Goal: Task Accomplishment & Management: Manage account settings

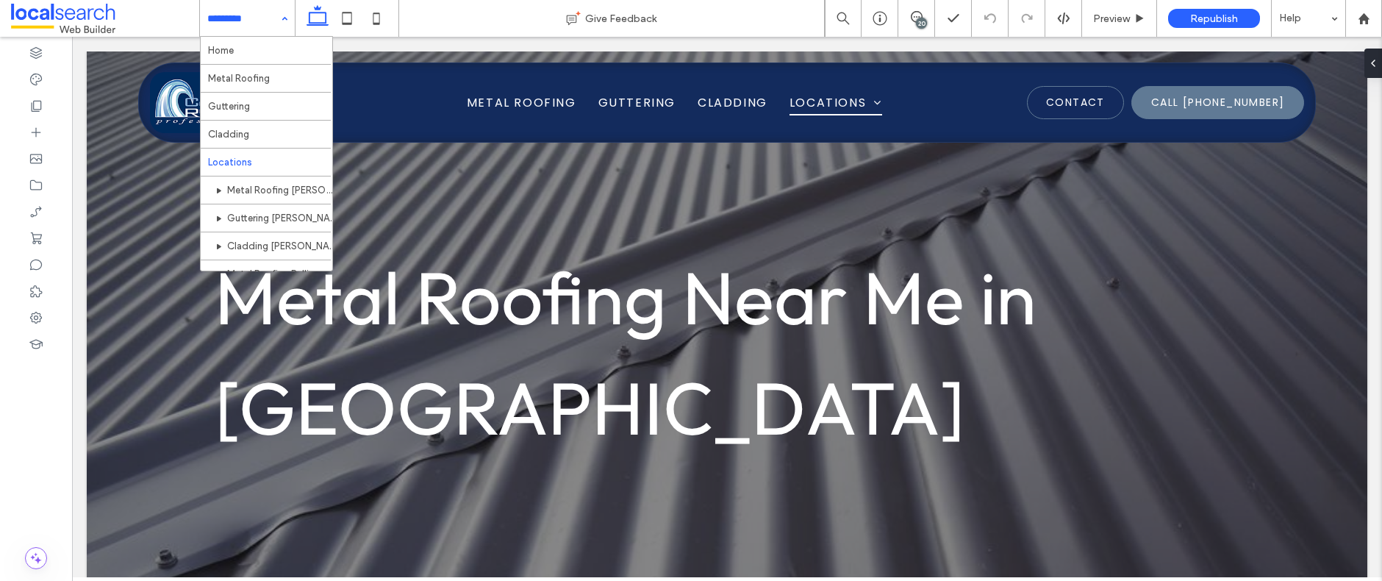
click at [271, 18] on input at bounding box center [243, 18] width 73 height 37
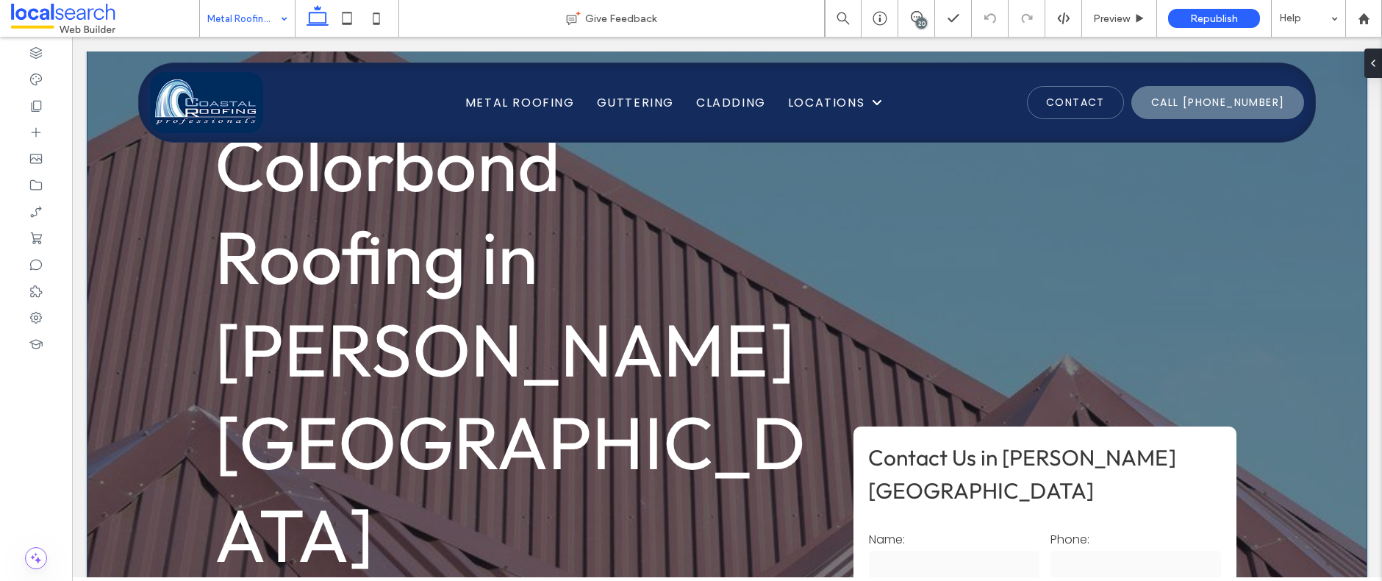
scroll to position [86, 0]
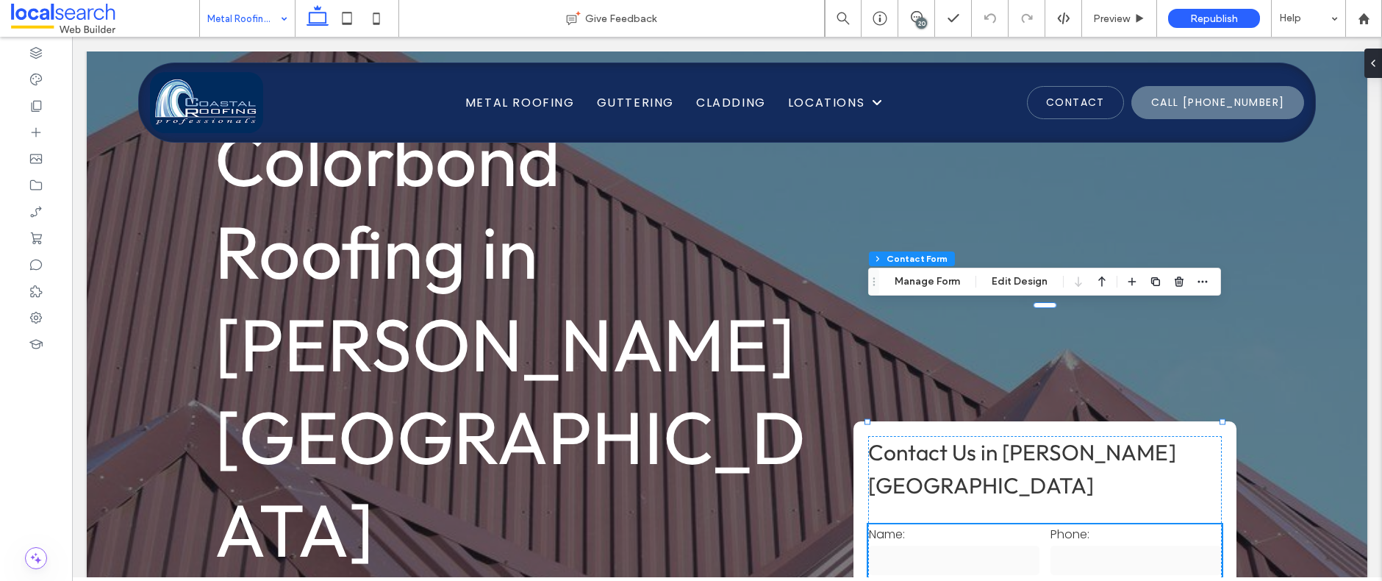
type input "*"
type input "***"
click at [936, 279] on button "Manage Form" at bounding box center [927, 282] width 85 height 18
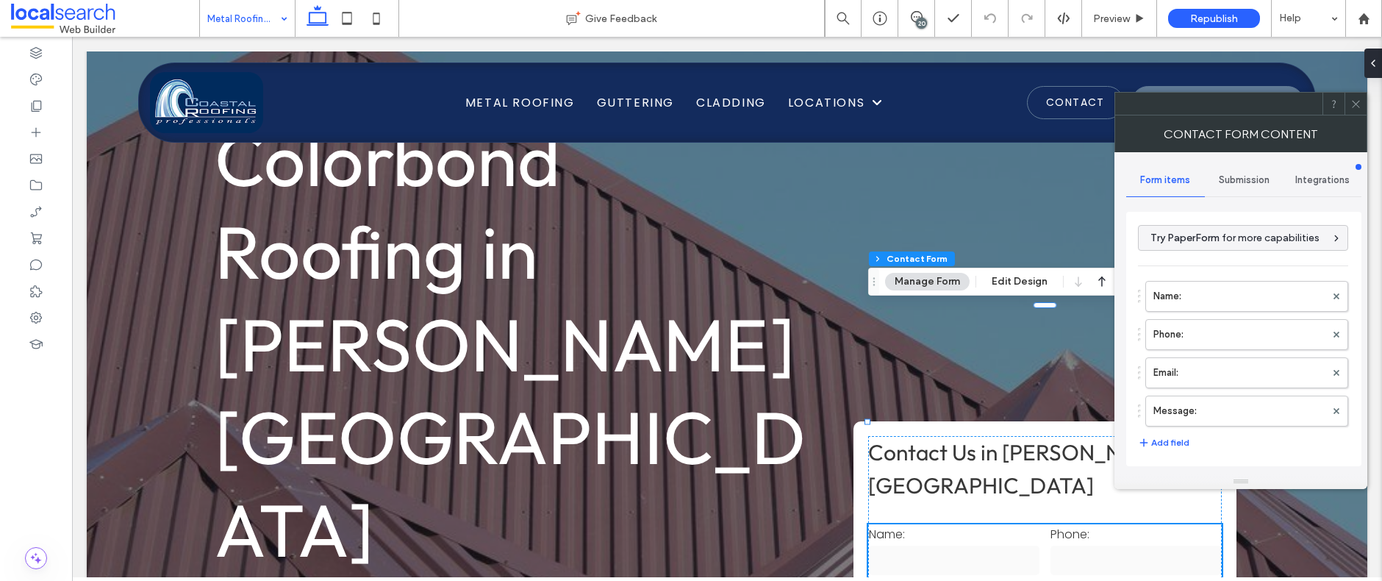
click at [1241, 177] on span "Submission" at bounding box center [1244, 180] width 51 height 12
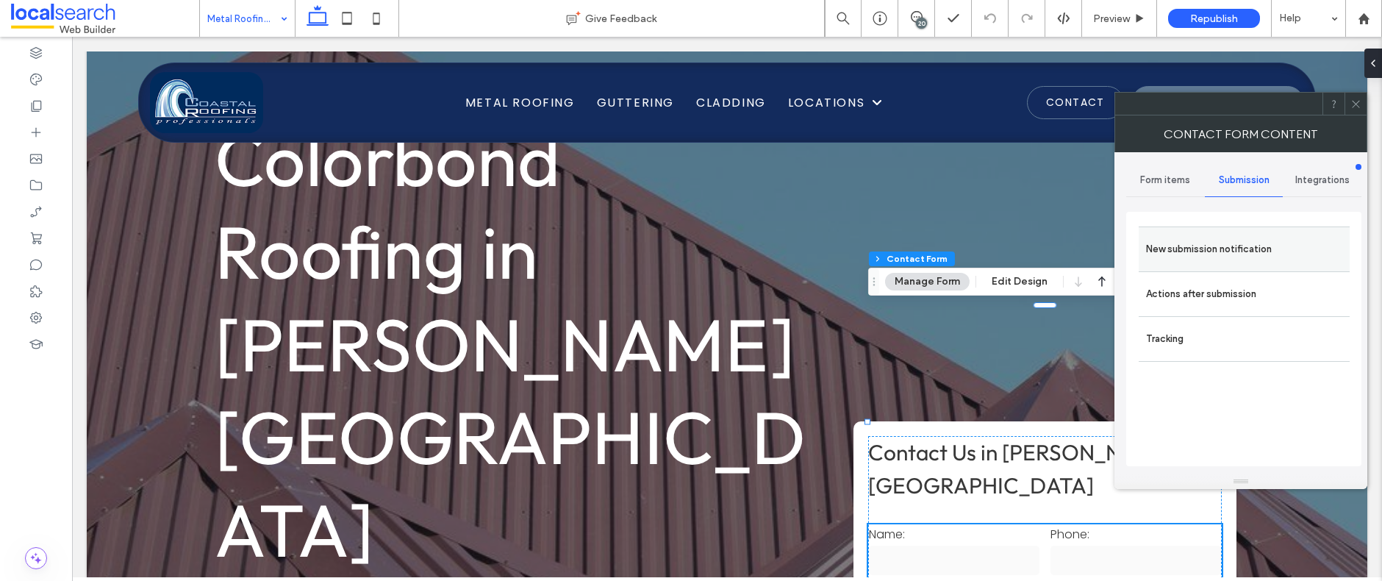
click at [1225, 246] on label "New submission notification" at bounding box center [1244, 249] width 196 height 29
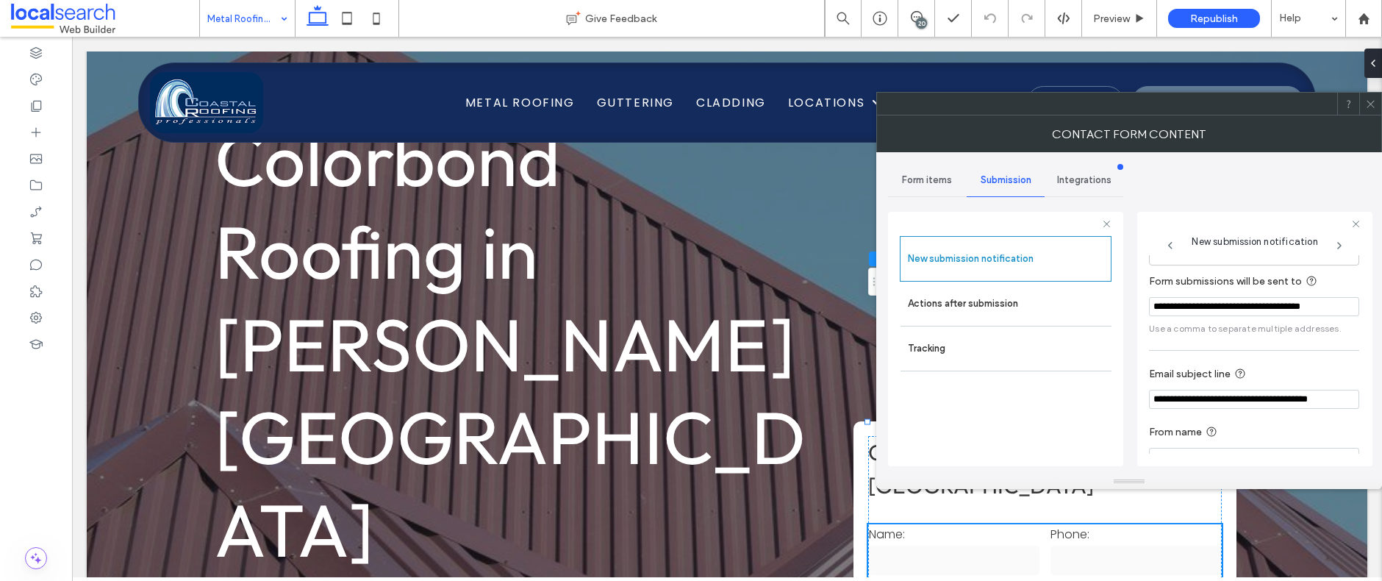
scroll to position [77, 0]
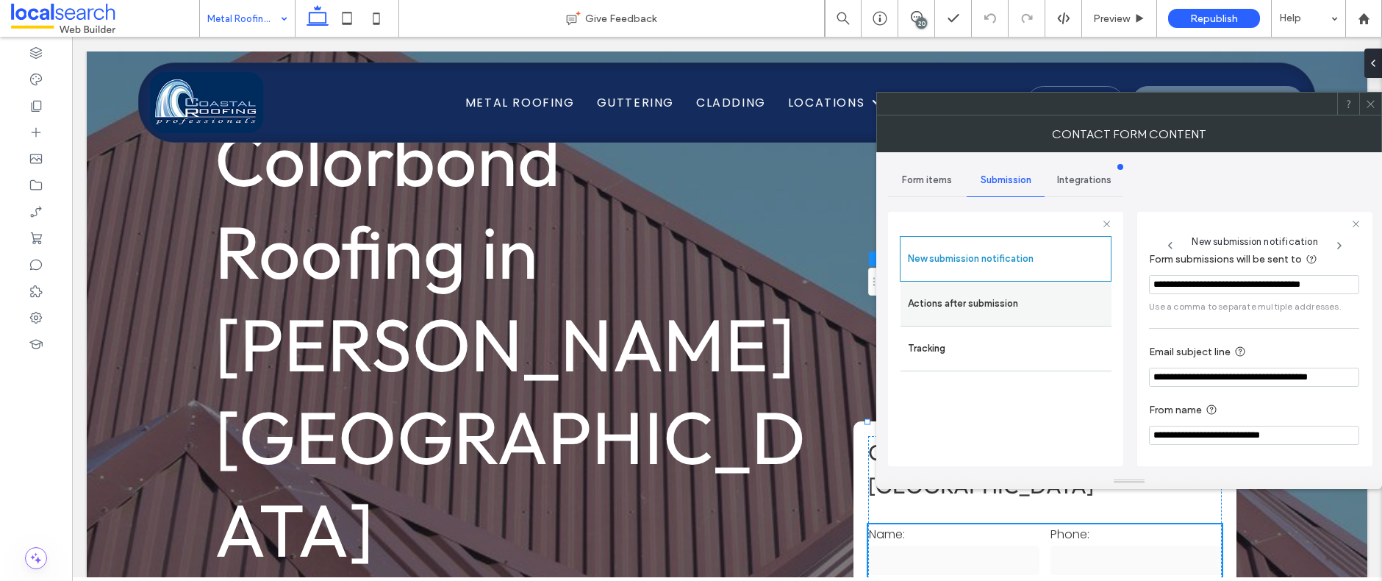
click at [1051, 310] on label "Actions after submission" at bounding box center [1006, 303] width 196 height 29
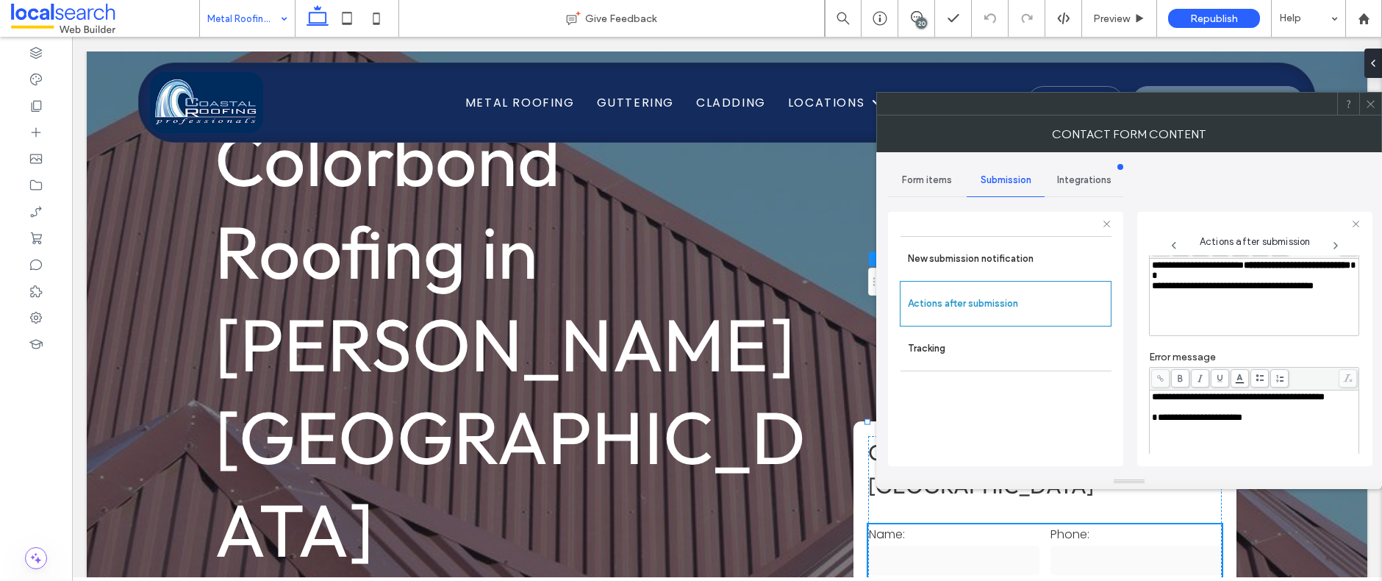
click at [1374, 104] on icon at bounding box center [1370, 104] width 11 height 11
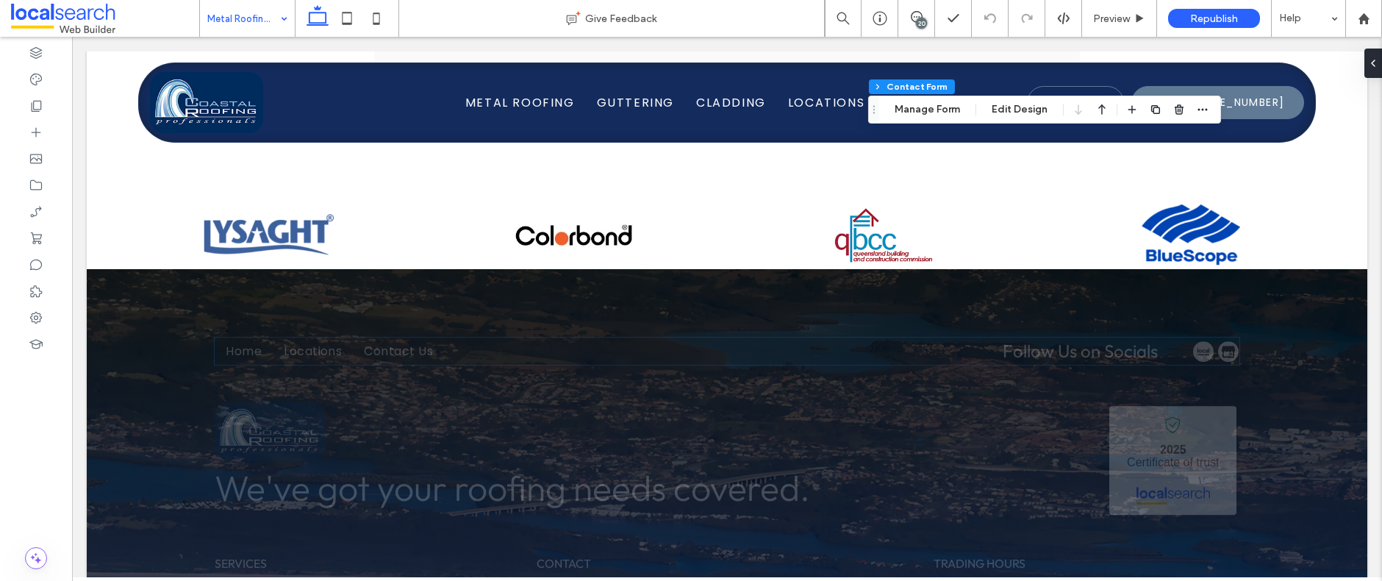
scroll to position [2595, 0]
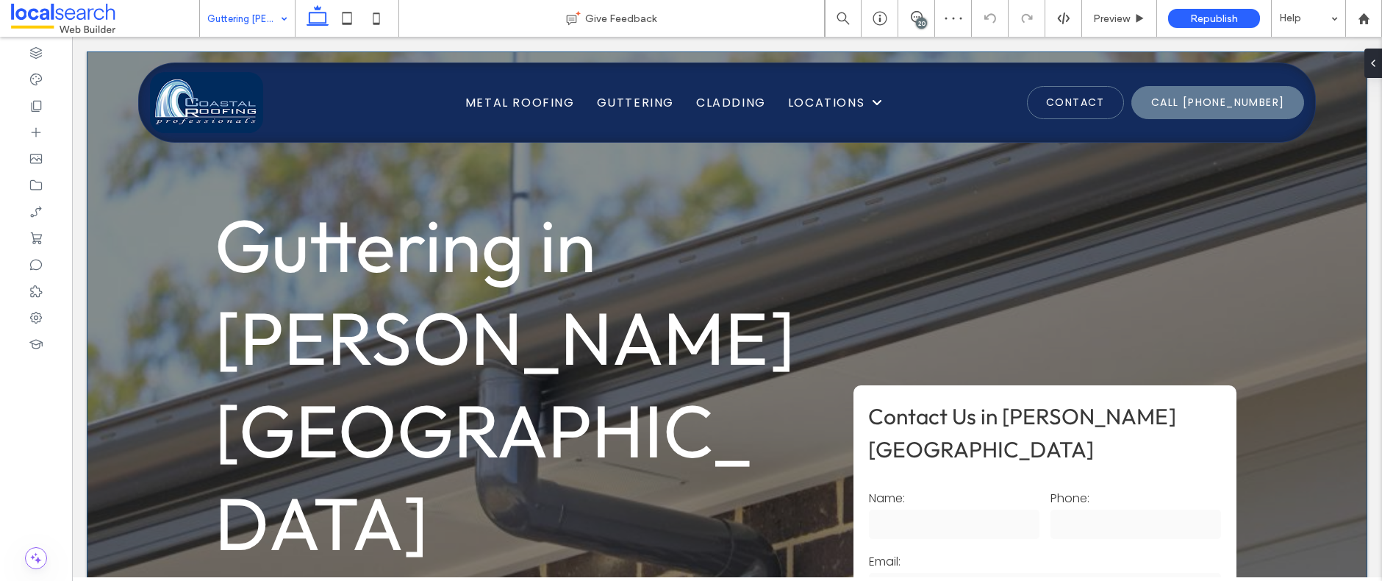
click at [1006, 573] on input "text" at bounding box center [1045, 587] width 352 height 29
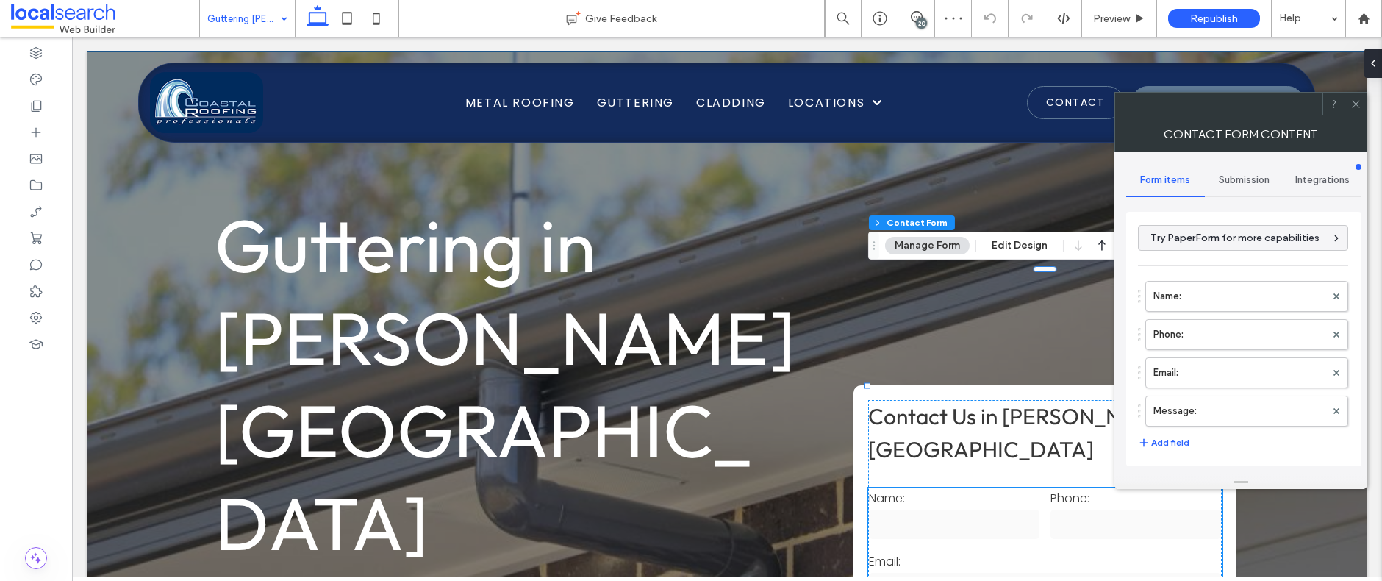
type input "**********"
type input "*"
type input "***"
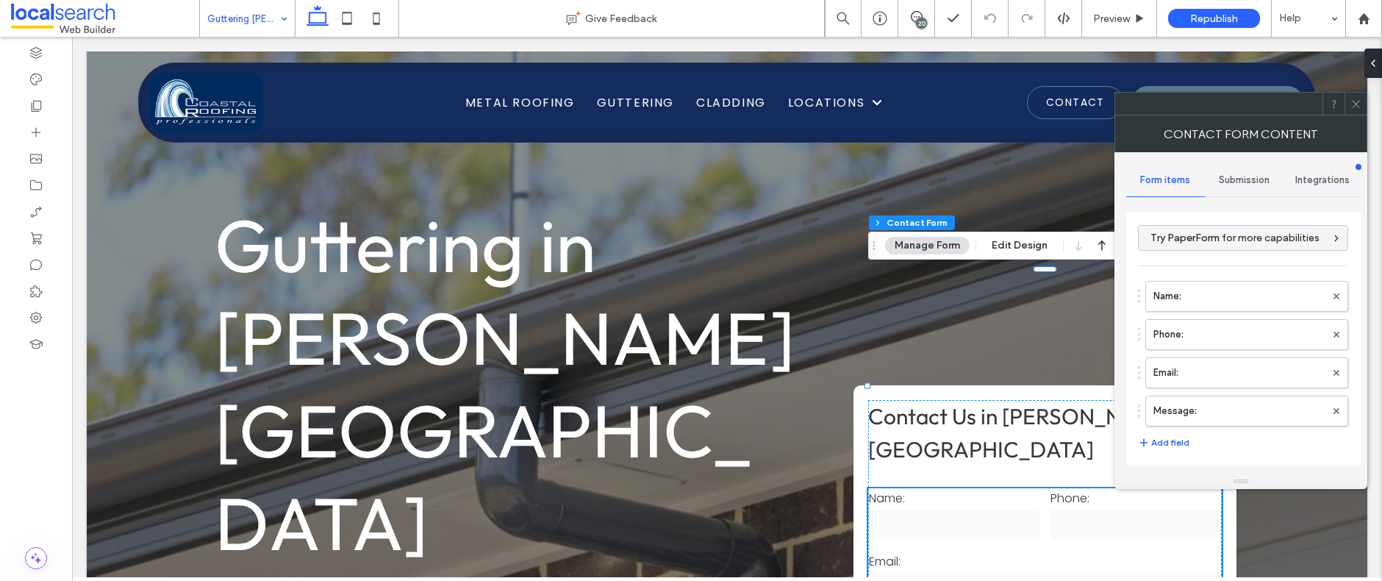
click at [1240, 176] on span "Submission" at bounding box center [1244, 180] width 51 height 12
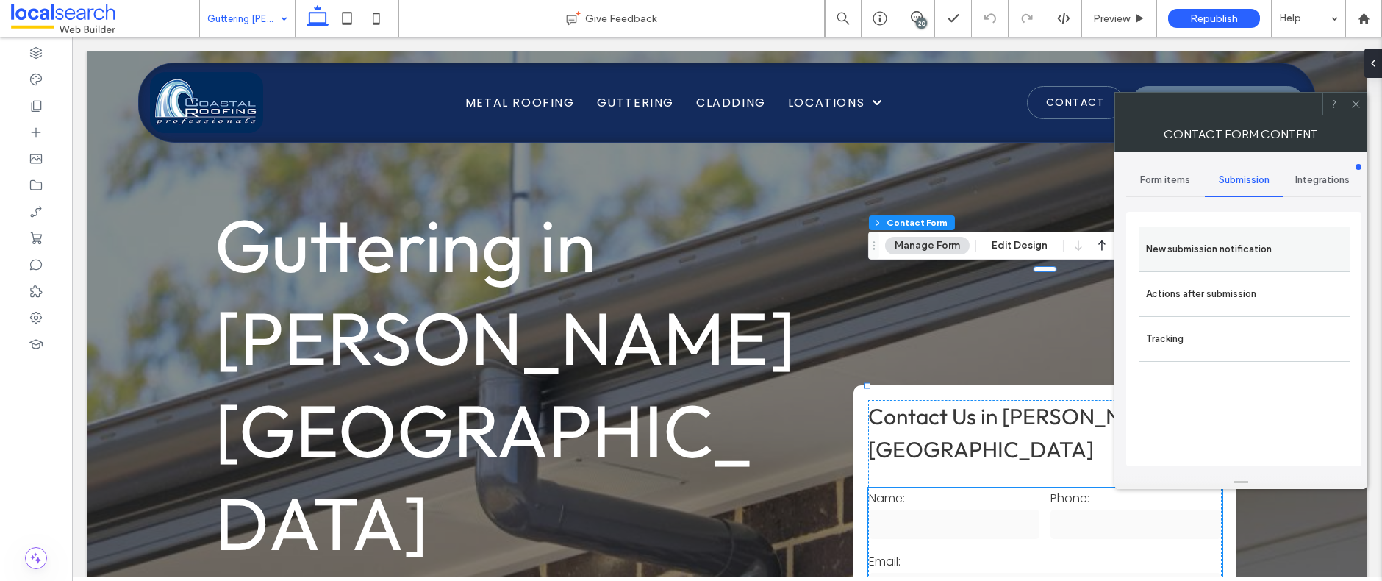
click at [1234, 248] on label "New submission notification" at bounding box center [1244, 249] width 196 height 29
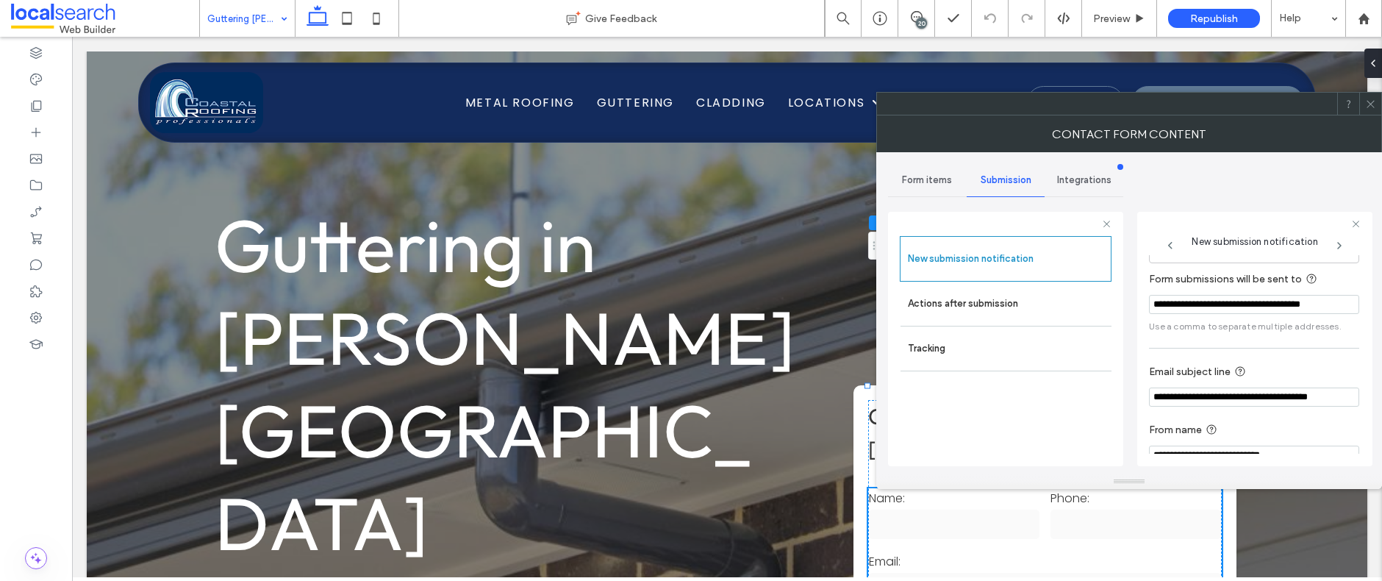
scroll to position [77, 0]
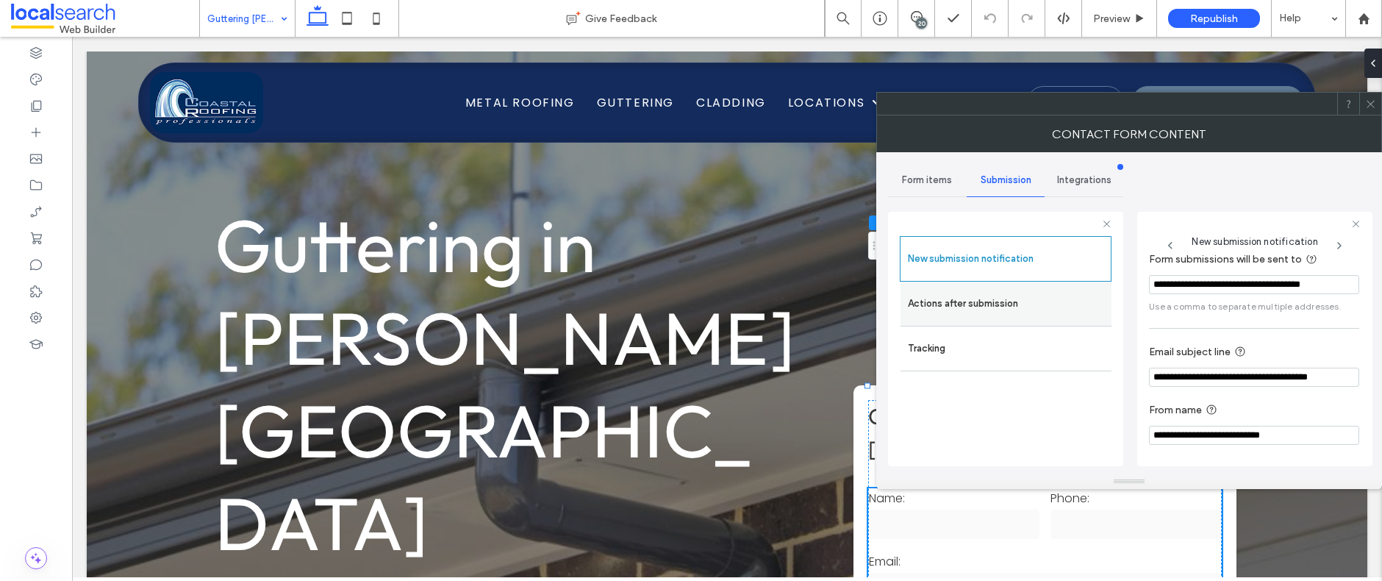
click at [1008, 318] on div "Actions after submission" at bounding box center [1006, 304] width 211 height 44
click at [1027, 302] on label "Actions after submission" at bounding box center [1006, 303] width 196 height 29
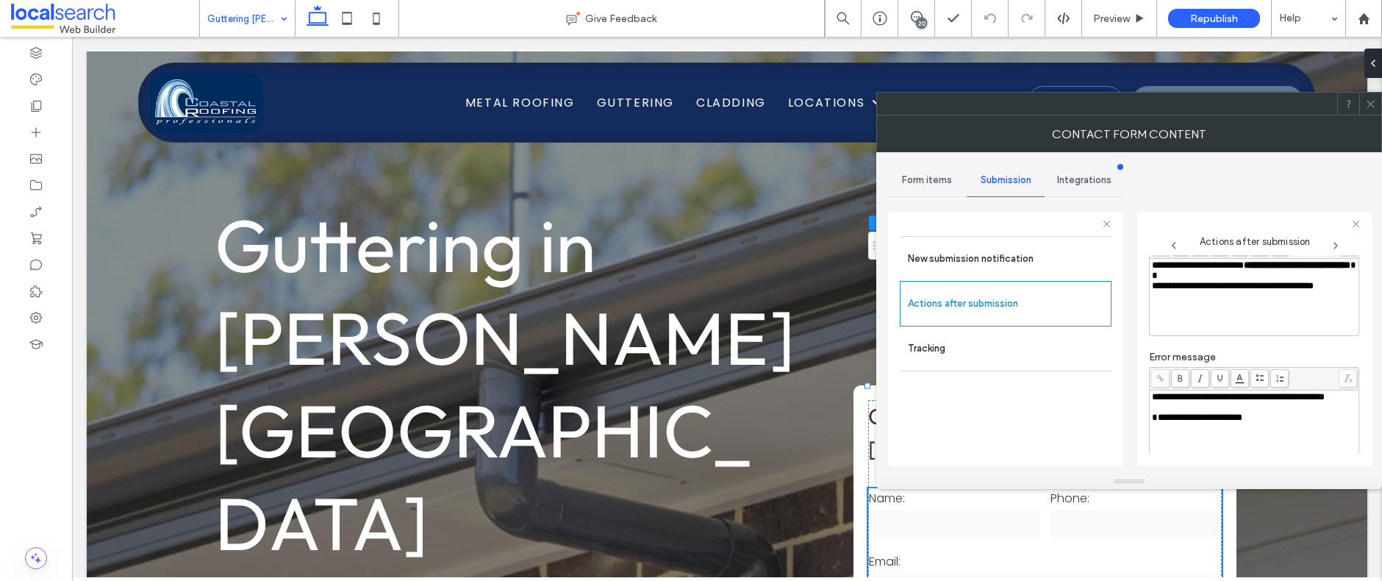
click at [1371, 105] on icon at bounding box center [1370, 104] width 11 height 11
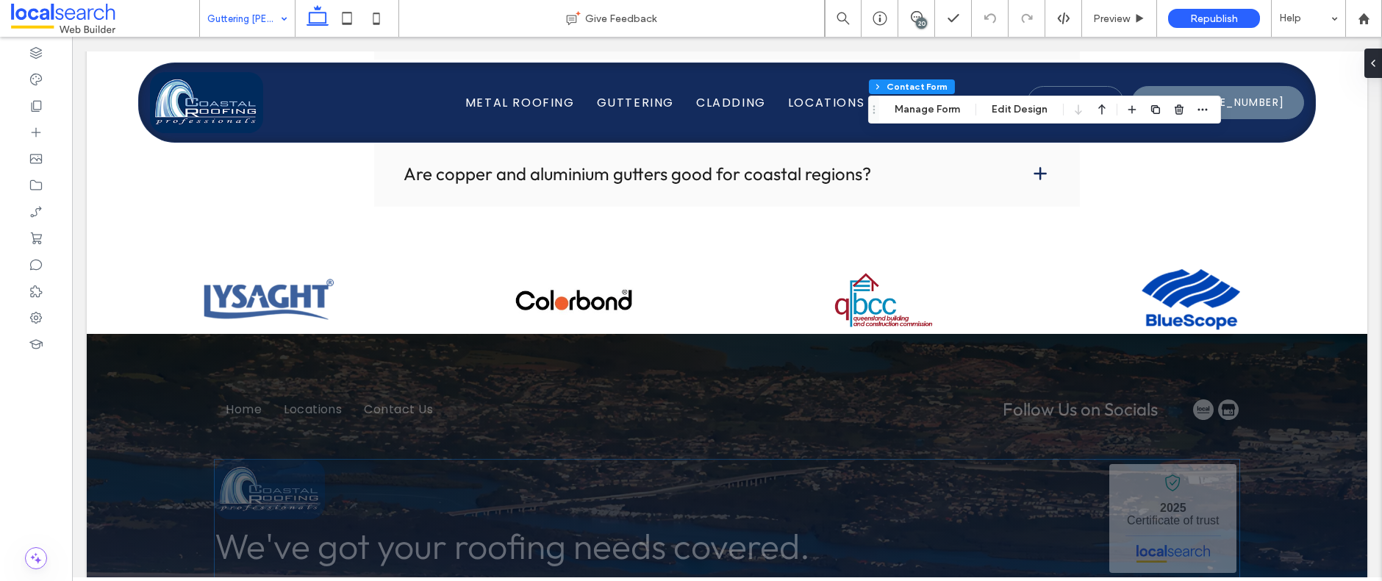
scroll to position [2714, 0]
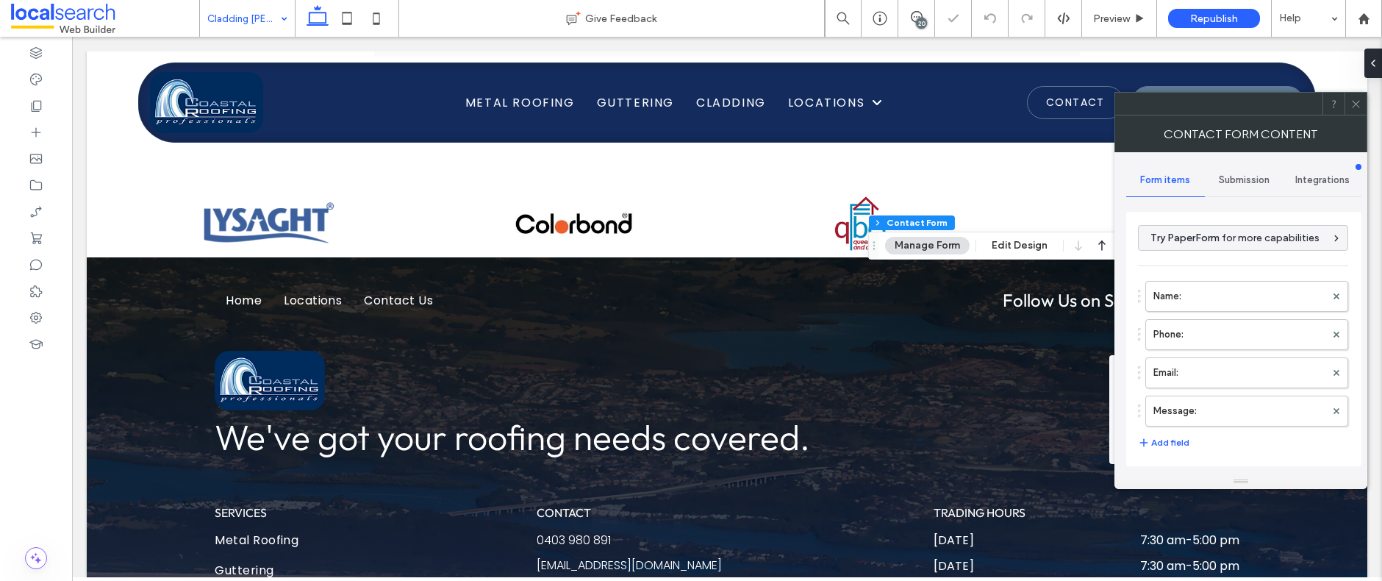
type input "**********"
type input "*"
type input "***"
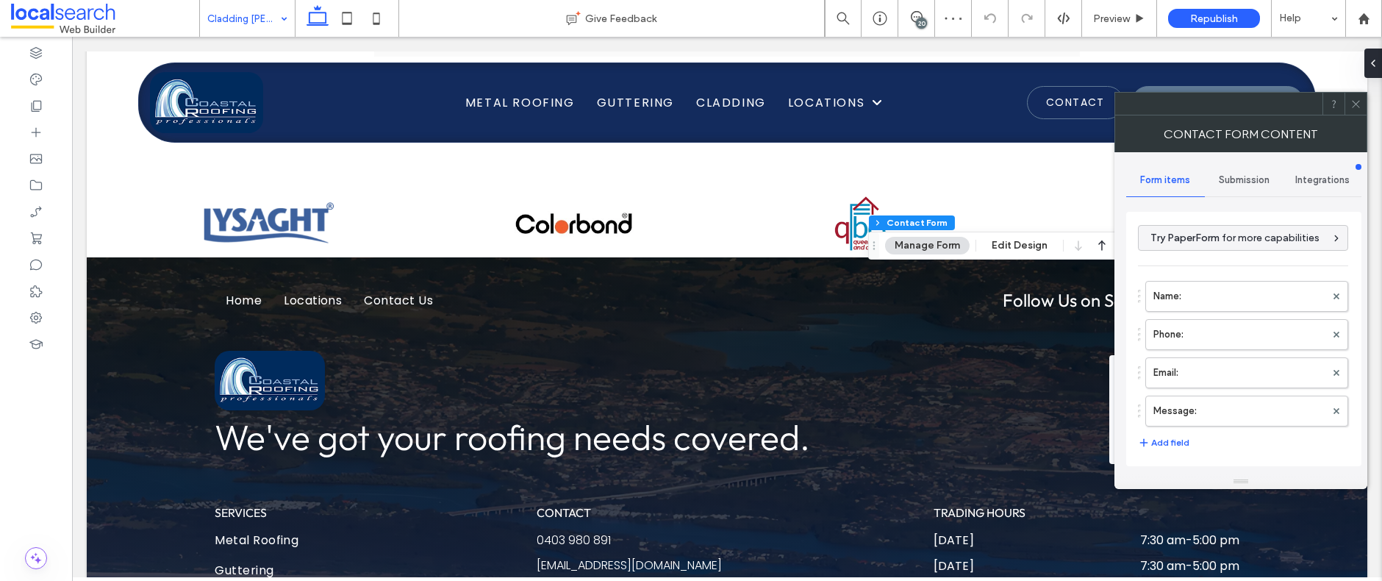
click at [1237, 176] on span "Submission" at bounding box center [1244, 180] width 51 height 12
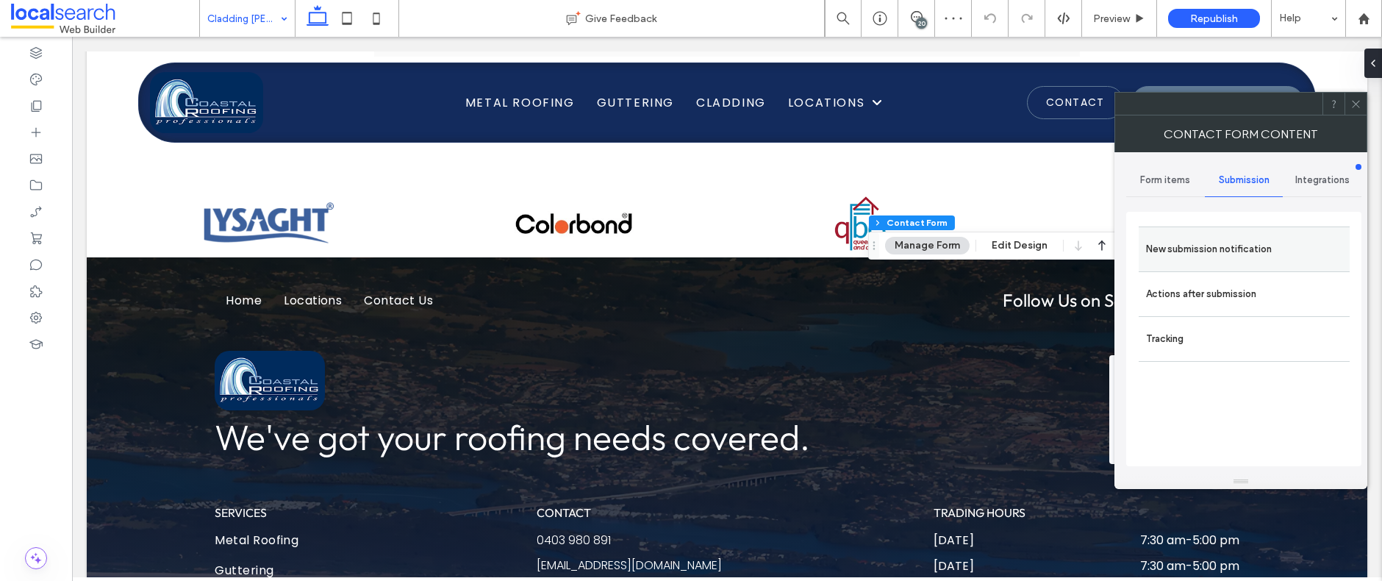
click at [1215, 241] on label "New submission notification" at bounding box center [1244, 249] width 196 height 29
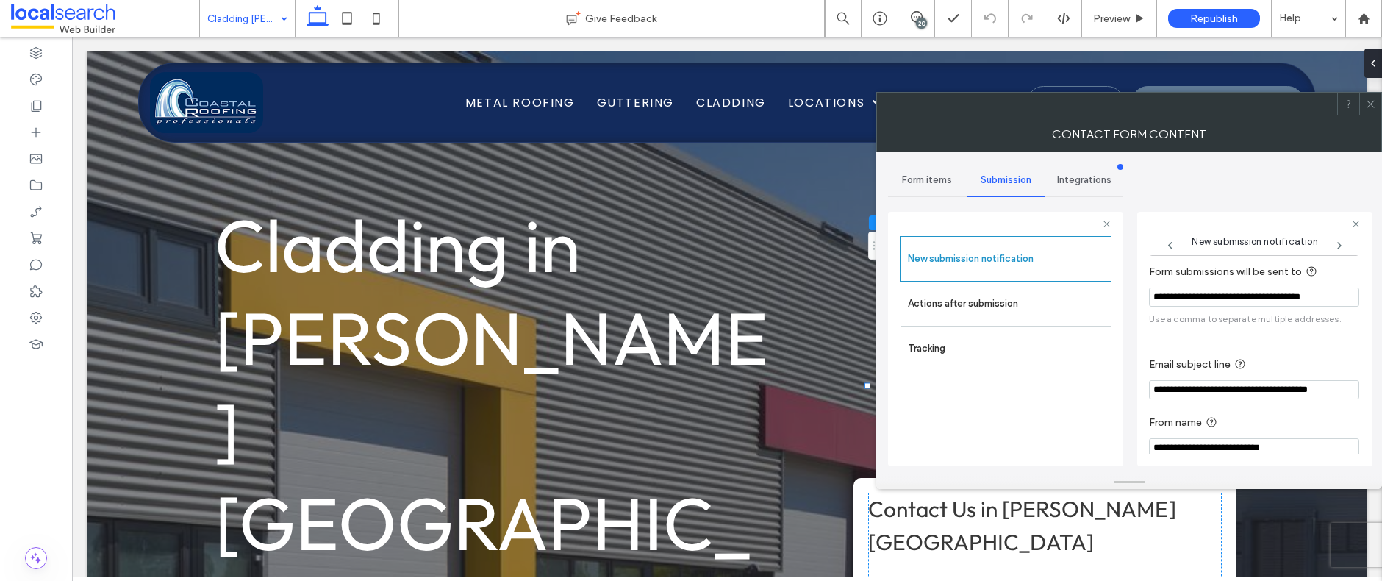
scroll to position [77, 0]
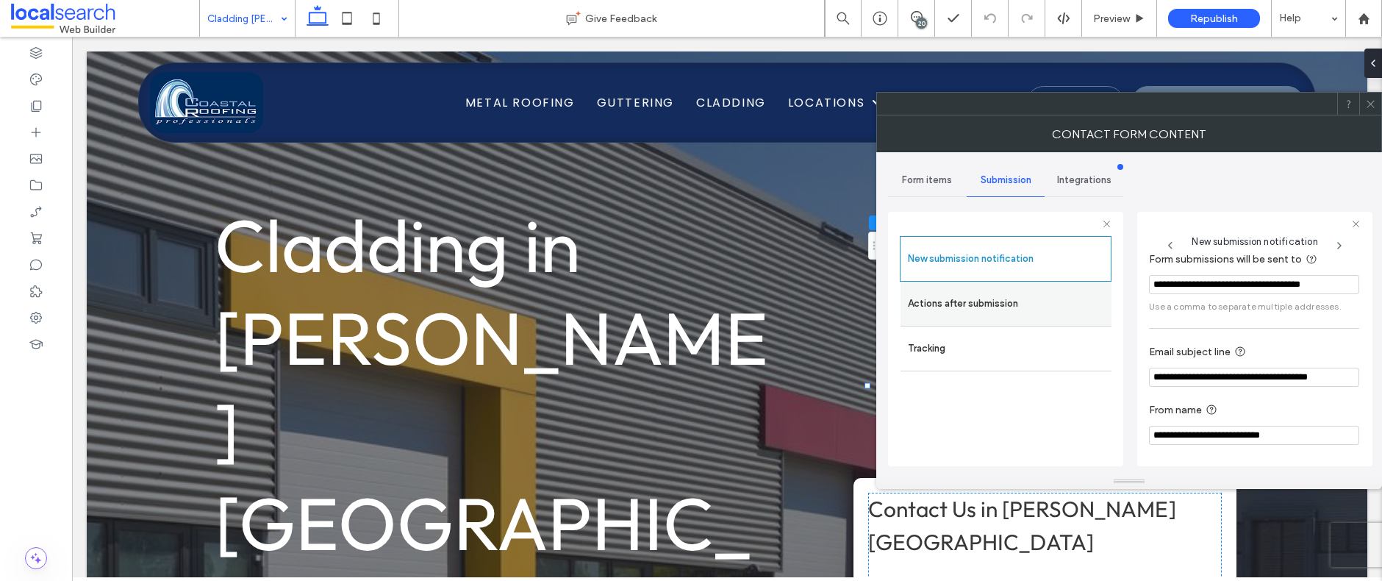
click at [978, 307] on label "Actions after submission" at bounding box center [1006, 303] width 196 height 29
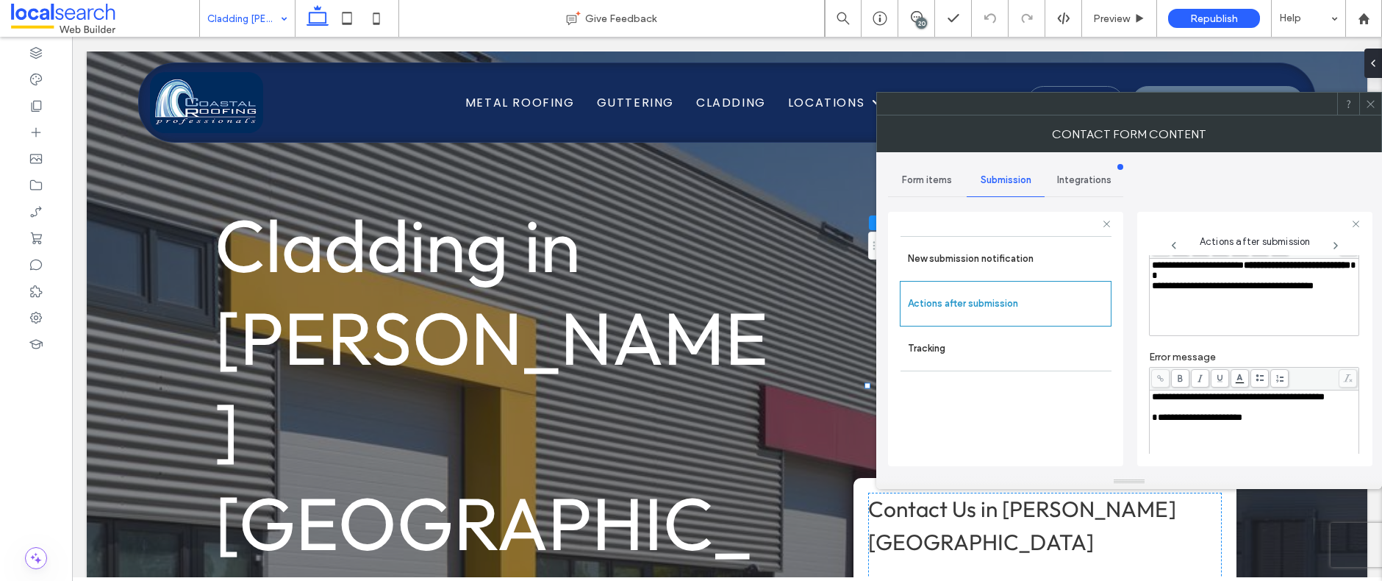
click at [1374, 104] on icon at bounding box center [1370, 104] width 11 height 11
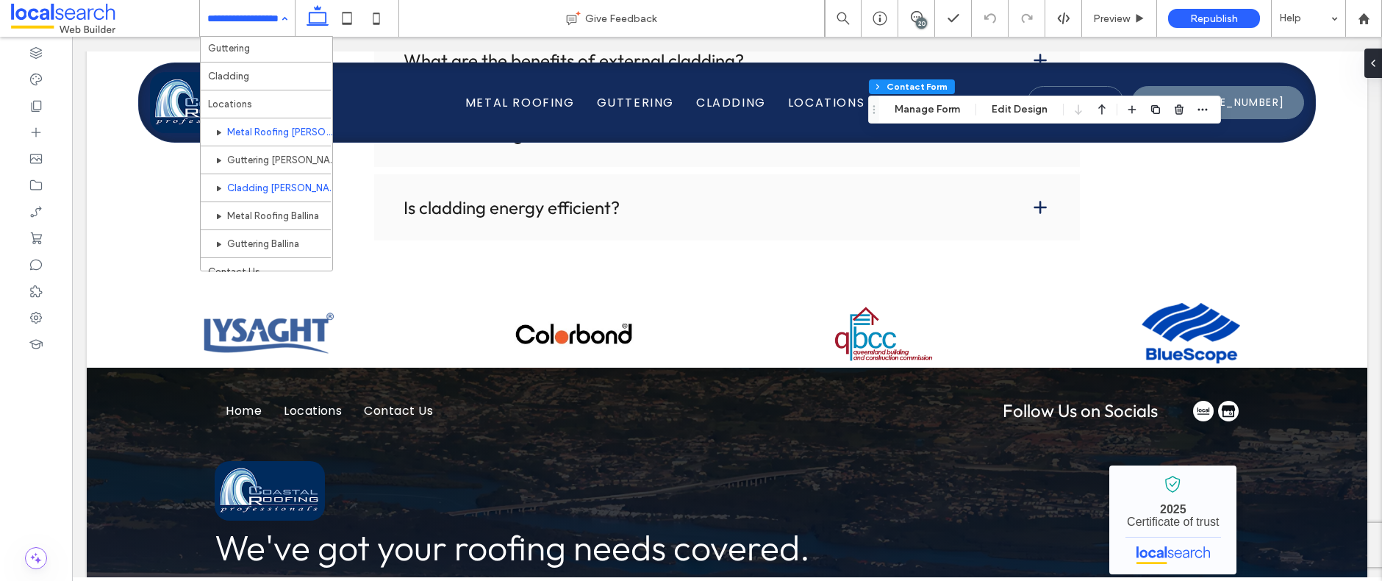
scroll to position [71, 0]
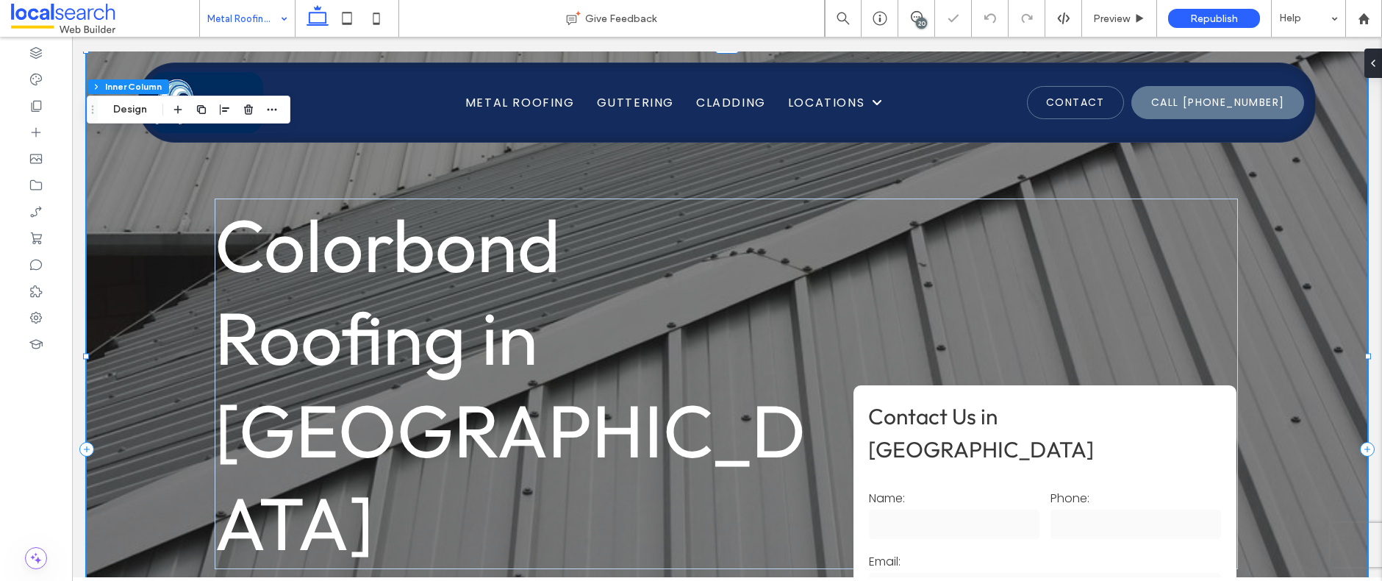
click at [1004, 509] on input "text" at bounding box center [954, 523] width 171 height 29
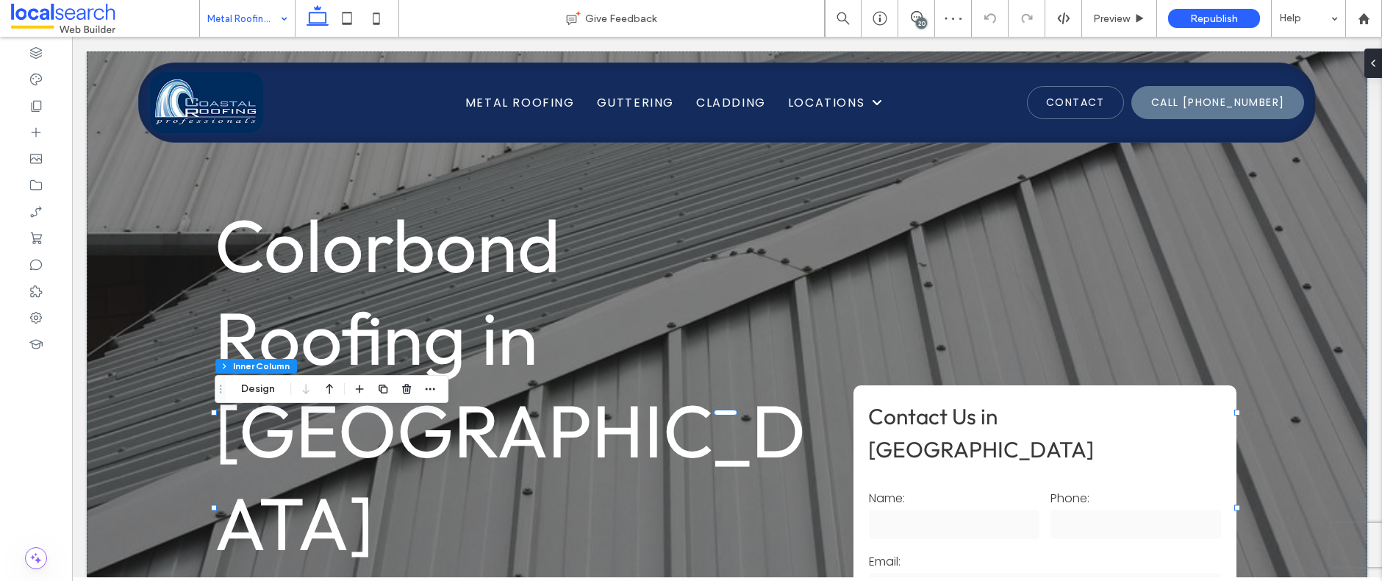
click at [1004, 509] on input "text" at bounding box center [954, 523] width 171 height 29
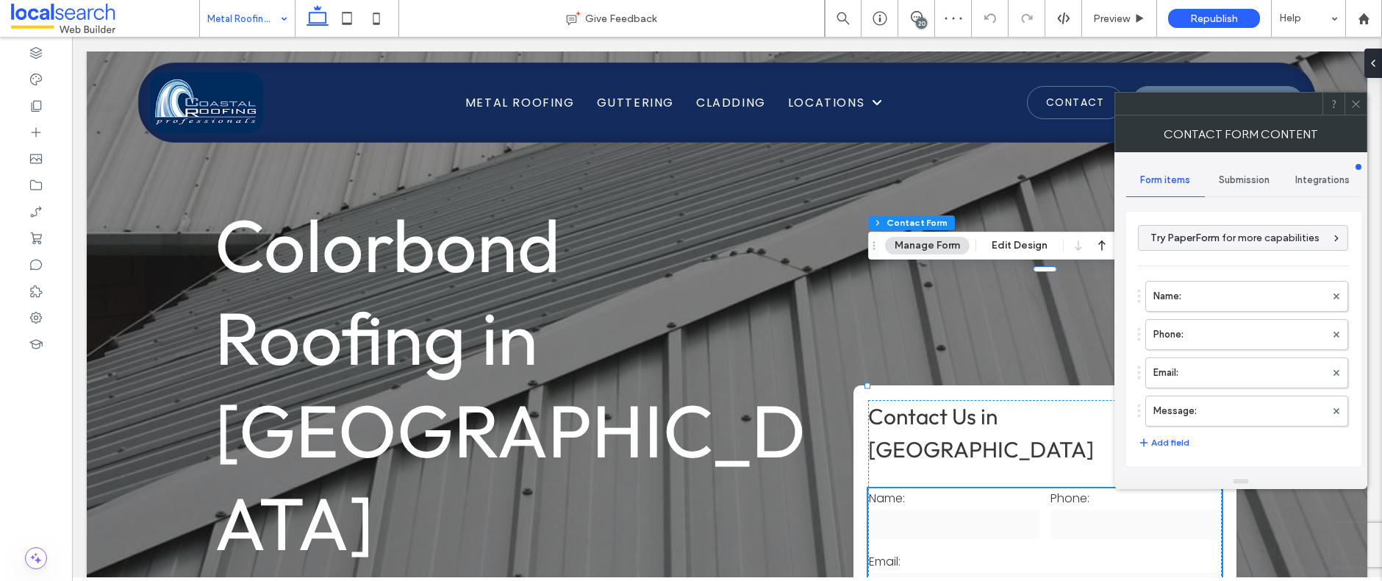
type input "**********"
type input "*"
type input "***"
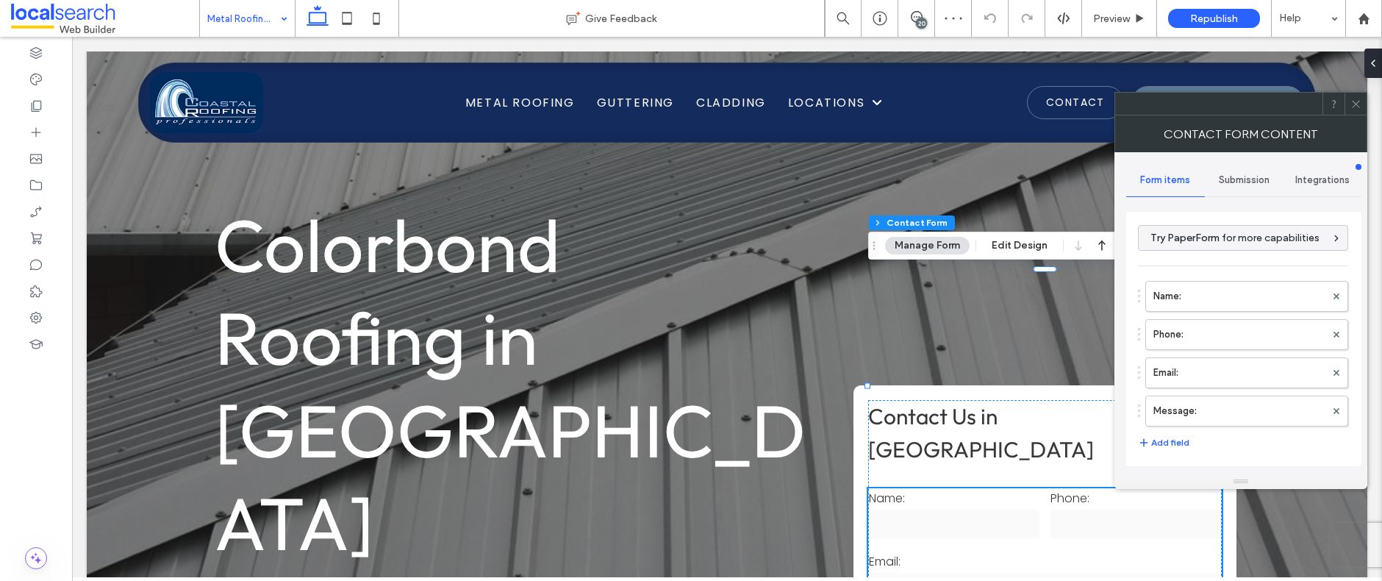
click at [1249, 174] on span "Submission" at bounding box center [1244, 180] width 51 height 12
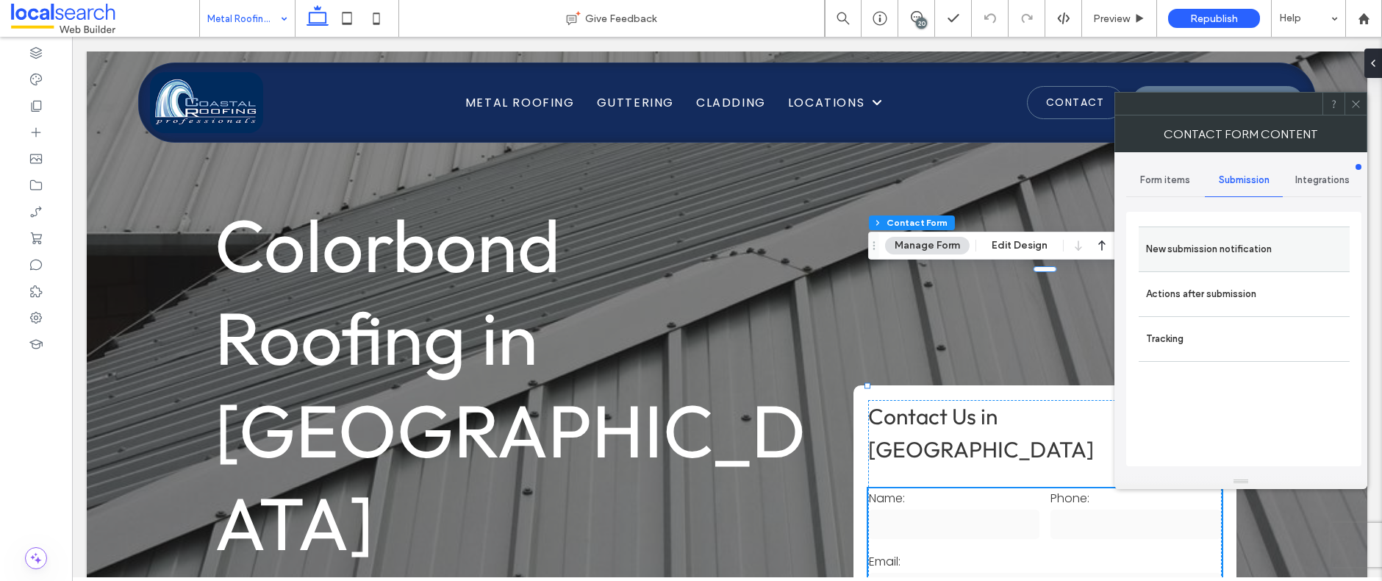
click at [1248, 248] on label "New submission notification" at bounding box center [1244, 249] width 196 height 29
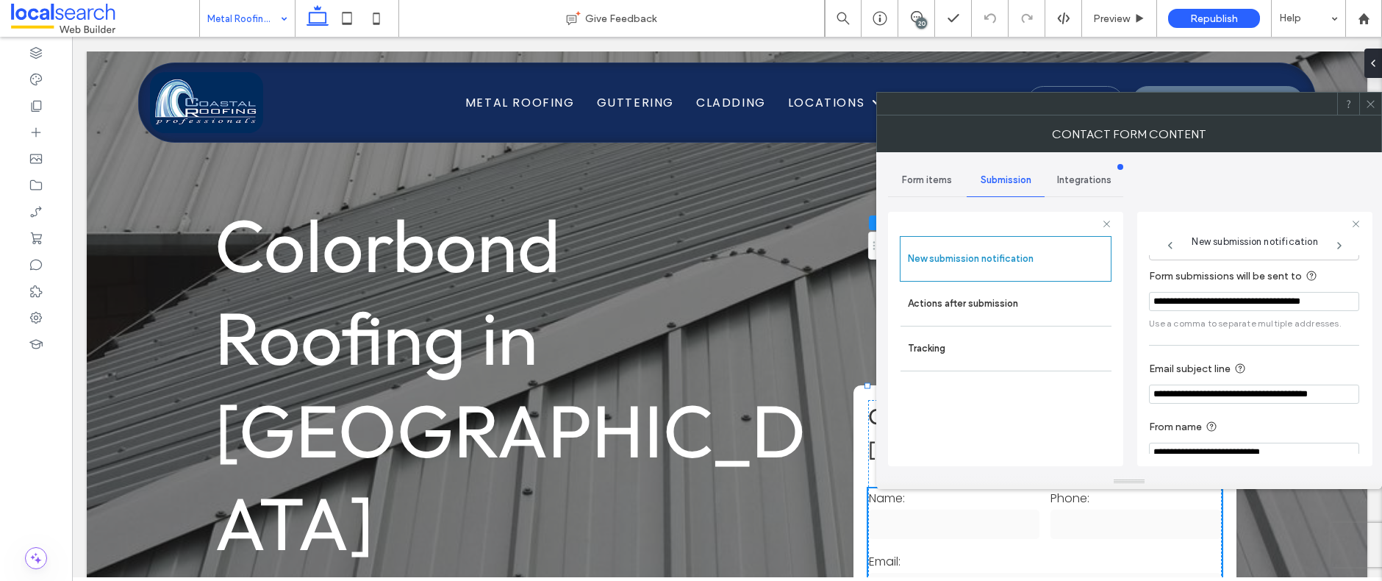
scroll to position [77, 0]
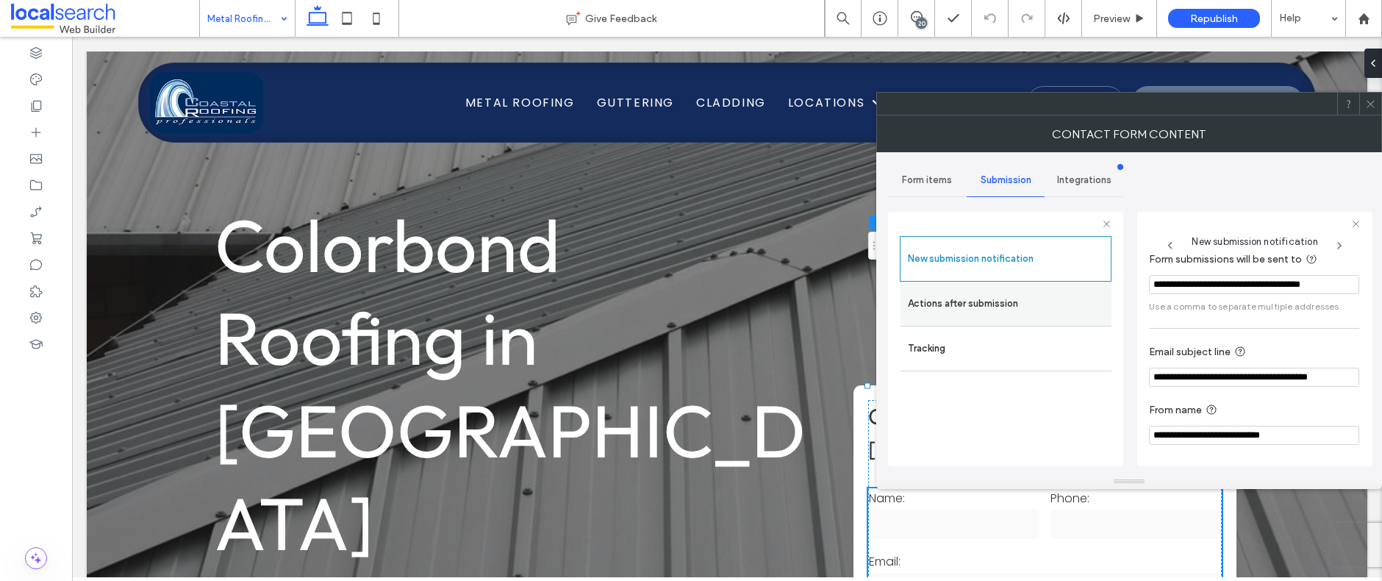
click at [1010, 307] on label "Actions after submission" at bounding box center [1006, 303] width 196 height 29
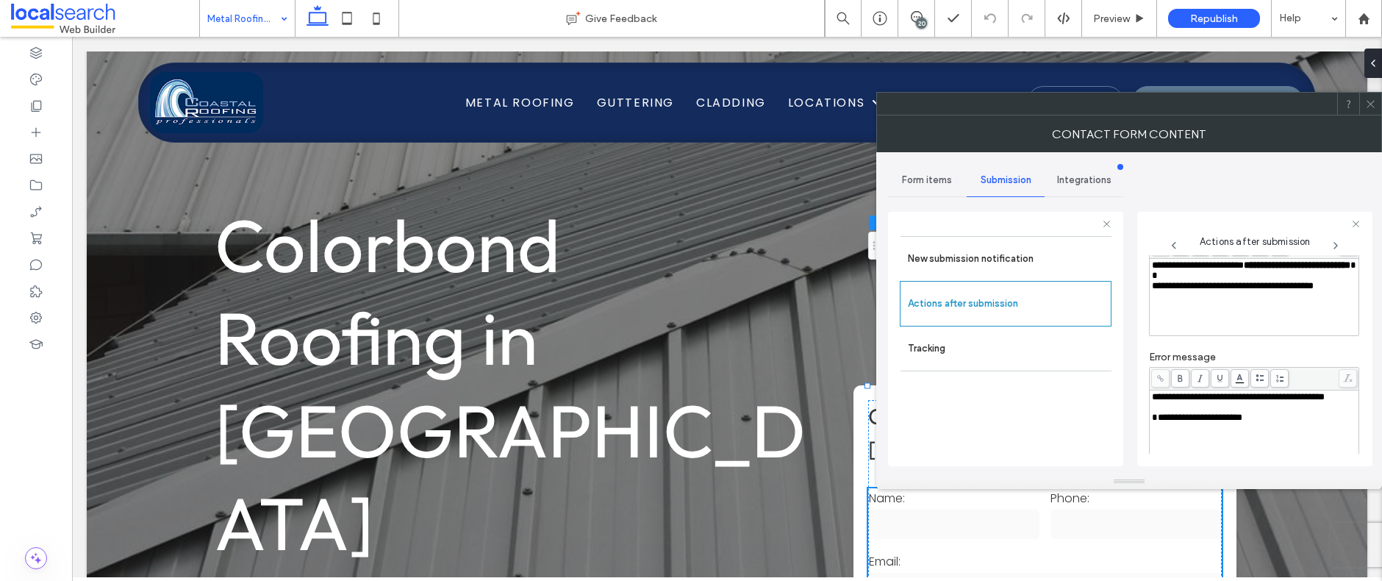
click at [1374, 107] on icon at bounding box center [1370, 104] width 11 height 11
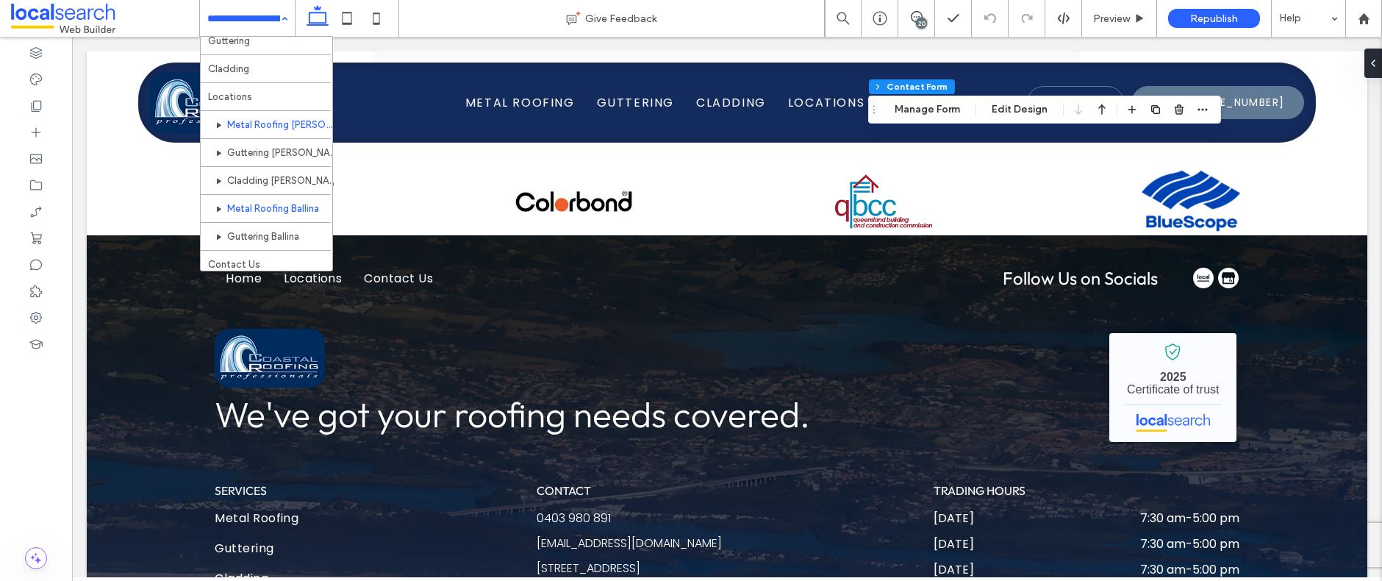
scroll to position [71, 0]
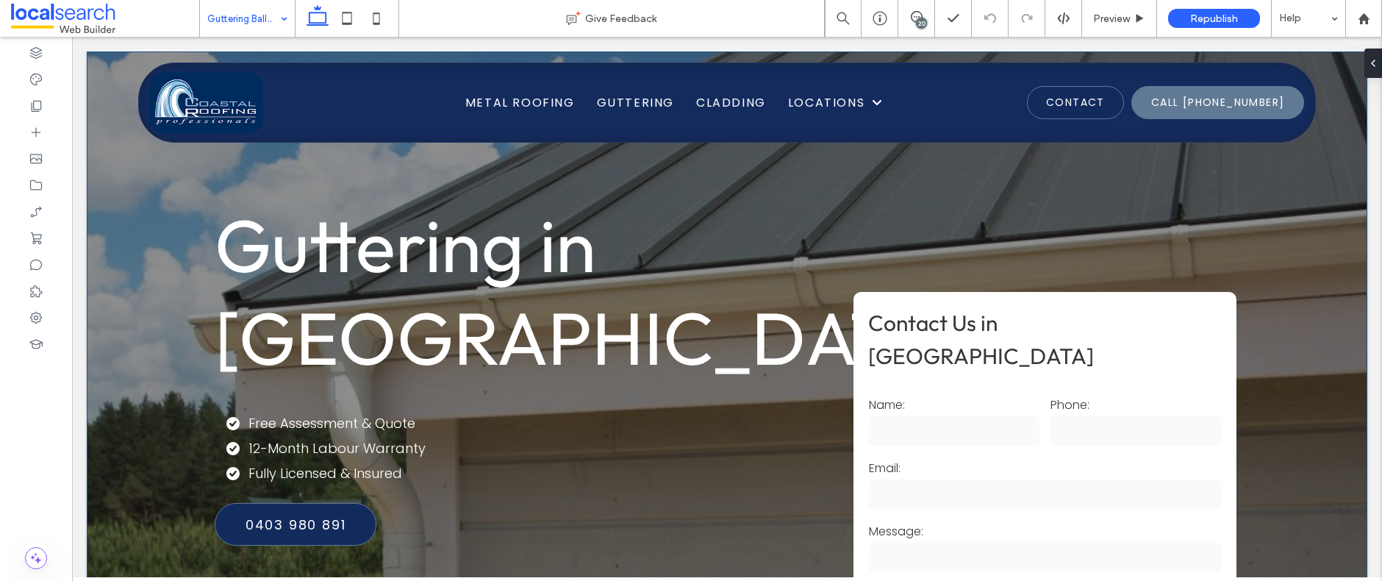
click at [1040, 479] on input "text" at bounding box center [1045, 493] width 352 height 29
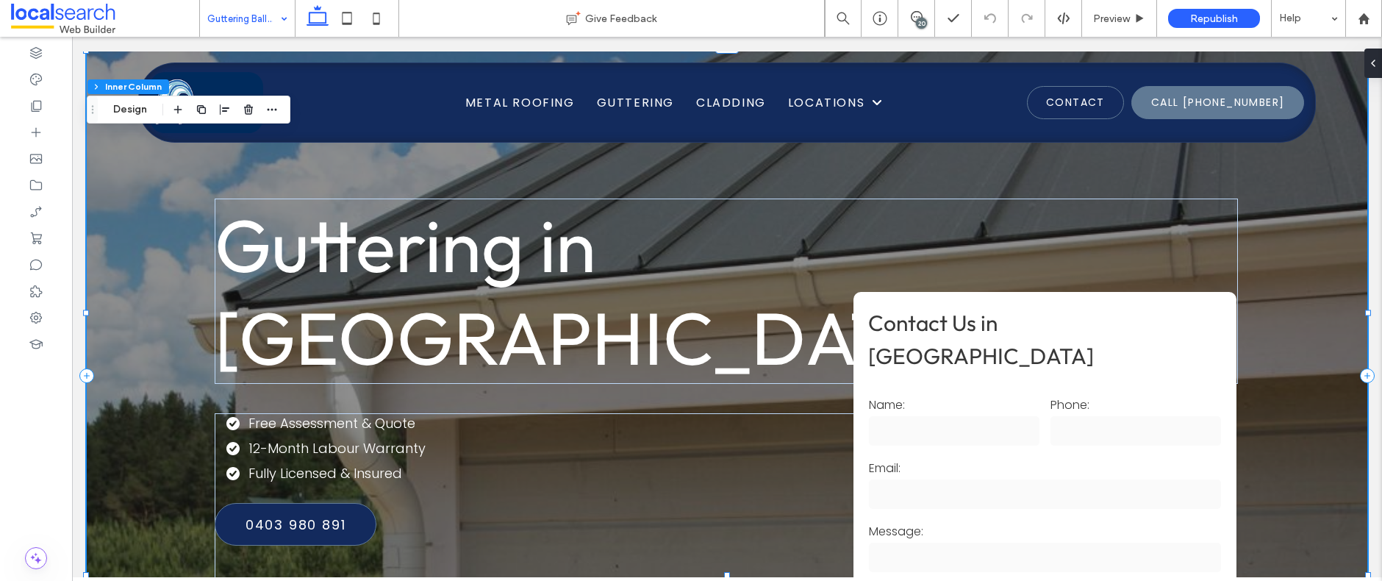
click at [1084, 479] on input "text" at bounding box center [1045, 493] width 352 height 29
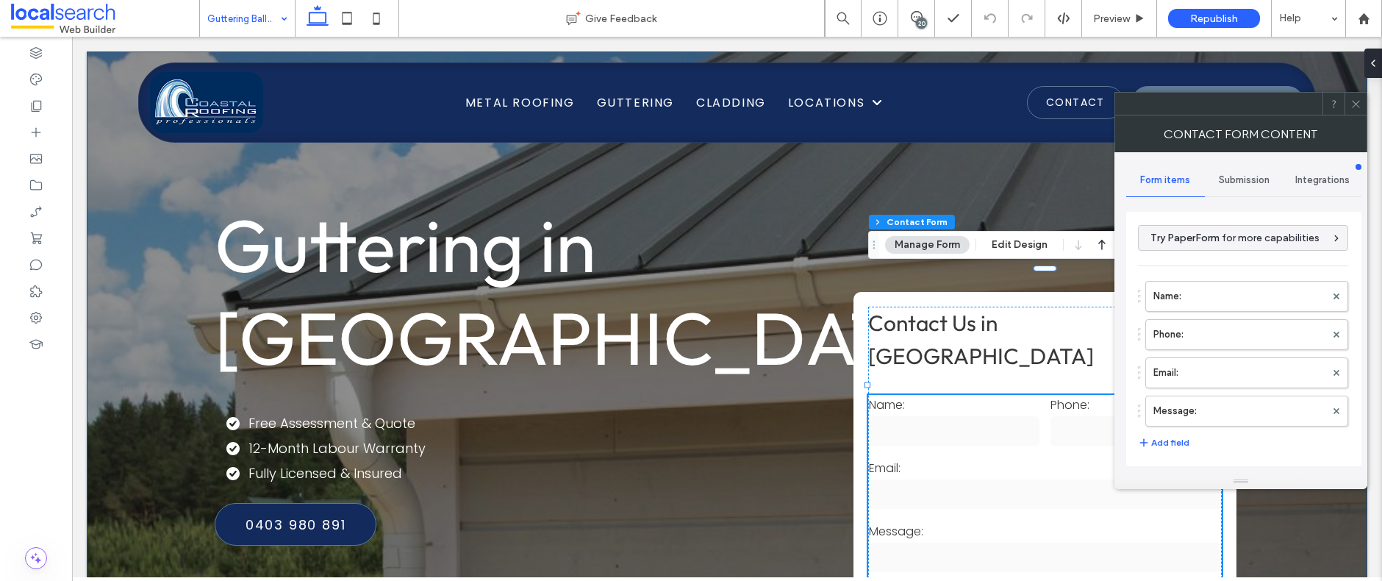
type input "**********"
type input "*"
type input "***"
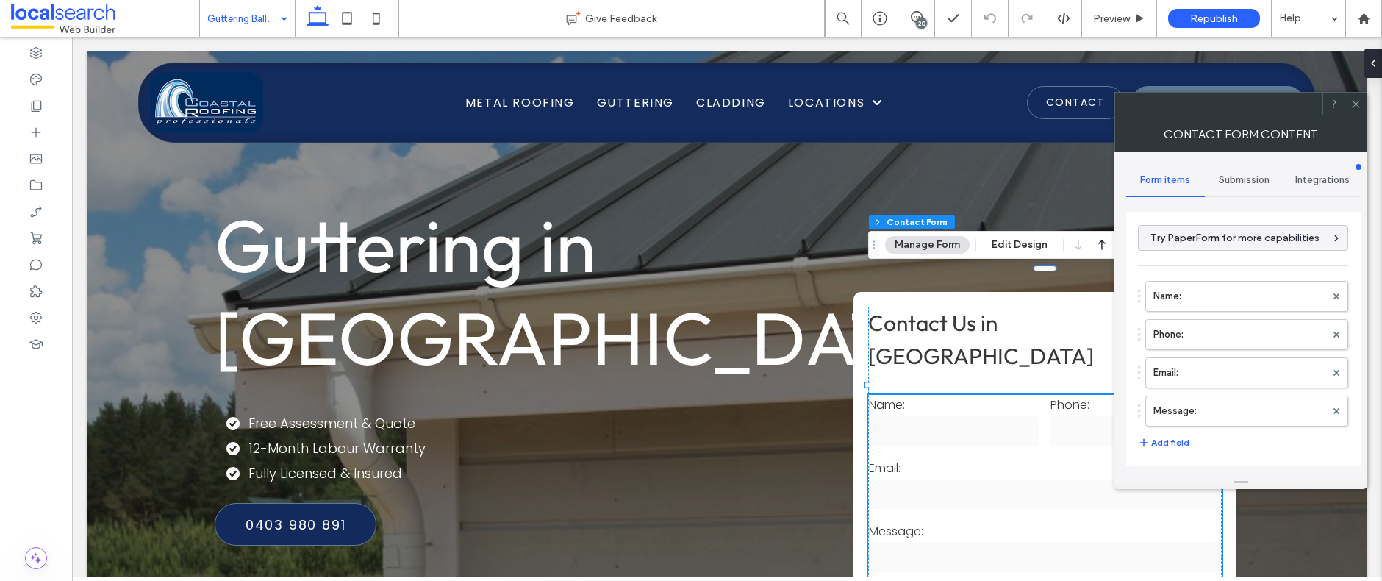
click at [1253, 179] on span "Submission" at bounding box center [1244, 180] width 51 height 12
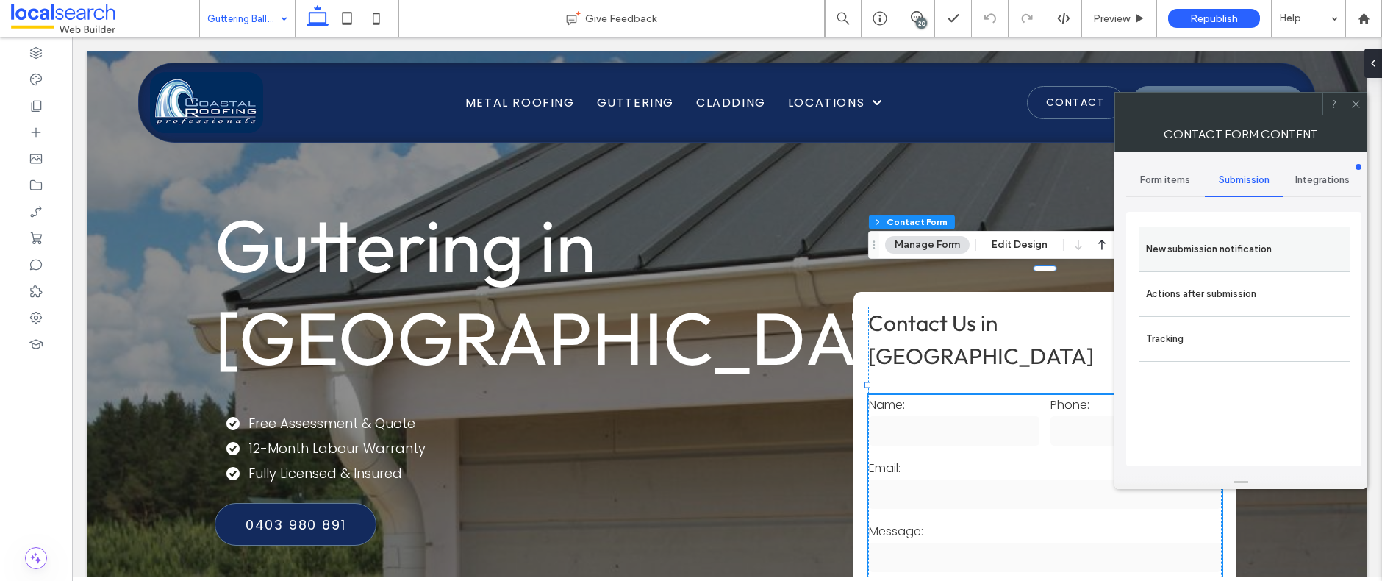
click at [1234, 243] on label "New submission notification" at bounding box center [1244, 249] width 196 height 29
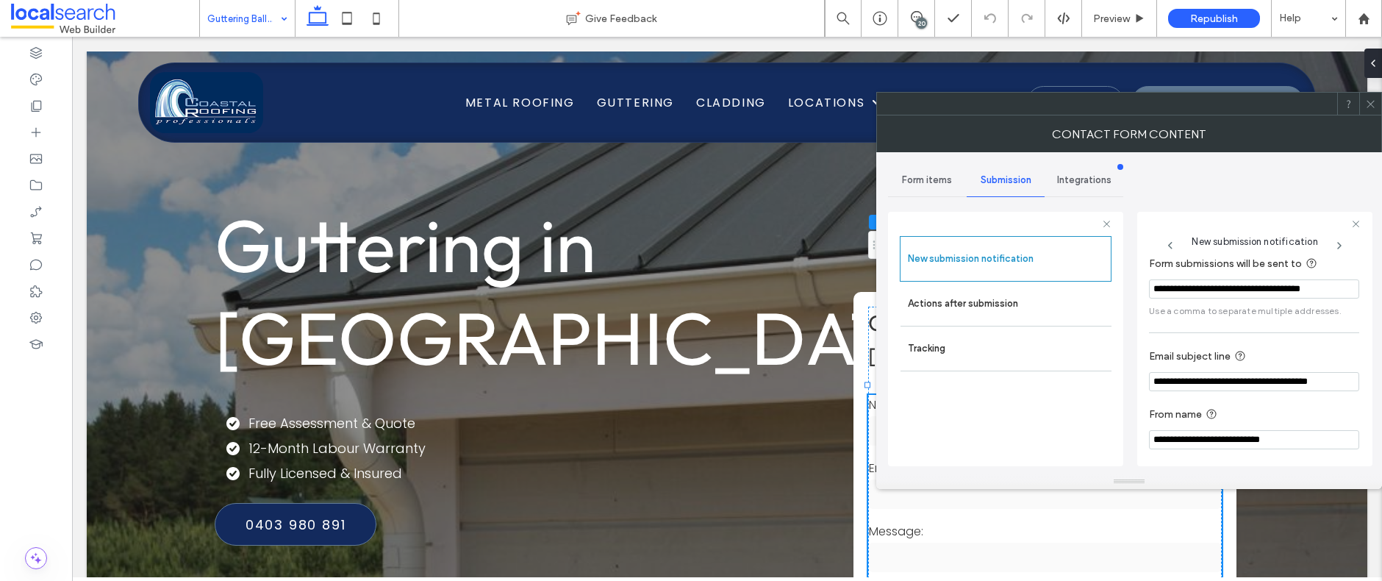
scroll to position [77, 0]
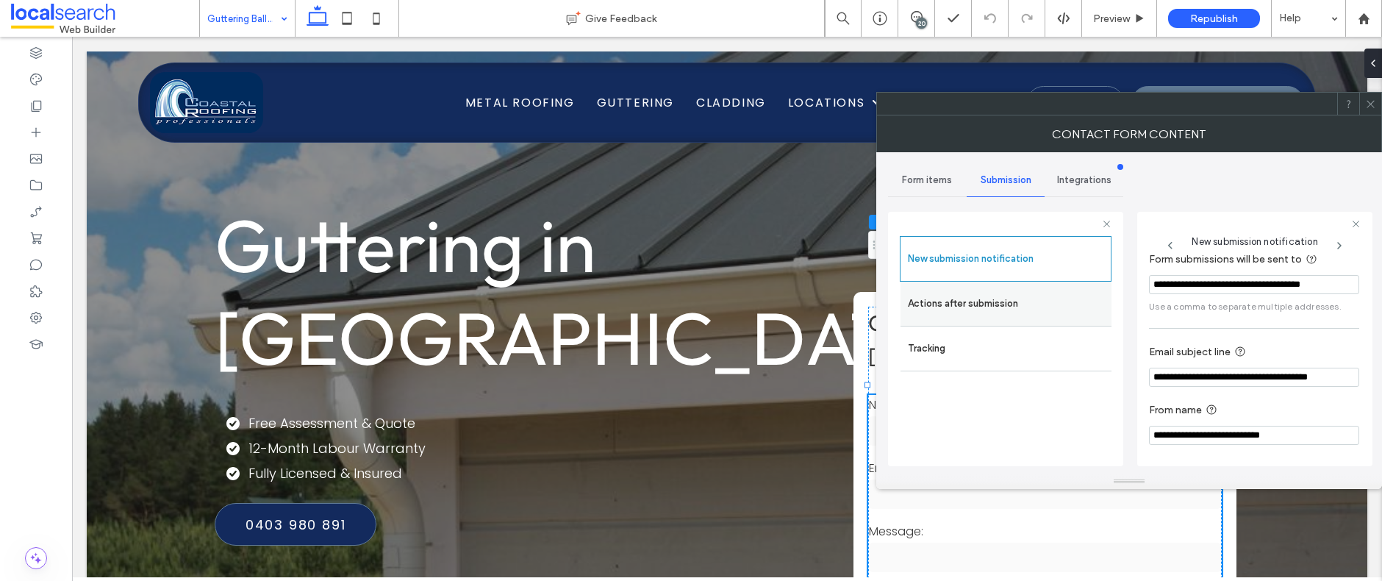
click at [1070, 301] on label "Actions after submission" at bounding box center [1006, 303] width 196 height 29
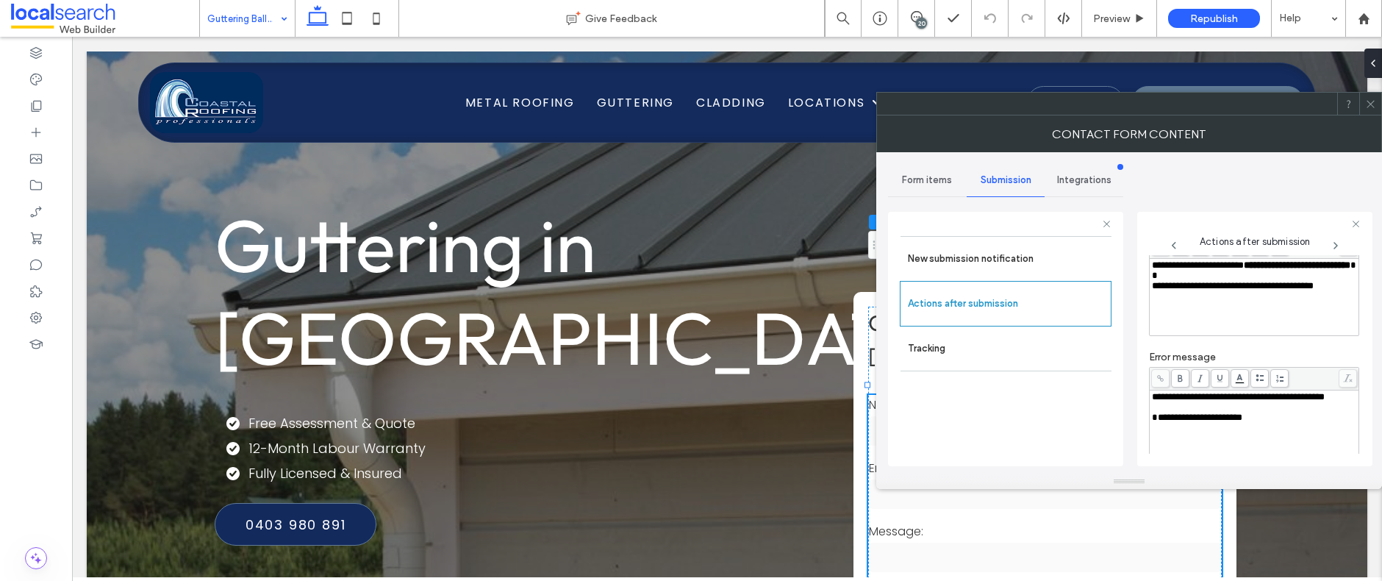
click at [1373, 105] on icon at bounding box center [1370, 104] width 11 height 11
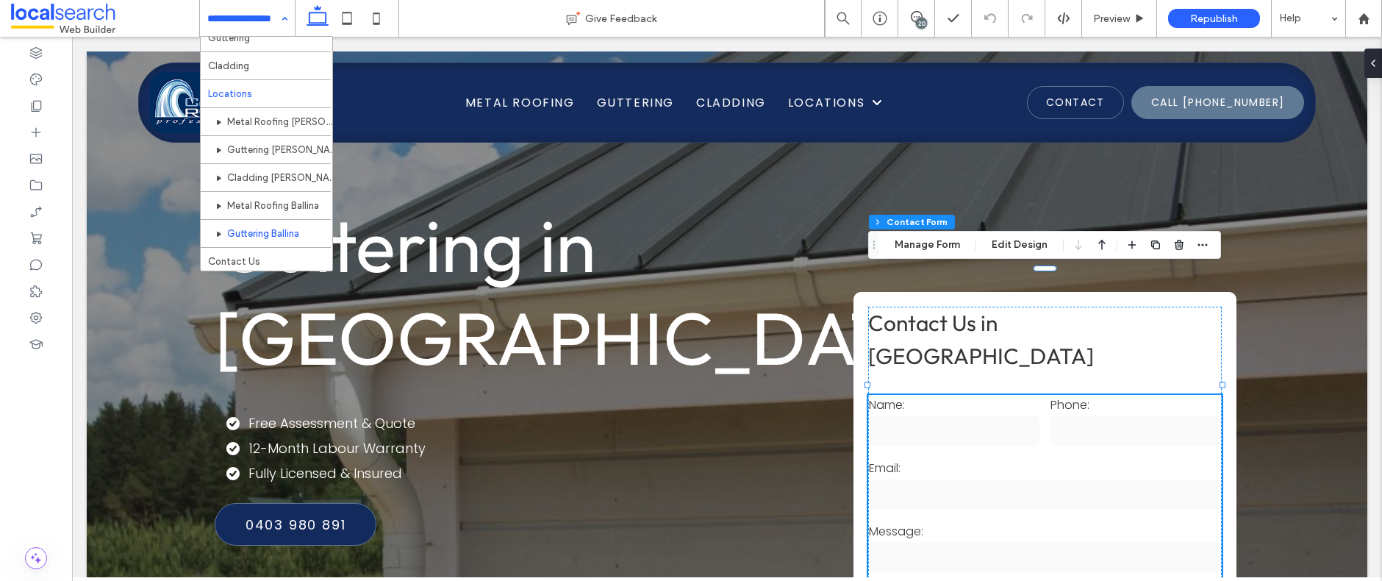
scroll to position [71, 0]
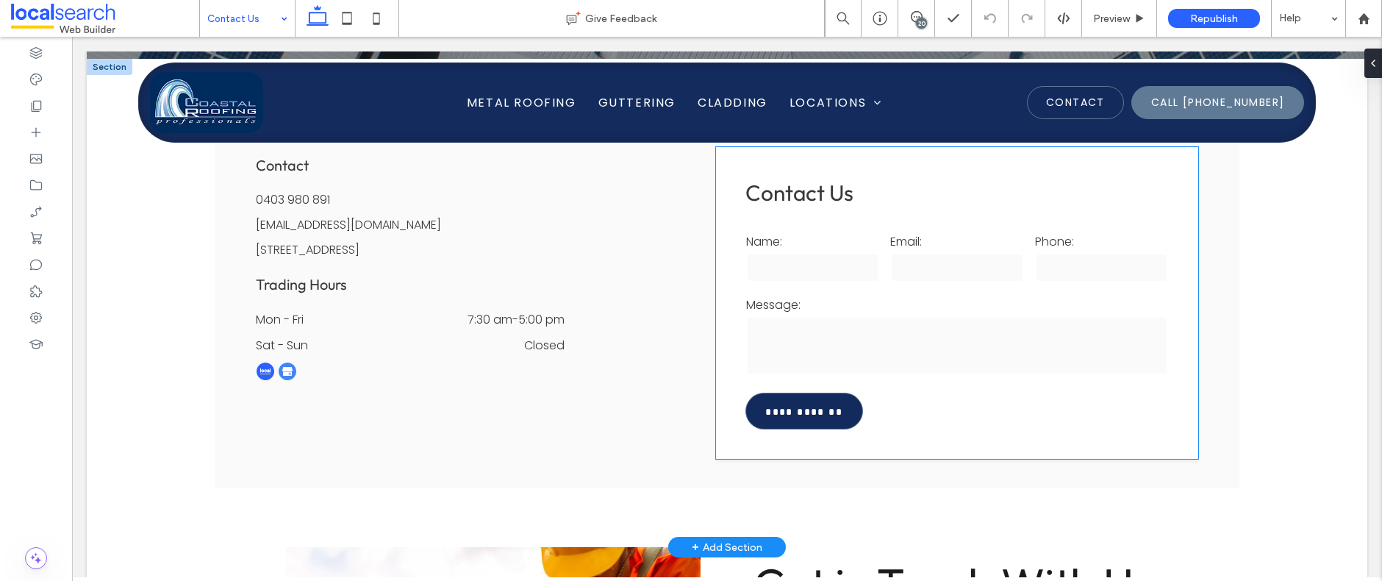
click at [980, 302] on label "Message:" at bounding box center [957, 305] width 423 height 18
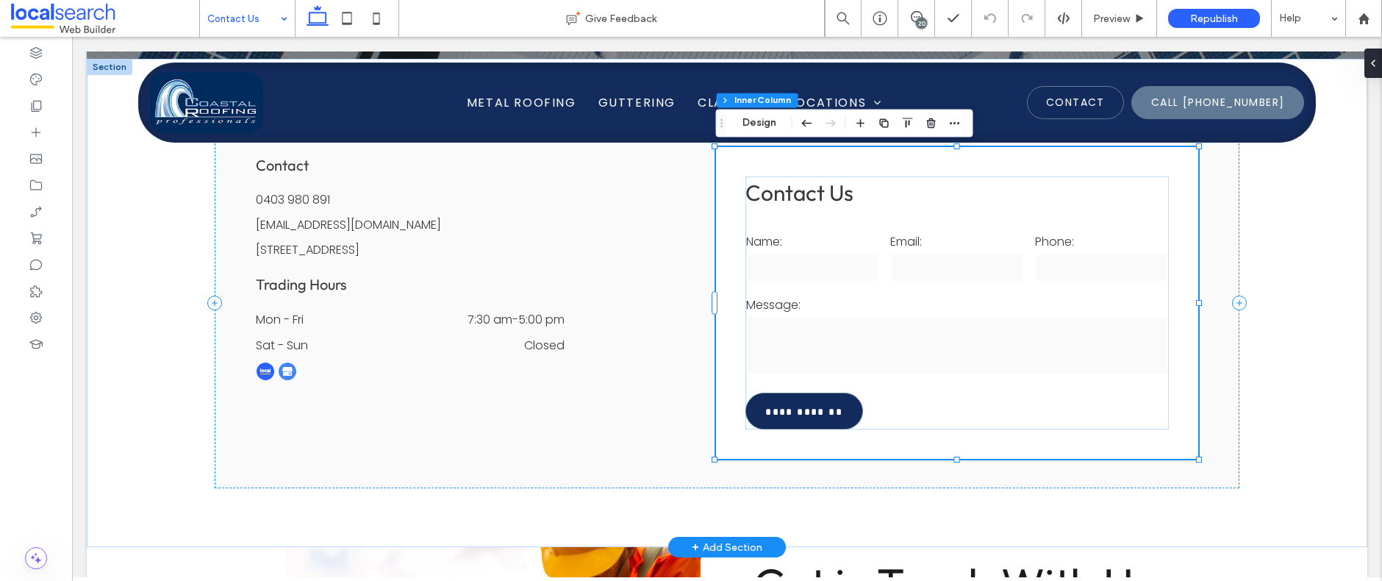
click at [980, 302] on label "Message:" at bounding box center [957, 305] width 423 height 18
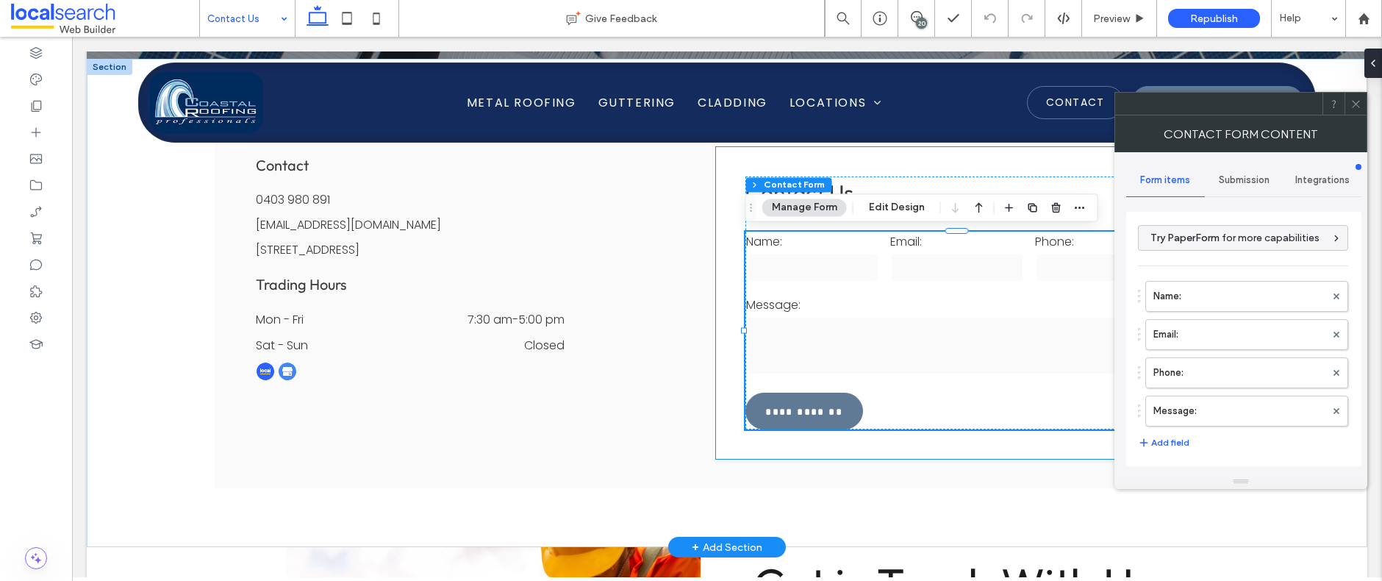
type input "**********"
type input "*"
type input "***"
type input "*"
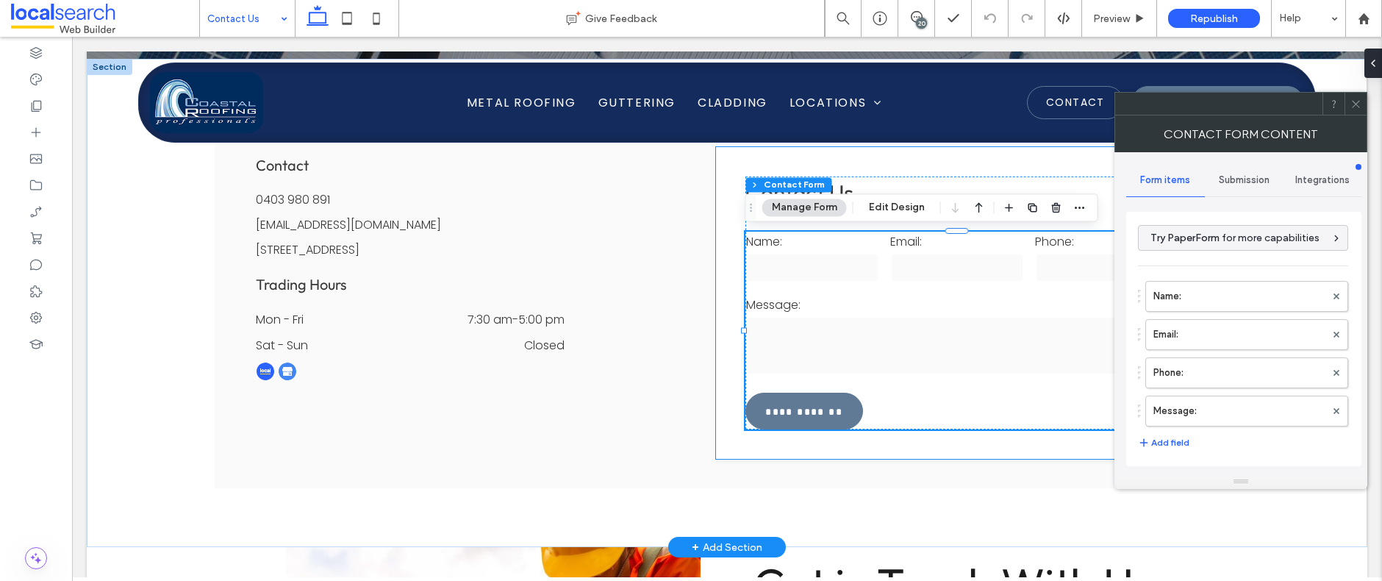
type input "*"
type input "***"
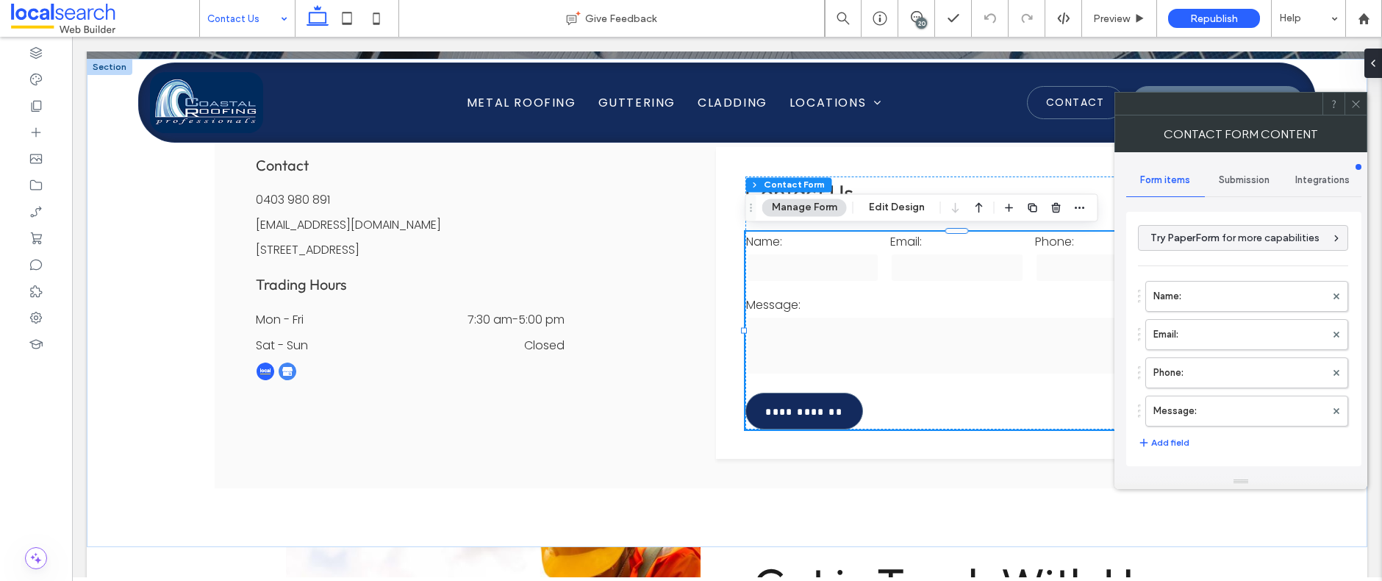
click at [1246, 173] on div "Submission" at bounding box center [1244, 180] width 79 height 32
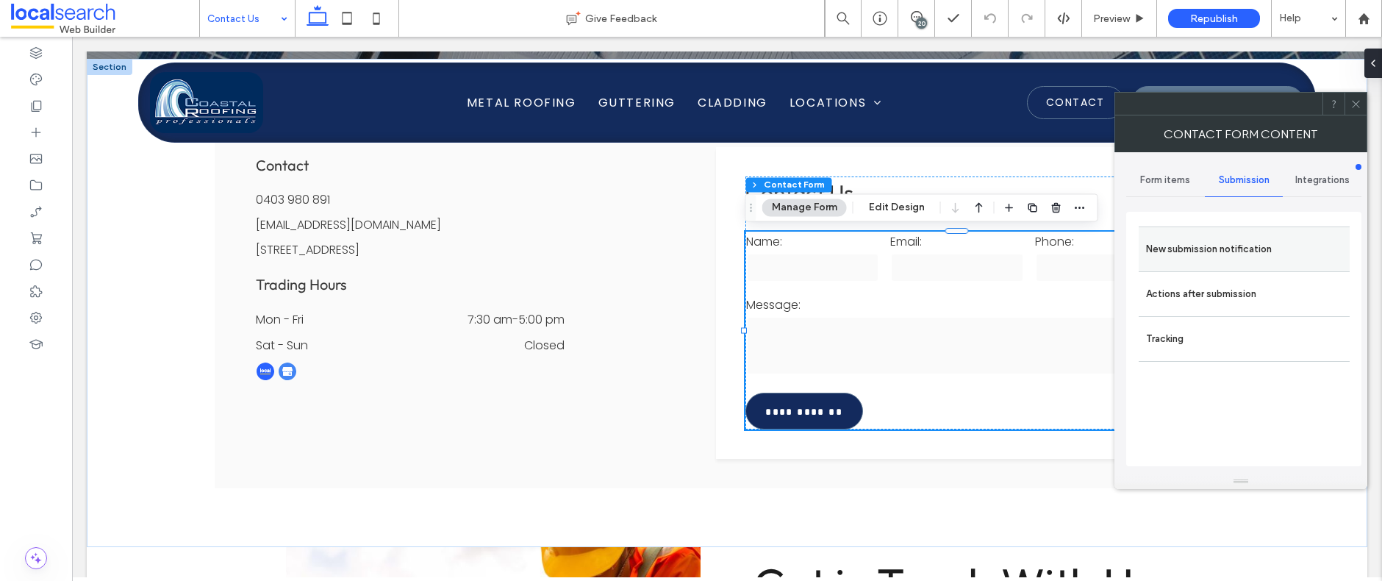
click at [1215, 243] on label "New submission notification" at bounding box center [1244, 249] width 196 height 29
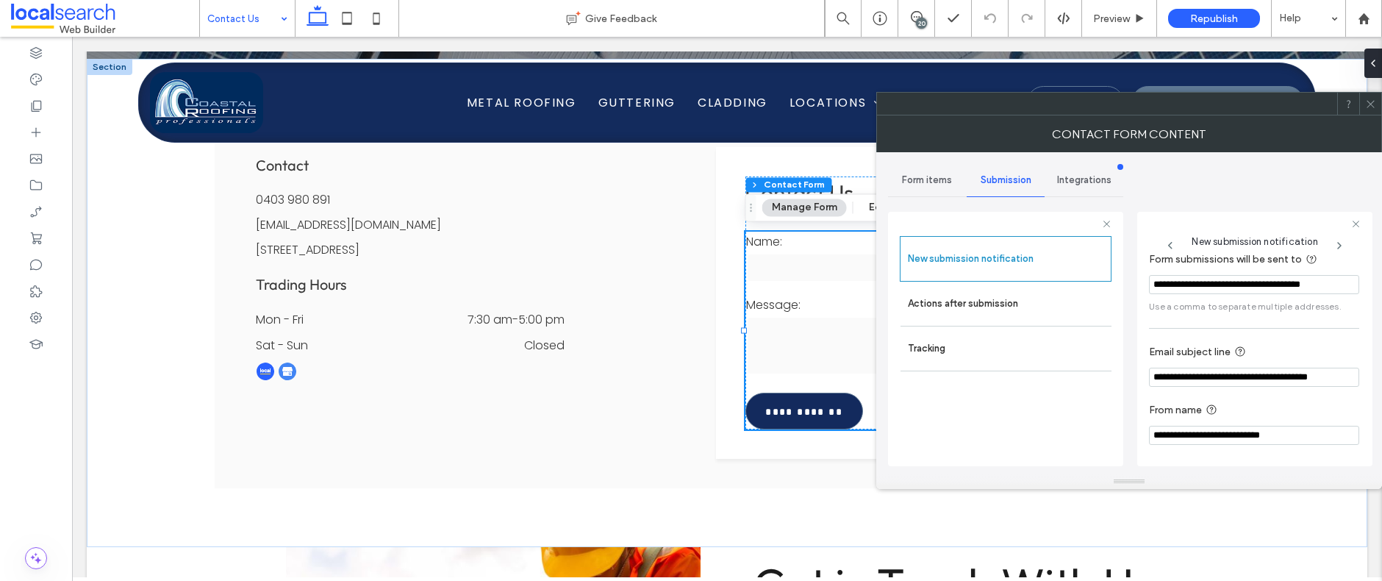
scroll to position [77, 0]
click at [1378, 104] on div at bounding box center [1370, 104] width 22 height 22
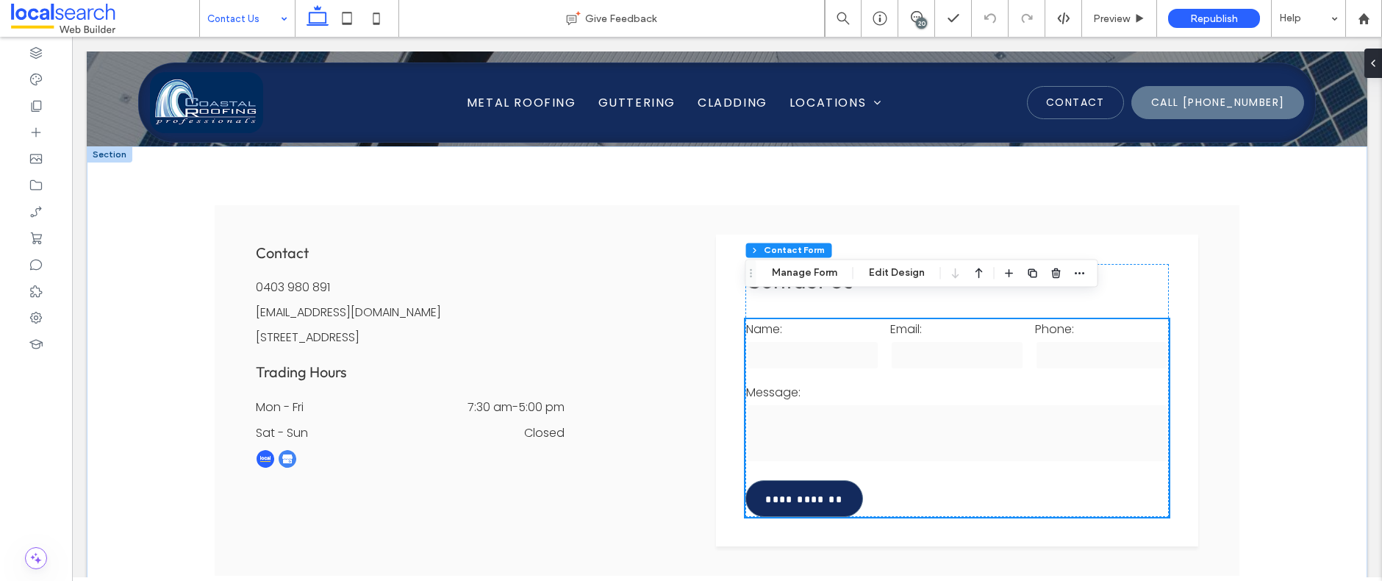
scroll to position [0, 0]
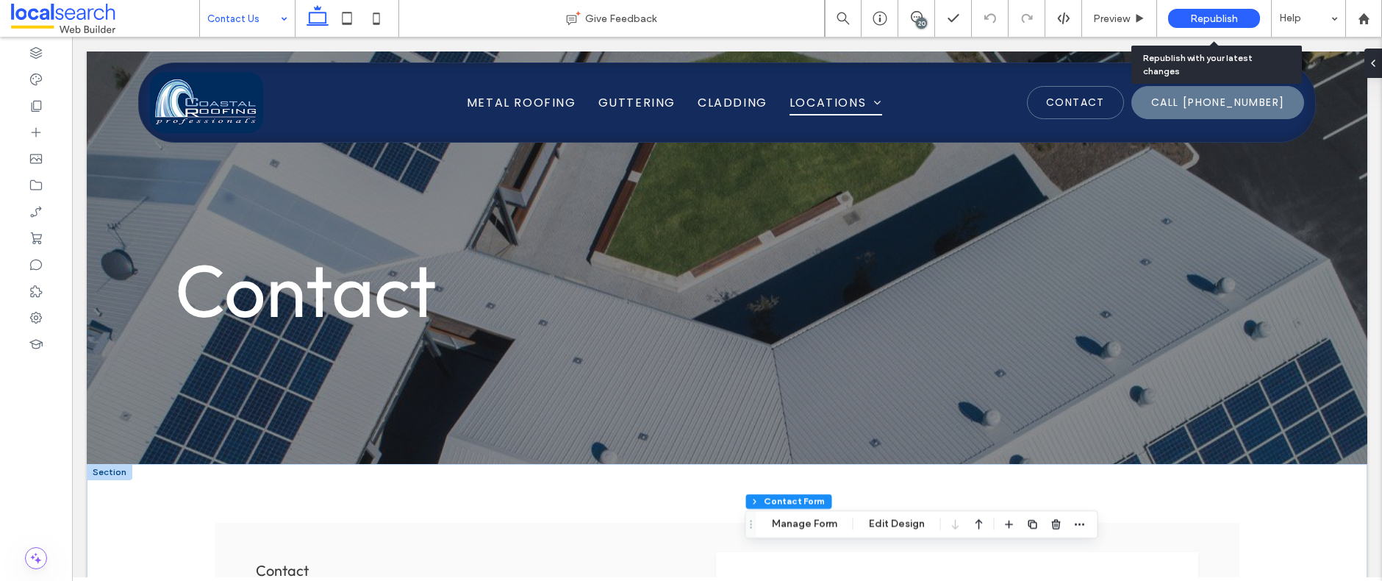
click at [1221, 15] on span "Republish" at bounding box center [1214, 18] width 48 height 12
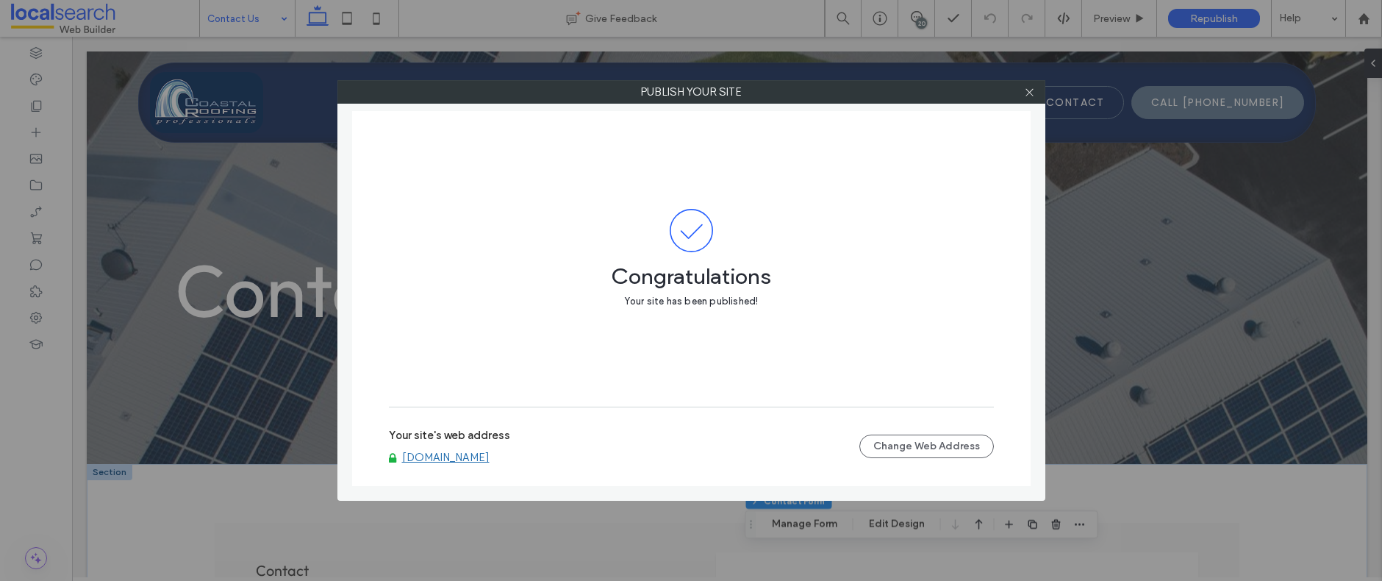
click at [490, 454] on link "www.coastalroofingprofessionals.com.au" at bounding box center [445, 457] width 87 height 13
click at [1028, 93] on use at bounding box center [1029, 91] width 7 height 7
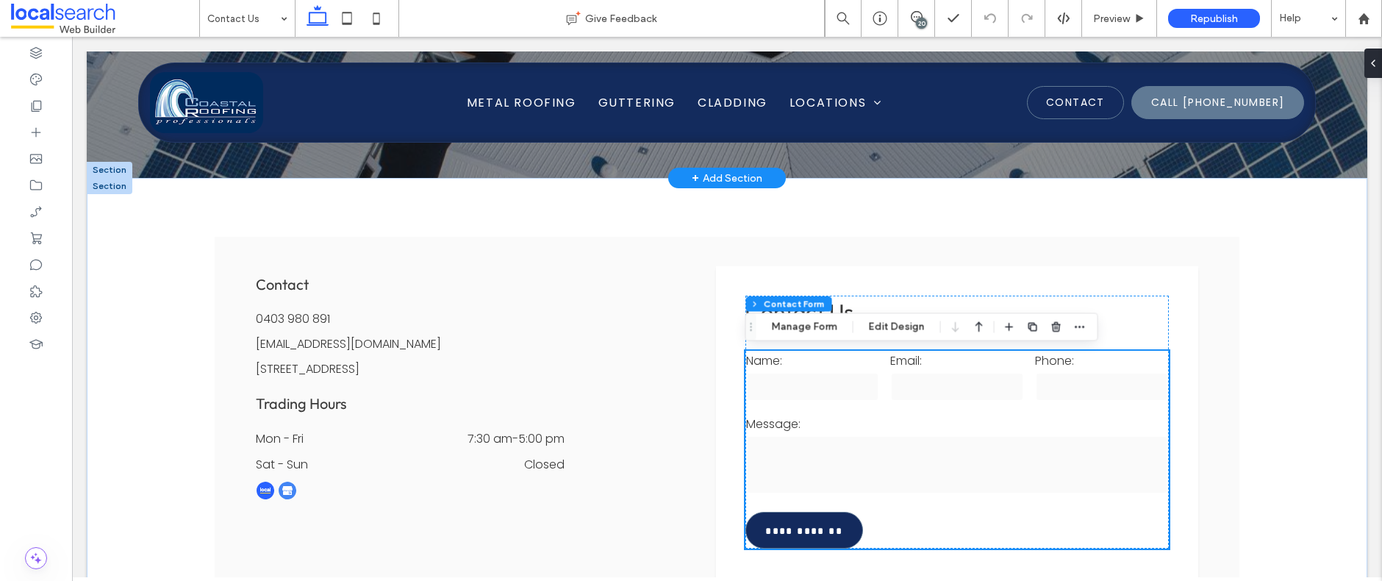
scroll to position [324, 0]
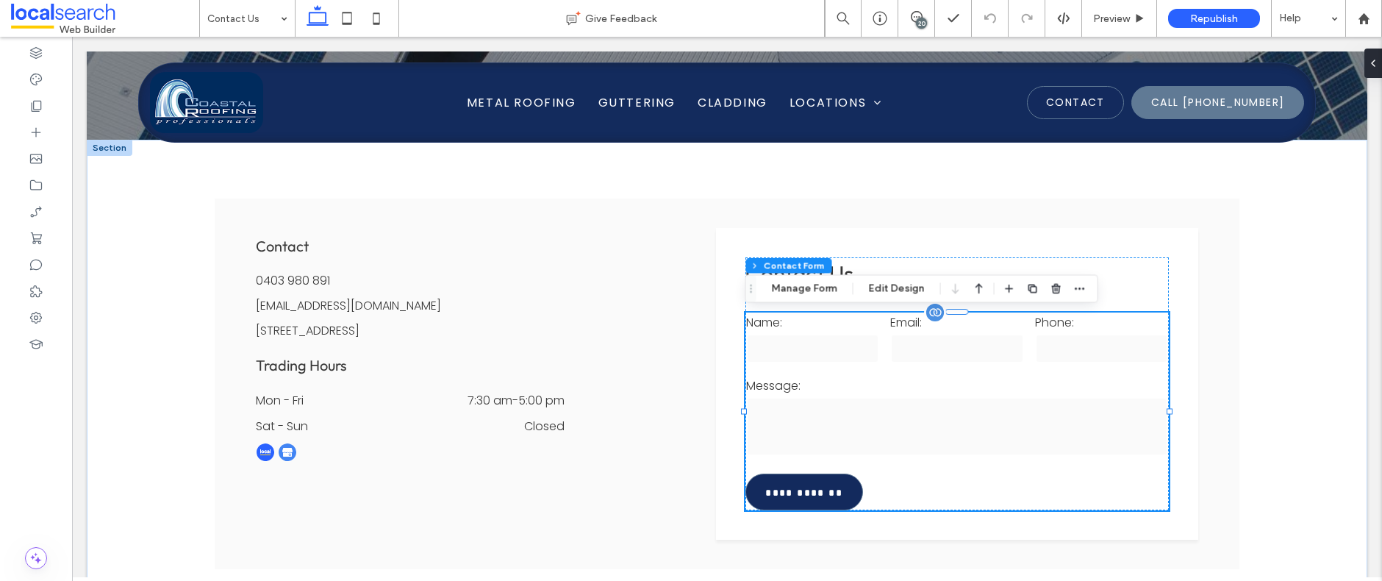
click at [947, 373] on div "Message:" at bounding box center [957, 417] width 434 height 93
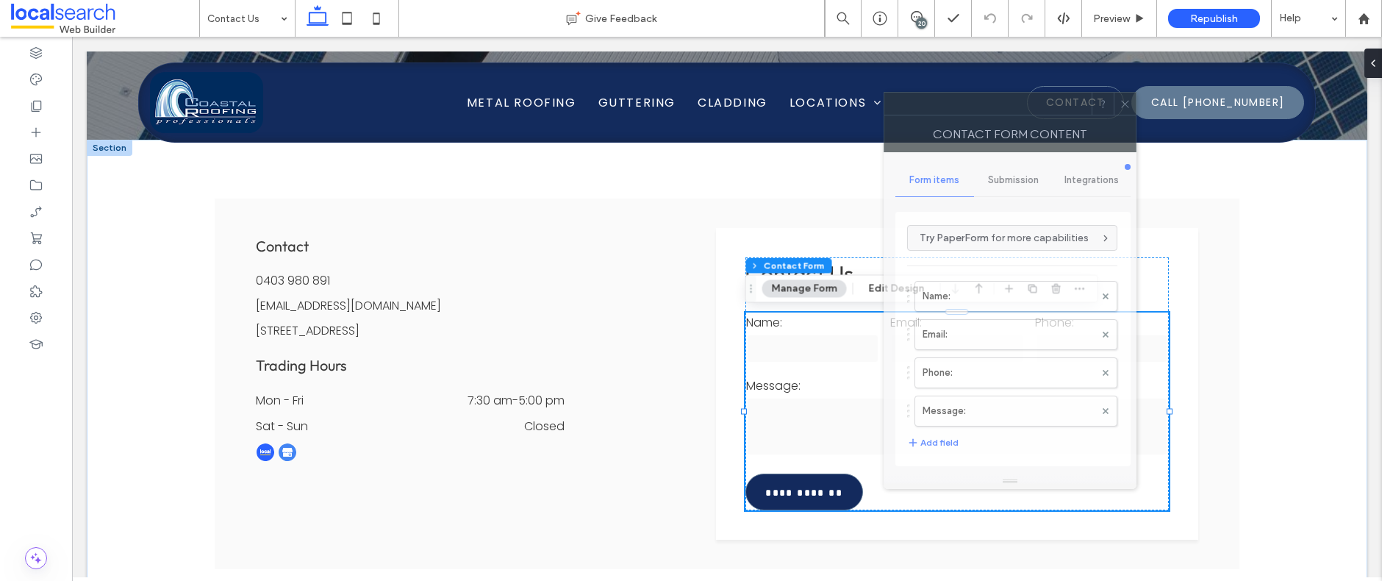
drag, startPoint x: 1290, startPoint y: 105, endPoint x: 1054, endPoint y: 104, distance: 236.7
click at [1054, 104] on div at bounding box center [987, 104] width 207 height 22
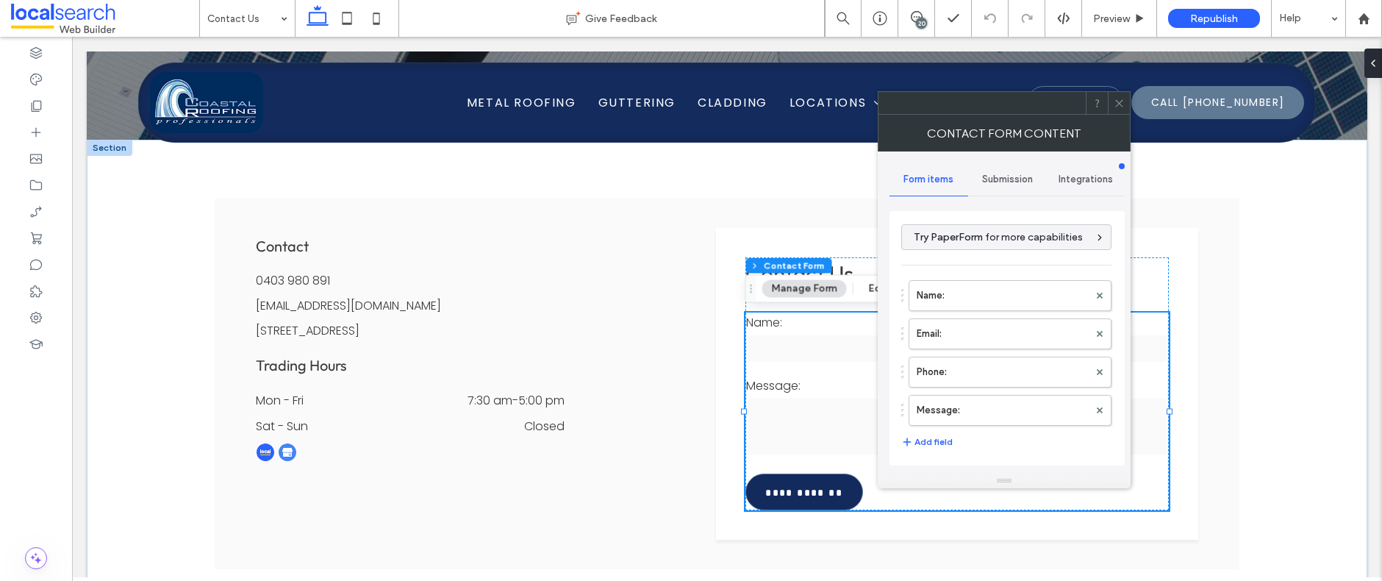
click at [1009, 174] on span "Submission" at bounding box center [1007, 180] width 51 height 12
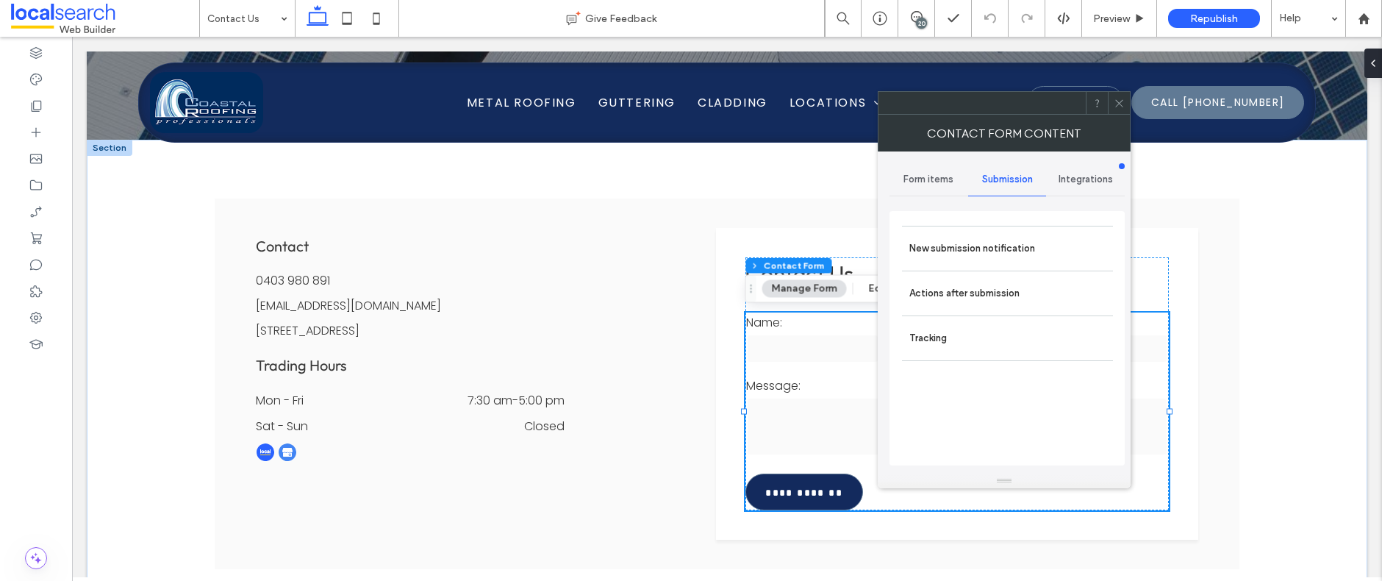
click at [1004, 178] on span "Submission" at bounding box center [1007, 180] width 51 height 12
click at [970, 248] on label "New submission notification" at bounding box center [1007, 248] width 196 height 29
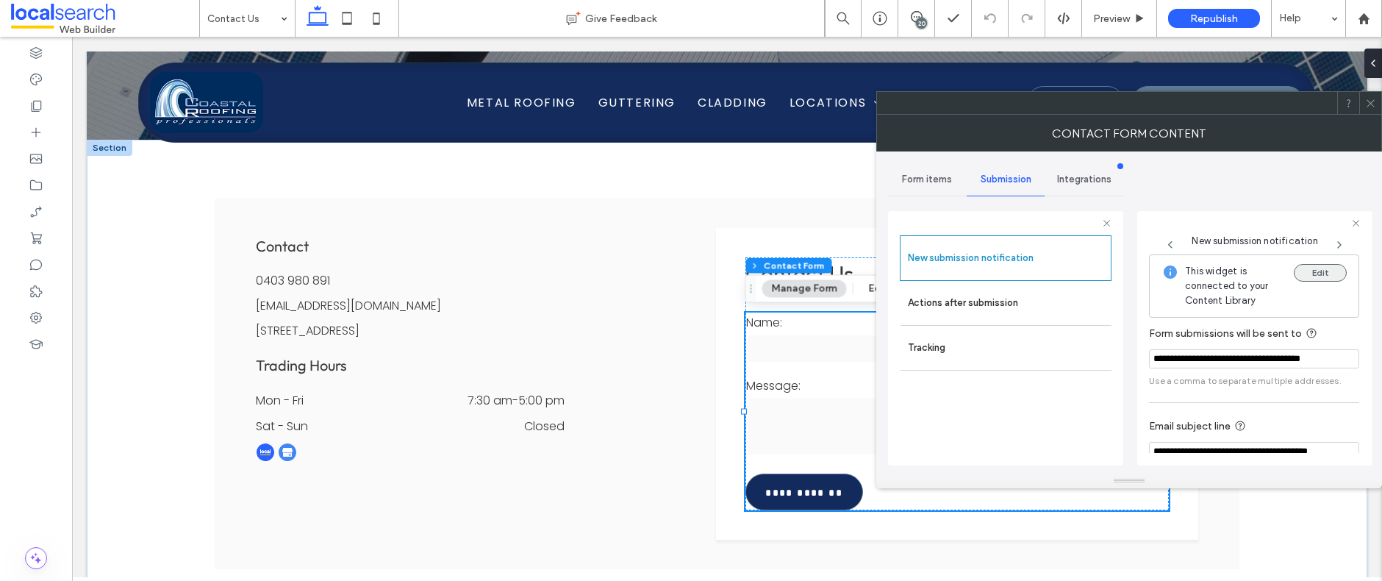
click at [1316, 275] on button "Edit" at bounding box center [1320, 273] width 53 height 18
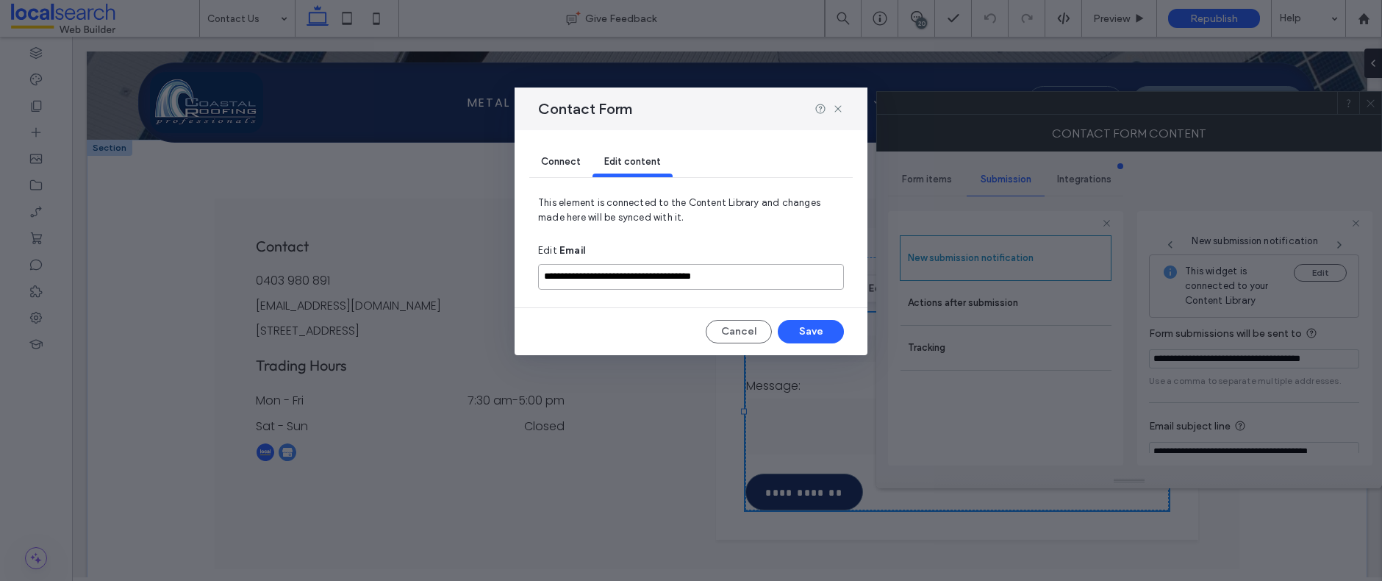
drag, startPoint x: 756, startPoint y: 277, endPoint x: 509, endPoint y: 281, distance: 247.0
click at [509, 281] on div "**********" at bounding box center [691, 290] width 1382 height 581
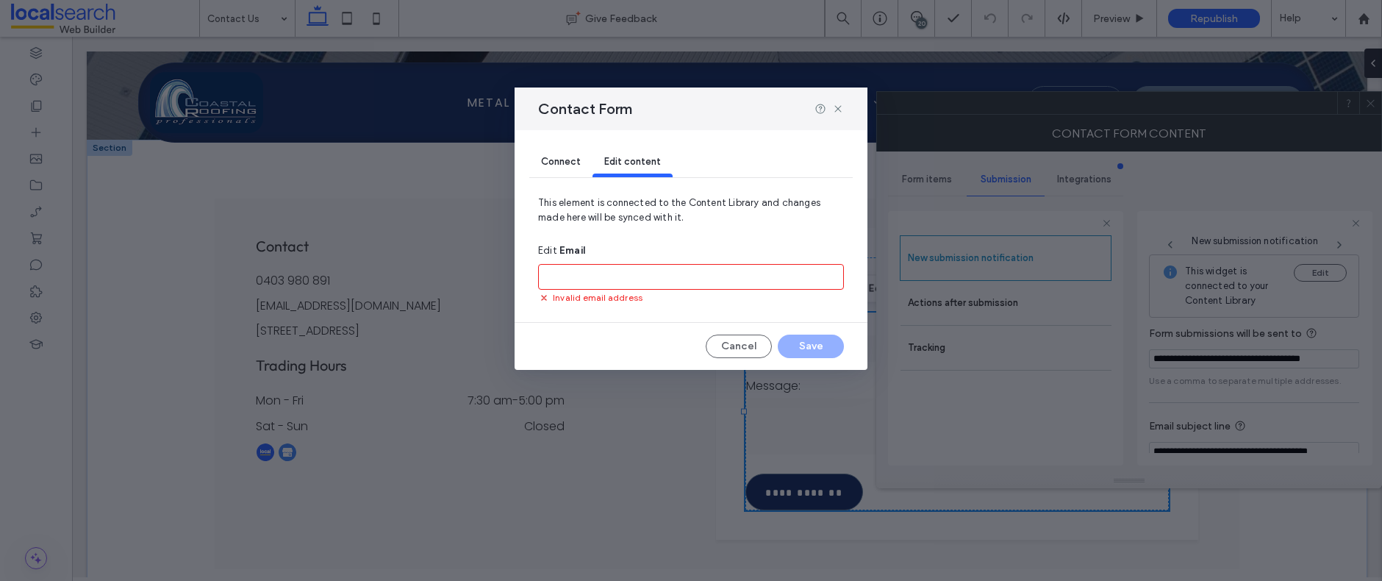
paste input "**********"
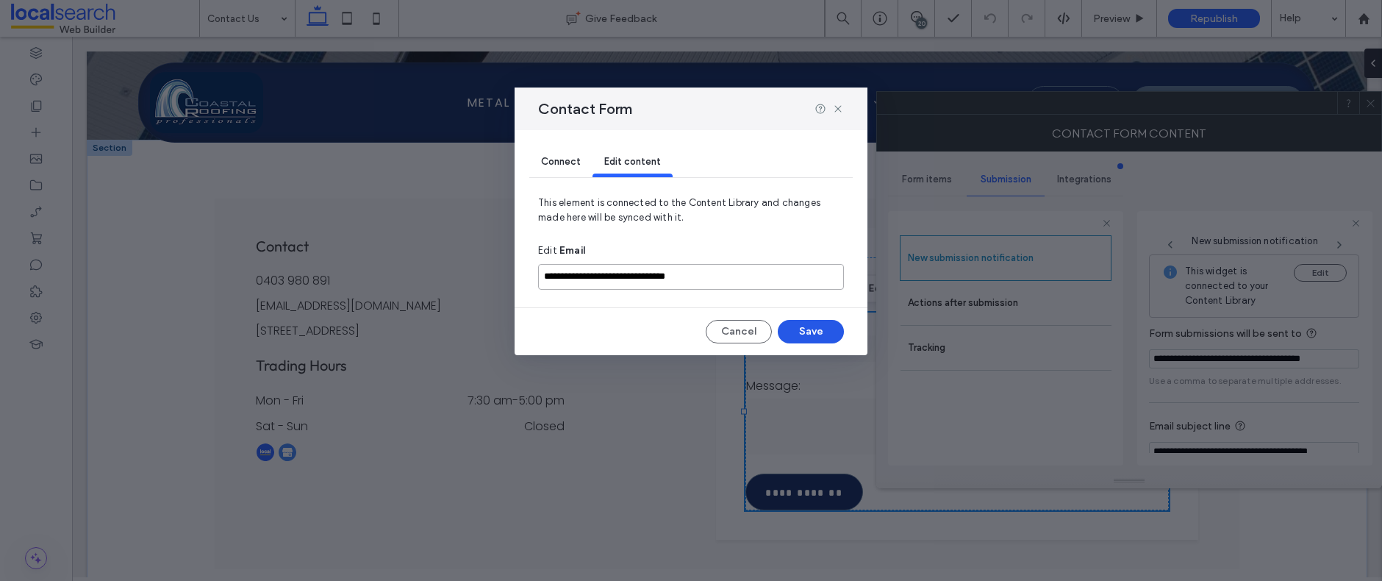
type input "**********"
click at [815, 332] on button "Save" at bounding box center [811, 332] width 66 height 24
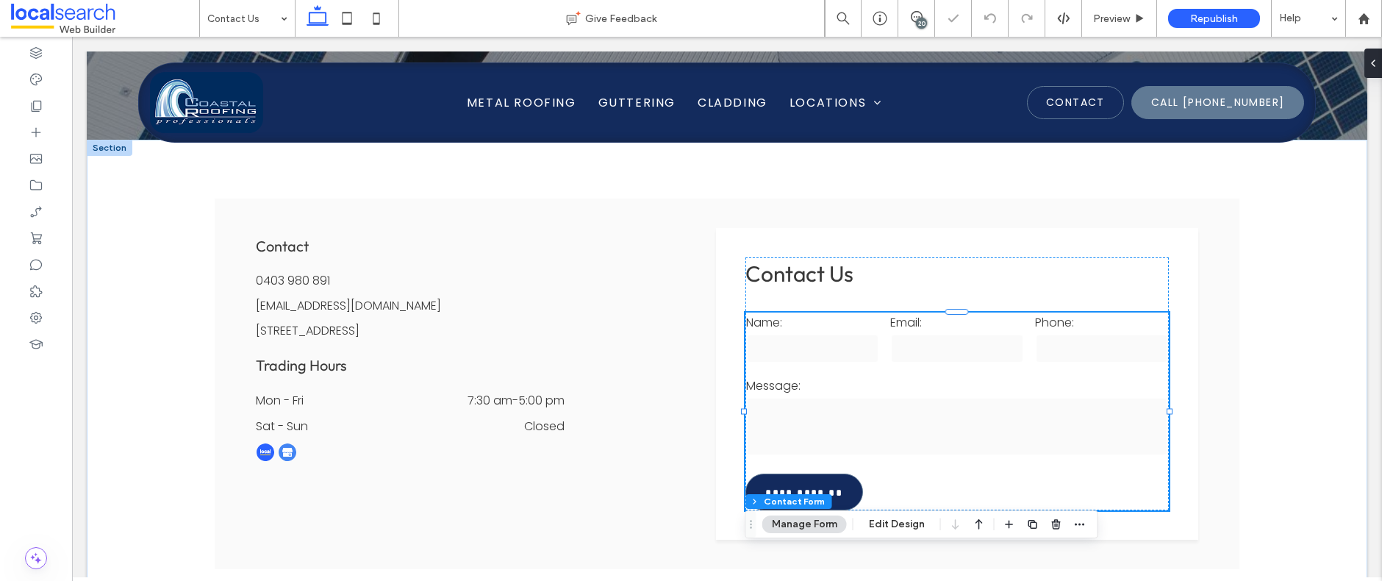
type input "*"
type input "***"
type input "*"
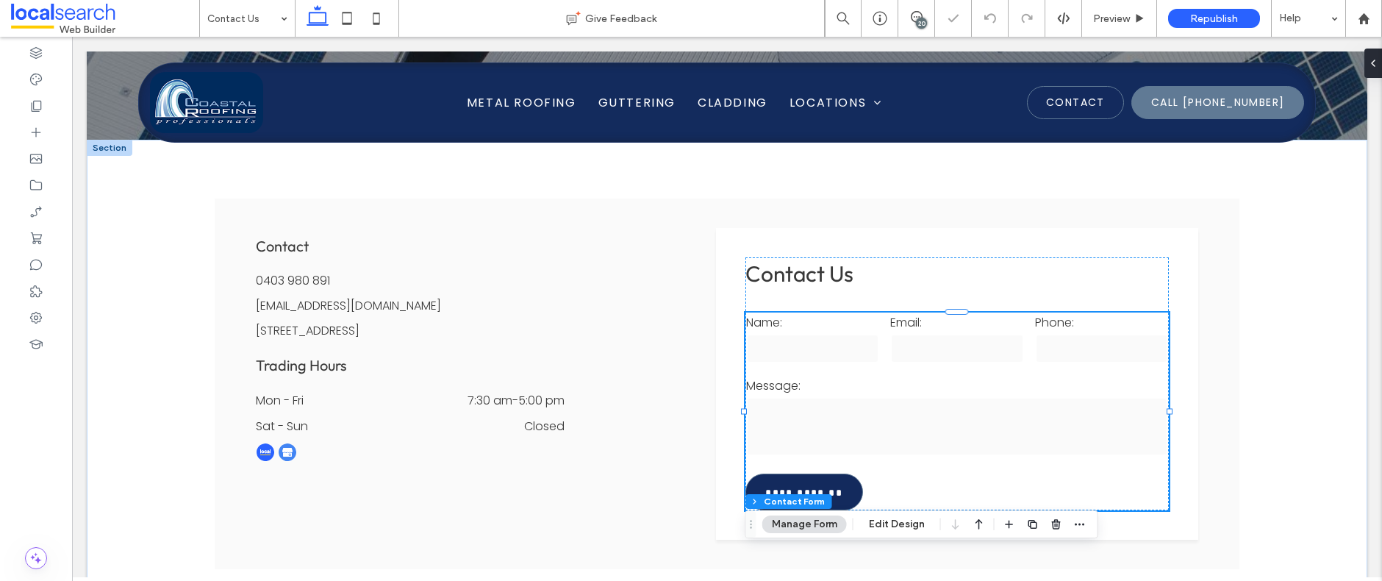
type input "***"
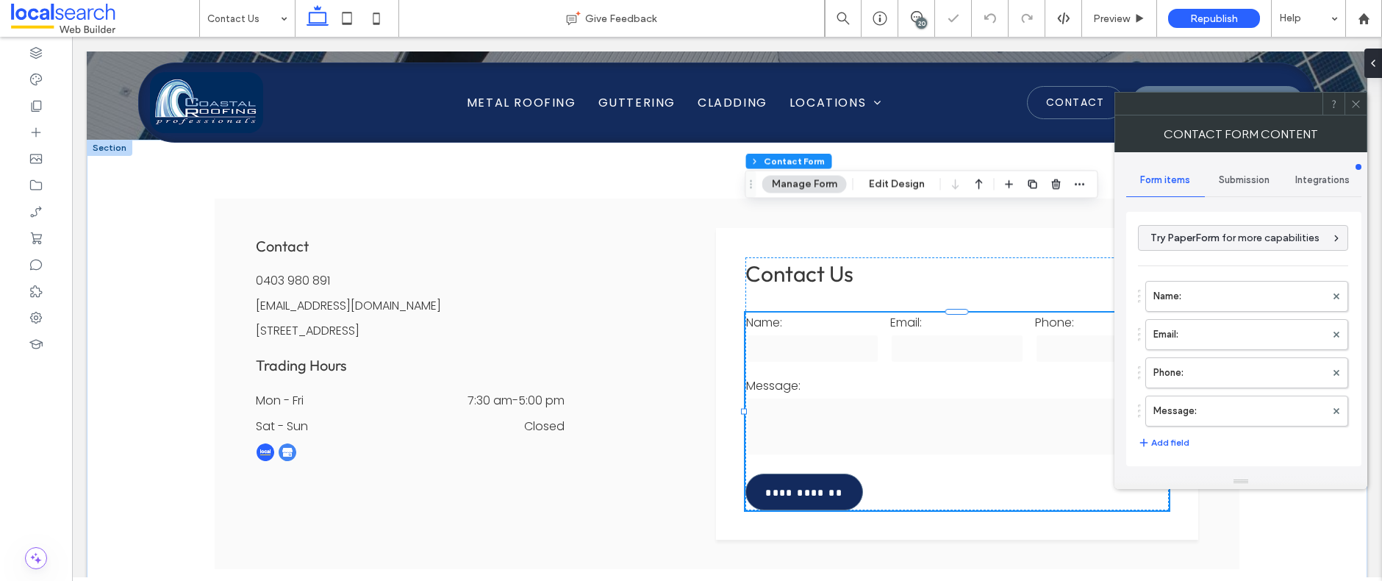
click at [1248, 181] on span "Submission" at bounding box center [1244, 180] width 51 height 12
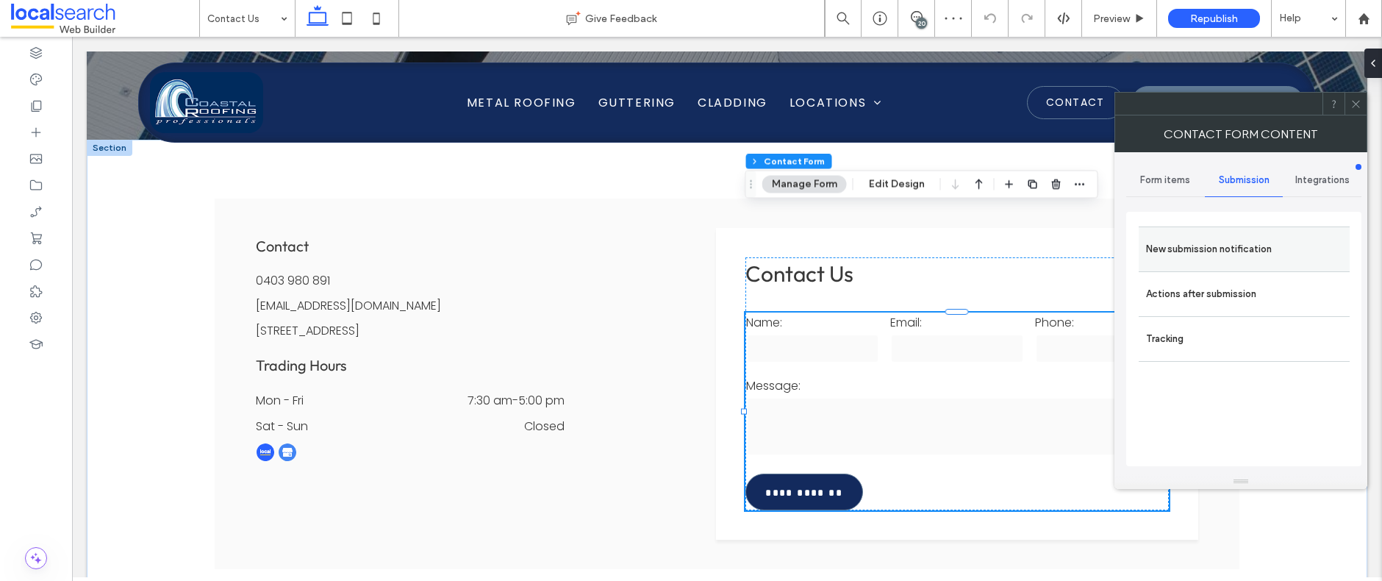
click at [1243, 243] on label "New submission notification" at bounding box center [1244, 249] width 196 height 29
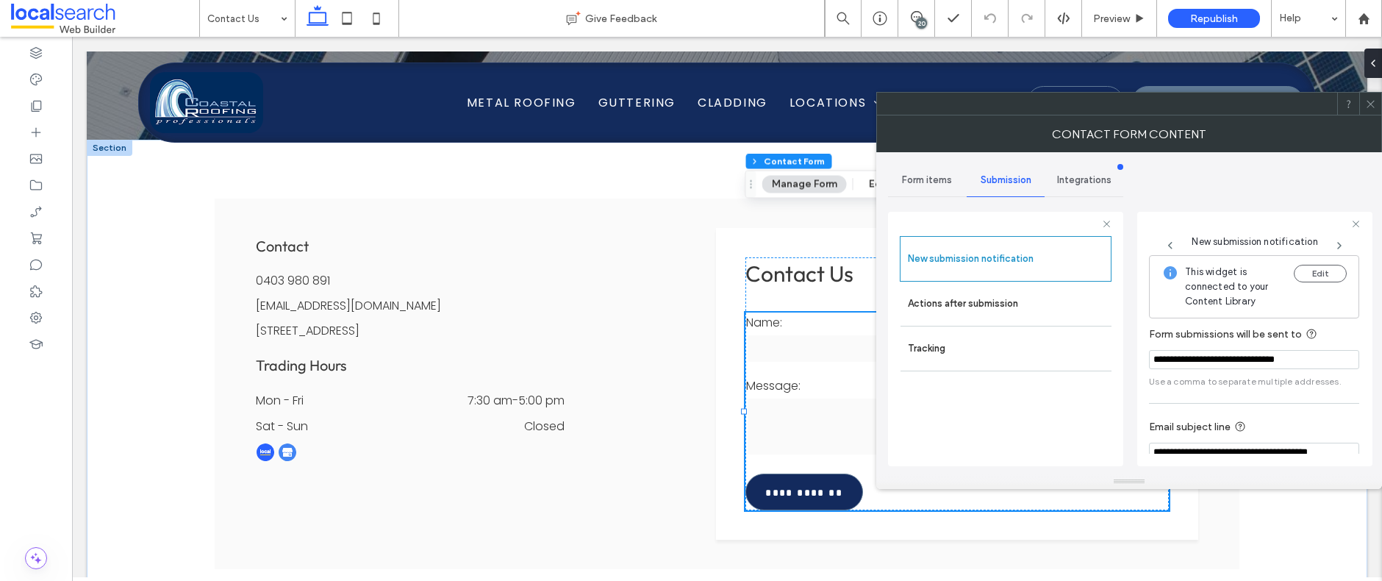
click at [1373, 102] on icon at bounding box center [1370, 104] width 11 height 11
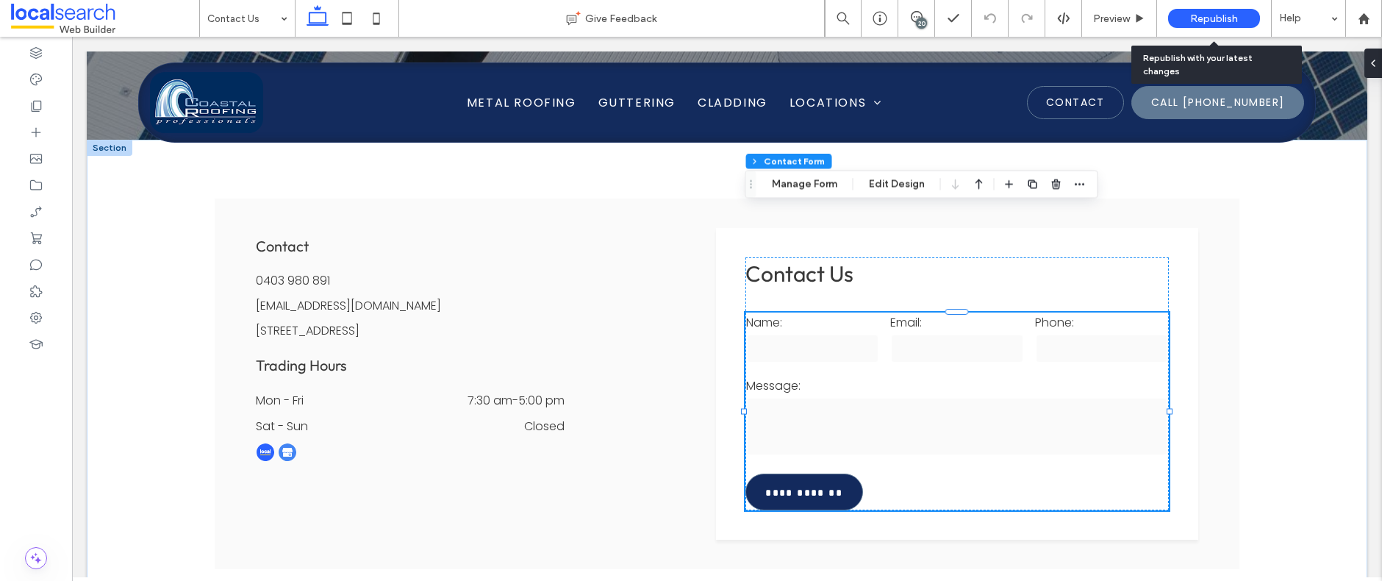
click at [1223, 13] on span "Republish" at bounding box center [1214, 18] width 48 height 12
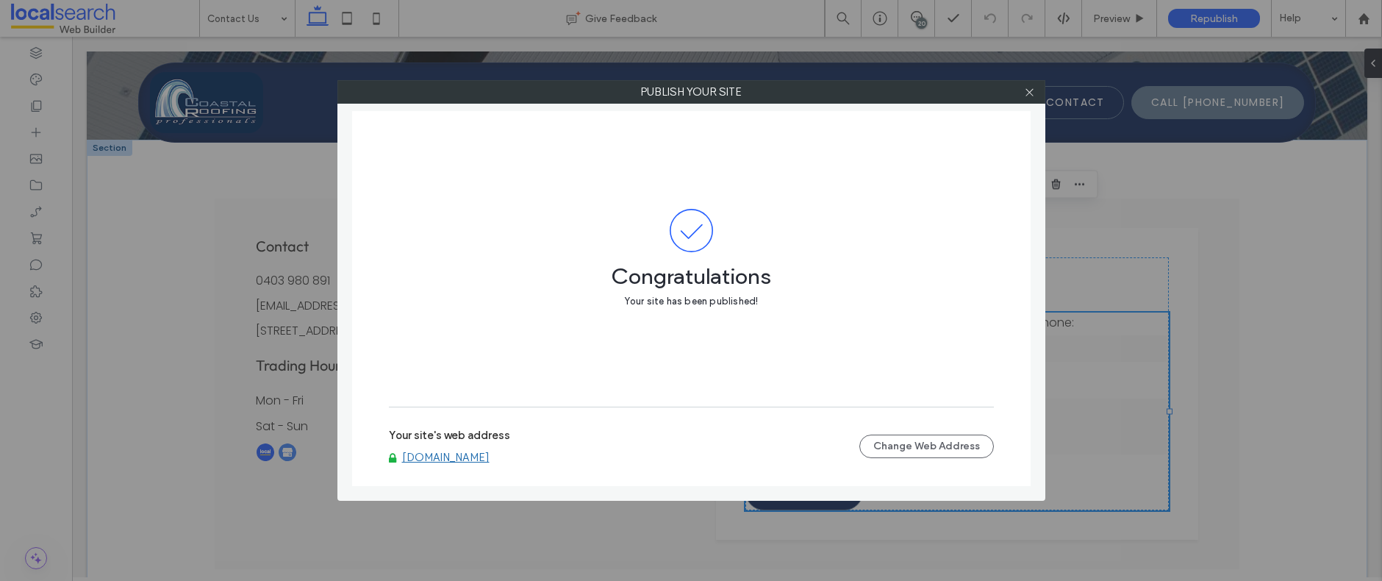
click at [490, 457] on link "www.coastalroofingprofessionals.com.au" at bounding box center [445, 457] width 87 height 13
click at [1029, 91] on icon at bounding box center [1029, 92] width 11 height 11
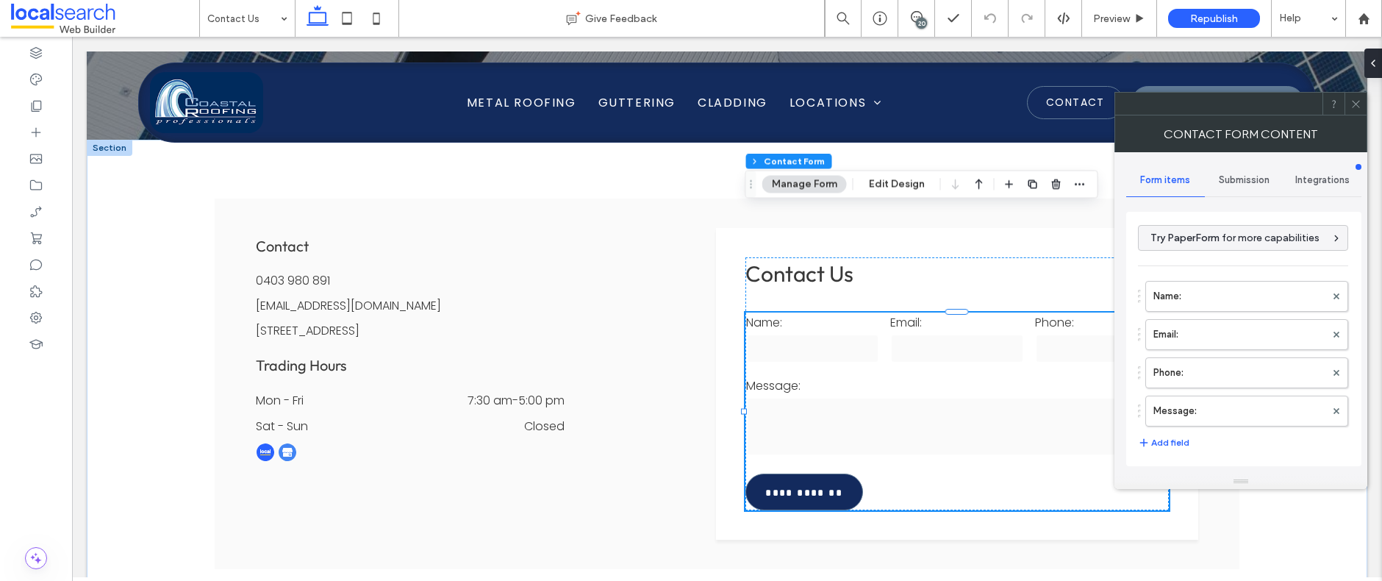
click at [1251, 178] on span "Submission" at bounding box center [1244, 180] width 51 height 12
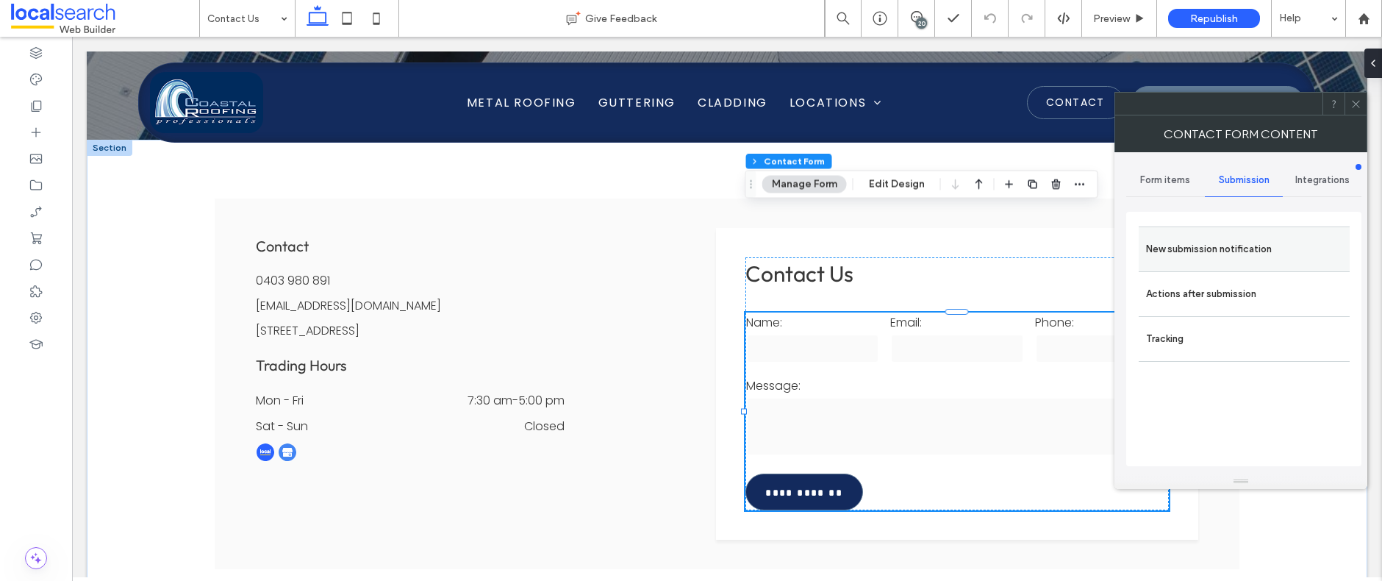
click at [1234, 246] on label "New submission notification" at bounding box center [1244, 249] width 196 height 29
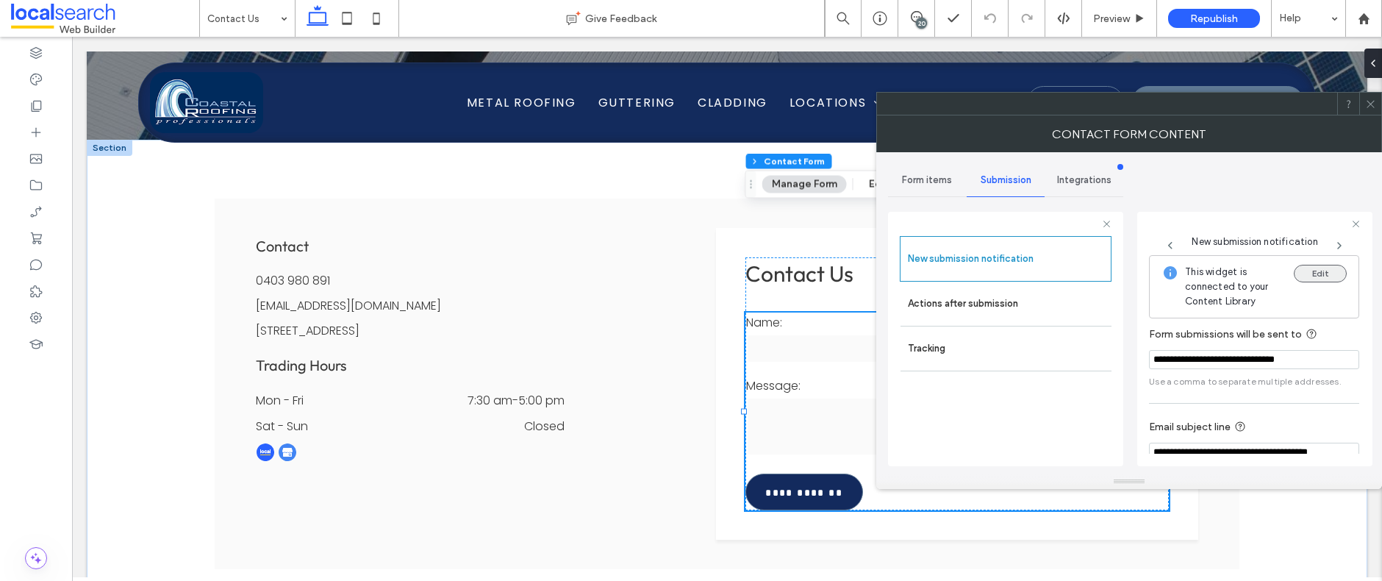
click at [1318, 269] on button "Edit" at bounding box center [1320, 274] width 53 height 18
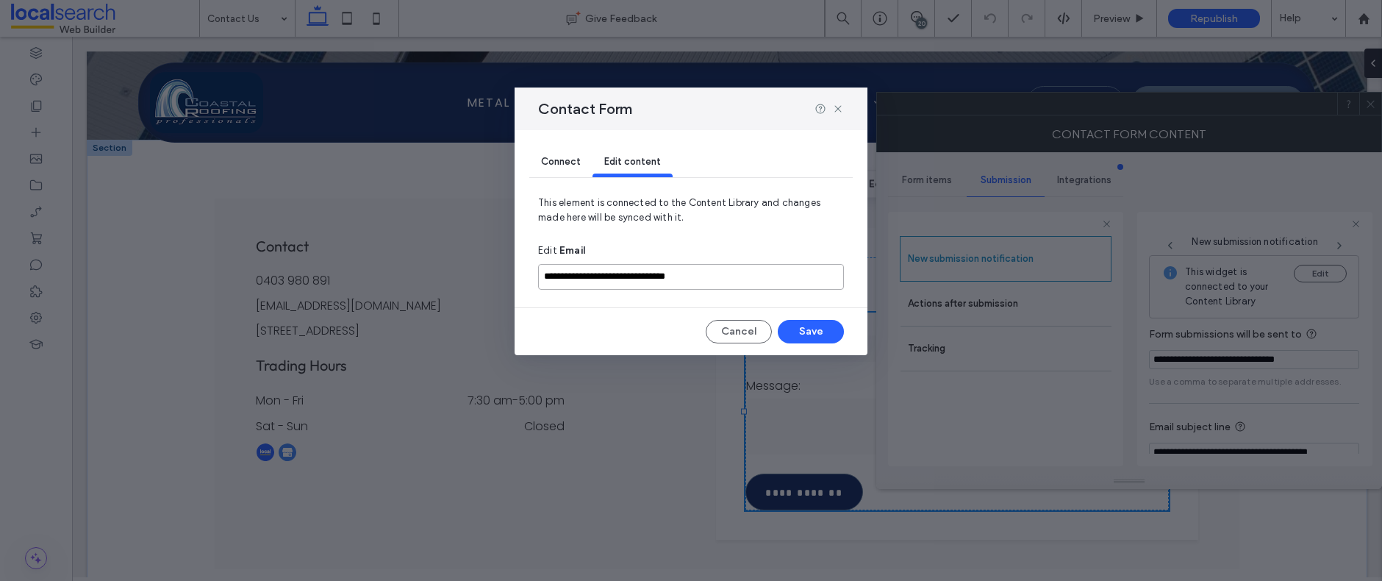
drag, startPoint x: 723, startPoint y: 273, endPoint x: 478, endPoint y: 262, distance: 245.1
click at [478, 262] on div "**********" at bounding box center [691, 290] width 1382 height 581
paste input "*******"
type input "**********"
click at [813, 333] on button "Save" at bounding box center [811, 332] width 66 height 24
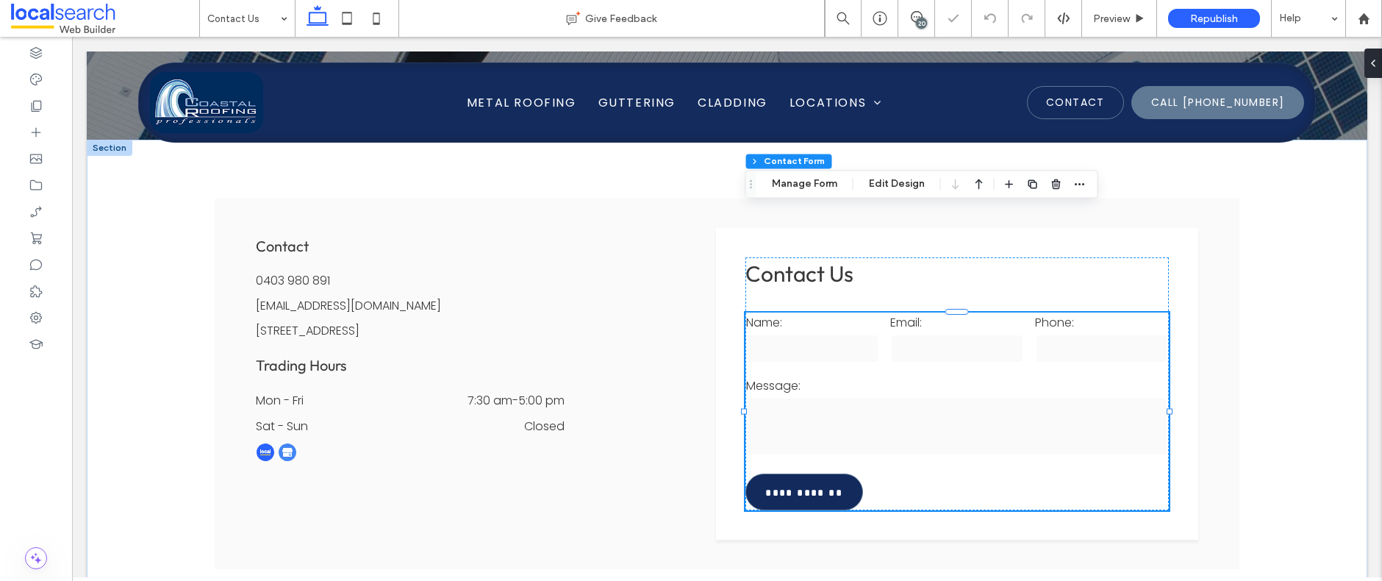
type input "*"
type input "***"
type input "*"
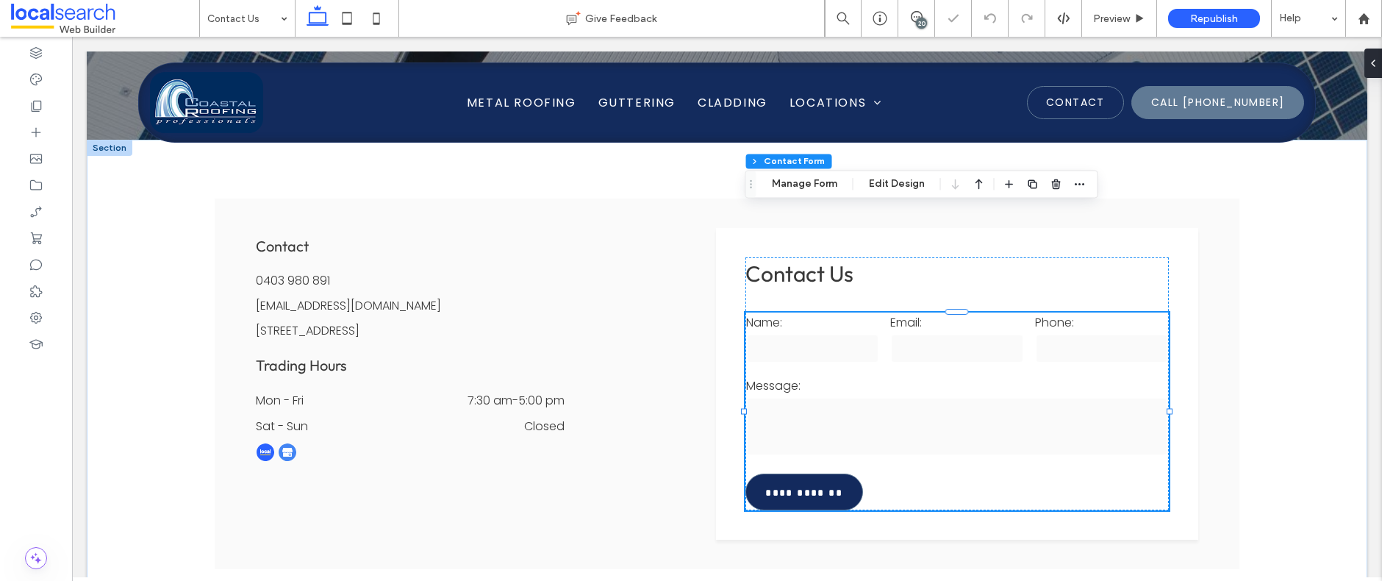
type input "***"
click at [42, 184] on icon at bounding box center [36, 185] width 15 height 15
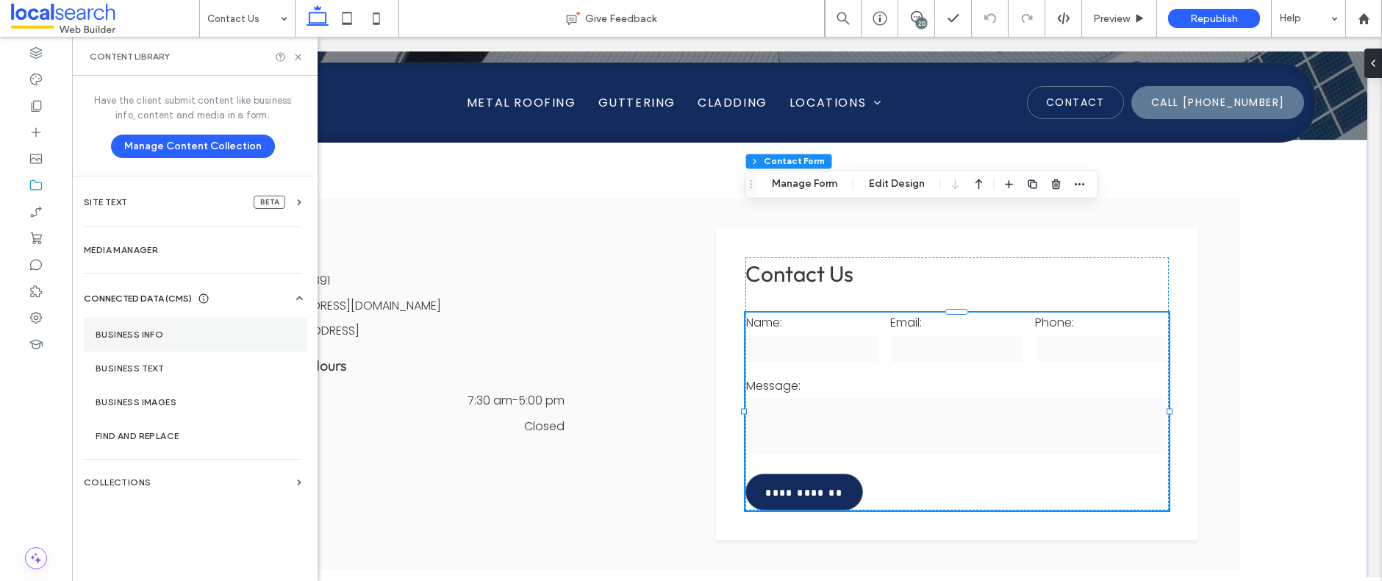
click at [149, 332] on label "Business info" at bounding box center [196, 334] width 200 height 10
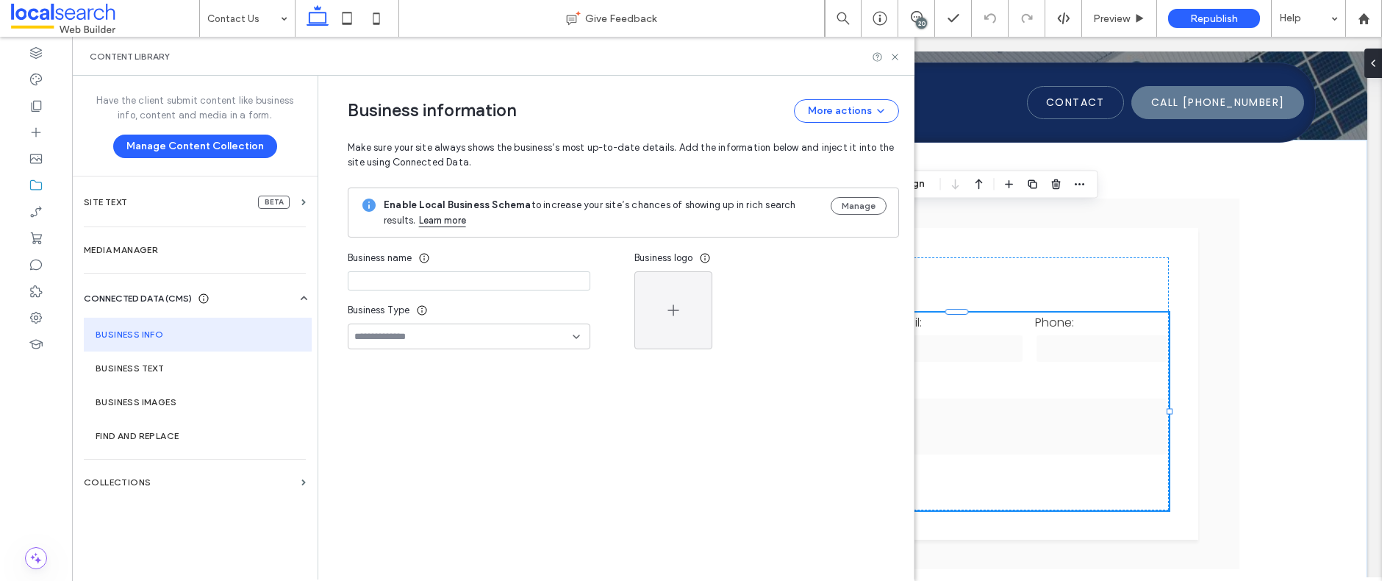
type input "**********"
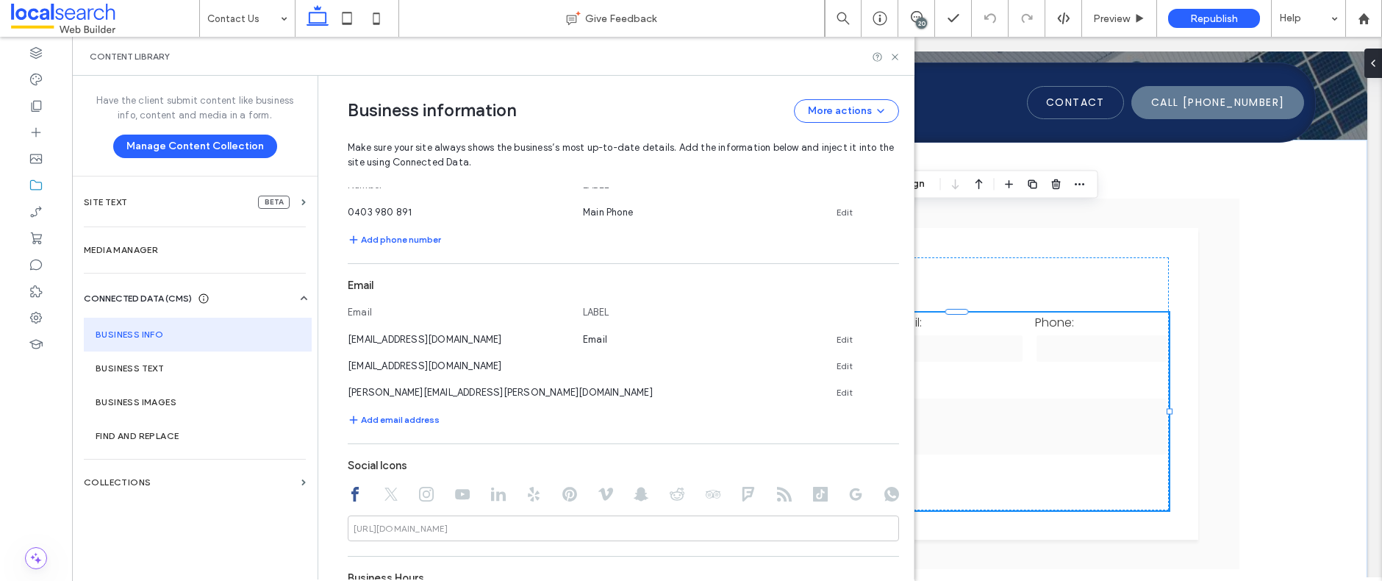
scroll to position [524, 0]
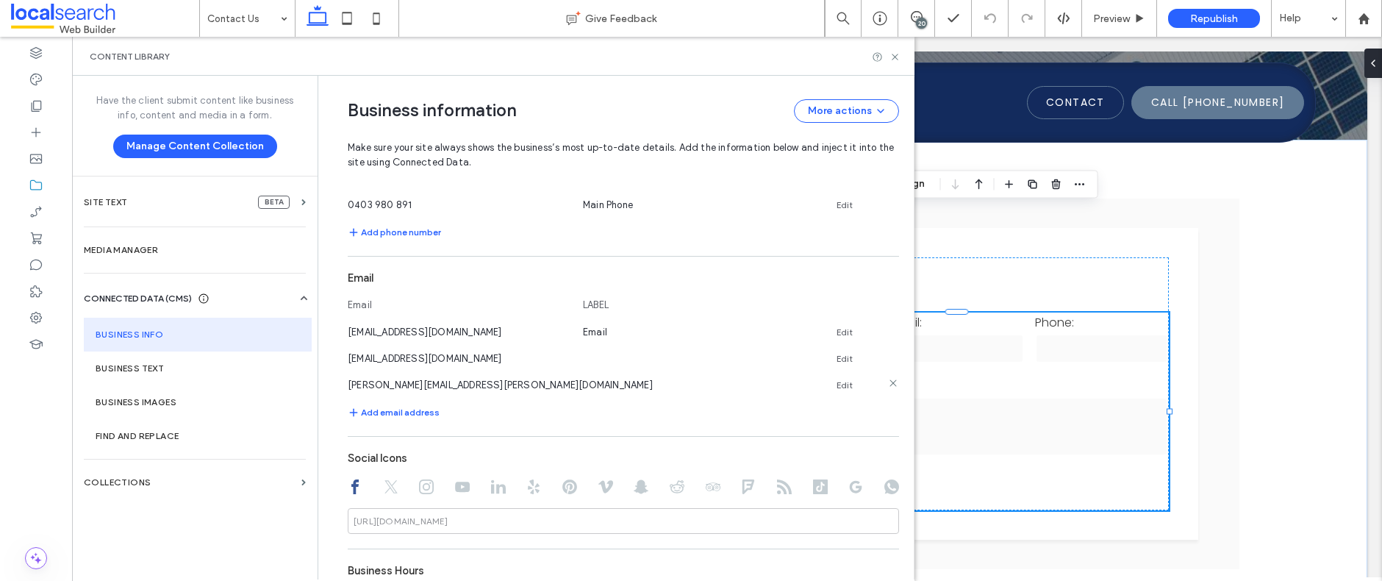
click at [889, 384] on icon at bounding box center [893, 383] width 12 height 12
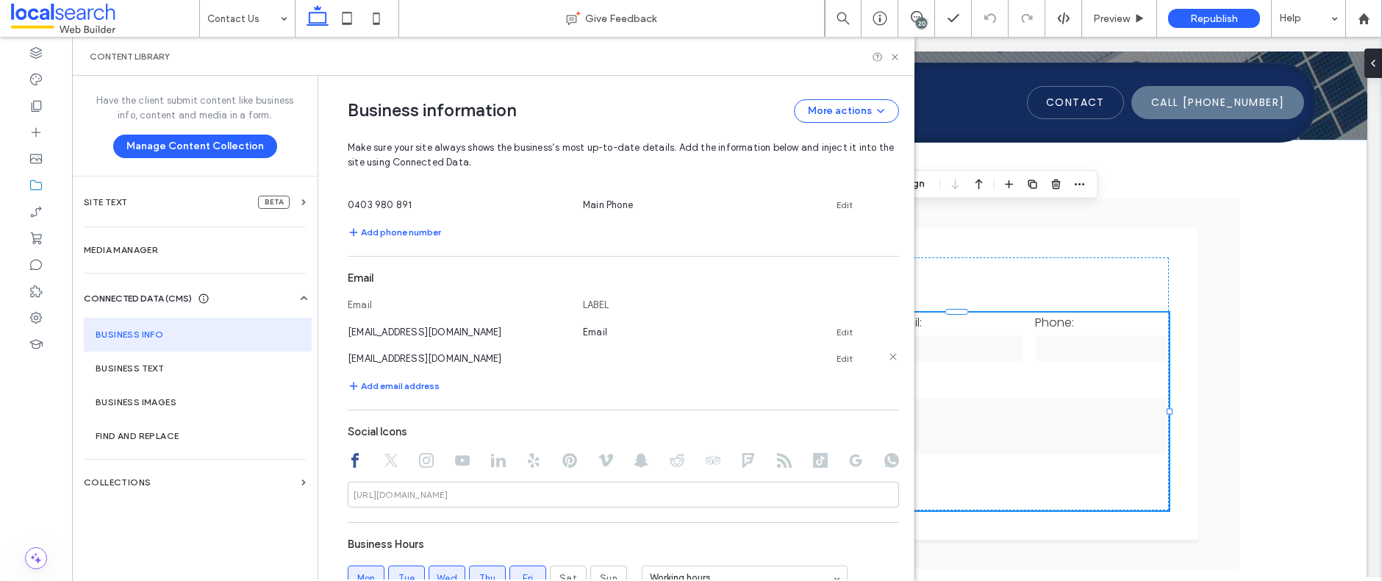
click at [890, 355] on use at bounding box center [893, 356] width 7 height 7
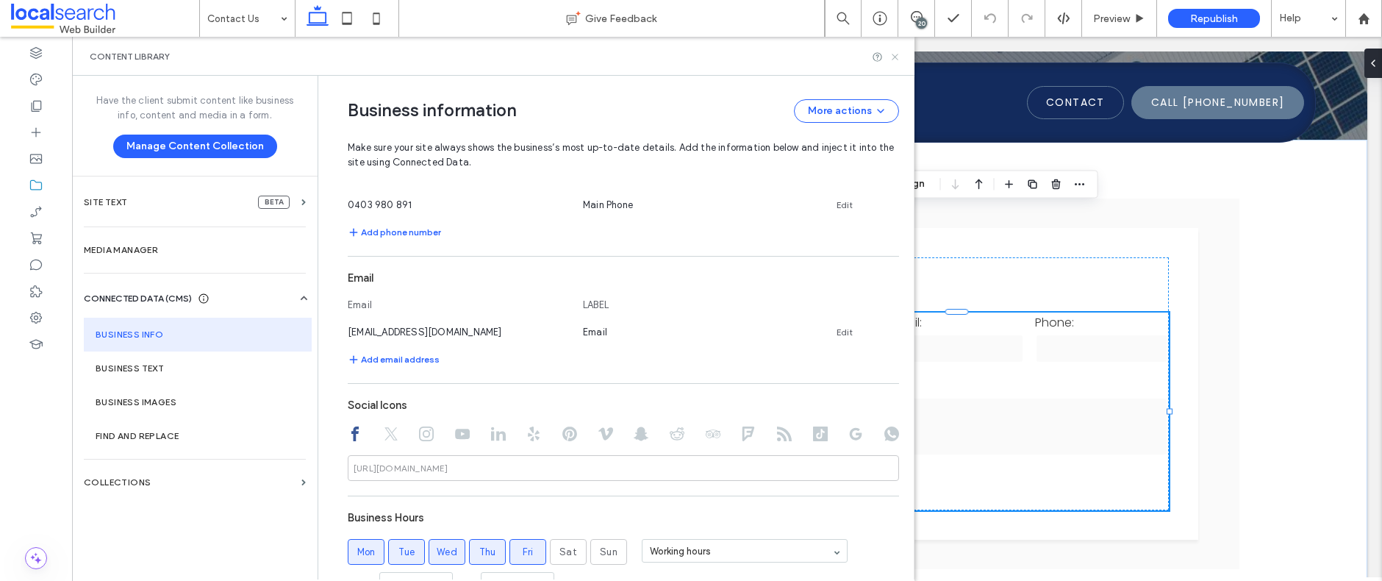
click at [896, 52] on icon at bounding box center [895, 56] width 11 height 11
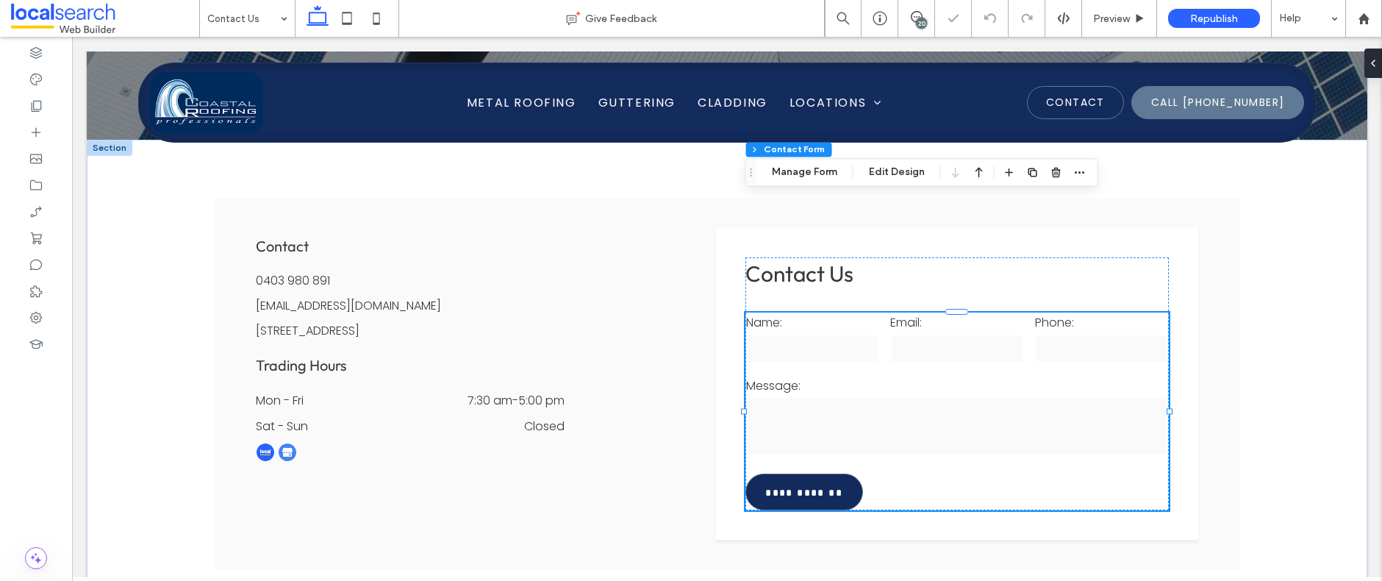
type input "*"
type input "***"
type input "*"
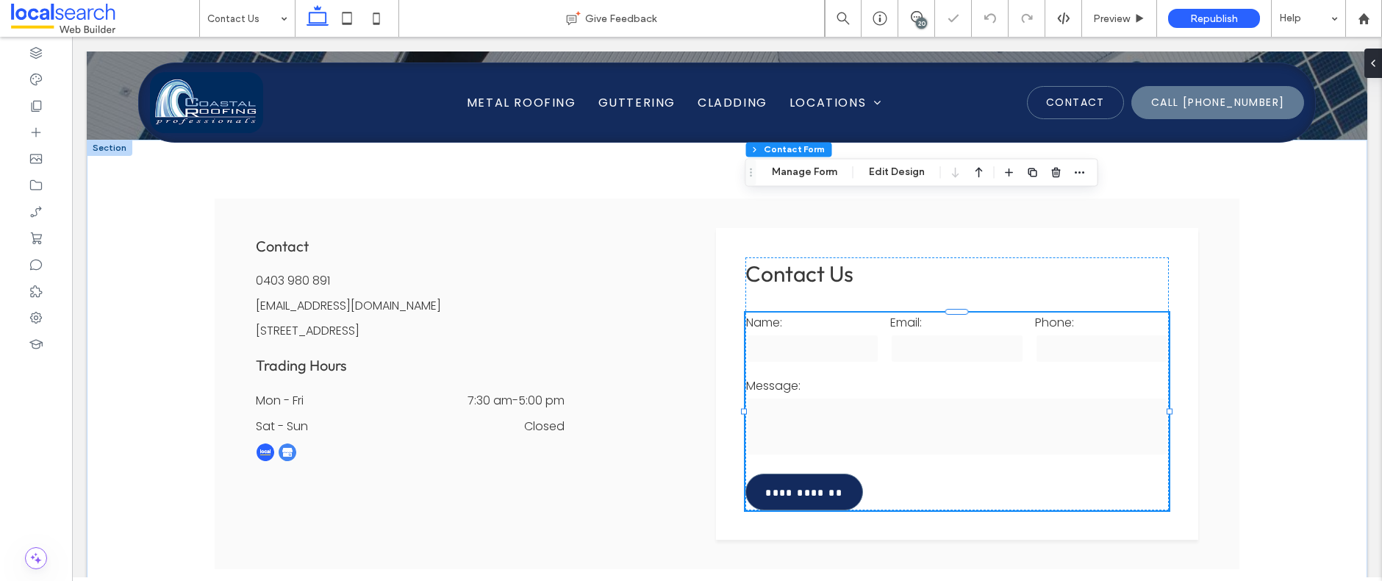
type input "***"
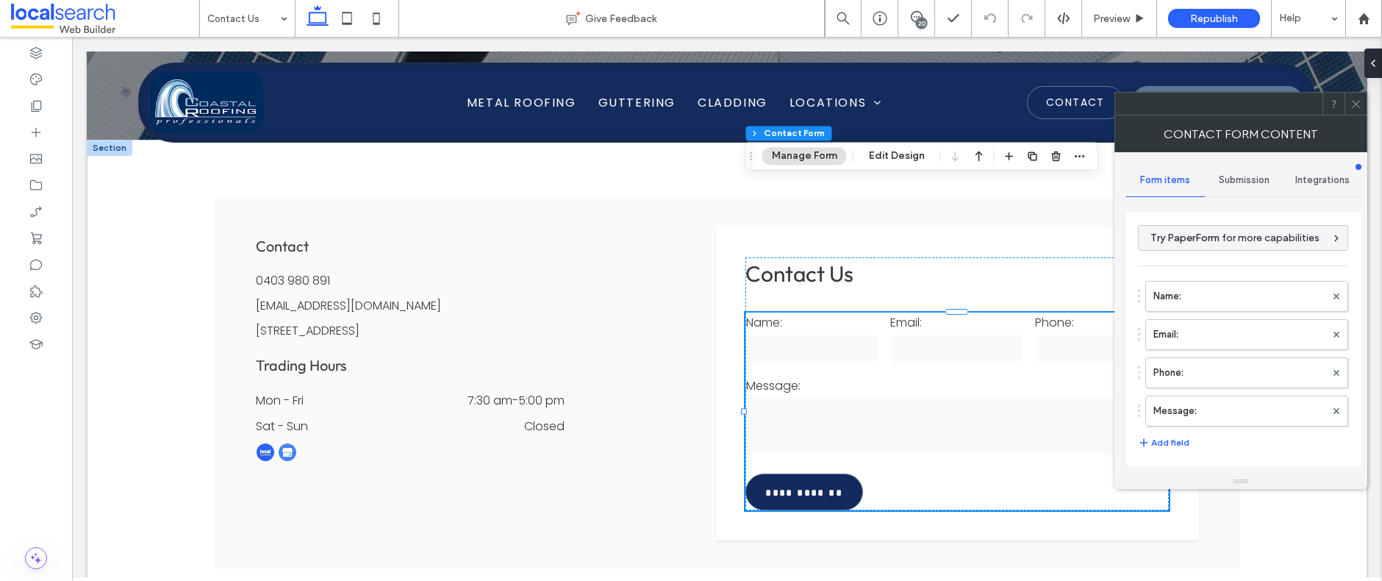
click at [1245, 178] on span "Submission" at bounding box center [1244, 180] width 51 height 12
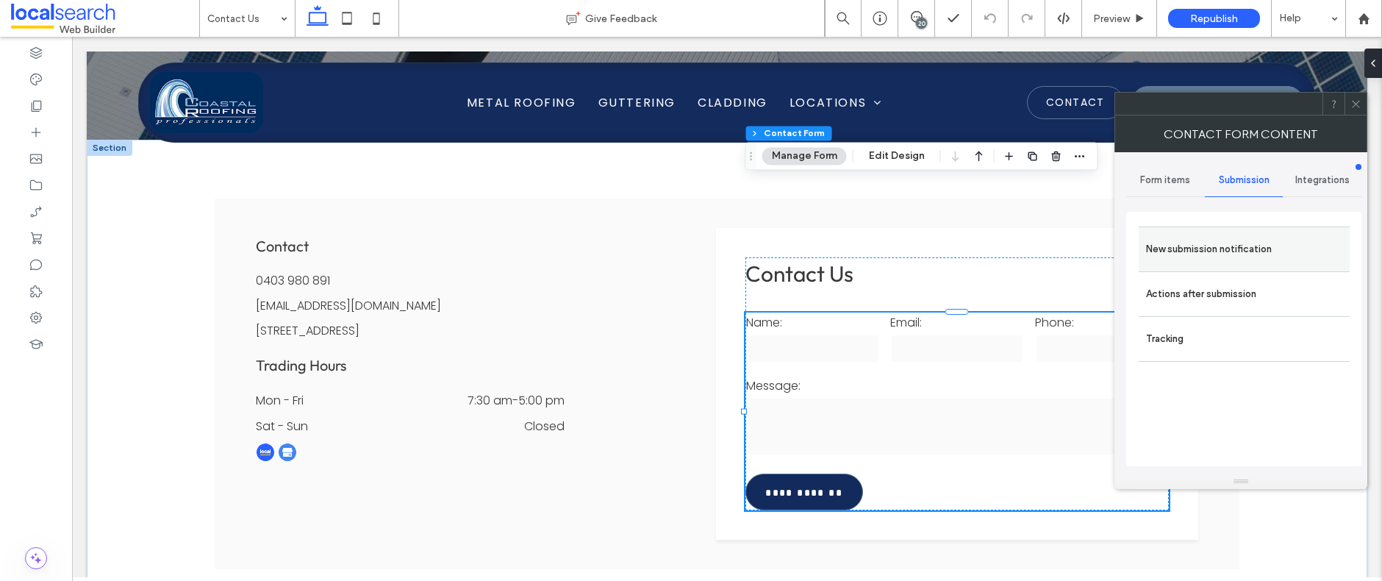
click at [1226, 243] on label "New submission notification" at bounding box center [1244, 249] width 196 height 29
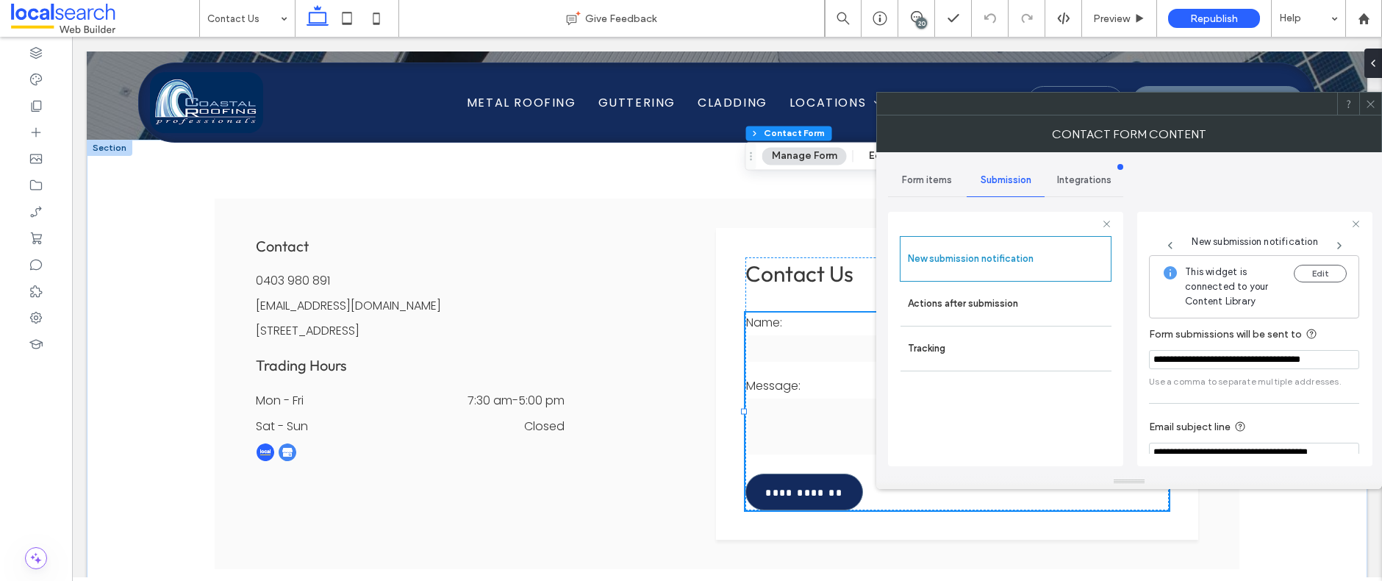
click at [1373, 105] on icon at bounding box center [1370, 104] width 11 height 11
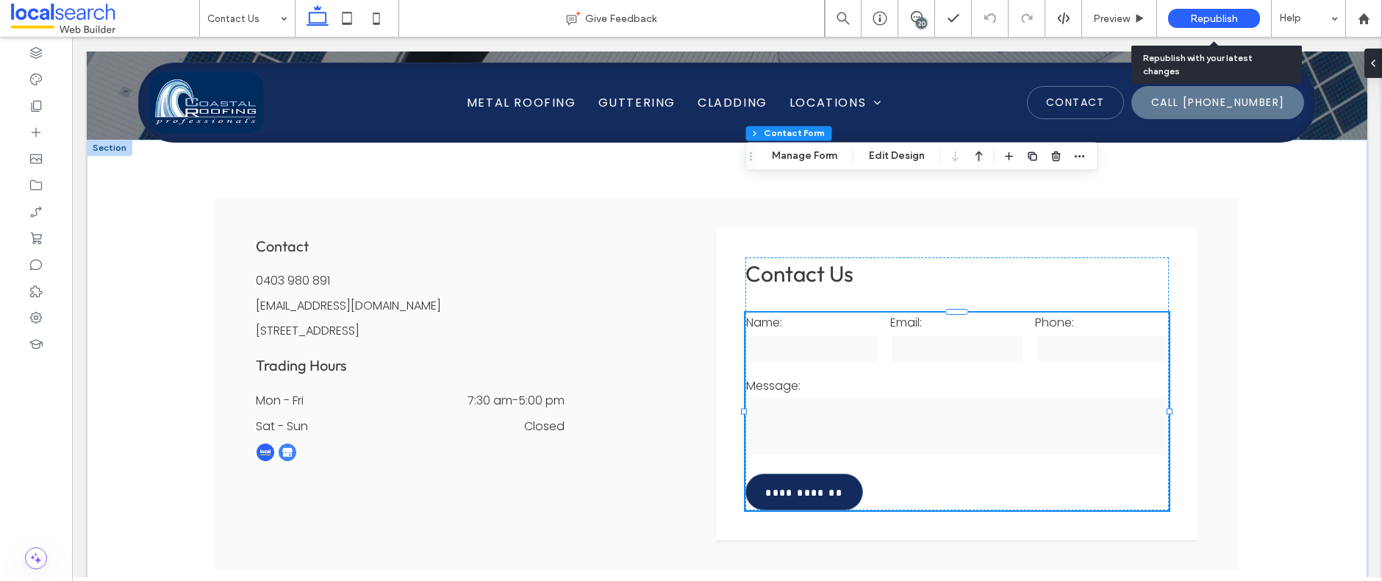
click at [1214, 12] on span "Republish" at bounding box center [1214, 18] width 48 height 12
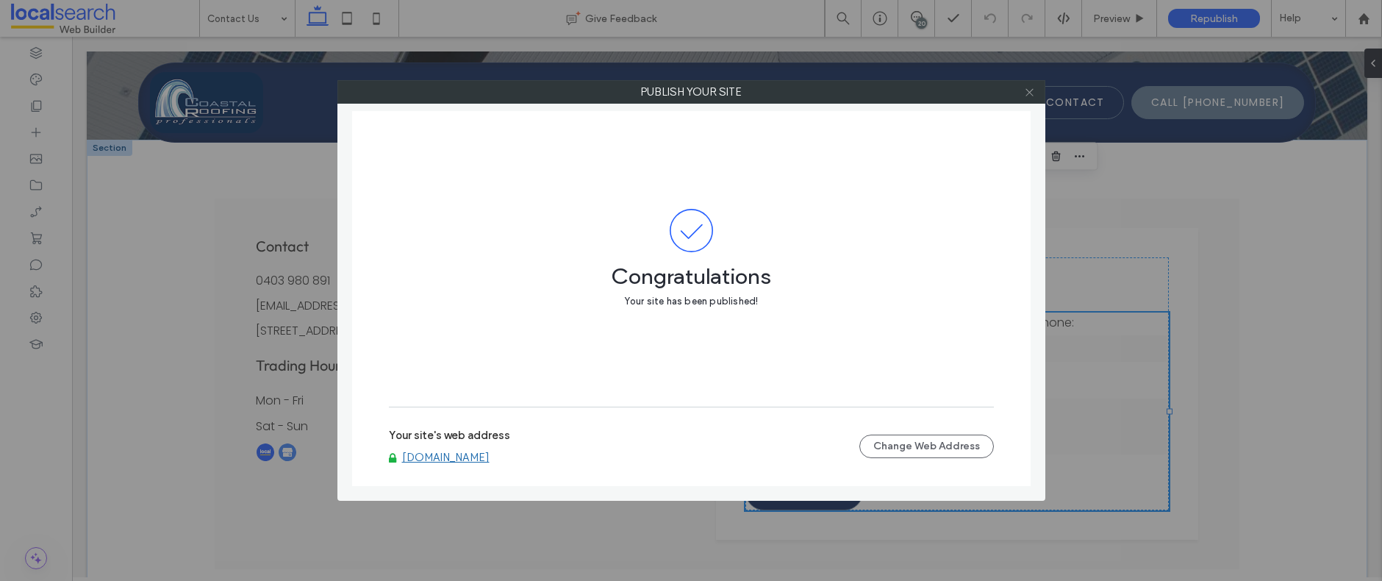
click at [1031, 95] on icon at bounding box center [1029, 92] width 11 height 11
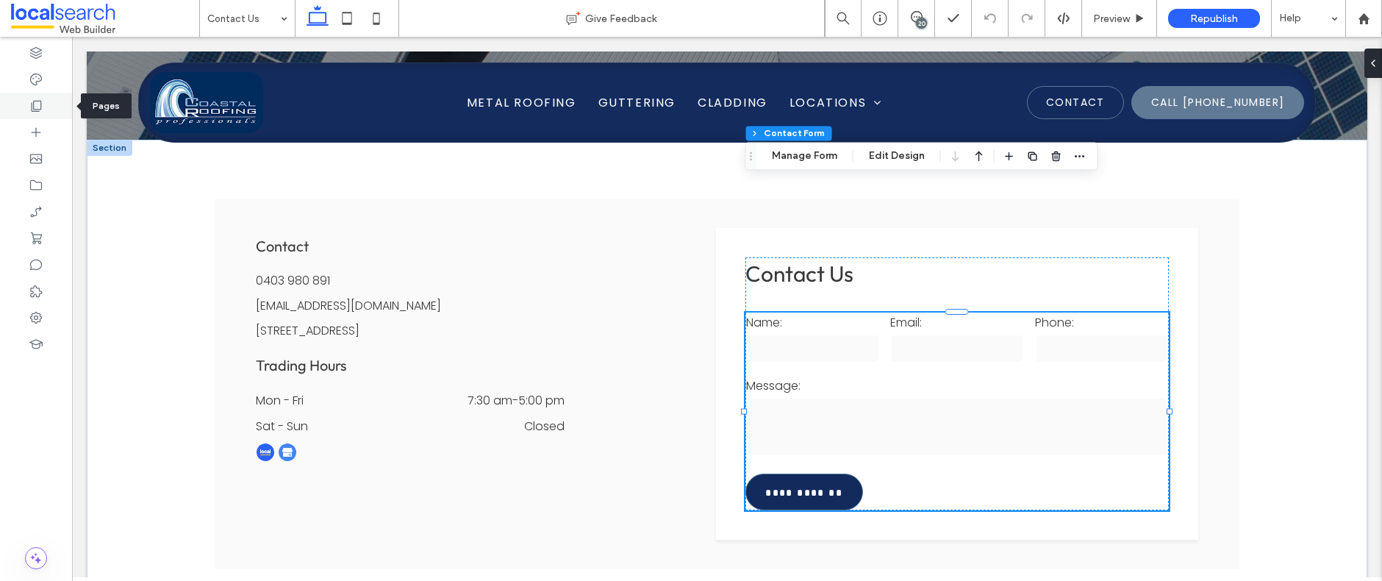
click at [37, 108] on icon at bounding box center [36, 106] width 15 height 15
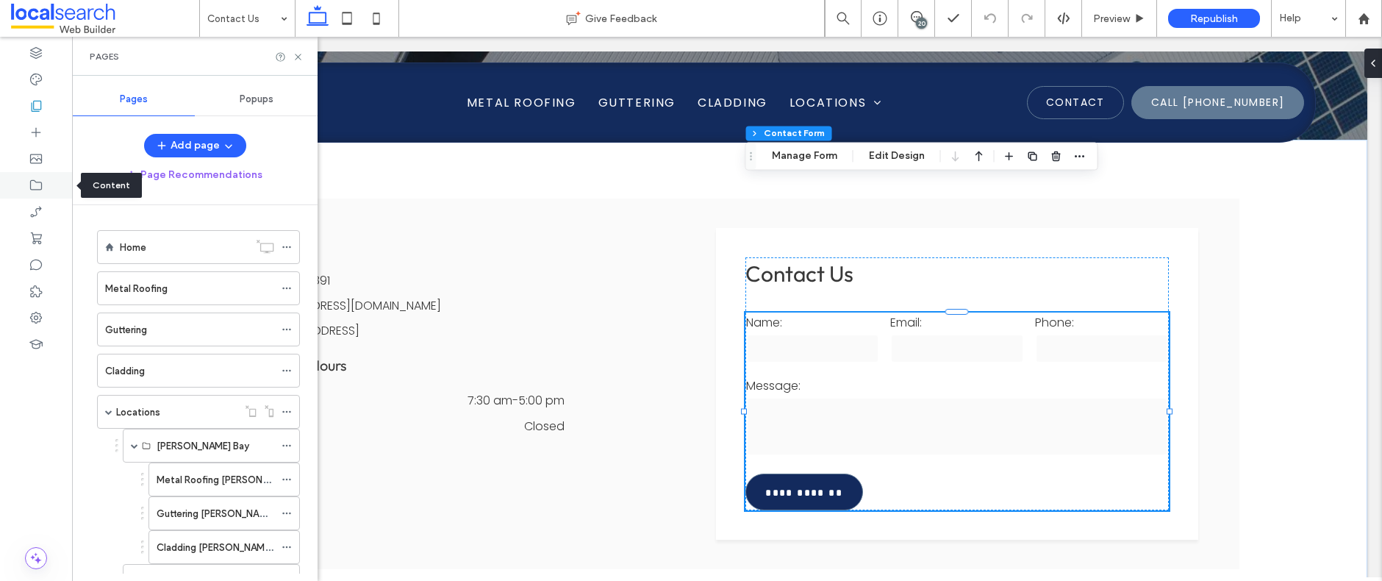
click at [37, 186] on icon at bounding box center [36, 185] width 15 height 15
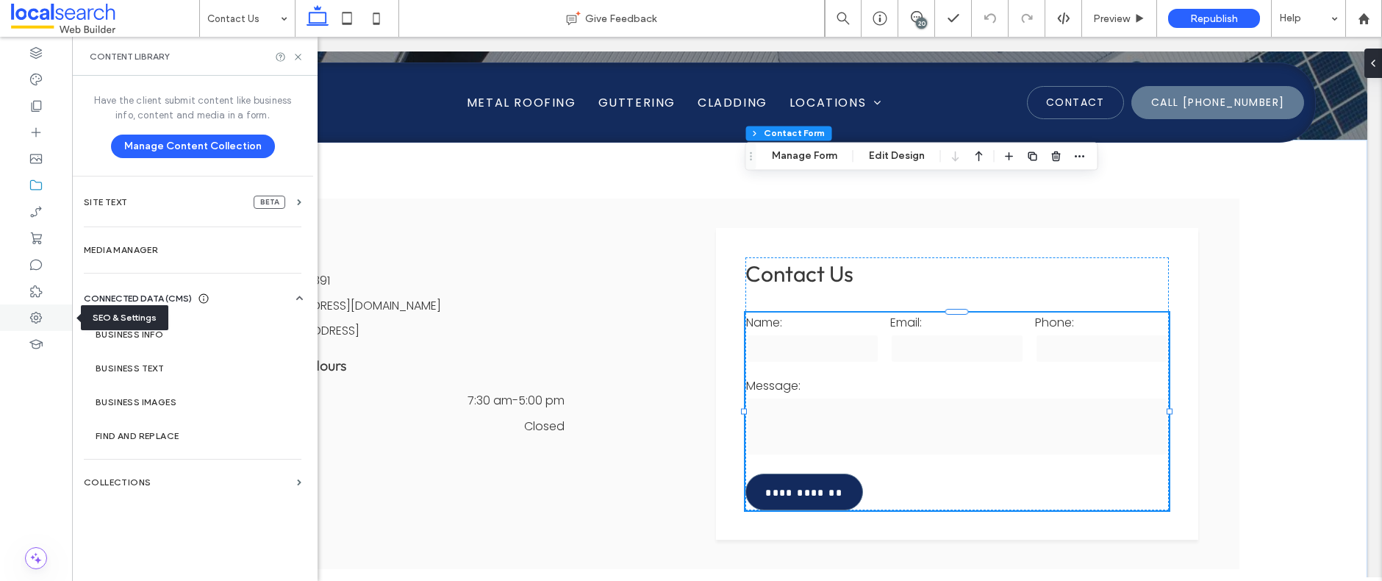
click at [32, 313] on use at bounding box center [36, 318] width 12 height 12
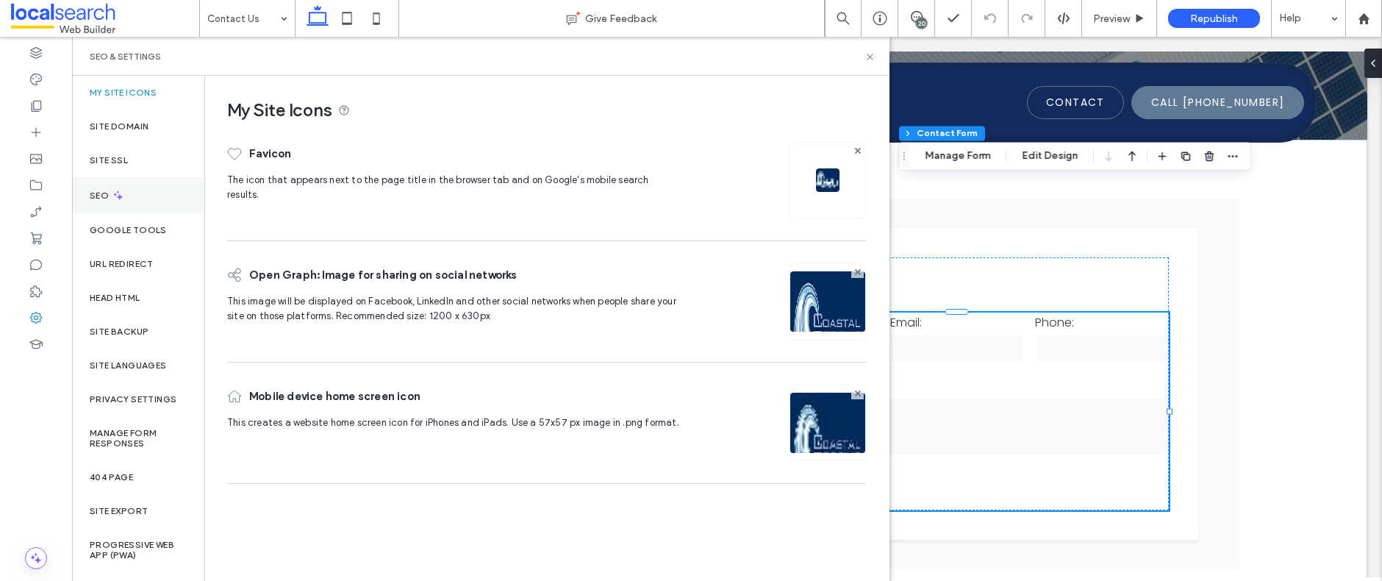
click at [129, 197] on div "SEO" at bounding box center [138, 195] width 132 height 36
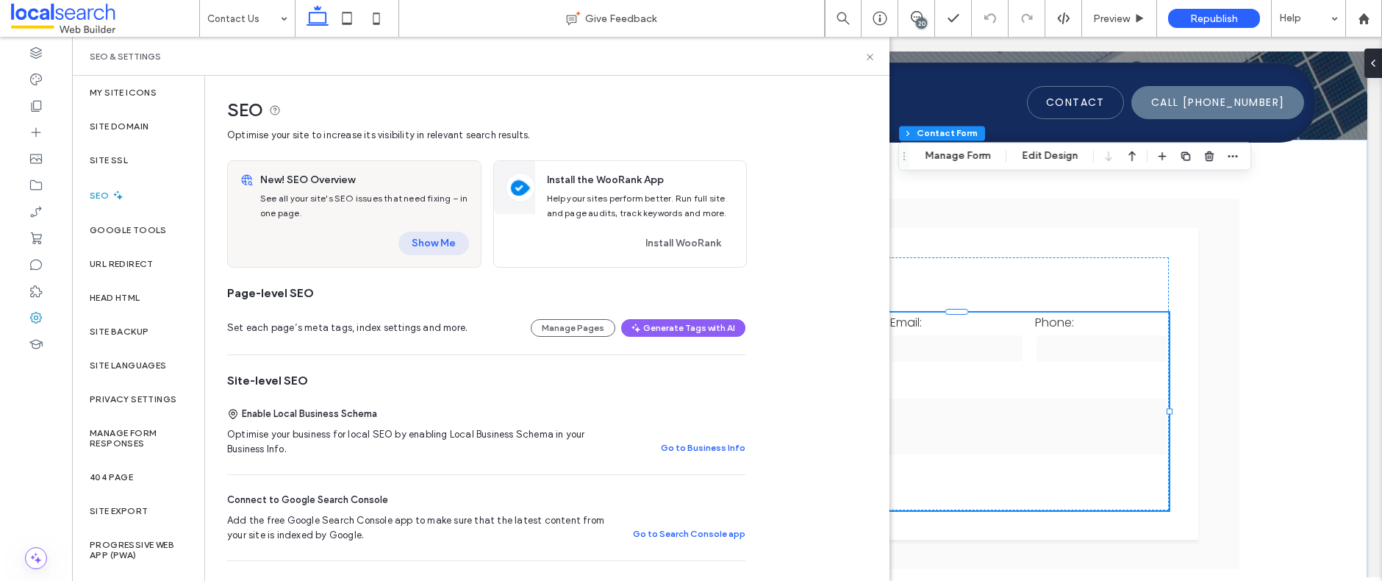
click at [431, 243] on button "Show Me" at bounding box center [433, 244] width 71 height 24
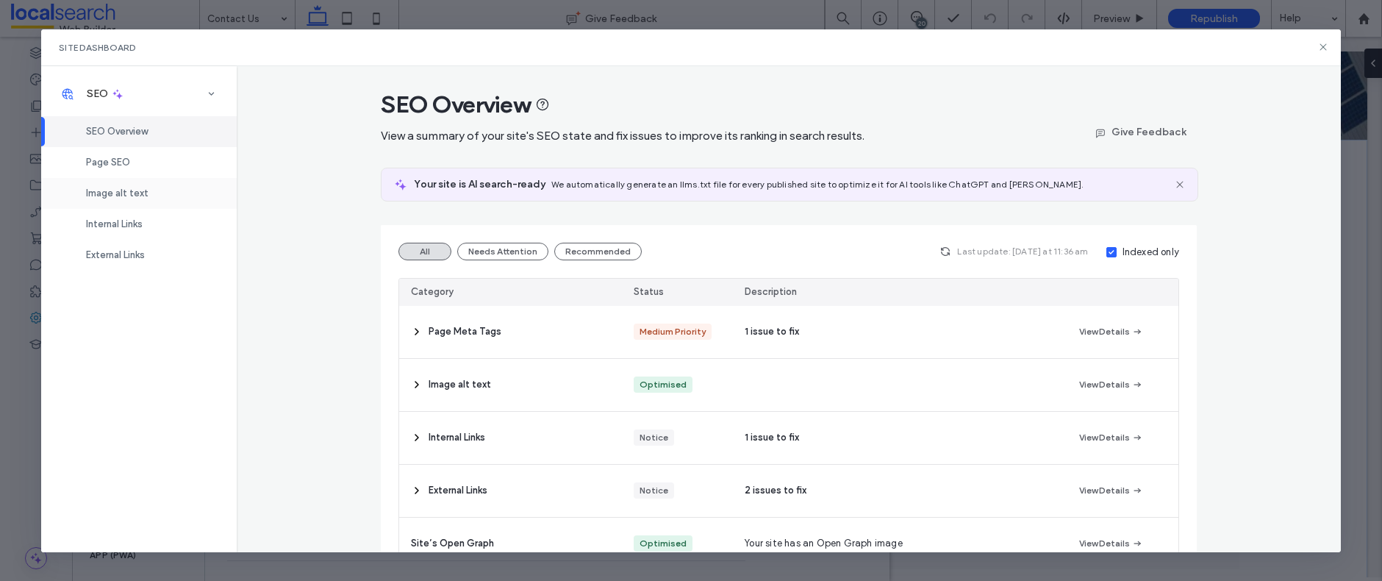
click at [140, 193] on span "Image alt text" at bounding box center [117, 192] width 62 height 11
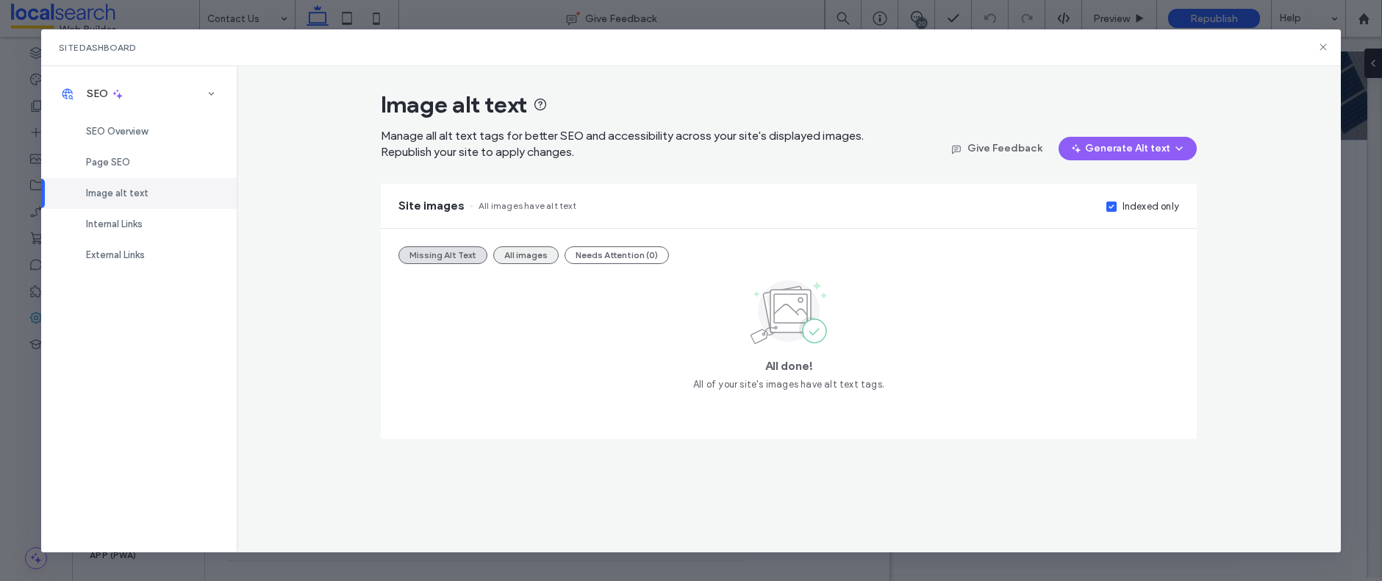
click at [523, 251] on button "All images" at bounding box center [525, 255] width 65 height 18
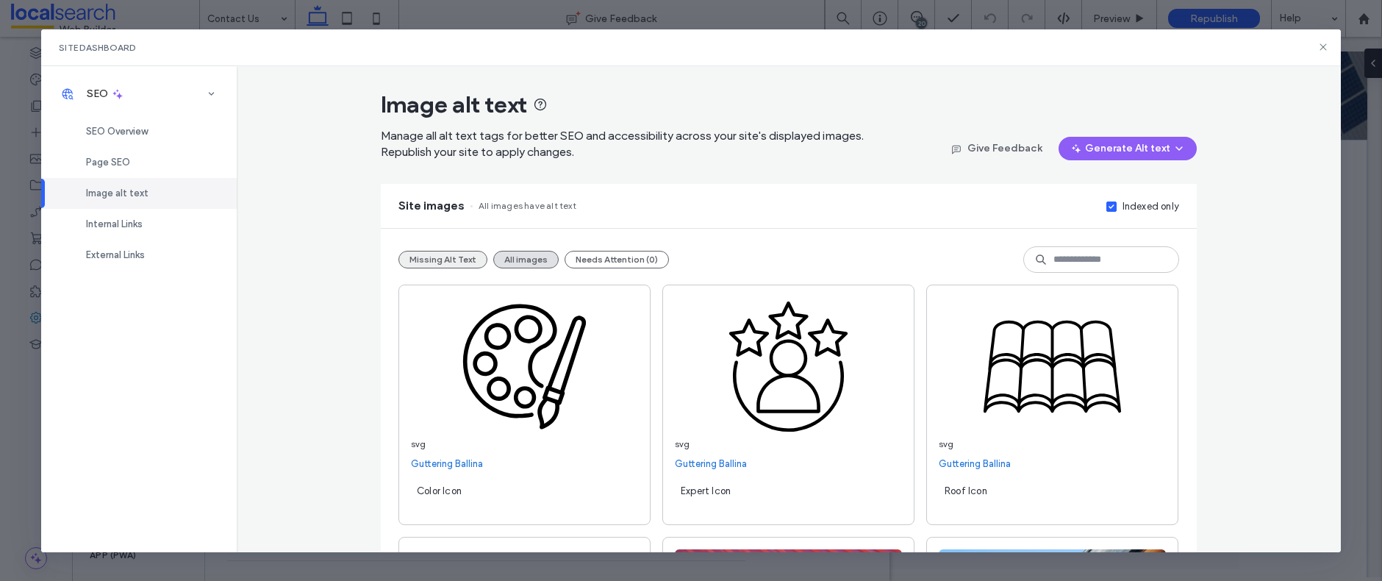
click at [451, 257] on button "Missing Alt Text" at bounding box center [442, 260] width 89 height 18
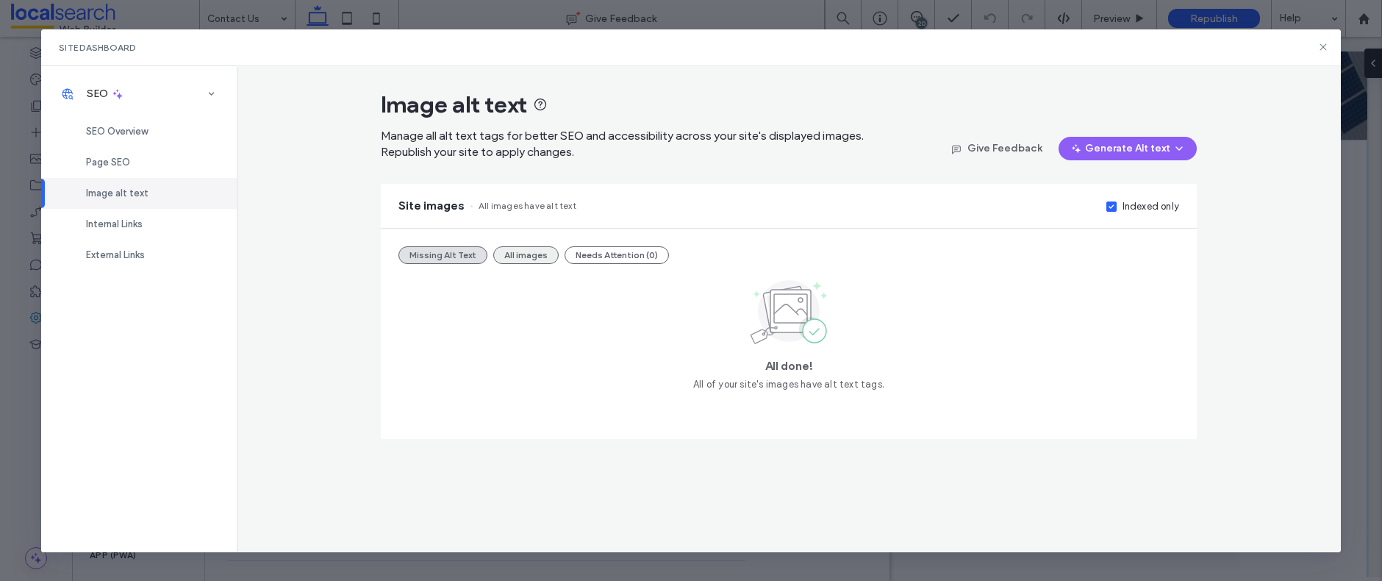
click at [526, 260] on button "All images" at bounding box center [525, 255] width 65 height 18
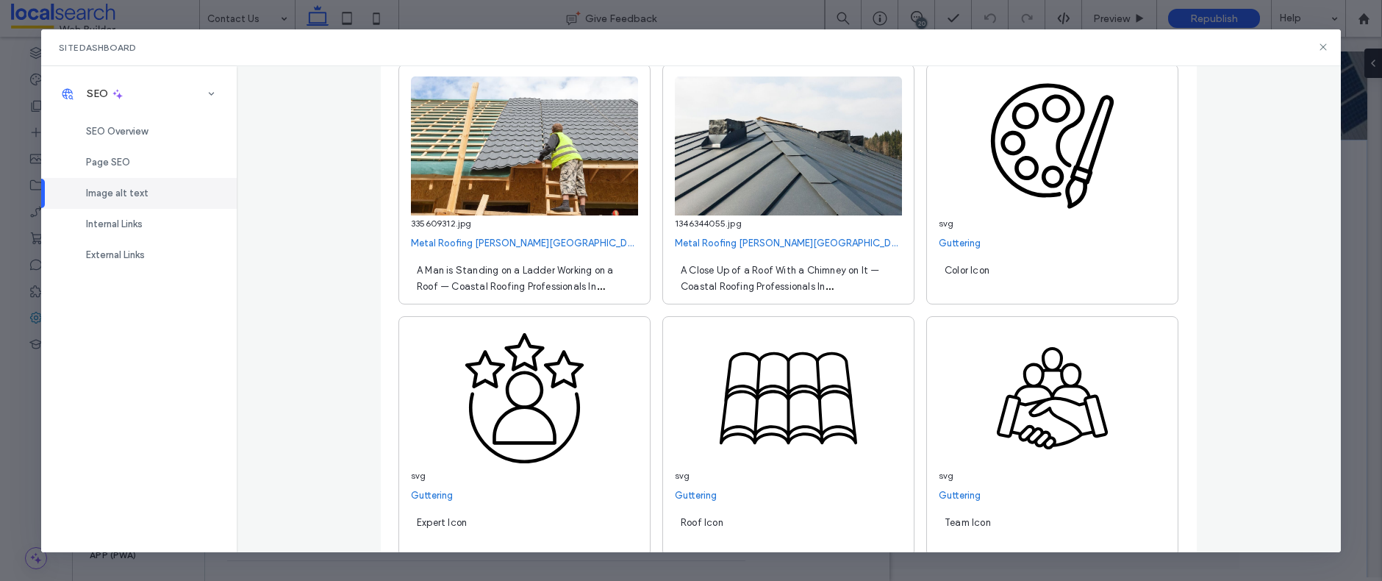
scroll to position [3018, 0]
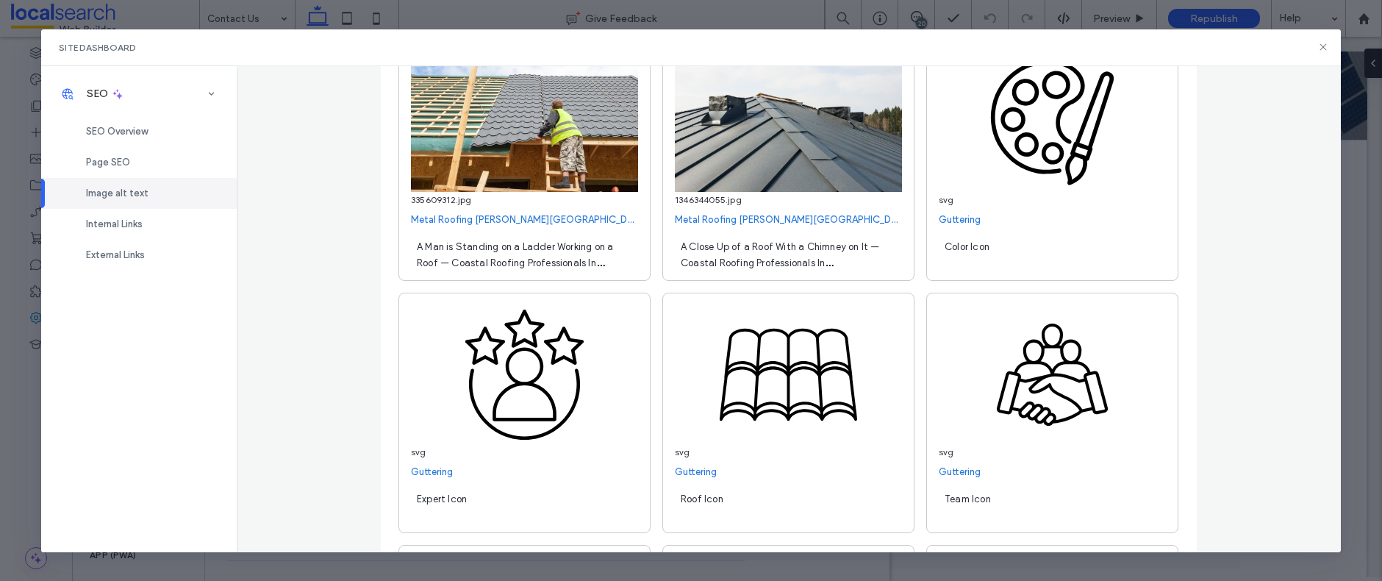
click at [965, 218] on link "Guttering" at bounding box center [960, 219] width 42 height 15
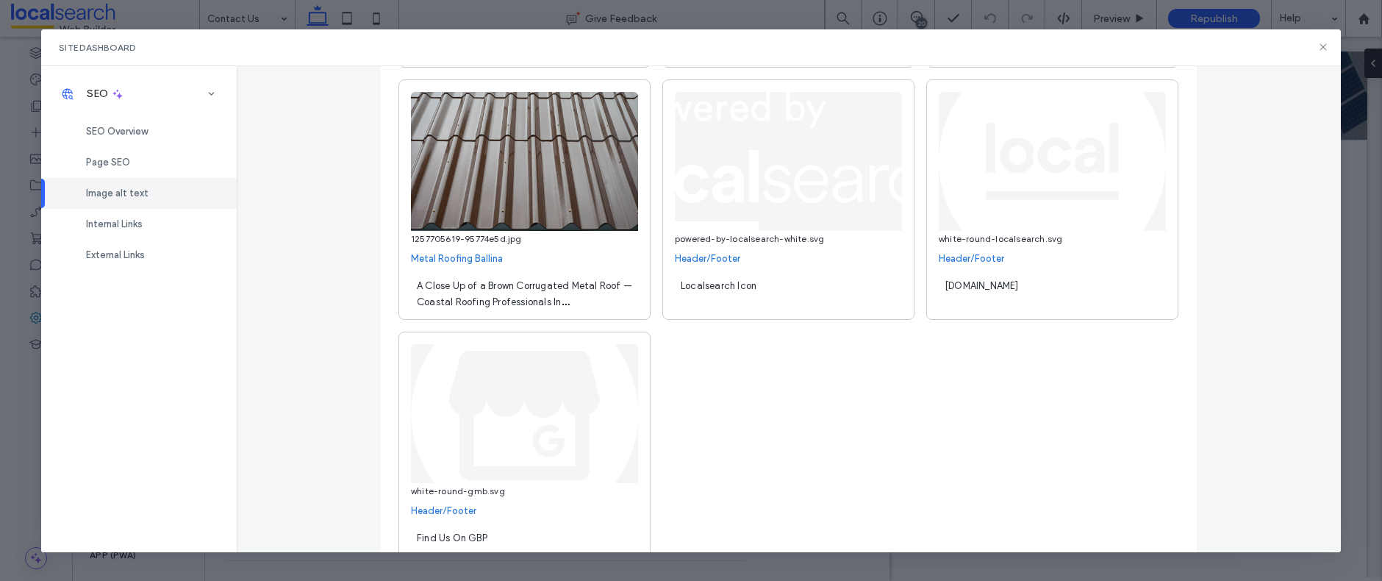
scroll to position [5538, 0]
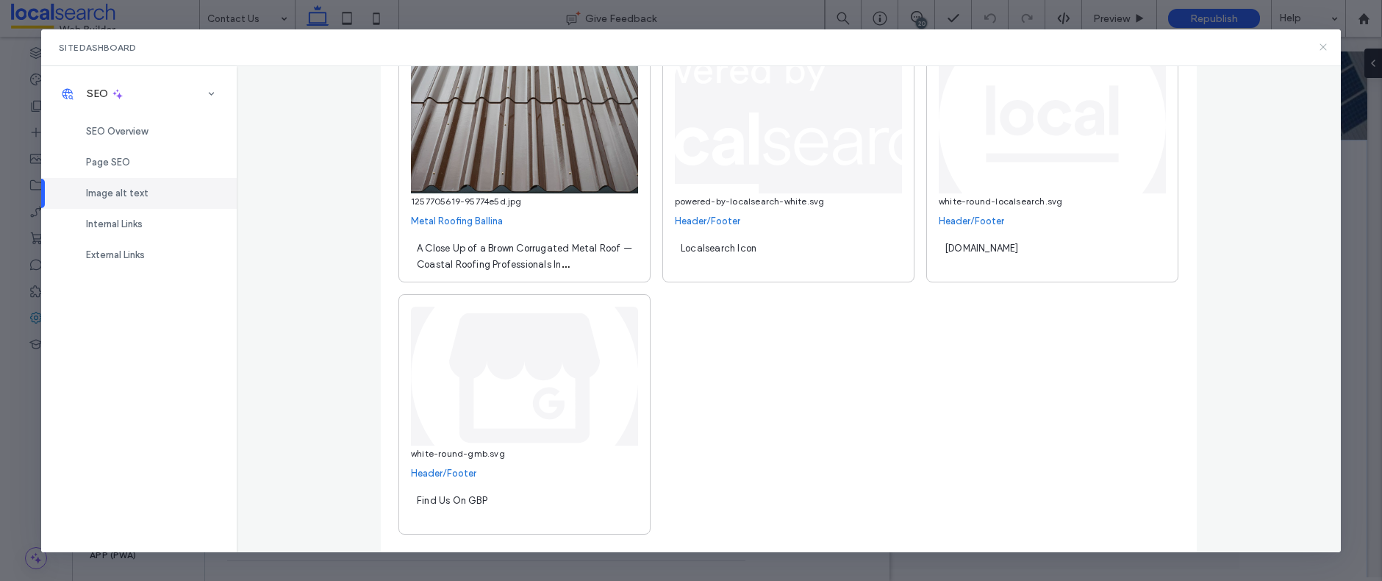
click at [1324, 48] on use at bounding box center [1323, 46] width 7 height 7
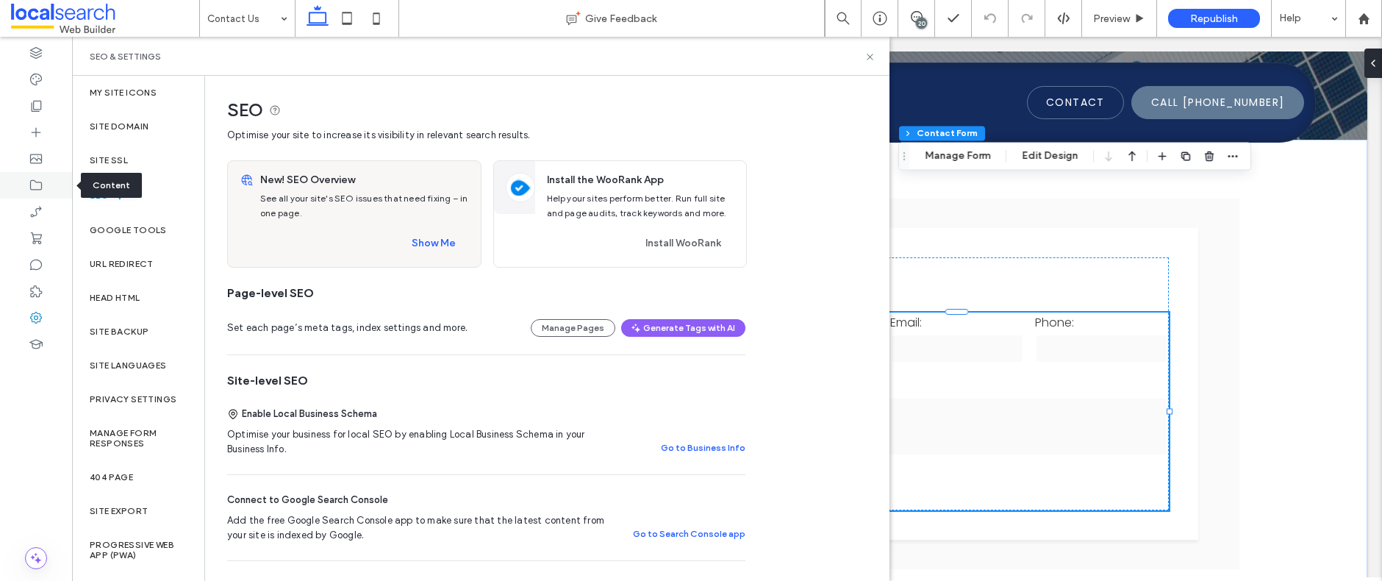
click at [36, 183] on icon at bounding box center [36, 185] width 15 height 15
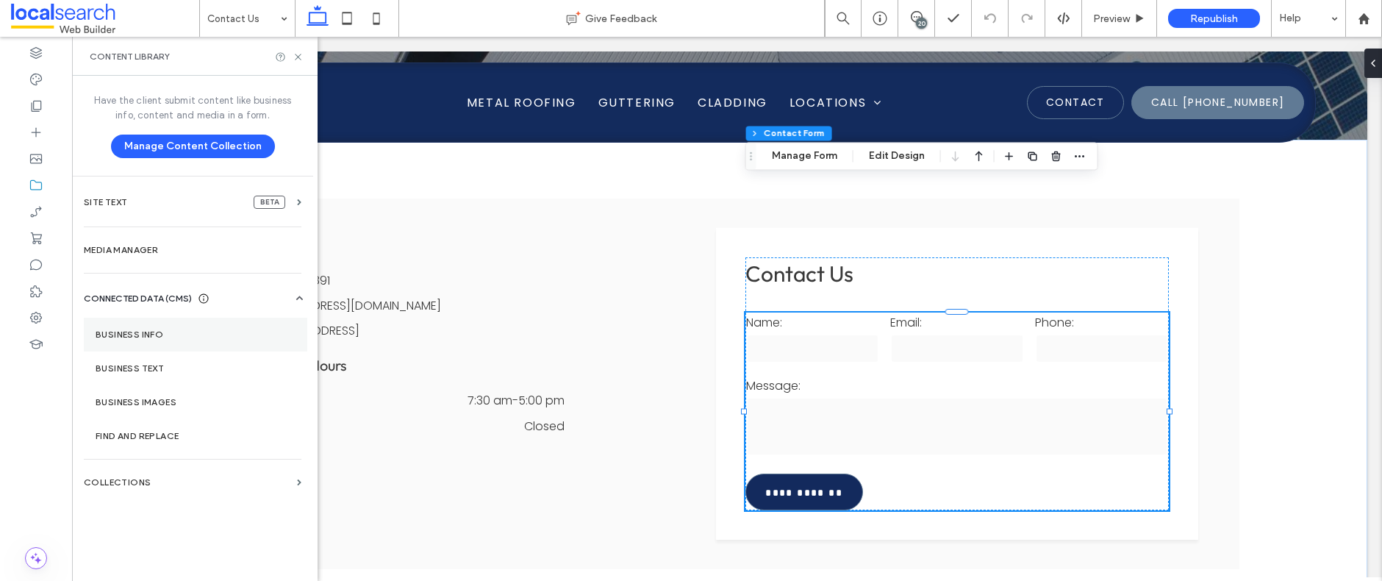
click at [155, 332] on label "Business info" at bounding box center [196, 334] width 200 height 10
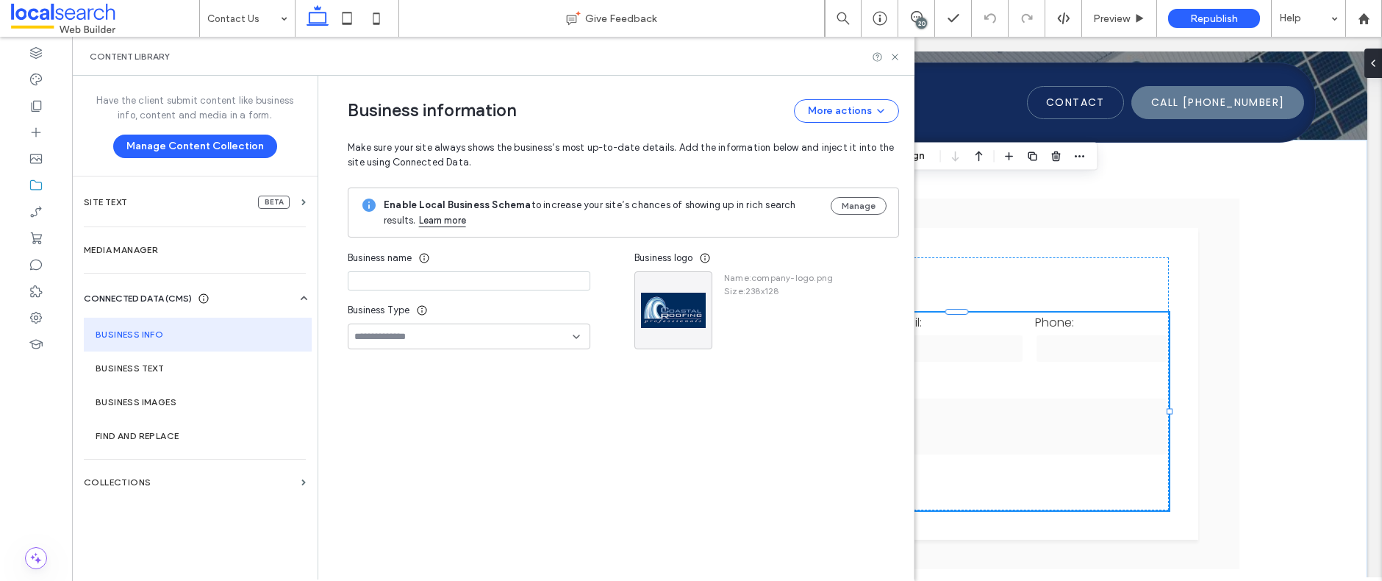
type input "**********"
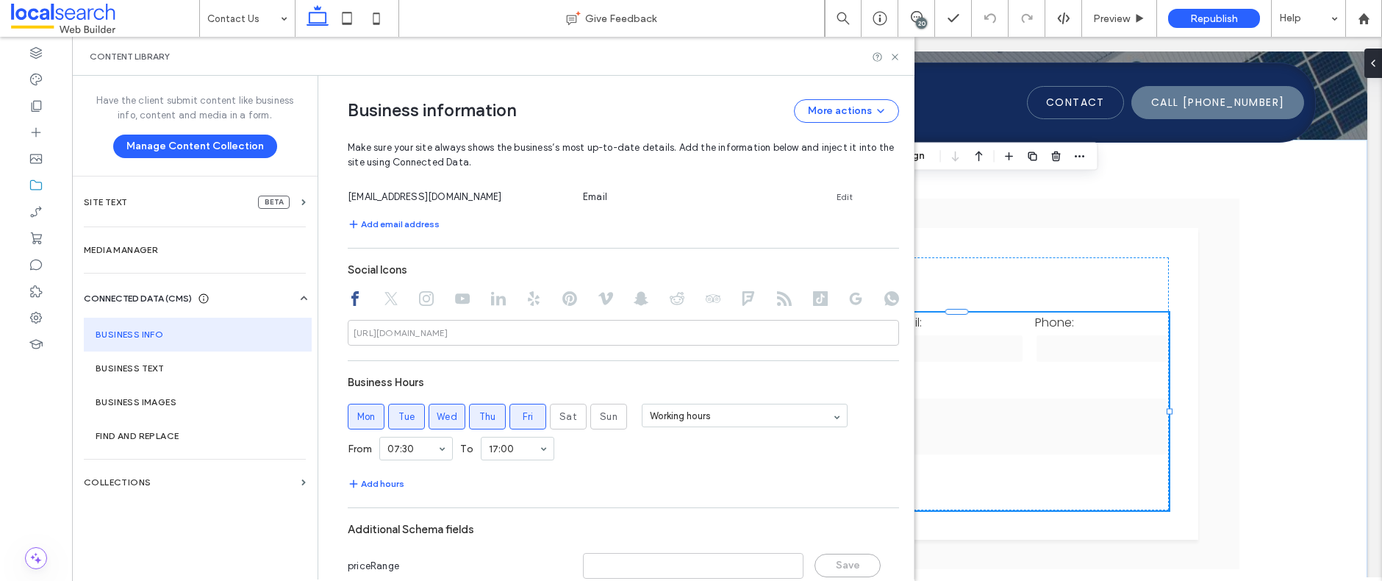
scroll to position [718, 0]
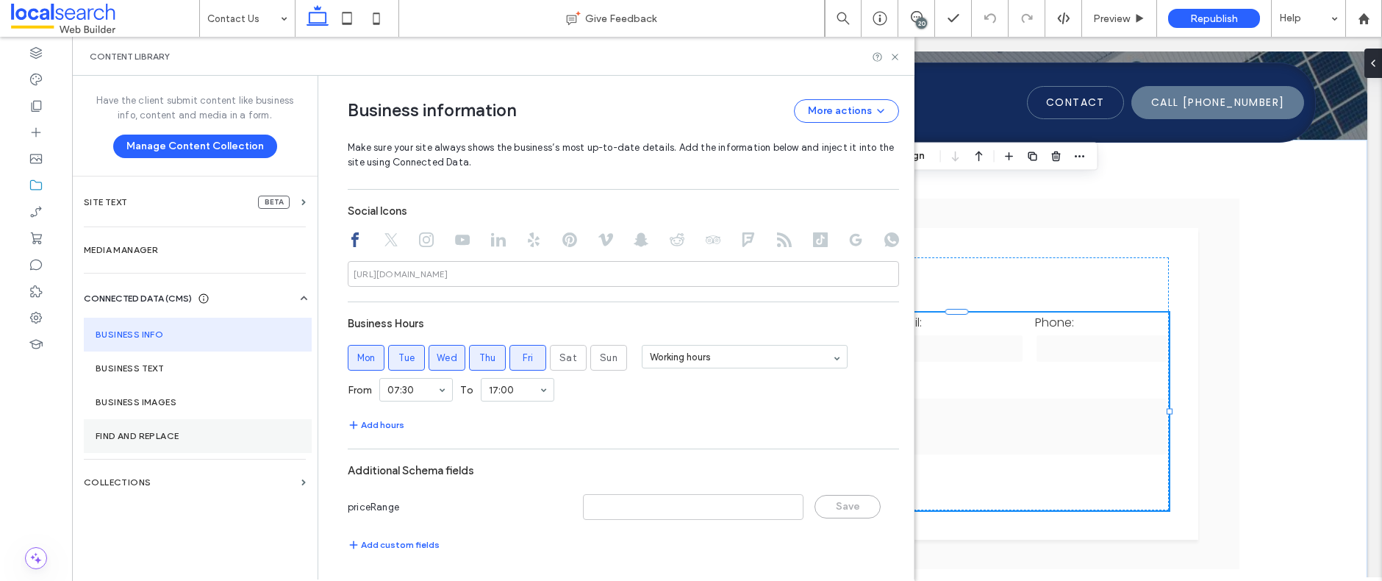
click at [182, 431] on label "Find and Replace" at bounding box center [198, 436] width 204 height 10
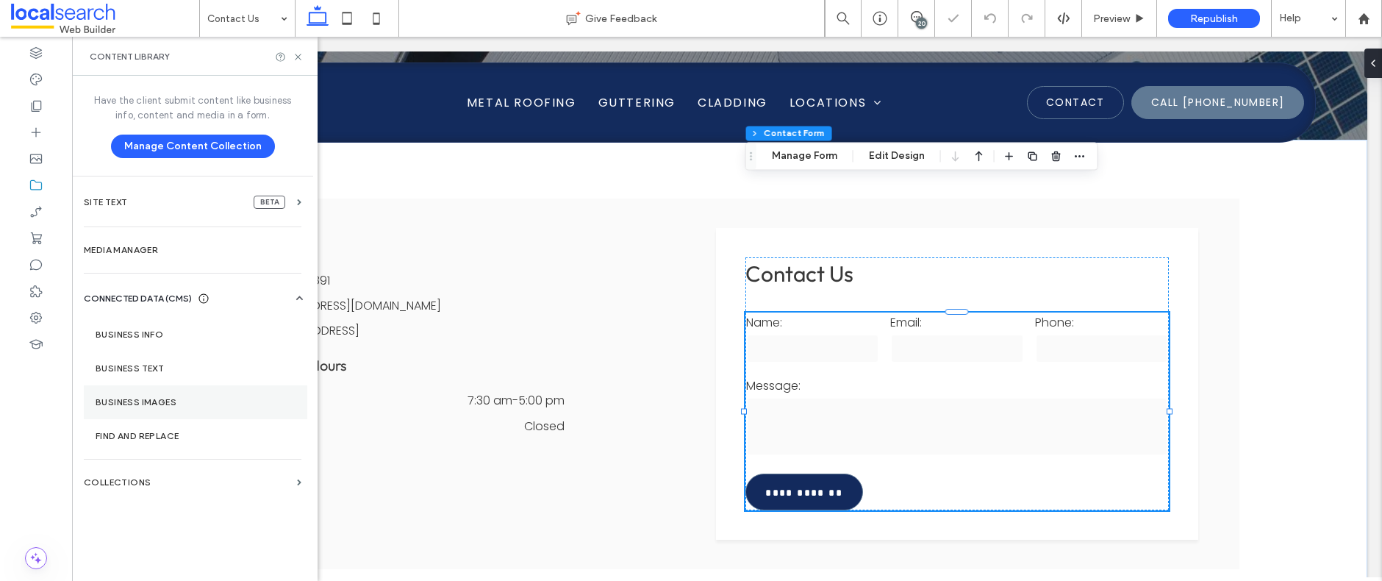
click at [154, 397] on label "Business Images" at bounding box center [196, 402] width 200 height 10
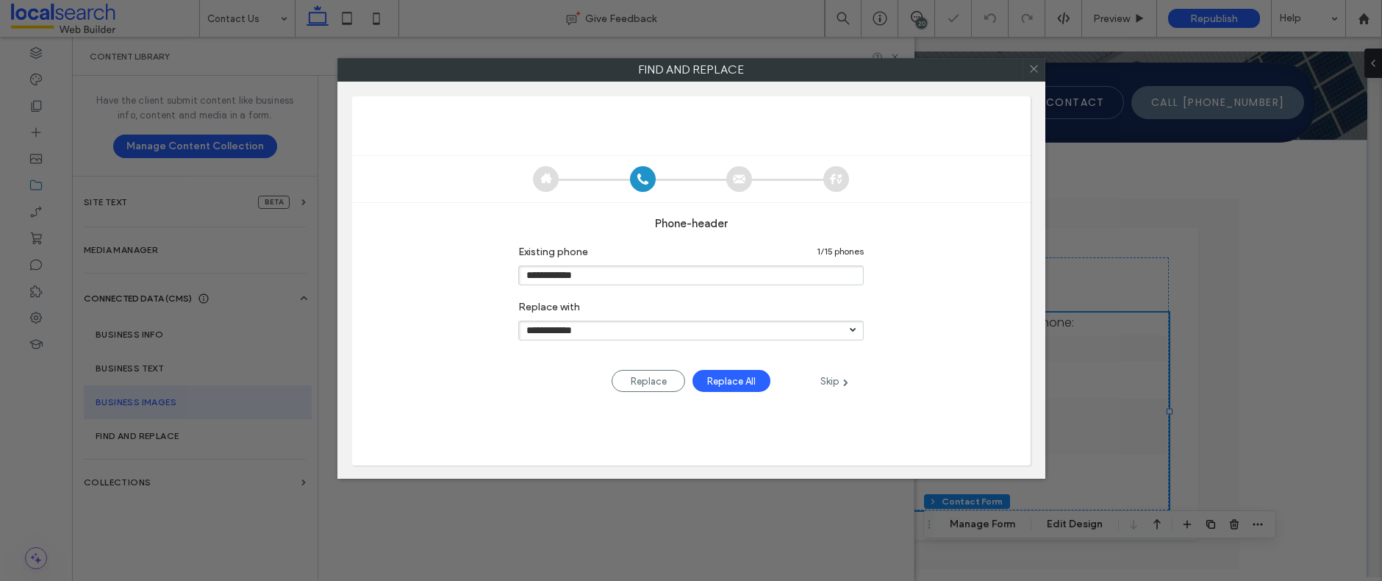
type input "*"
type input "***"
type input "*"
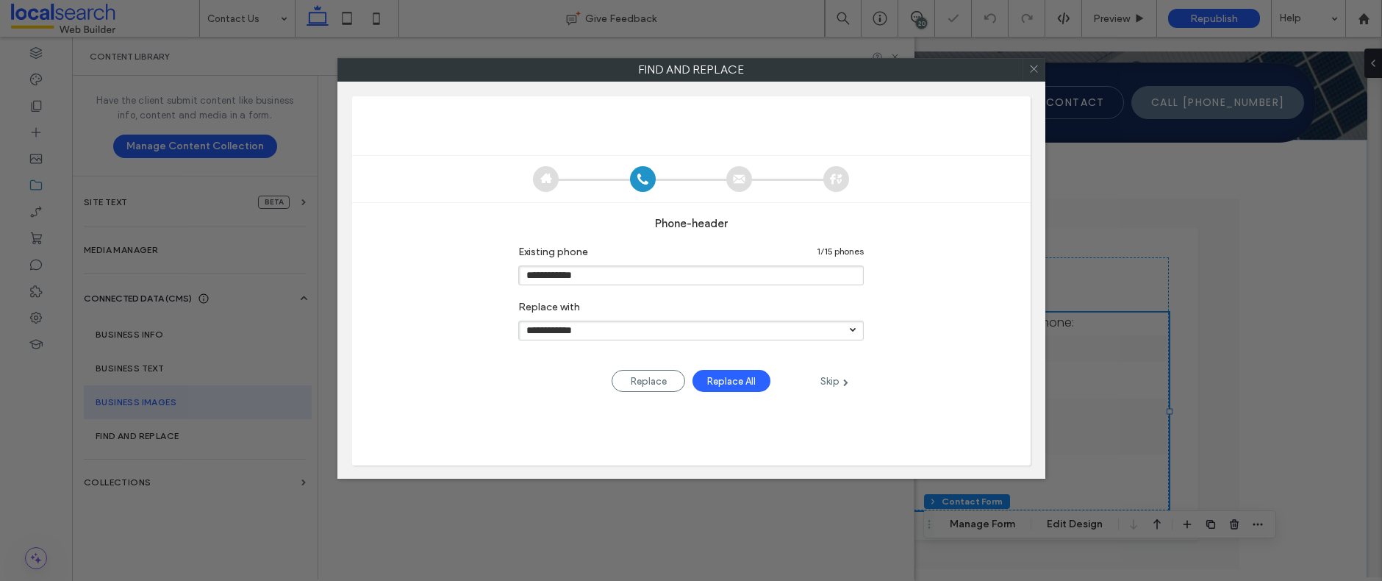
type input "***"
click at [1040, 58] on icon at bounding box center [1033, 68] width 21 height 21
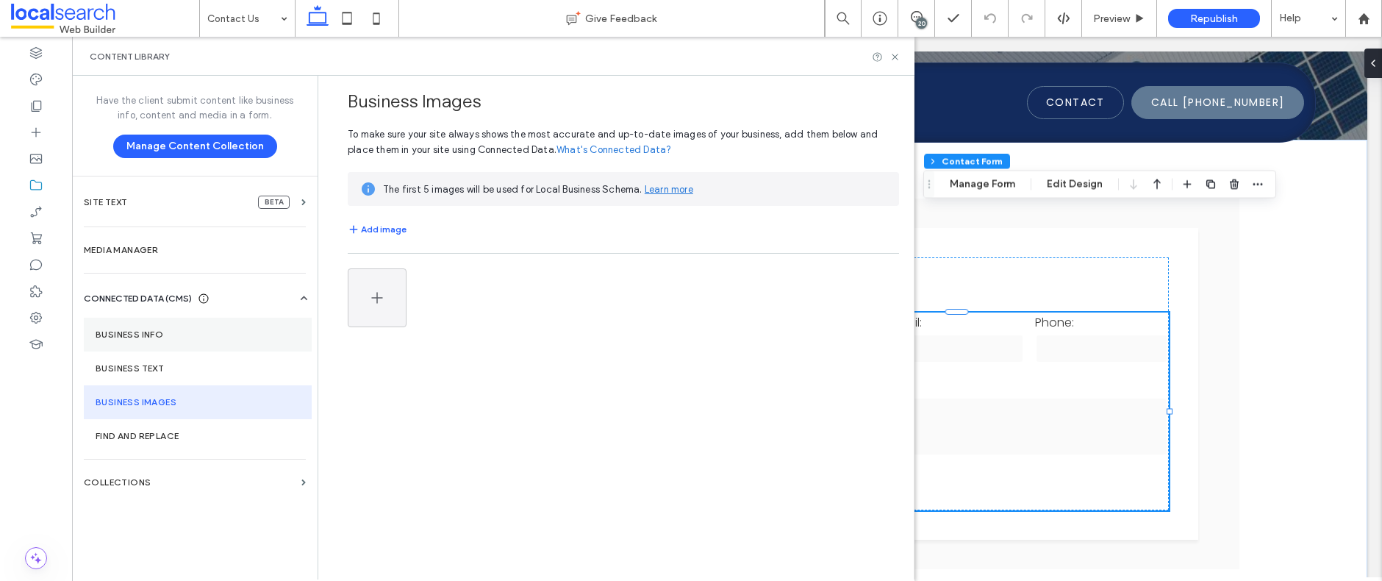
click at [151, 335] on label "Business info" at bounding box center [198, 334] width 204 height 10
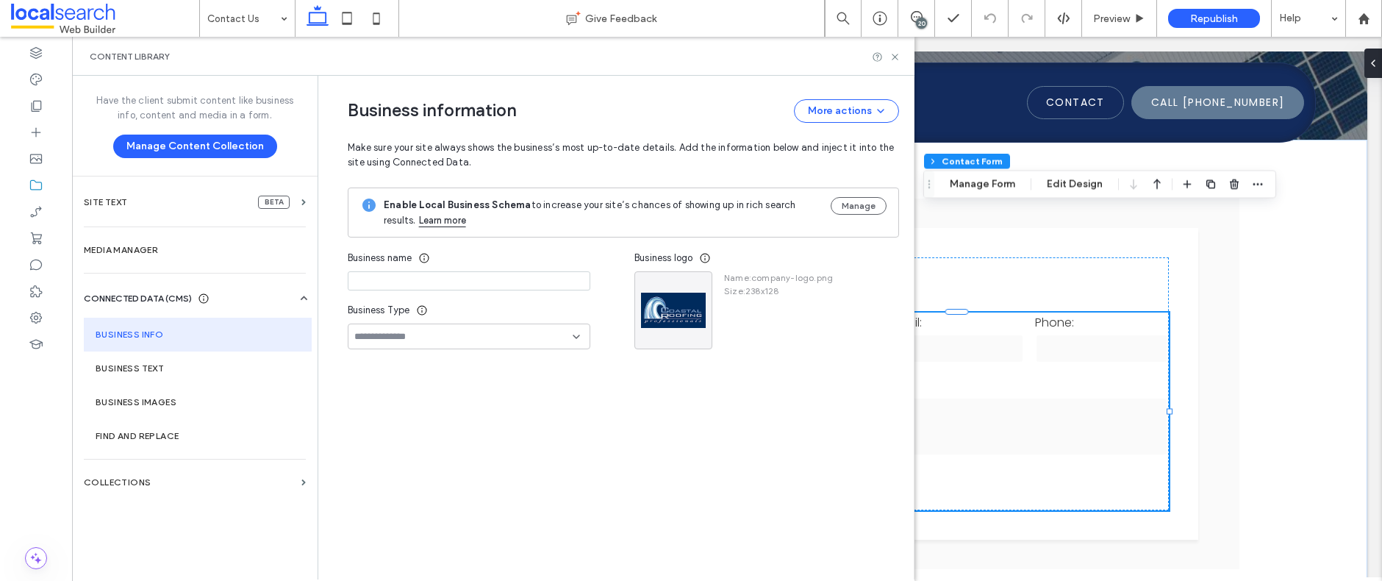
type input "**********"
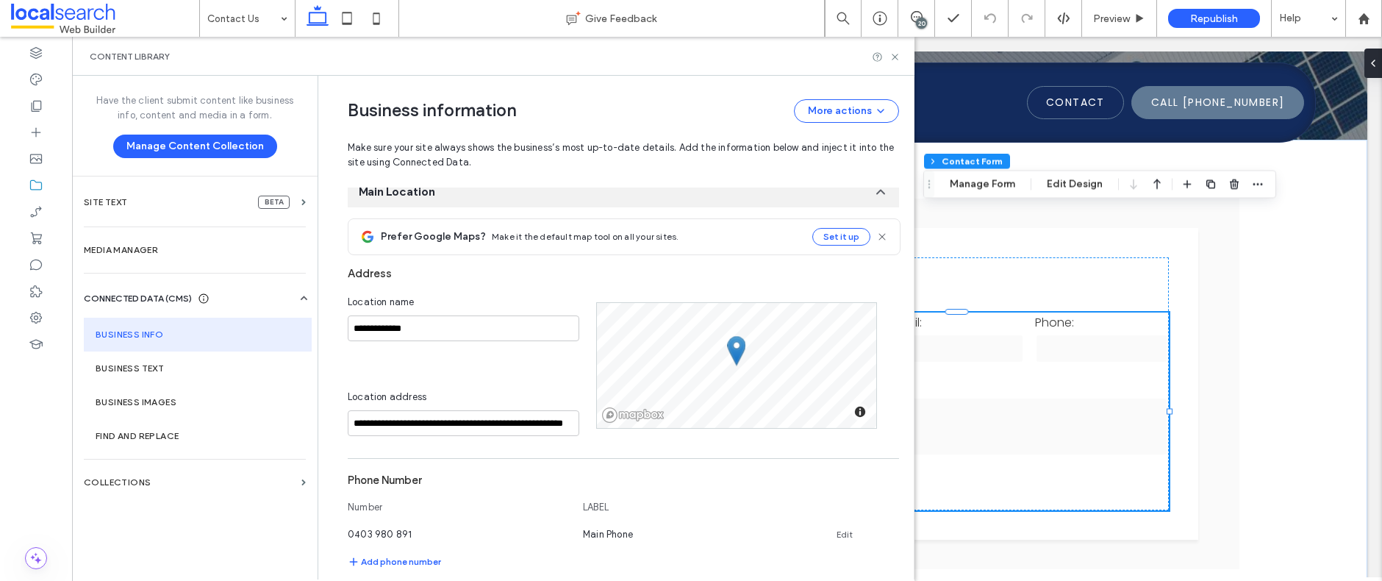
scroll to position [0, 0]
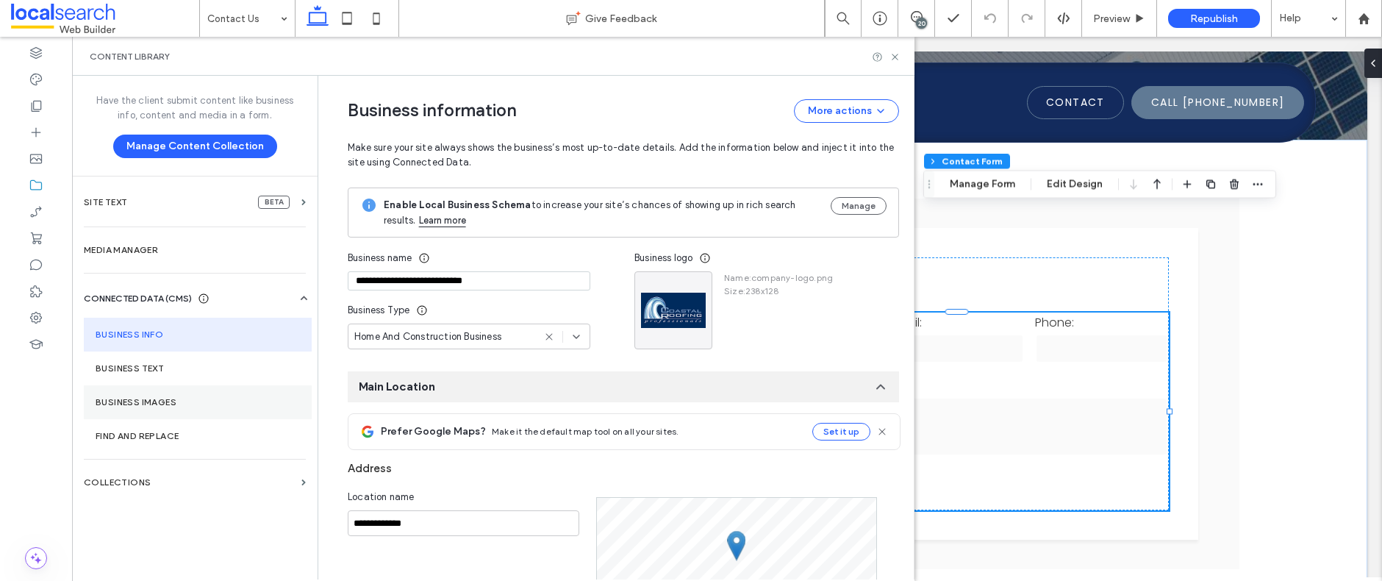
click at [169, 395] on section "Business Images" at bounding box center [198, 402] width 228 height 34
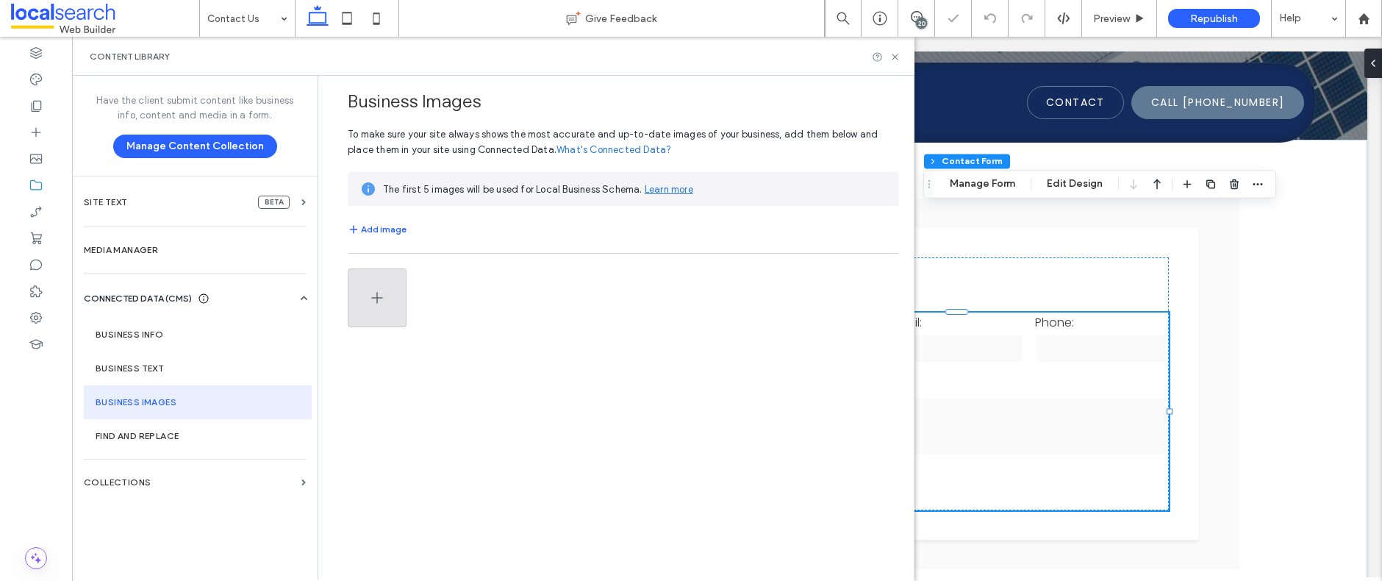
type input "*"
type input "***"
type input "*"
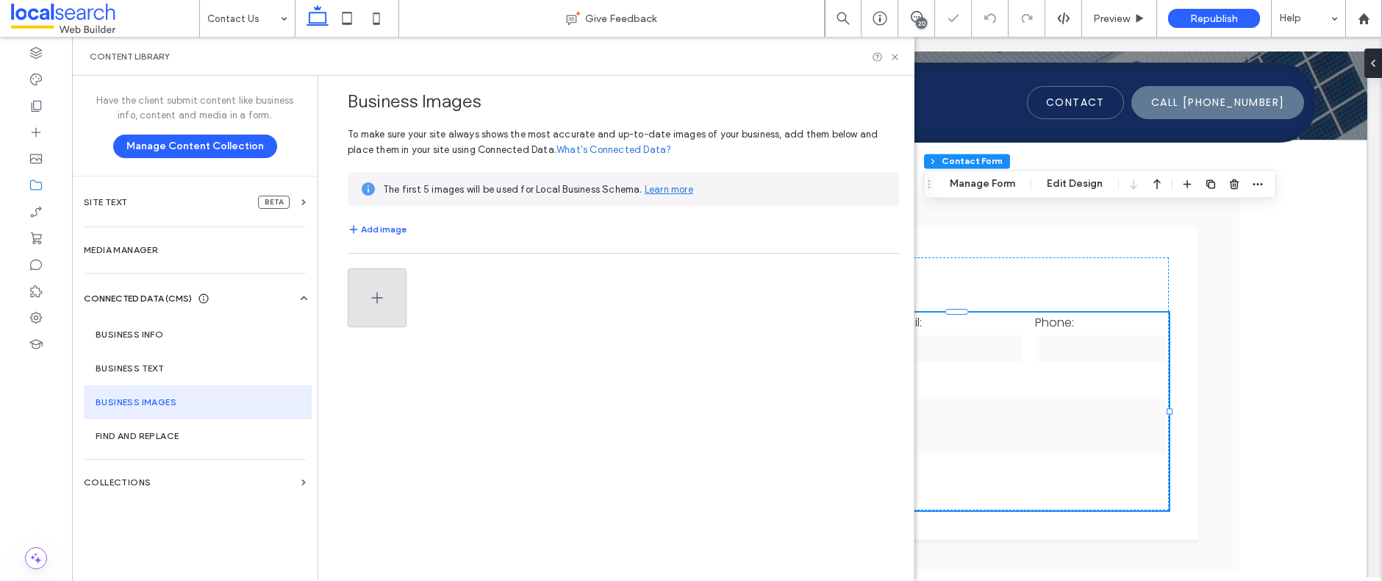
type input "***"
click at [372, 303] on icon "button" at bounding box center [377, 298] width 18 height 18
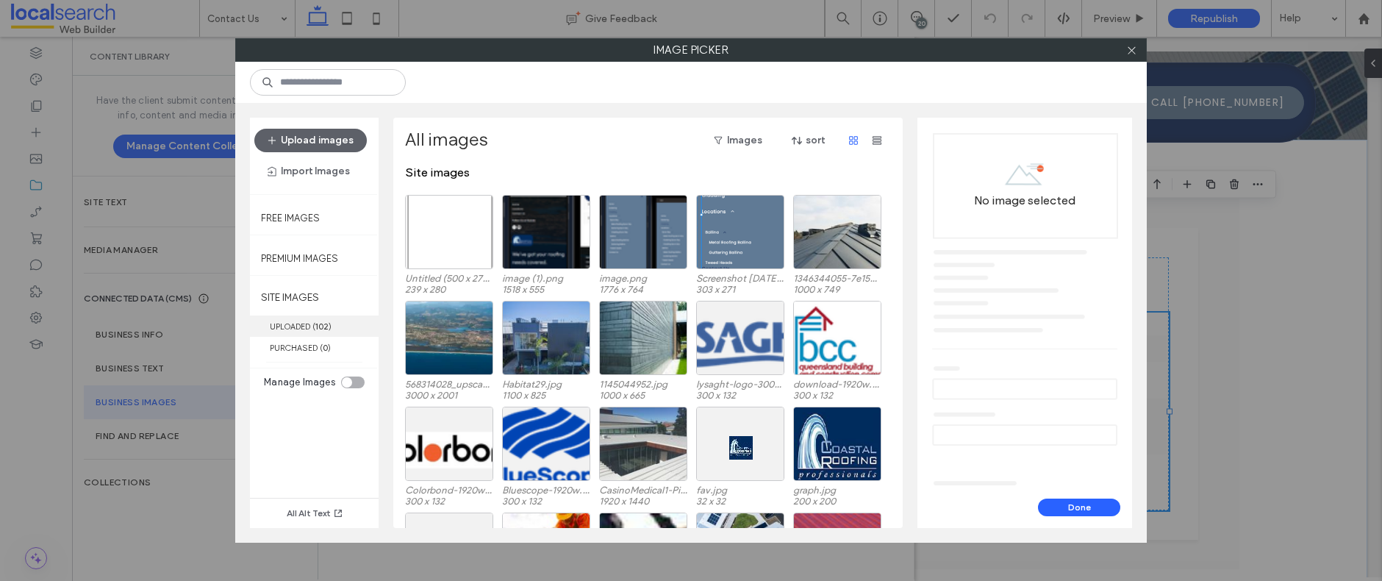
click at [294, 322] on label "UPLOADED ( 102 )" at bounding box center [314, 325] width 129 height 21
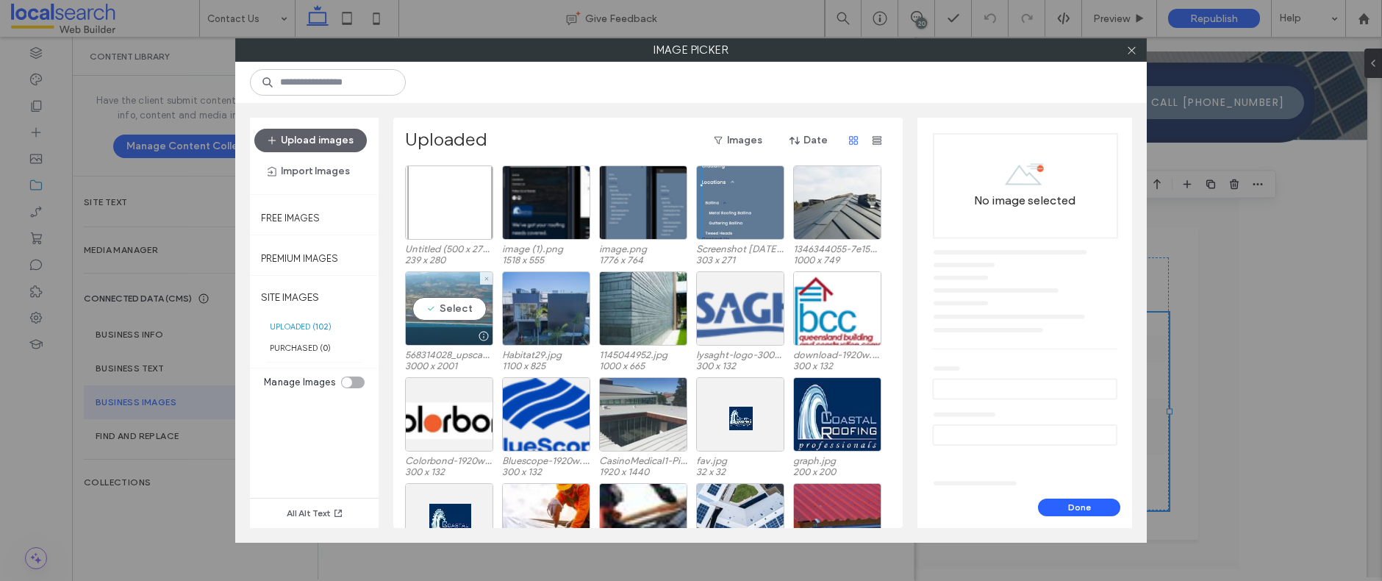
click at [448, 307] on div "Select" at bounding box center [449, 308] width 88 height 74
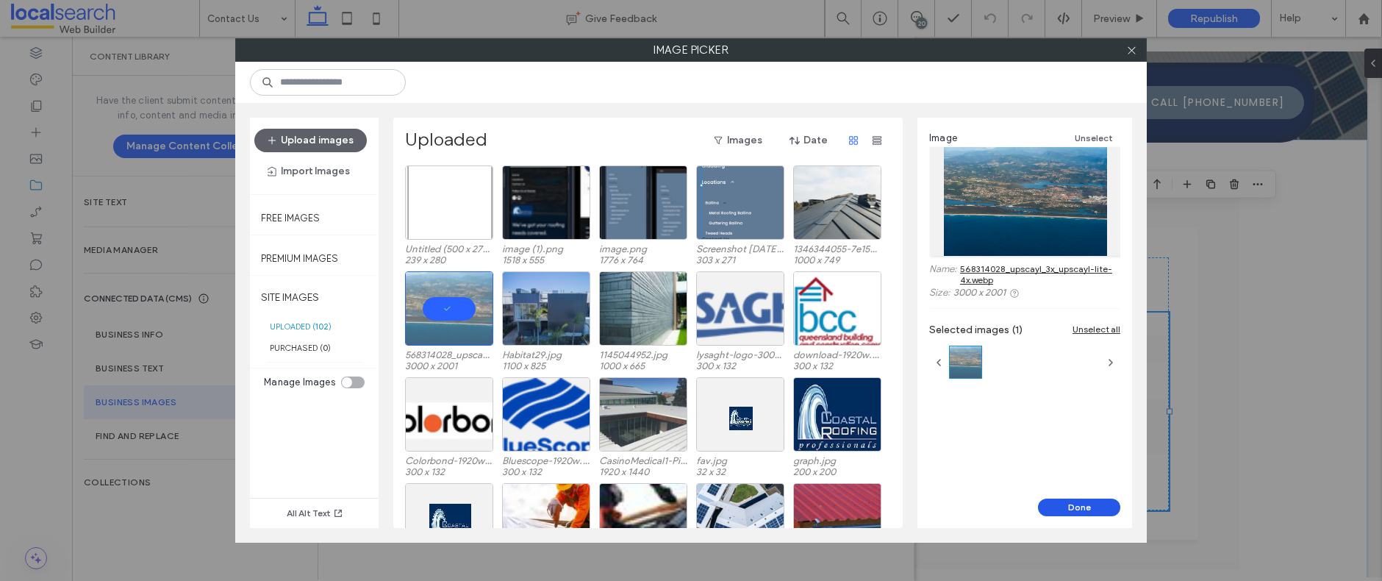
click at [1084, 507] on button "Done" at bounding box center [1079, 507] width 82 height 18
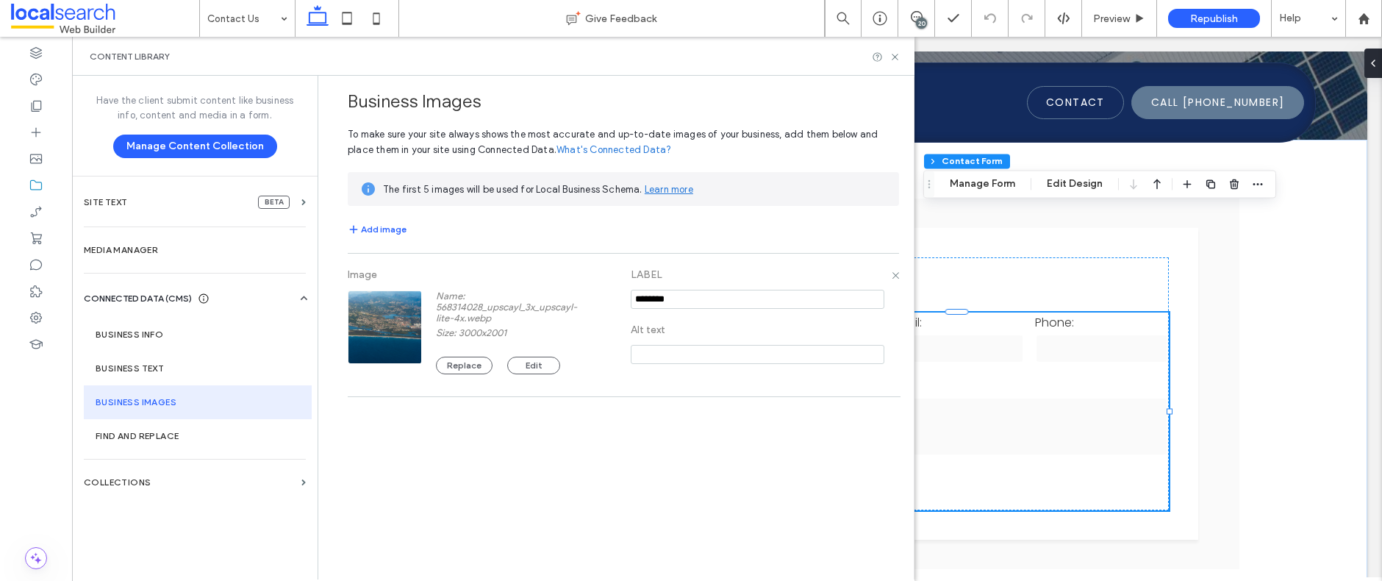
drag, startPoint x: 697, startPoint y: 301, endPoint x: 612, endPoint y: 297, distance: 85.4
click at [612, 297] on div "Image Name: 568314028_upscayl_3x_upscayl-lite-4x.webp Size: 3000x2001 Replace E…" at bounding box center [623, 325] width 551 height 128
type input "*****"
click at [727, 426] on div "Business Images To make sure your site always shows the most accurate and up-to…" at bounding box center [620, 327] width 588 height 502
click at [714, 380] on div "Image Name: 568314028_upscayl_3x_upscayl-lite-4x.webp Size: 3000x2001 Replace E…" at bounding box center [623, 325] width 551 height 128
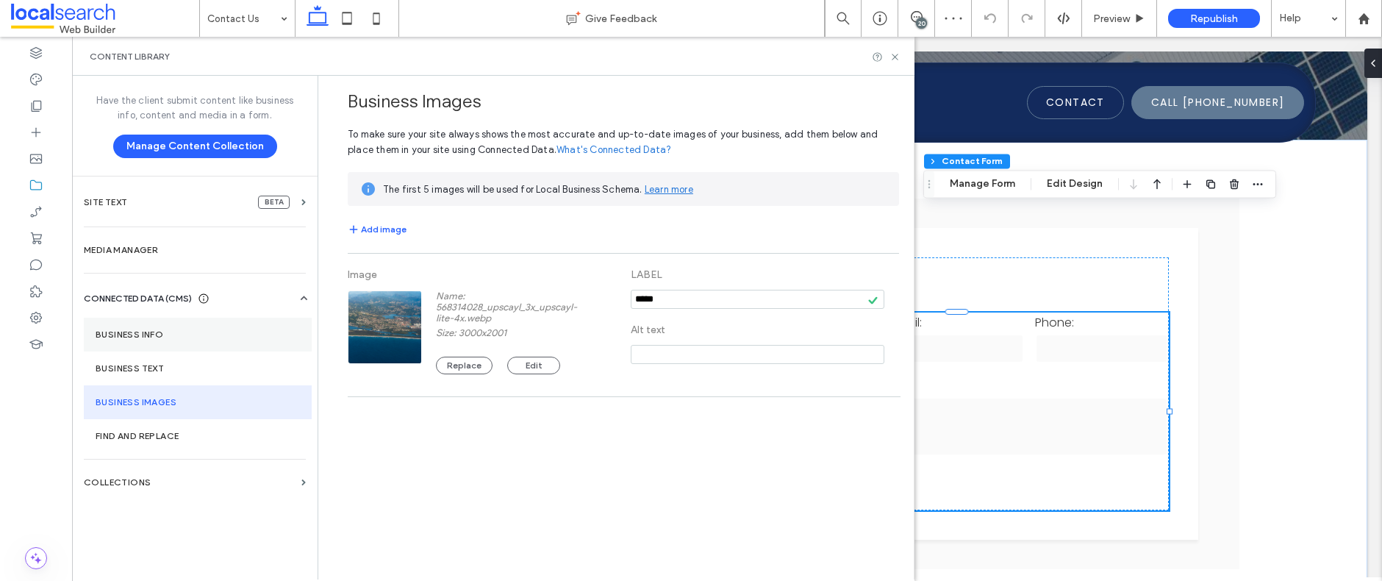
click at [176, 328] on section "Business info" at bounding box center [198, 335] width 228 height 34
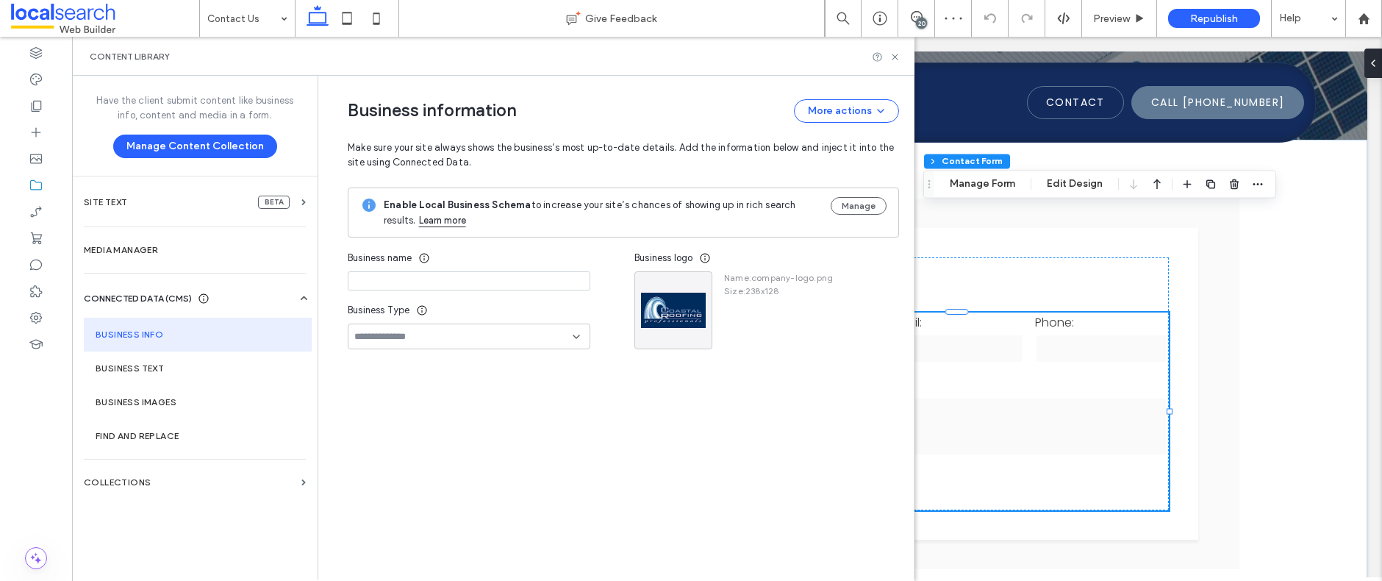
type input "**********"
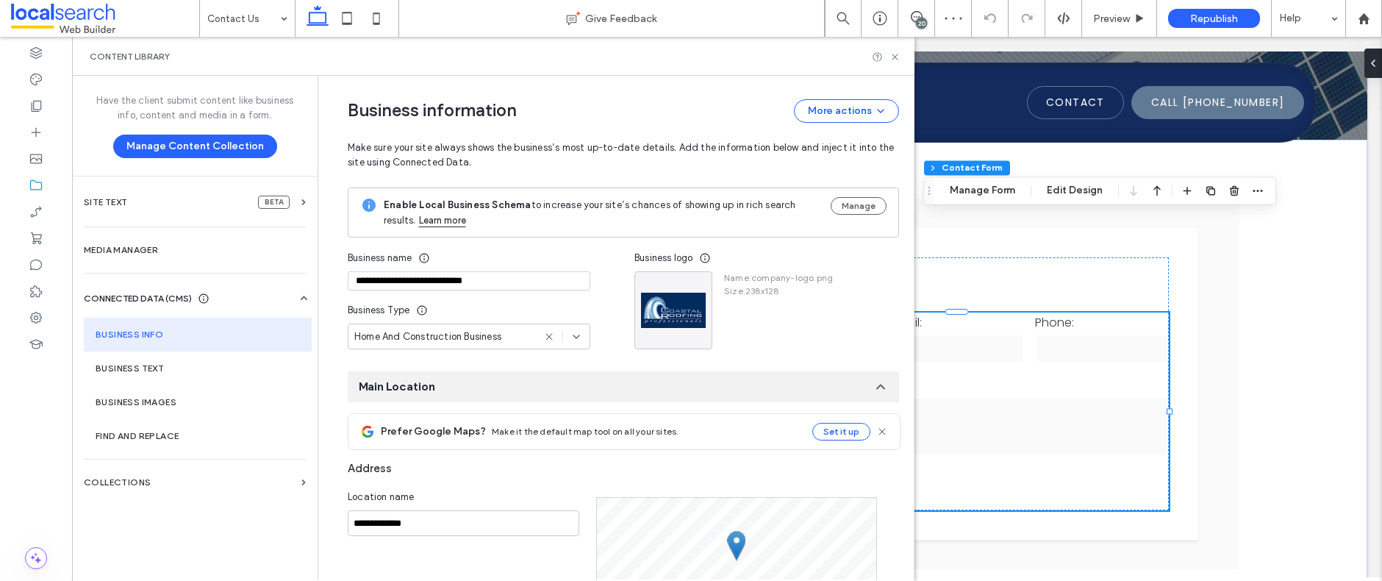
type input "*"
type input "***"
type input "*"
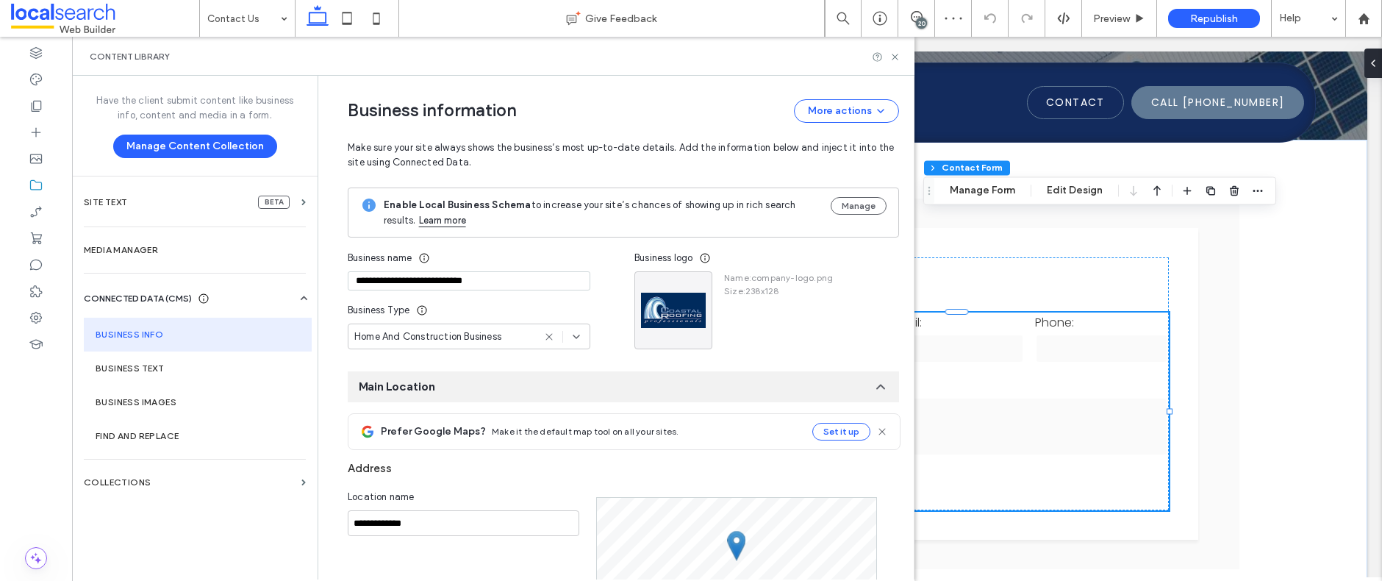
type input "***"
click at [845, 204] on button "Manage" at bounding box center [859, 206] width 56 height 18
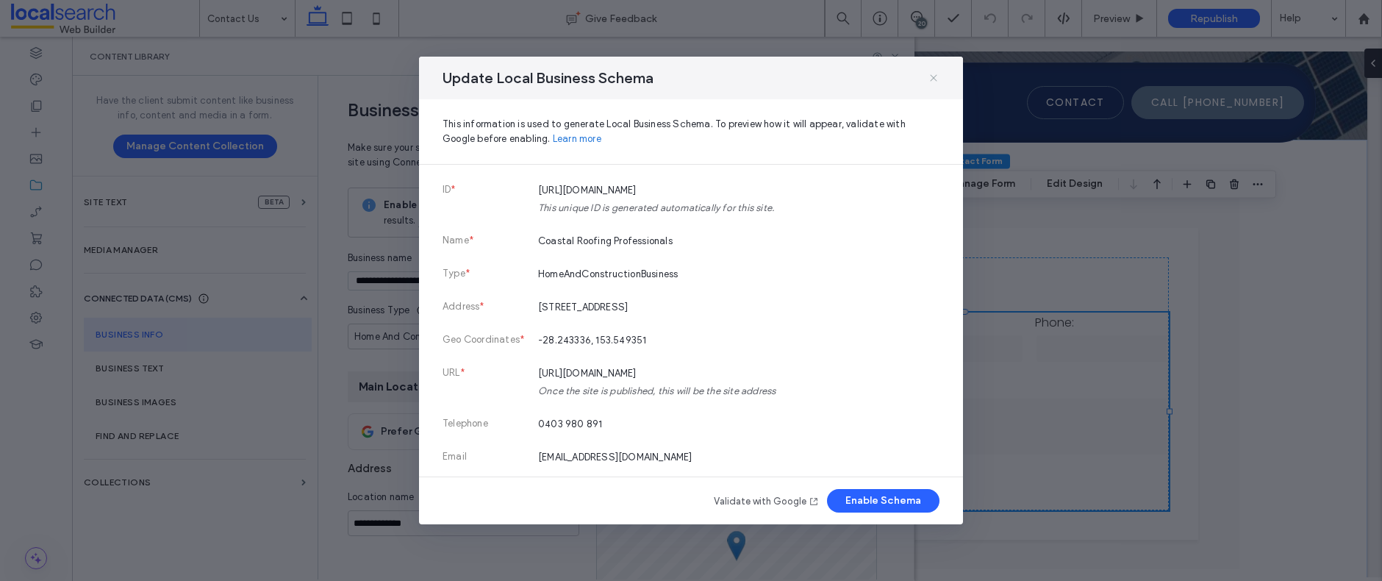
click at [935, 80] on icon at bounding box center [934, 78] width 12 height 12
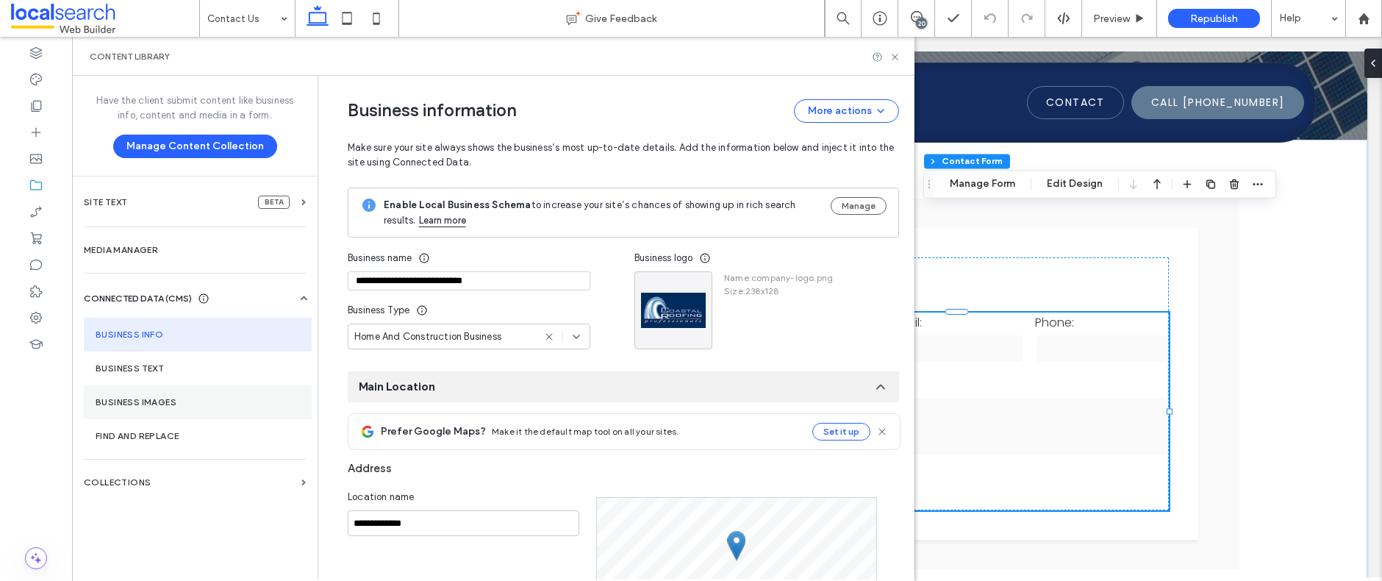
click at [185, 398] on label "Business Images" at bounding box center [198, 402] width 204 height 10
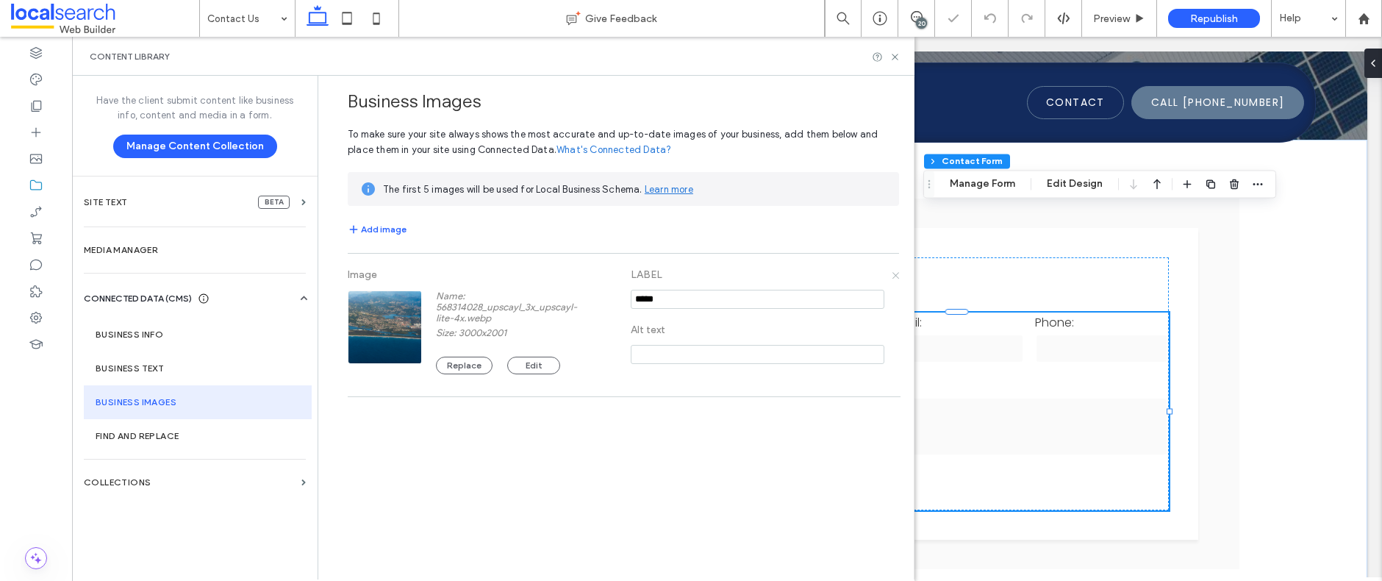
click at [897, 275] on icon at bounding box center [895, 275] width 8 height 8
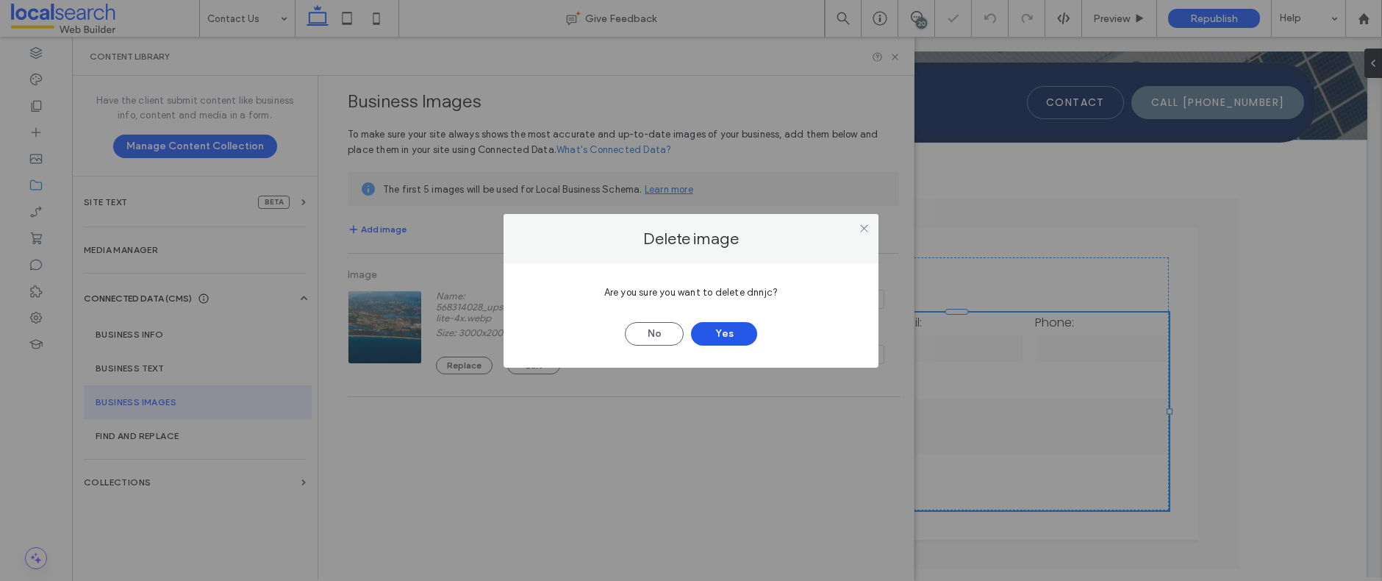
click at [713, 341] on button "Yes" at bounding box center [724, 334] width 66 height 24
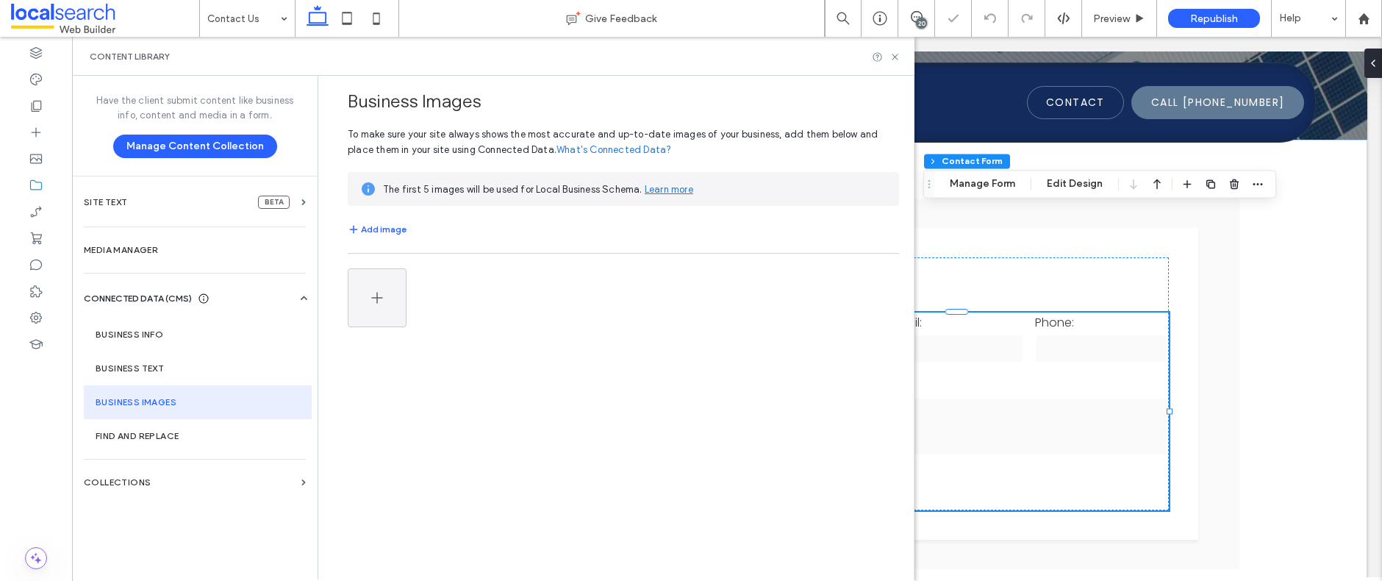
type input "*"
type input "***"
type input "*"
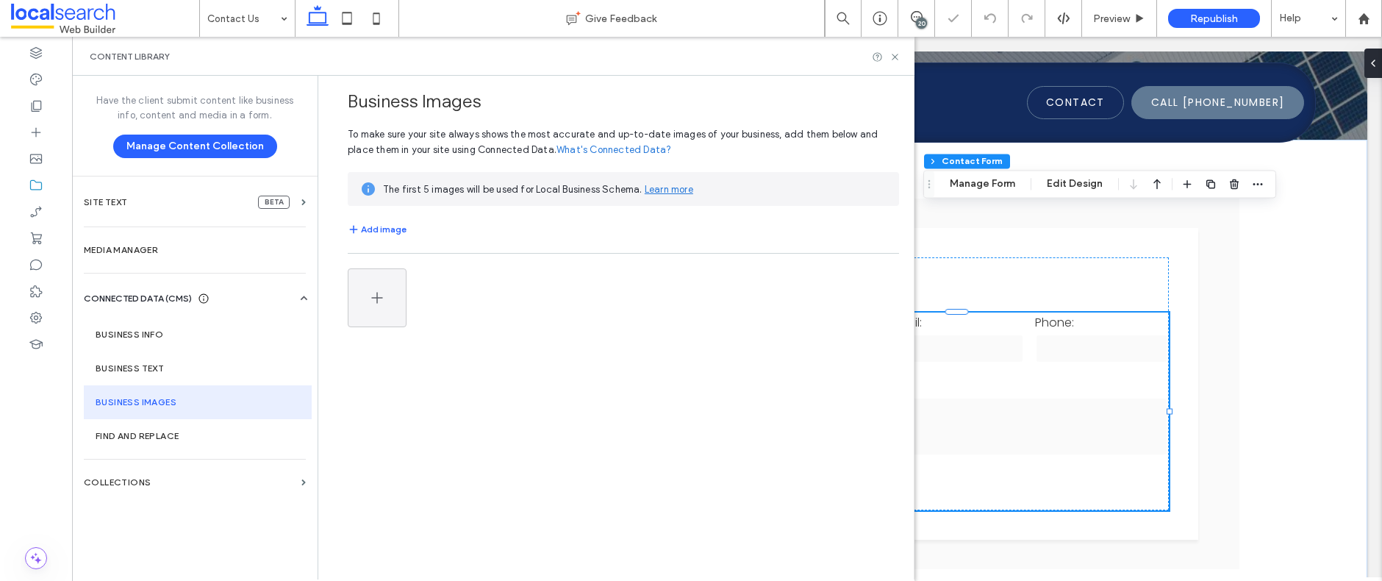
type input "***"
click at [899, 51] on icon at bounding box center [895, 56] width 11 height 11
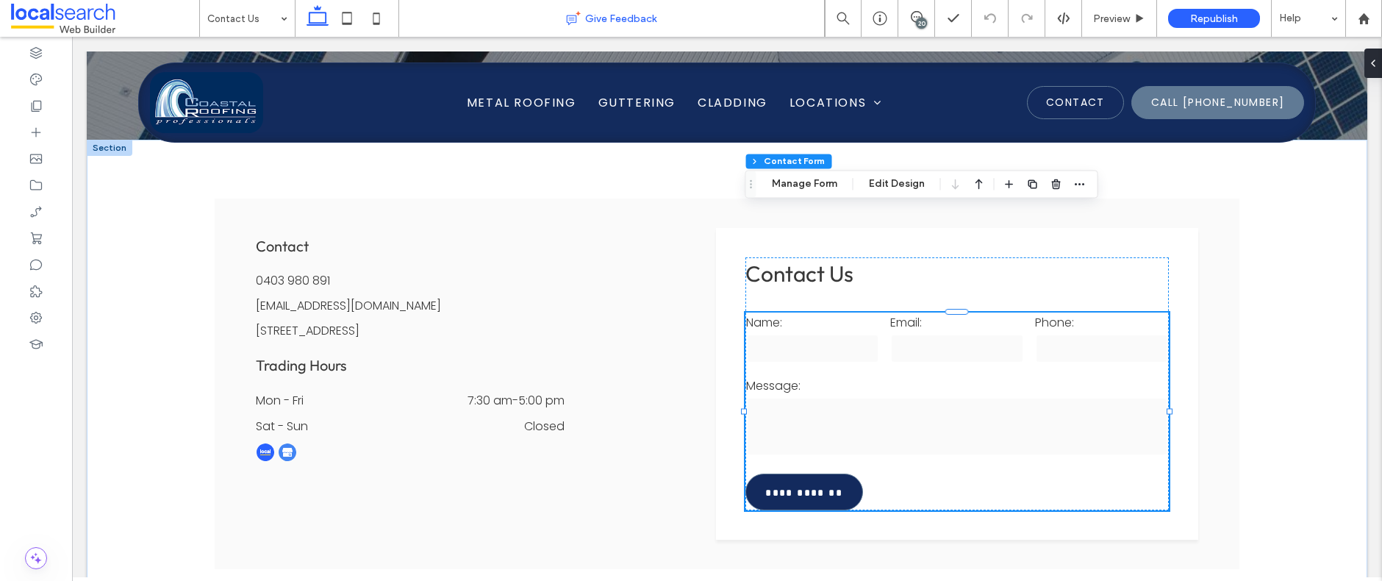
type input "*"
type input "***"
type input "*"
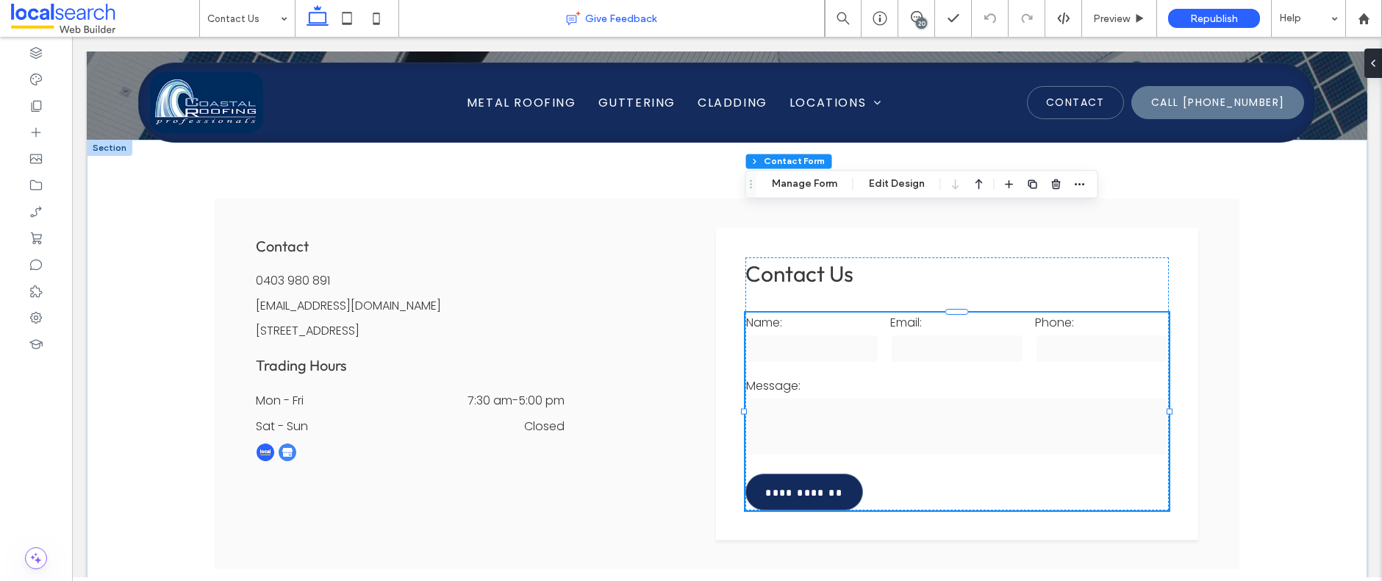
type input "***"
click at [1203, 32] on div "Republish" at bounding box center [1214, 18] width 92 height 37
click at [1211, 21] on span "Republish" at bounding box center [1214, 18] width 48 height 12
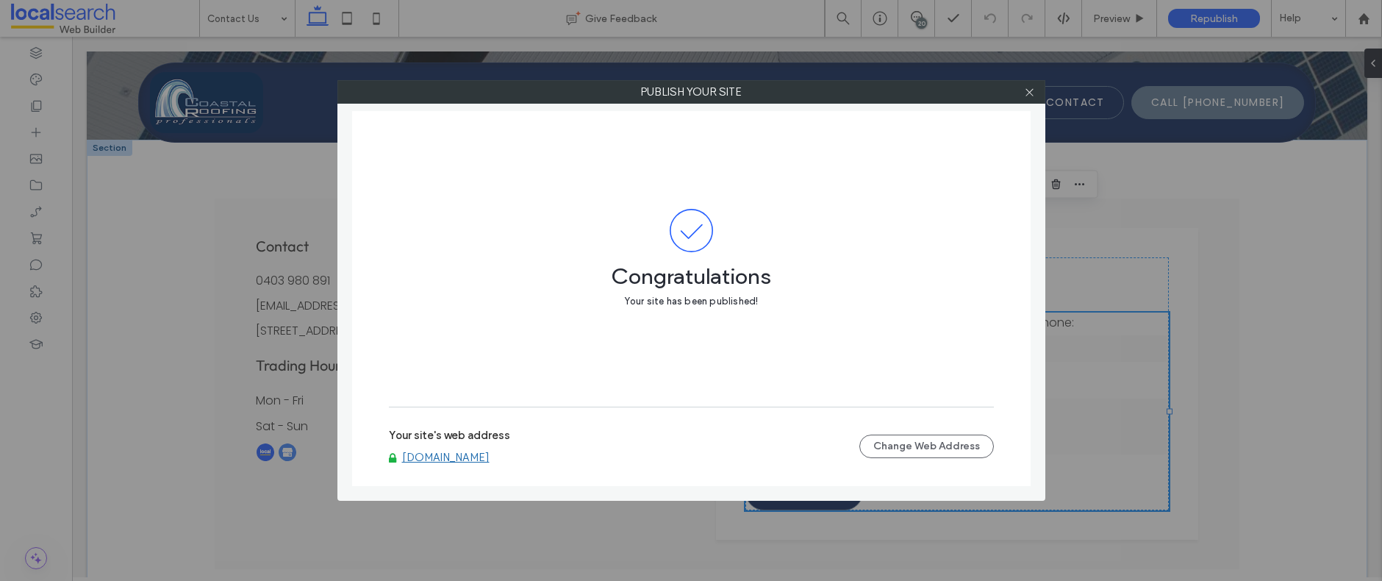
click at [449, 457] on link "www.coastalroofingprofessionals.com.au" at bounding box center [445, 457] width 87 height 13
click at [1026, 93] on icon at bounding box center [1029, 92] width 11 height 11
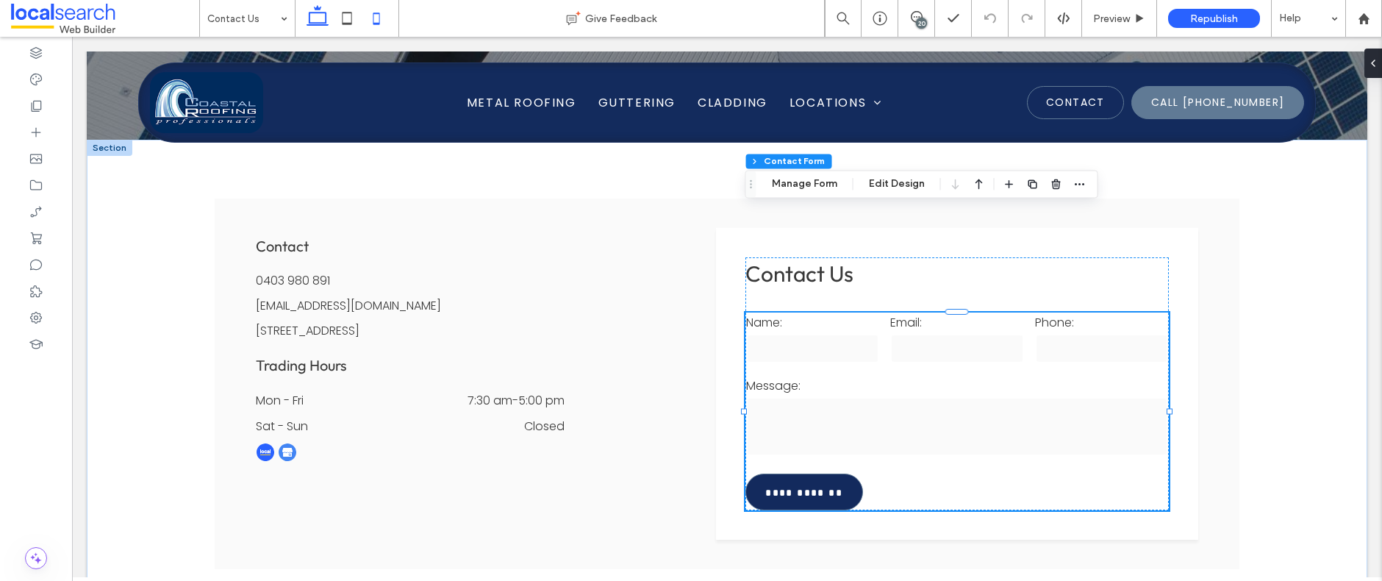
click at [379, 17] on icon at bounding box center [376, 18] width 29 height 29
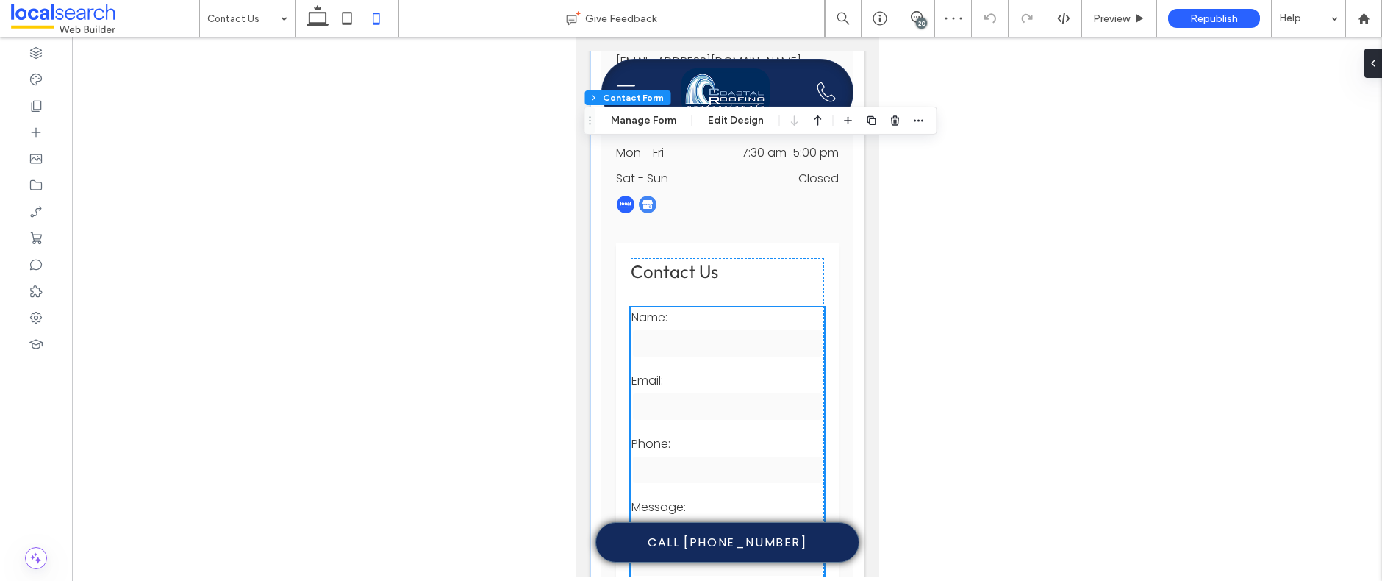
click at [921, 164] on div at bounding box center [727, 307] width 1310 height 540
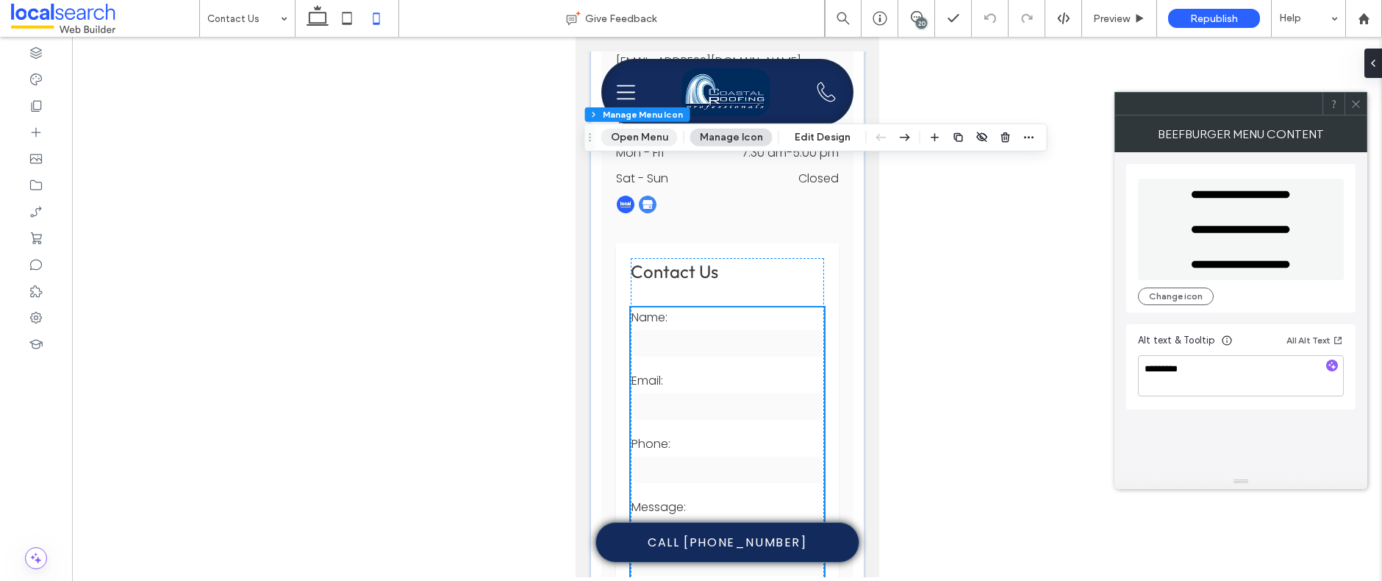
click at [645, 136] on button "Open Menu" at bounding box center [639, 138] width 76 height 18
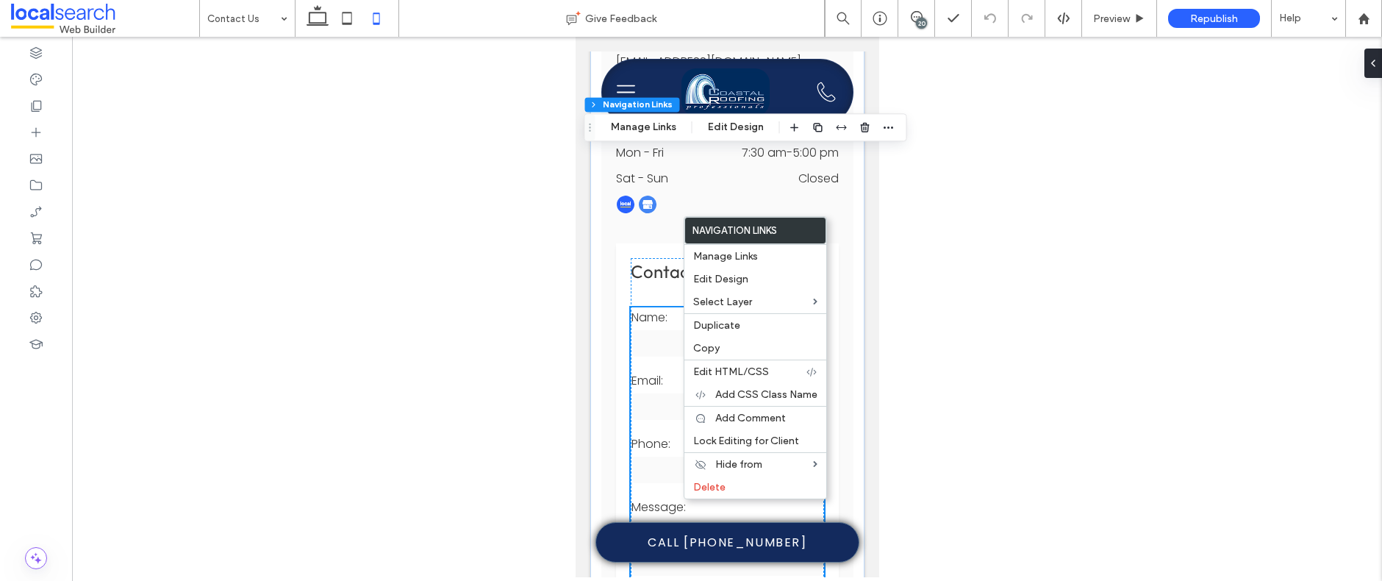
type input "***"
type input "****"
click at [723, 276] on span "Edit Design" at bounding box center [720, 279] width 55 height 12
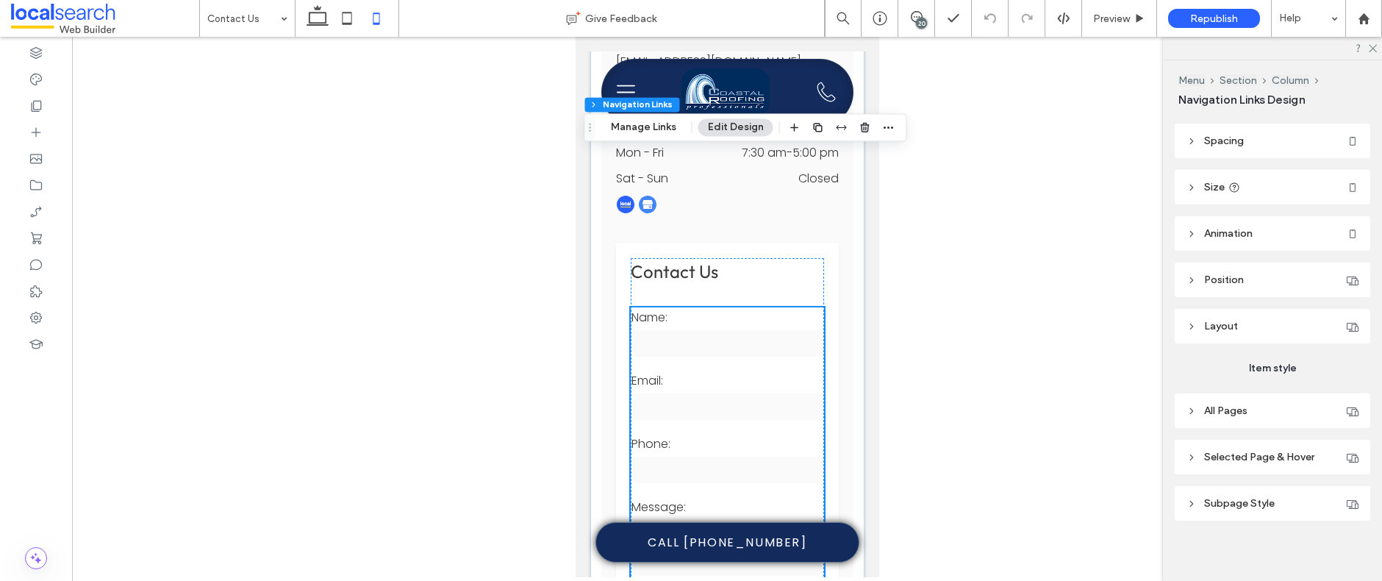
scroll to position [85, 0]
click at [1195, 450] on icon at bounding box center [1192, 453] width 10 height 10
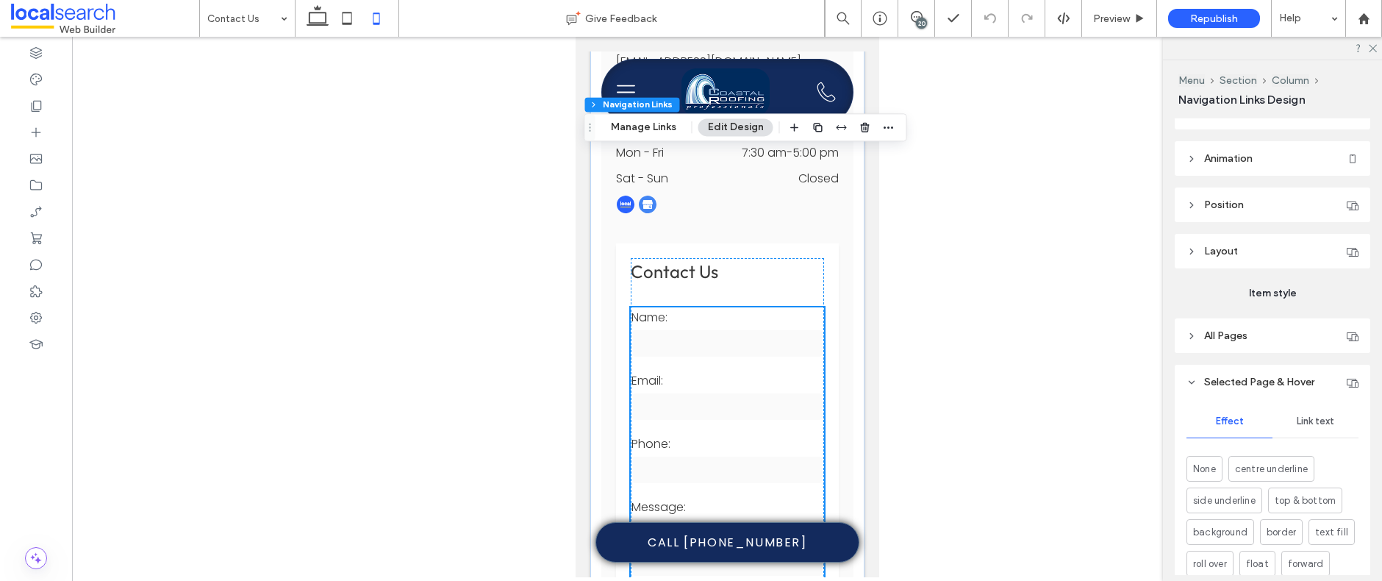
scroll to position [185, 0]
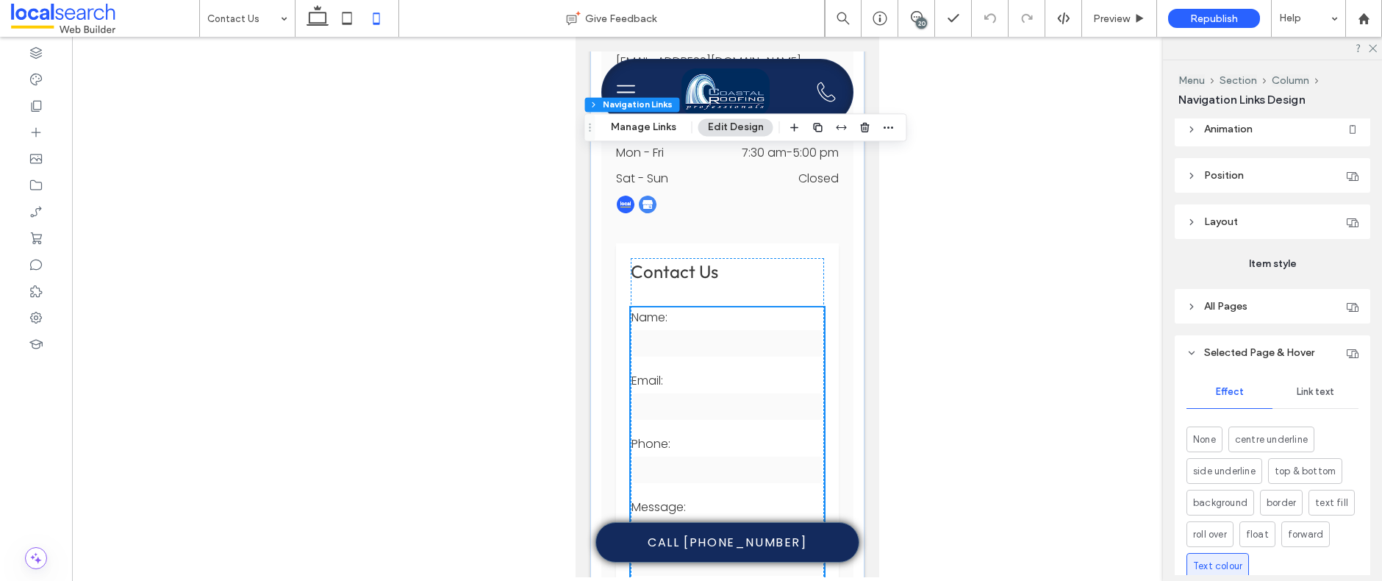
click at [1314, 393] on span "Link text" at bounding box center [1315, 392] width 37 height 12
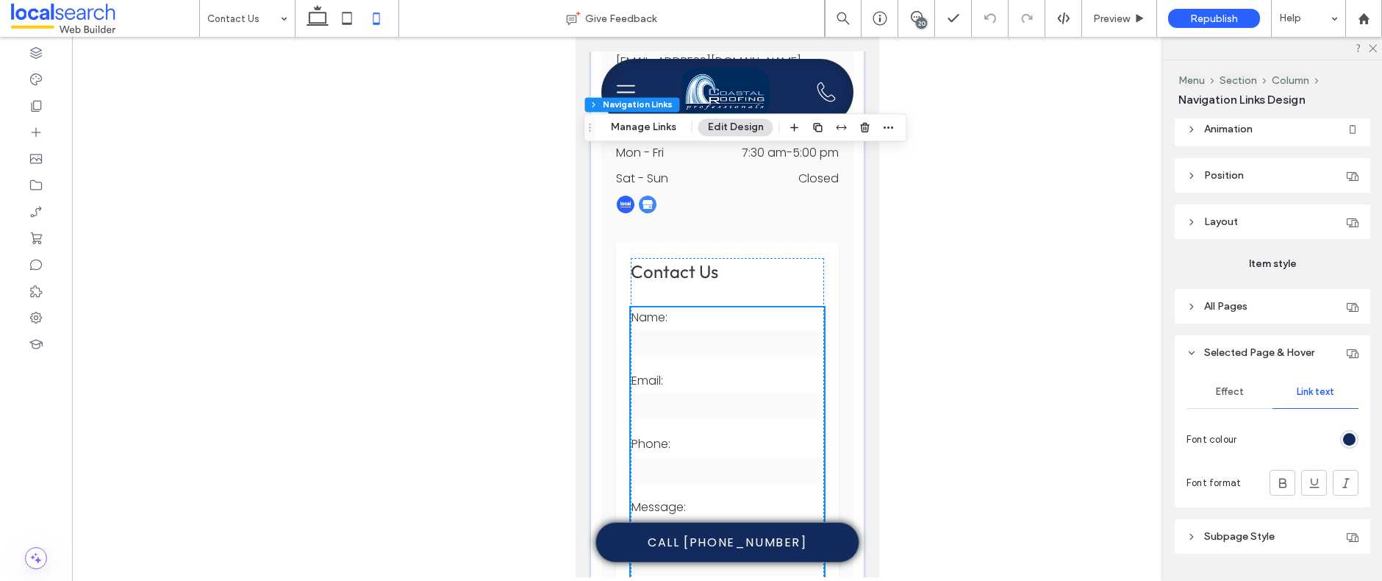
scroll to position [223, 0]
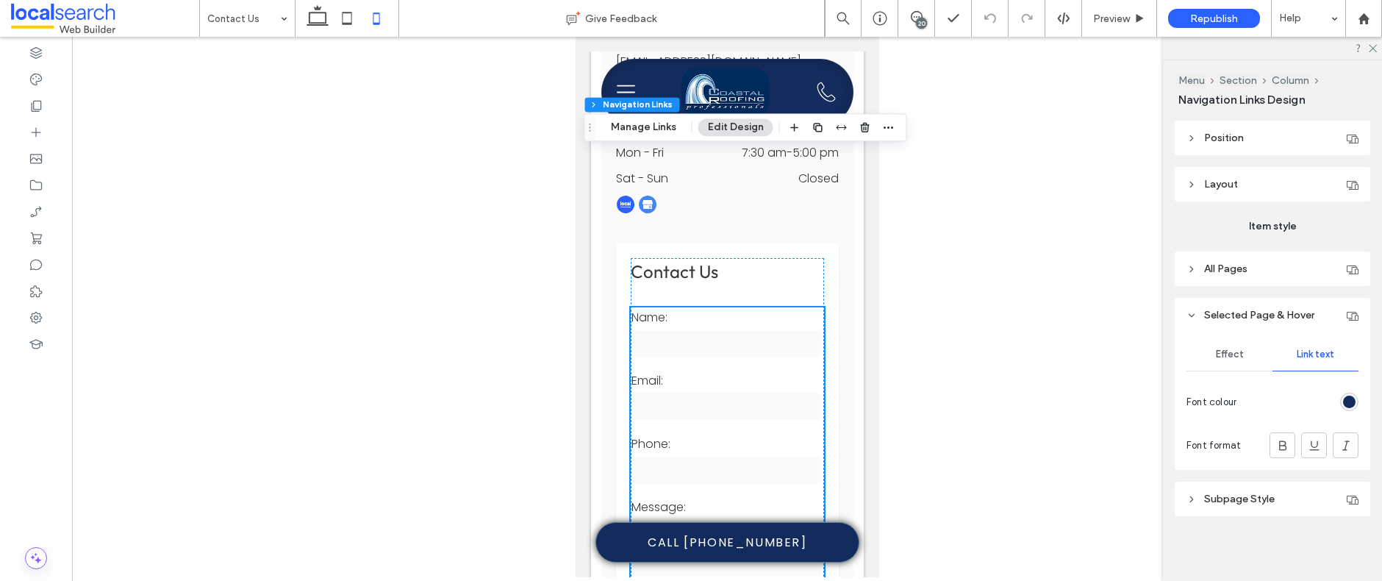
click at [1192, 496] on icon at bounding box center [1192, 499] width 10 height 10
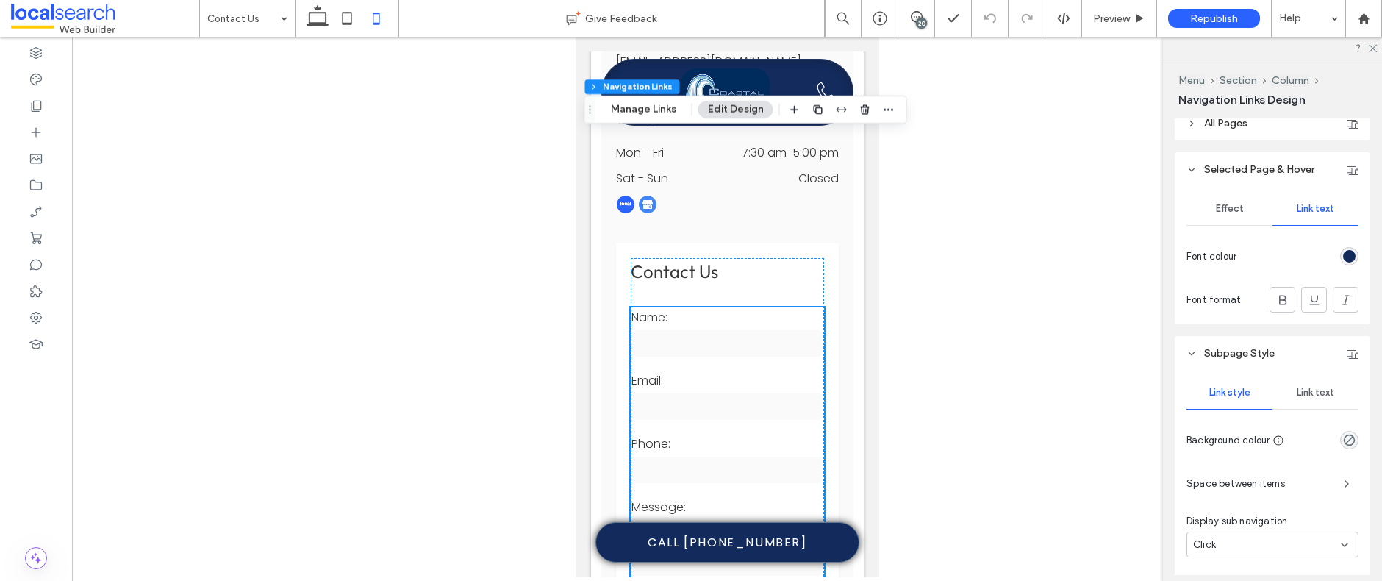
scroll to position [373, 0]
click at [1325, 387] on span "Link text" at bounding box center [1315, 388] width 37 height 12
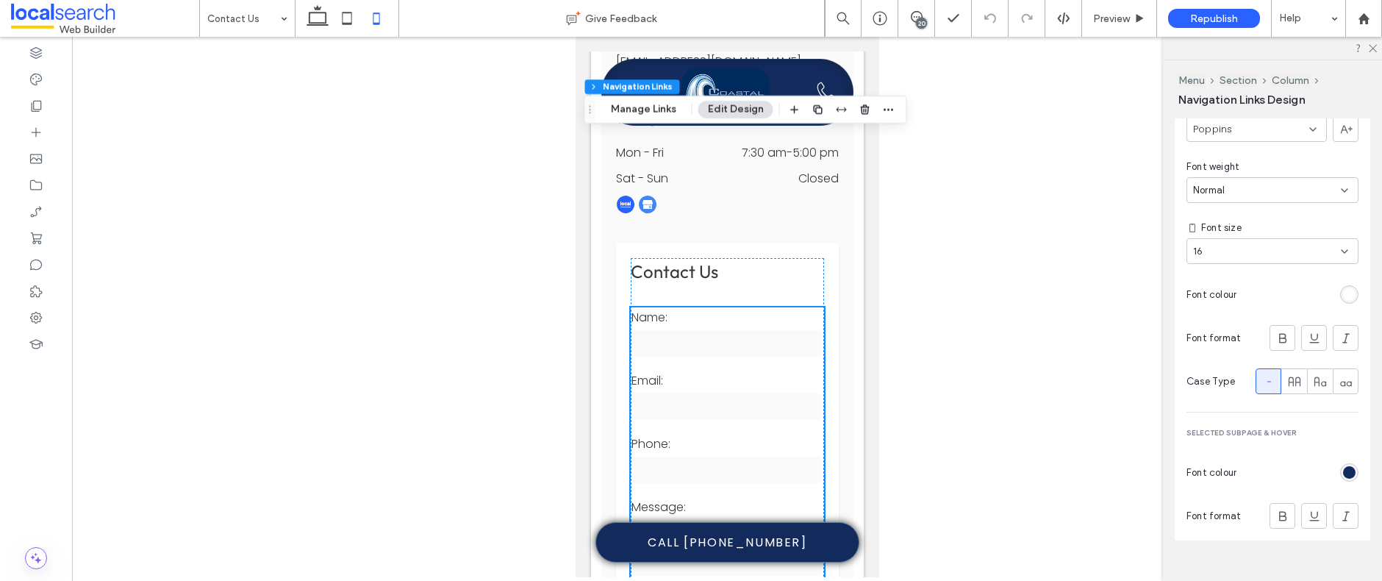
scroll to position [721, 0]
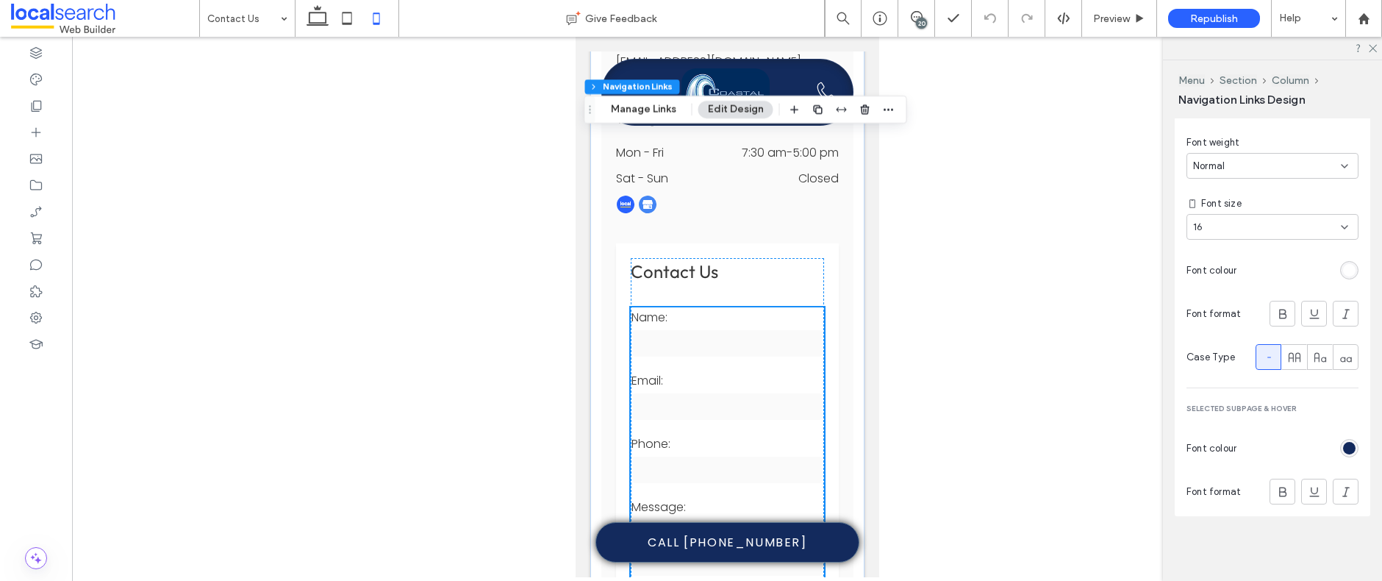
click at [1353, 445] on div "rgb(19, 42, 93)" at bounding box center [1349, 448] width 12 height 12
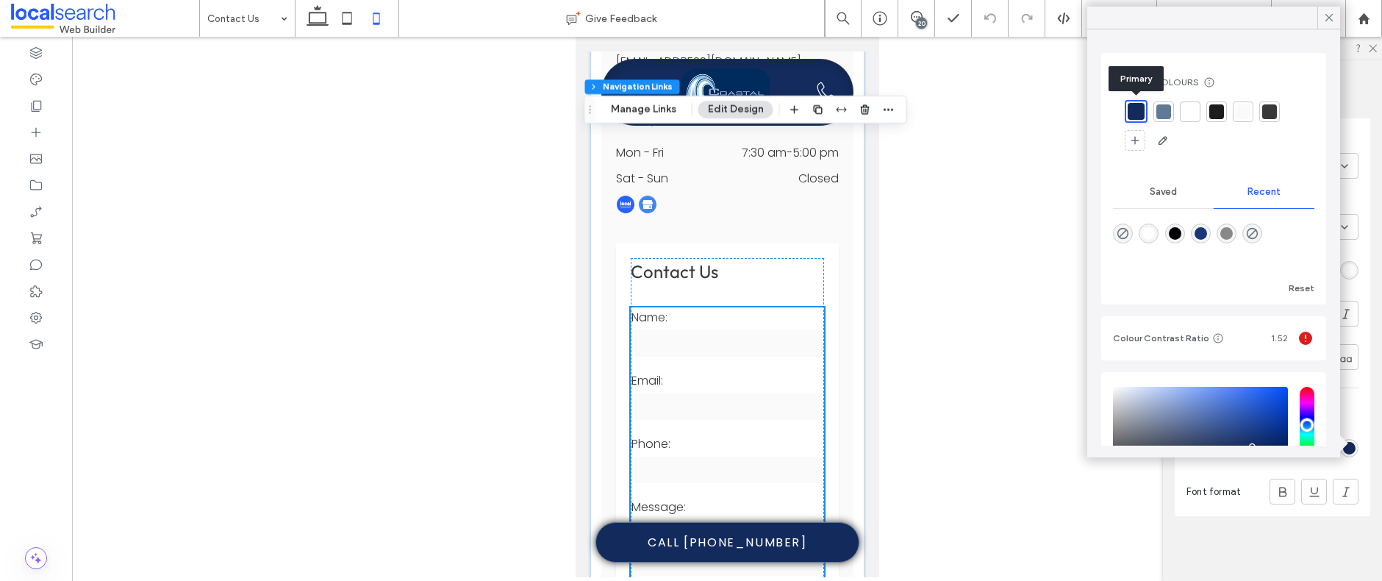
click at [1135, 112] on div at bounding box center [1136, 111] width 17 height 17
click at [1330, 16] on use at bounding box center [1329, 17] width 7 height 7
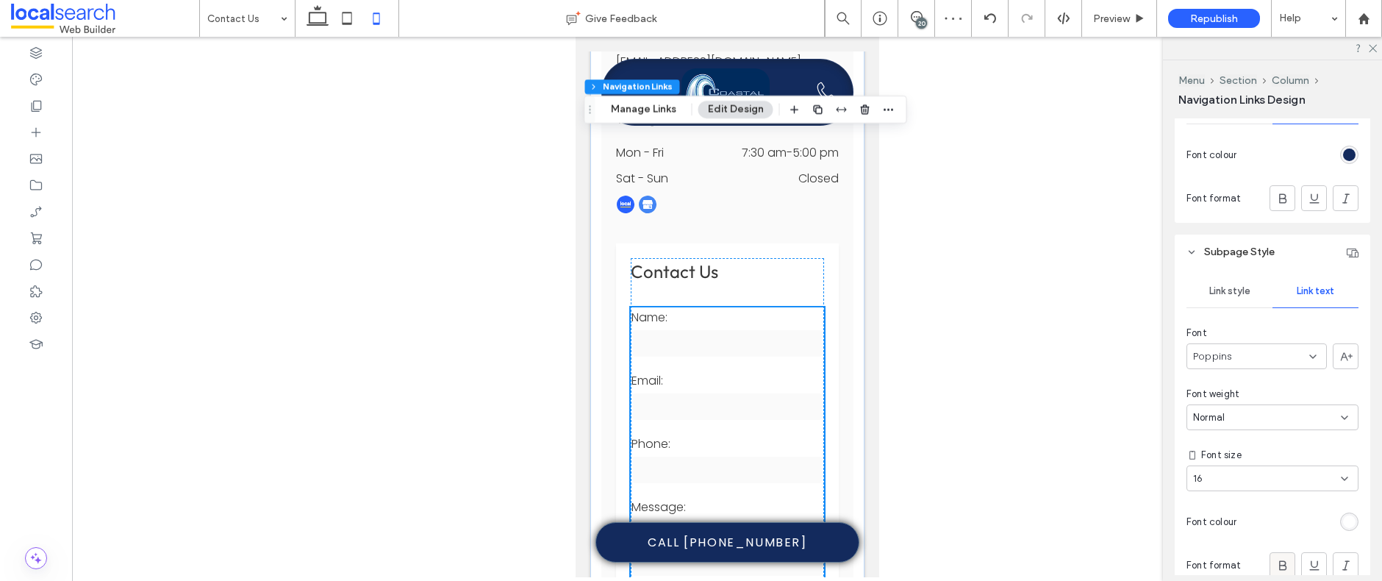
scroll to position [466, 0]
click at [1233, 294] on span "Link style" at bounding box center [1229, 295] width 41 height 12
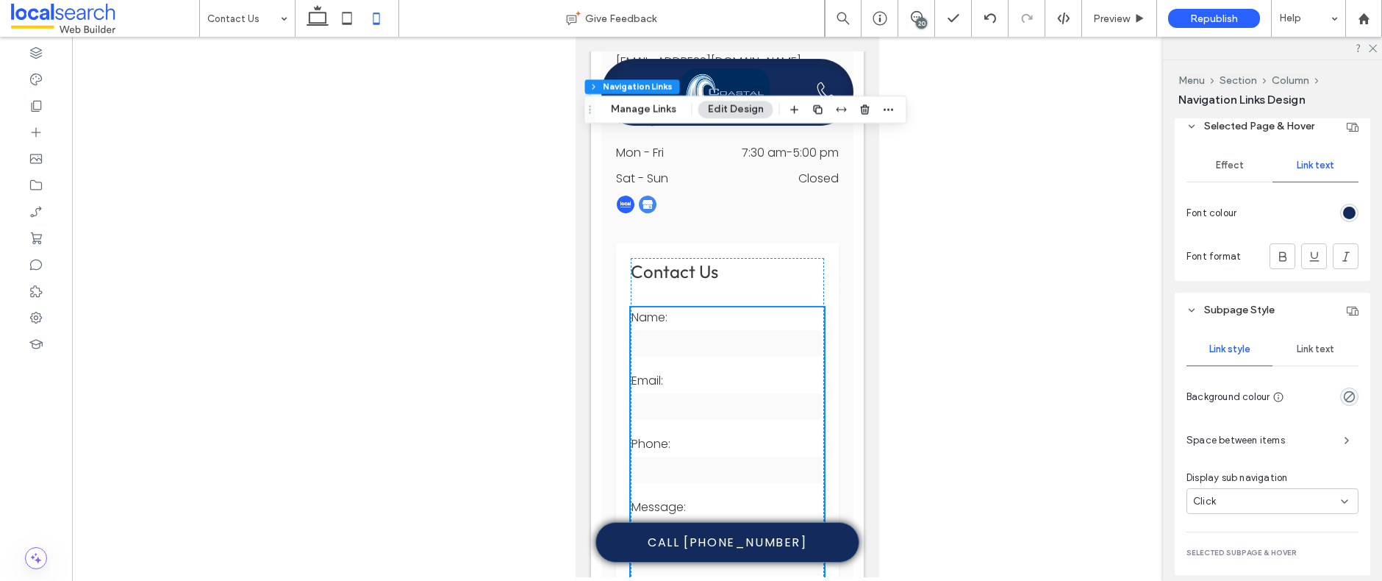
scroll to position [360, 0]
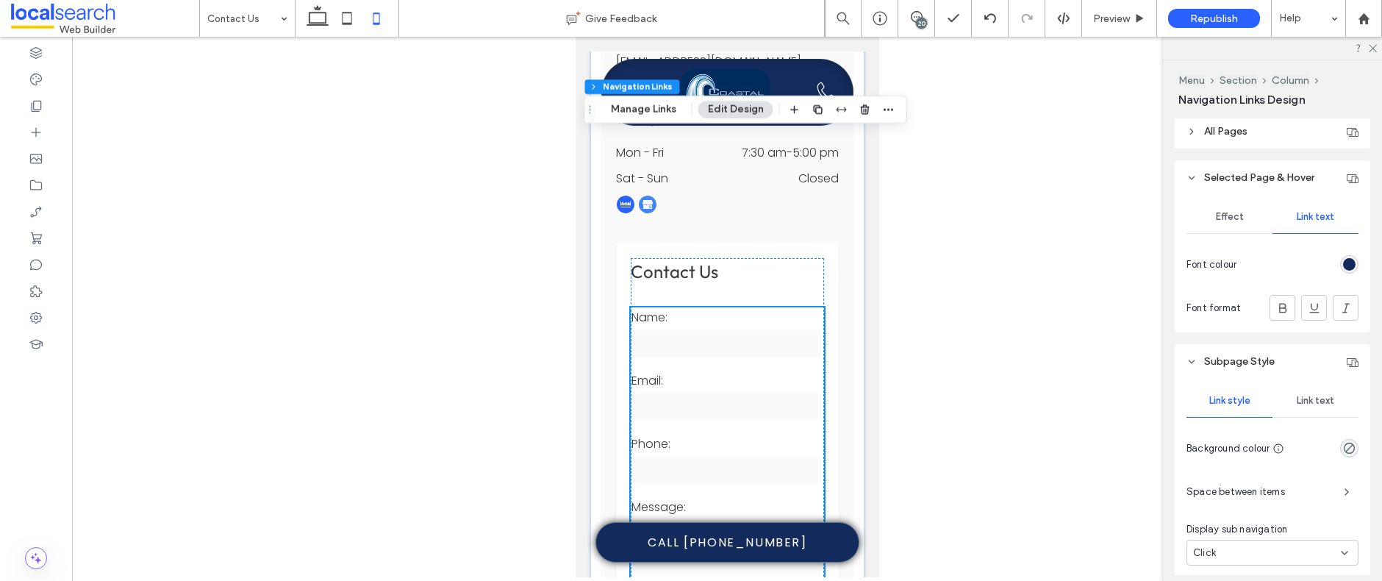
click at [1323, 398] on span "Link text" at bounding box center [1315, 401] width 37 height 12
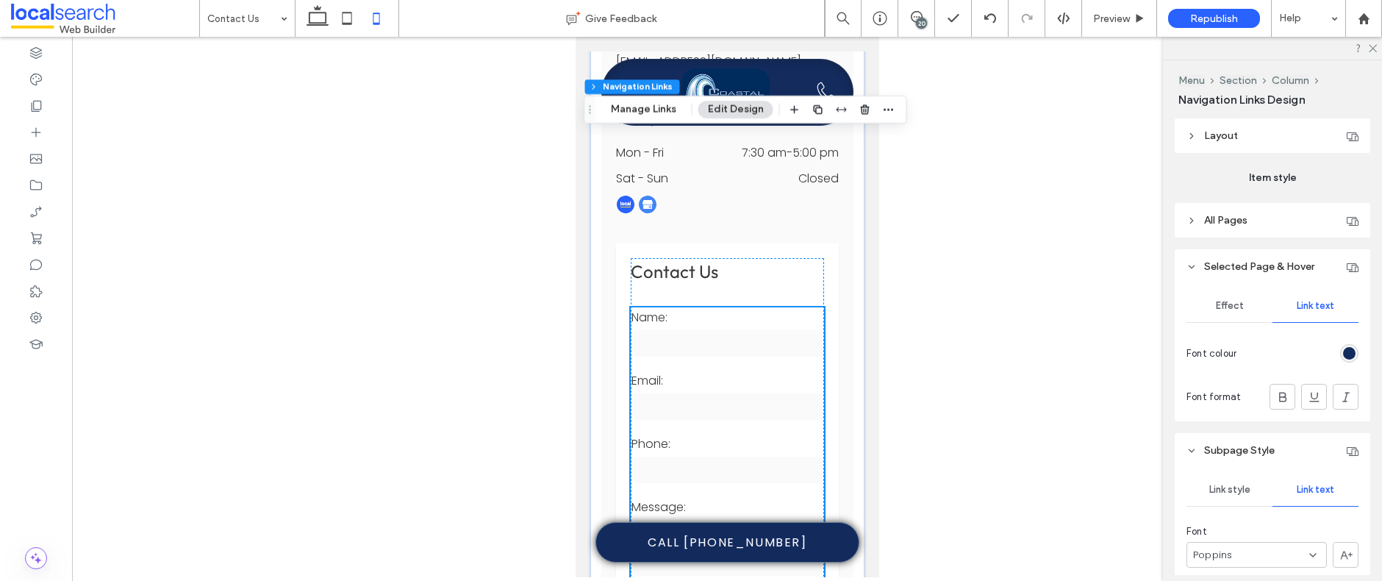
scroll to position [235, 0]
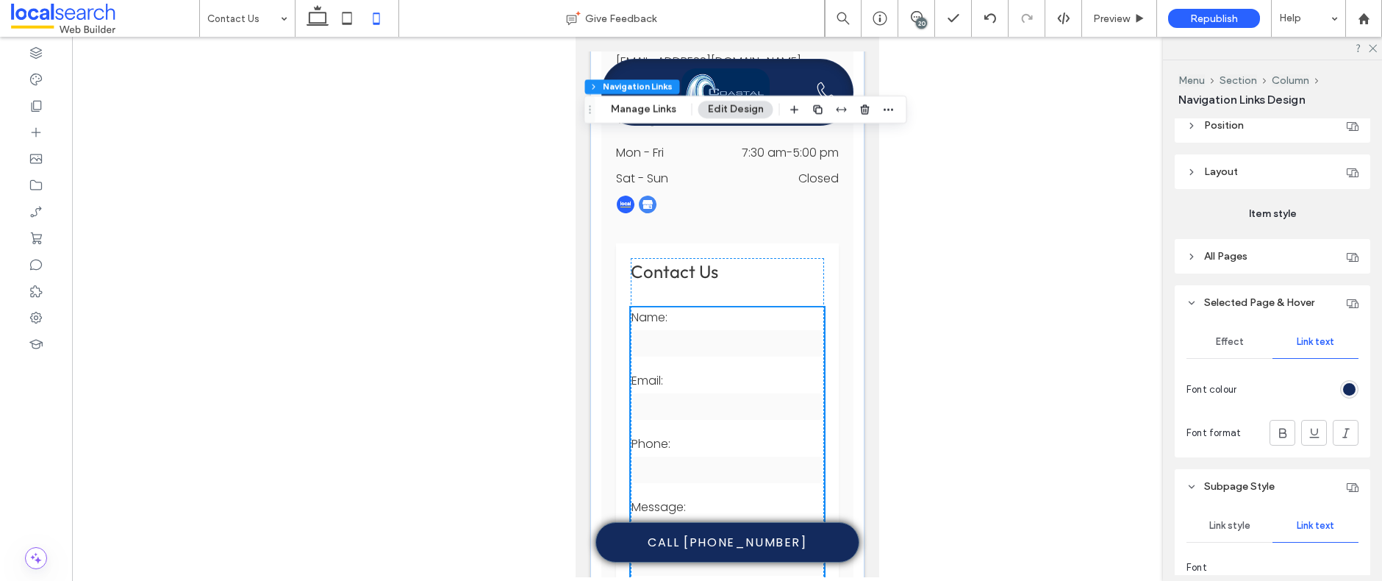
click at [1348, 388] on div "rgb(19, 42, 93)" at bounding box center [1349, 389] width 12 height 12
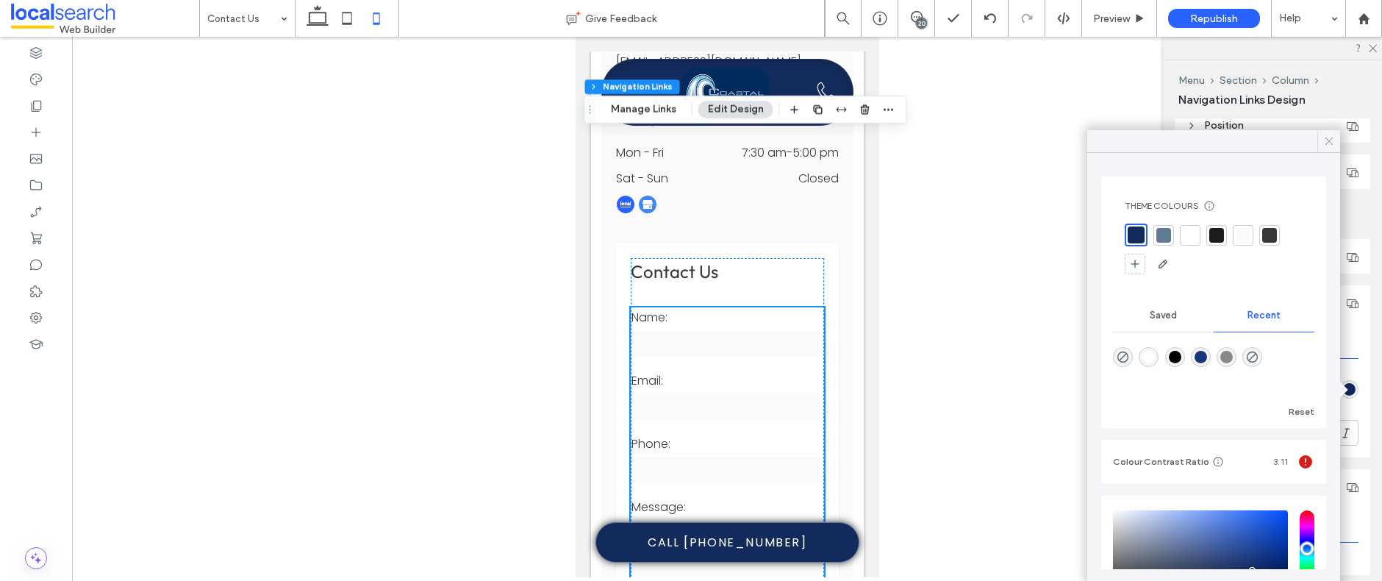
click at [1328, 140] on icon at bounding box center [1329, 141] width 13 height 13
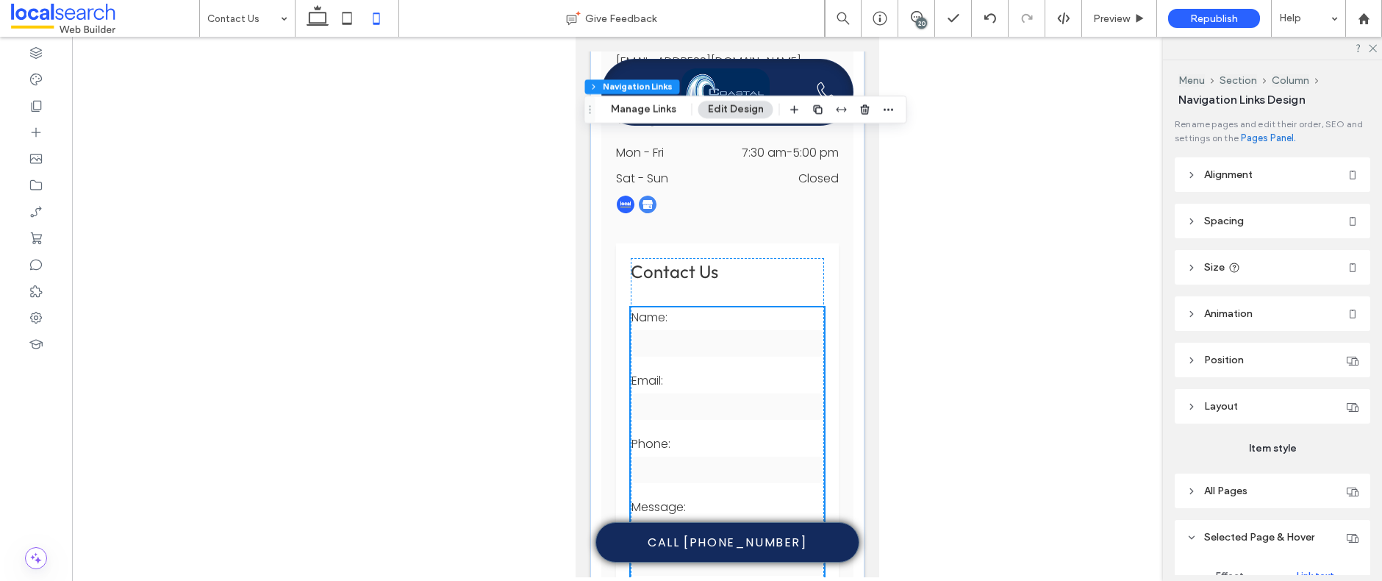
scroll to position [0, 0]
click at [890, 106] on icon "button" at bounding box center [889, 110] width 12 height 12
click at [826, 168] on span "Edit HTML/CSS" at bounding box center [811, 170] width 76 height 12
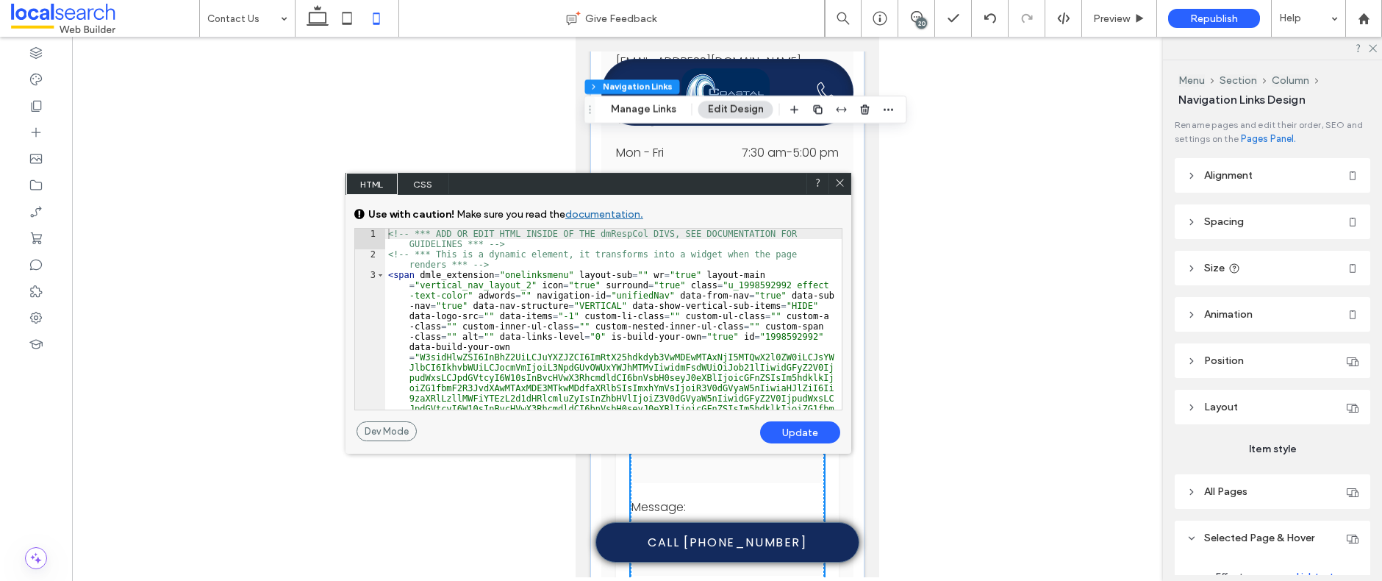
click at [425, 185] on span "CSS" at bounding box center [423, 184] width 51 height 22
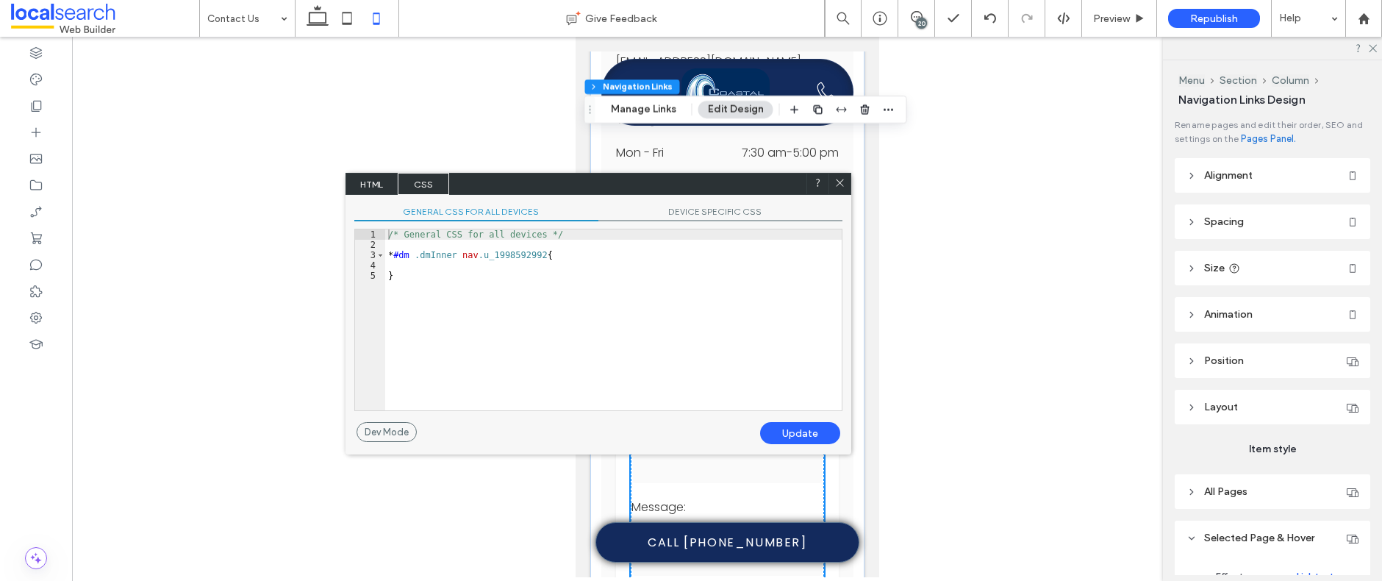
click at [845, 179] on div at bounding box center [840, 184] width 22 height 22
click at [842, 181] on icon at bounding box center [839, 182] width 11 height 11
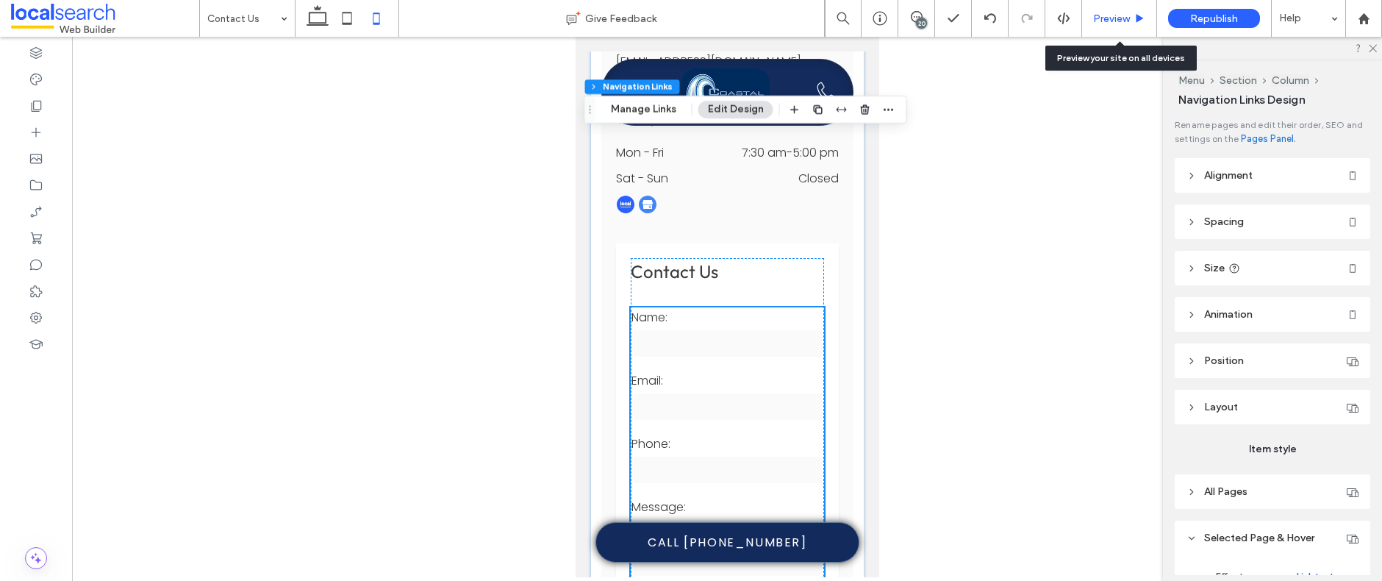
click at [1111, 21] on span "Preview" at bounding box center [1111, 18] width 37 height 12
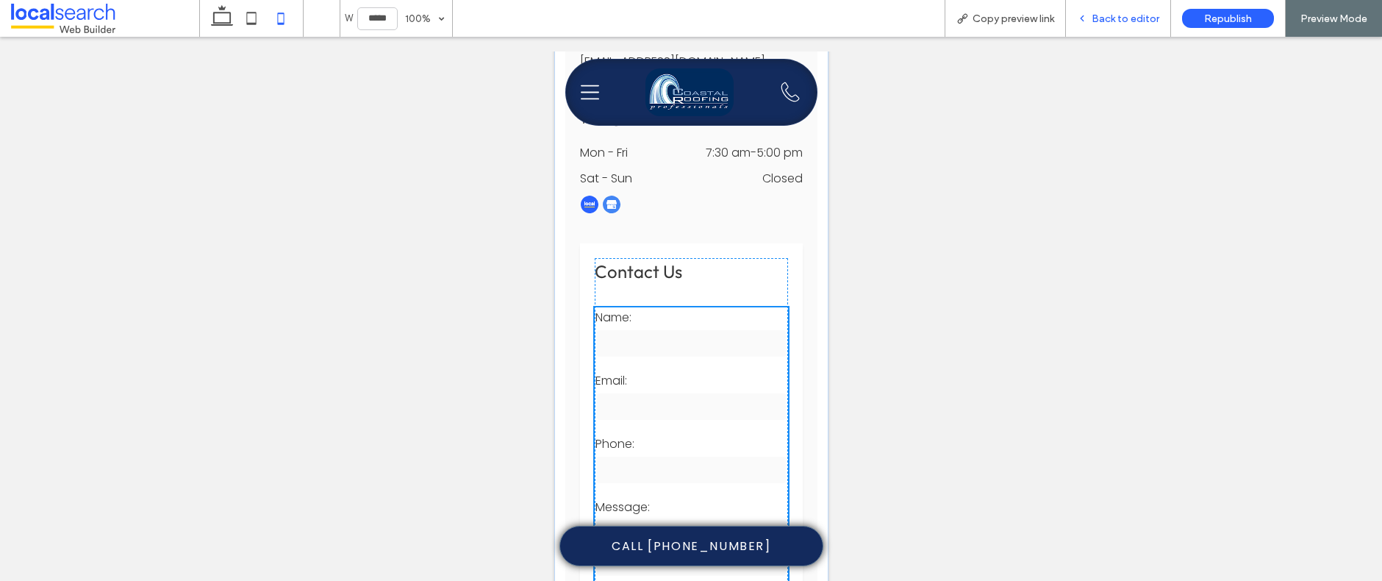
click at [1129, 17] on span "Back to editor" at bounding box center [1126, 18] width 68 height 12
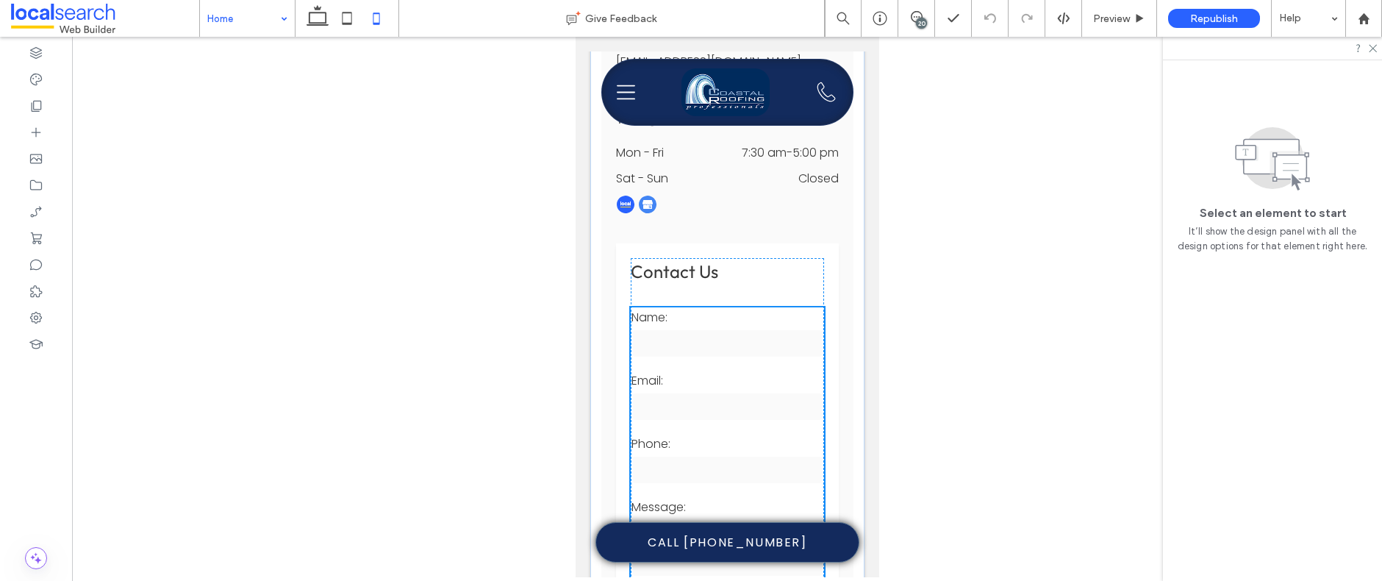
click at [285, 27] on div "Home" at bounding box center [247, 18] width 95 height 37
click at [262, 19] on input at bounding box center [243, 18] width 73 height 37
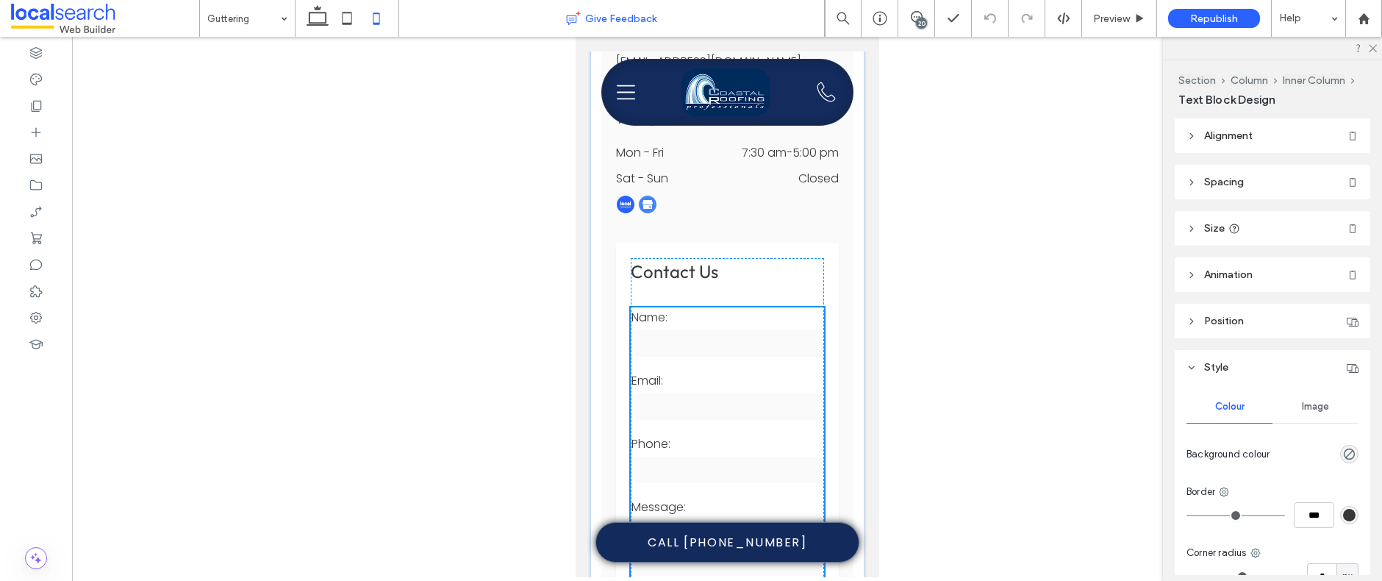
type input "*******"
type input "**"
type input "*******"
type input "**"
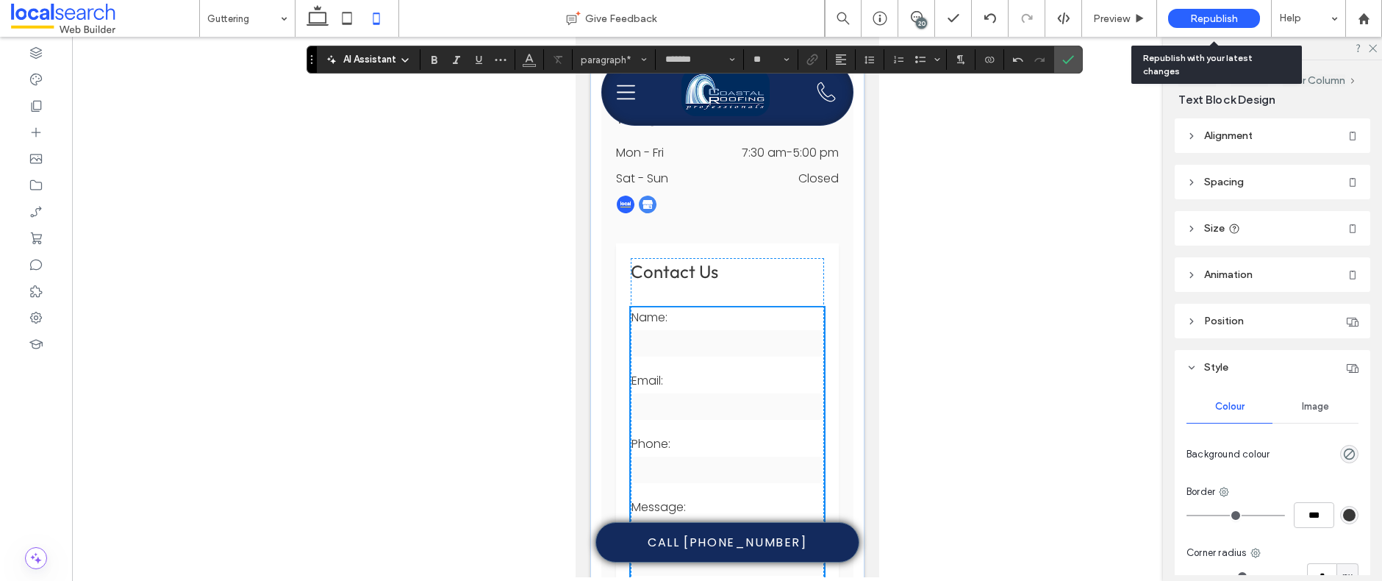
click at [1219, 13] on span "Republish" at bounding box center [1214, 18] width 48 height 12
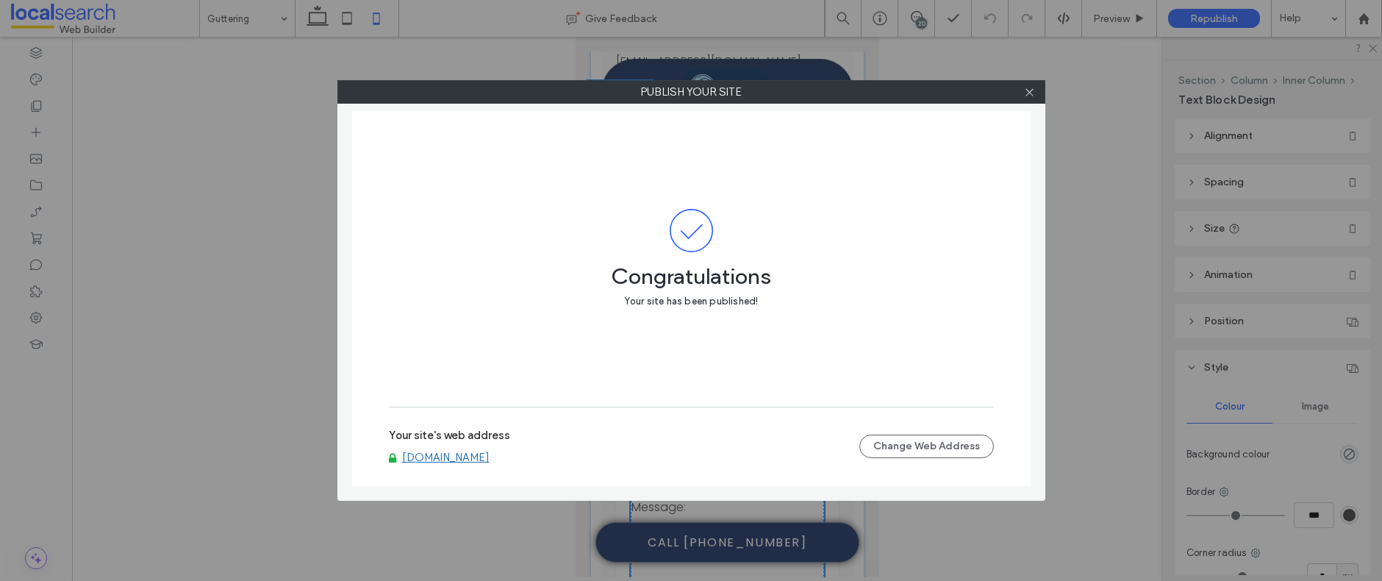
click at [490, 458] on link "www.coastalroofingprofessionals.com.au" at bounding box center [445, 457] width 87 height 13
click at [1028, 93] on use at bounding box center [1029, 91] width 7 height 7
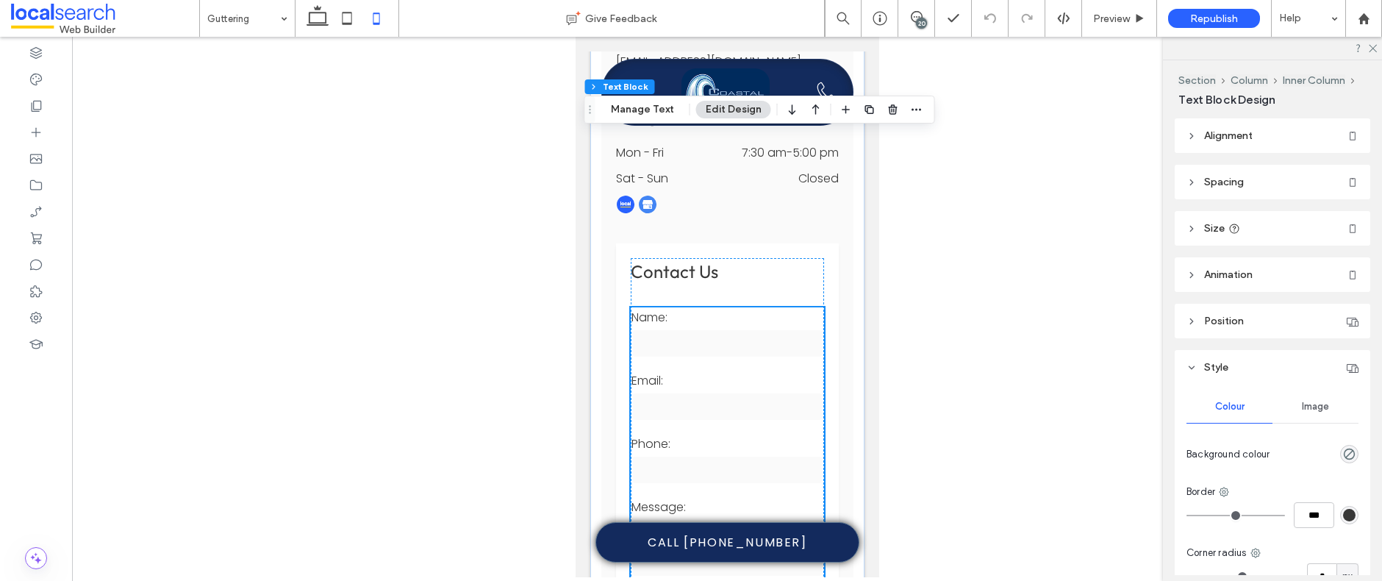
type input "*******"
type input "**"
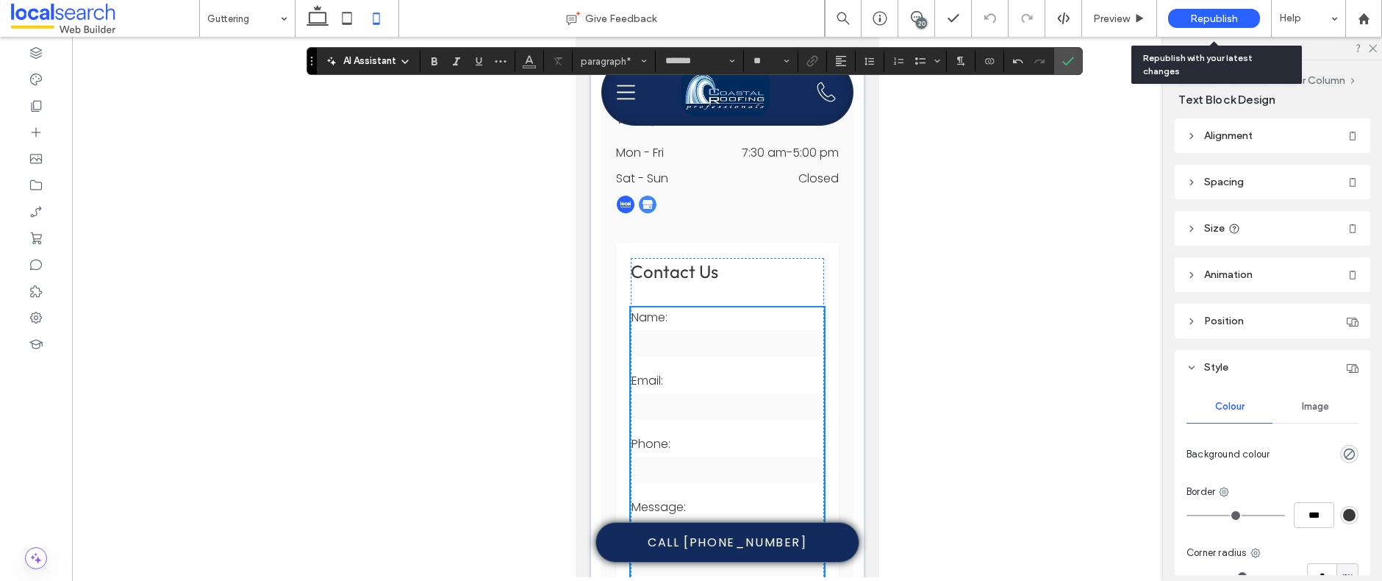
click at [1218, 16] on span "Republish" at bounding box center [1214, 18] width 48 height 12
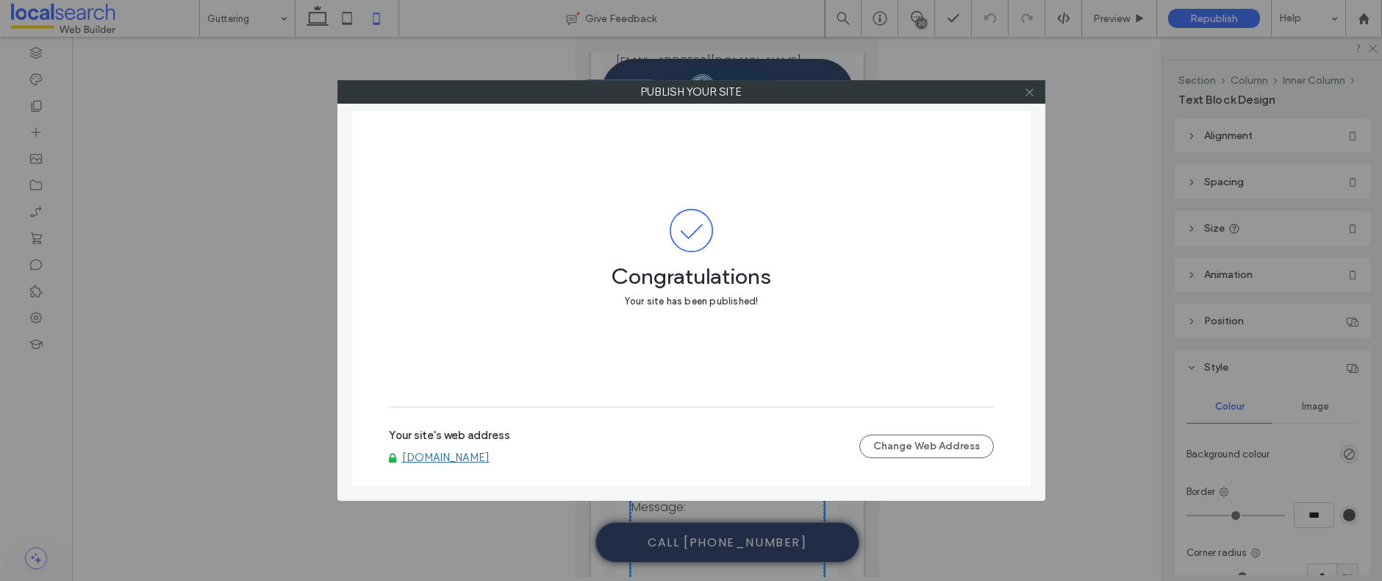
click at [1031, 96] on icon at bounding box center [1029, 92] width 11 height 11
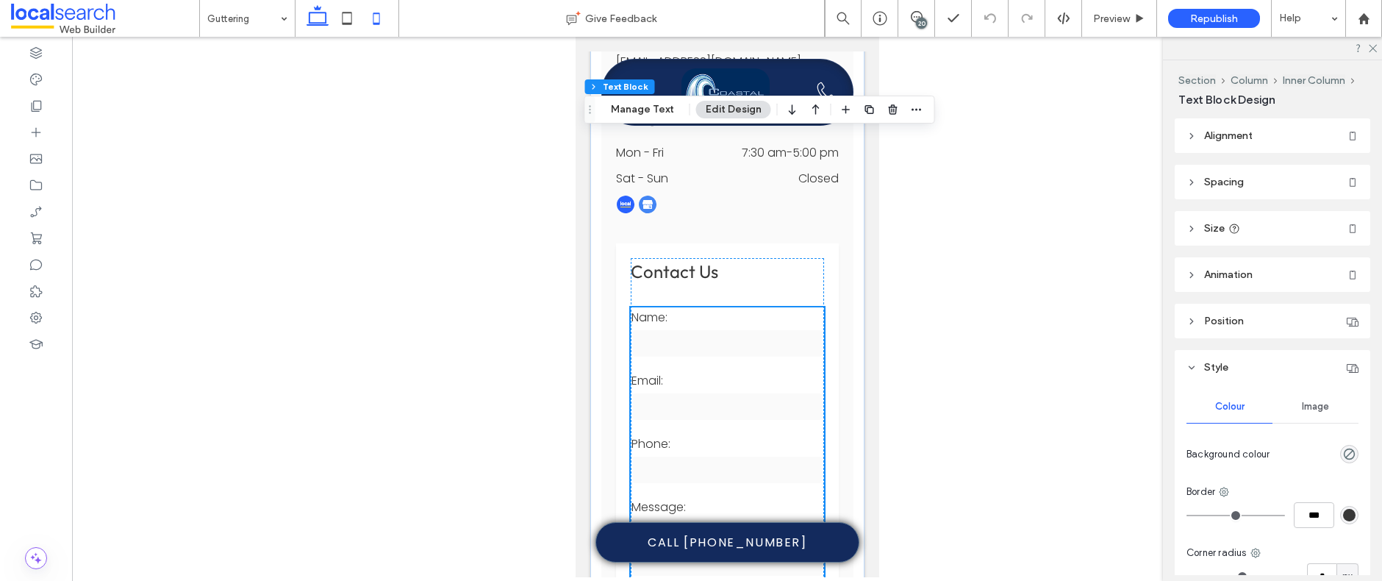
click at [312, 16] on icon at bounding box center [317, 18] width 29 height 29
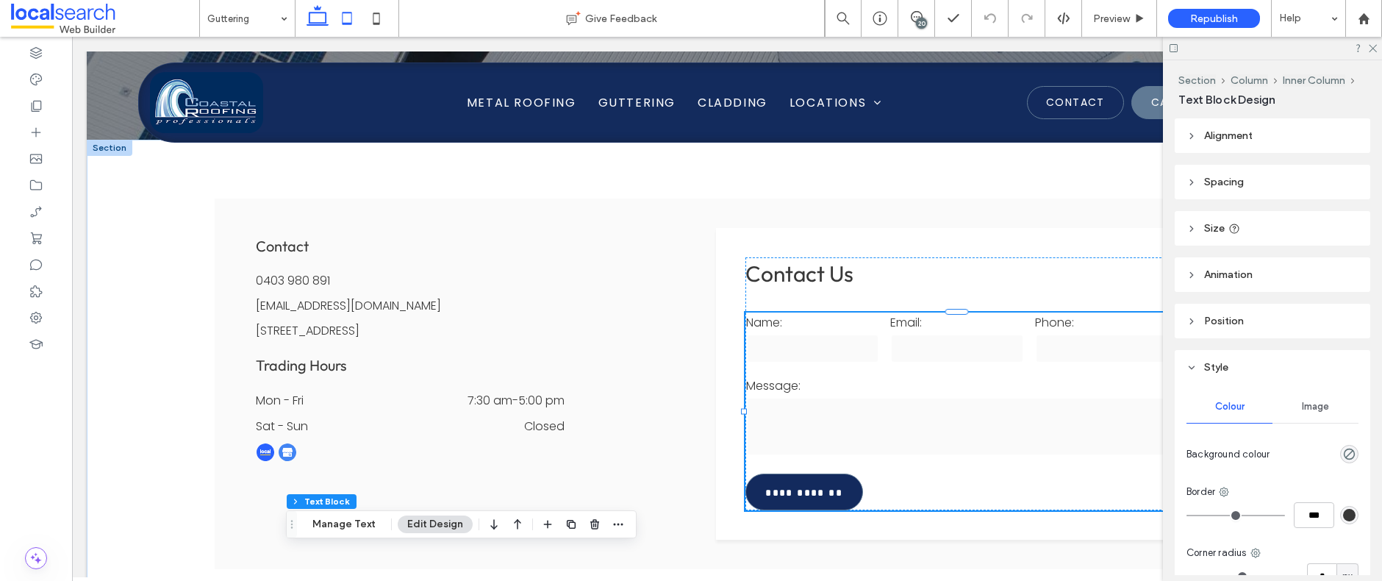
click at [349, 15] on icon at bounding box center [346, 18] width 29 height 29
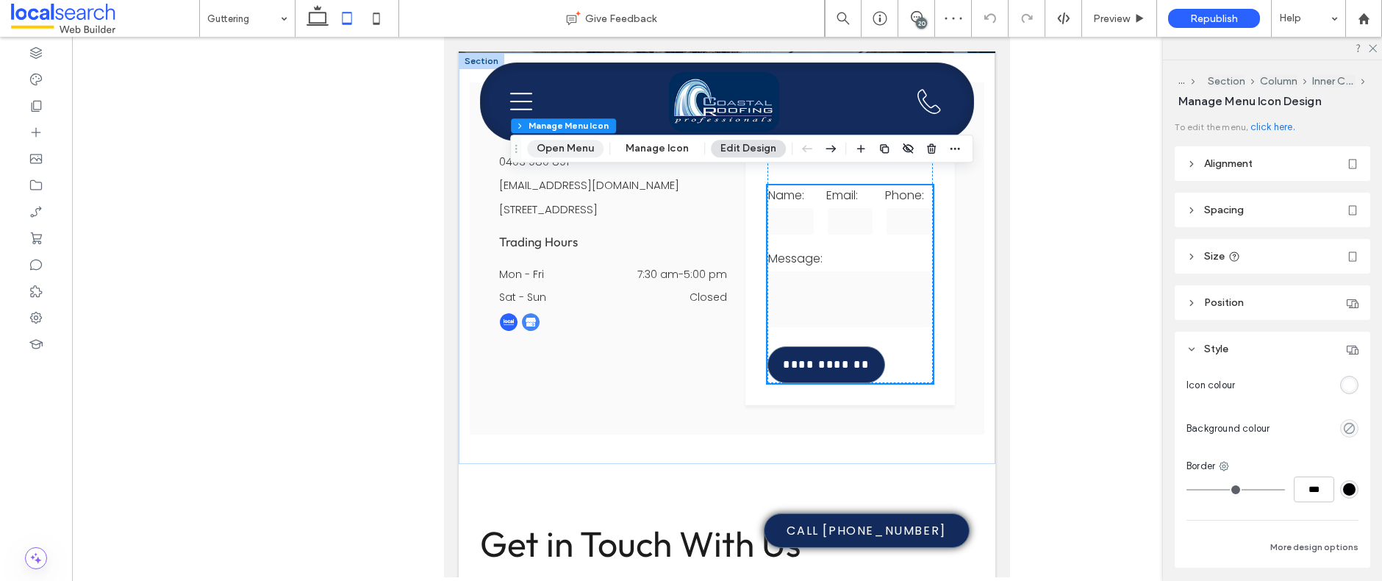
click at [556, 150] on button "Open Menu" at bounding box center [565, 149] width 76 height 18
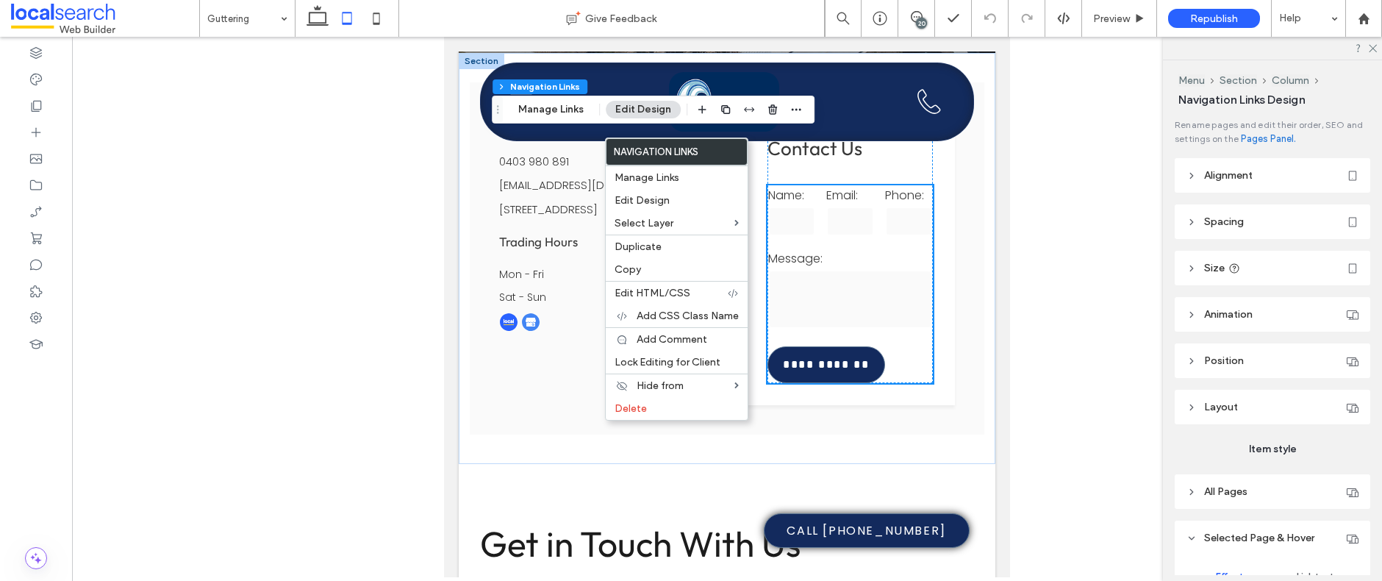
type input "***"
type input "****"
click at [544, 106] on button "Manage Links" at bounding box center [551, 110] width 85 height 18
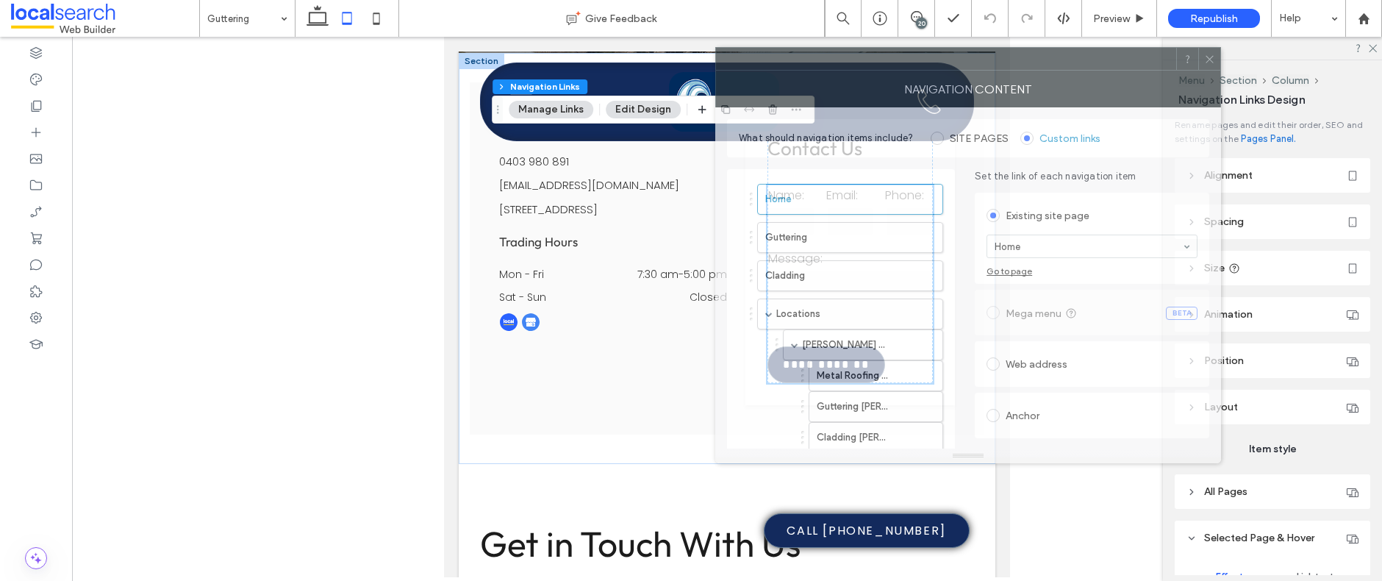
drag, startPoint x: 1087, startPoint y: 99, endPoint x: 941, endPoint y: 63, distance: 150.5
click at [941, 63] on div at bounding box center [946, 59] width 460 height 22
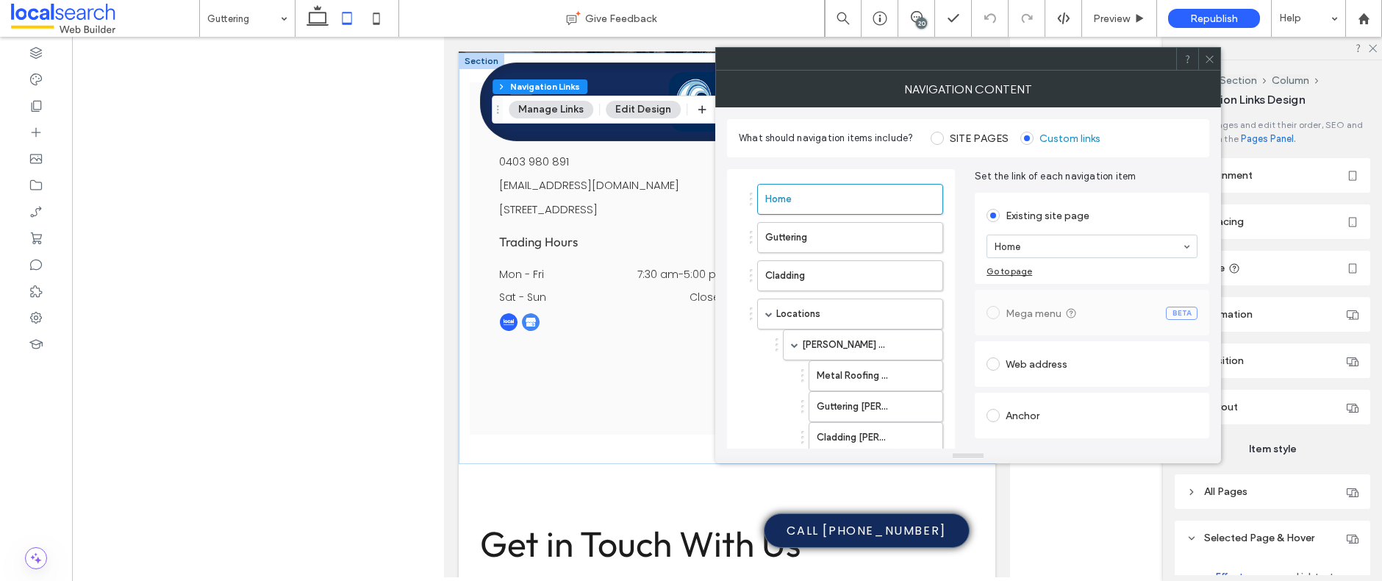
click at [943, 136] on label "SITE PAGES" at bounding box center [970, 138] width 78 height 13
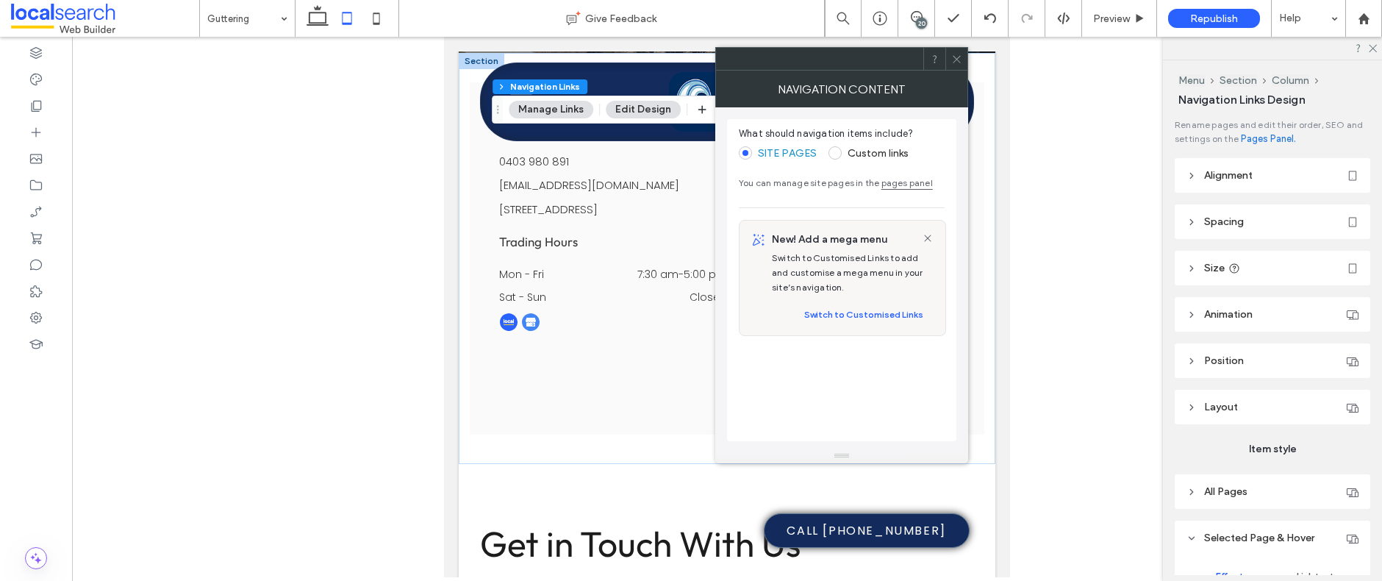
click at [836, 155] on span at bounding box center [835, 152] width 13 height 13
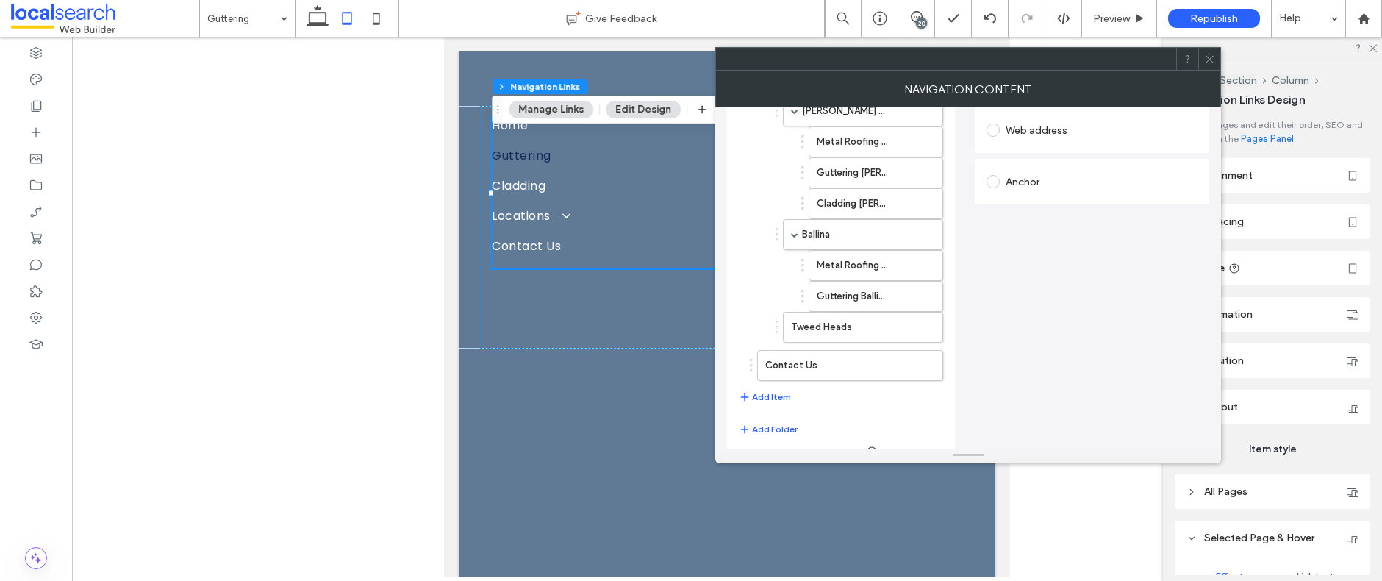
scroll to position [239, 0]
click at [774, 390] on button "Add Item" at bounding box center [765, 392] width 52 height 18
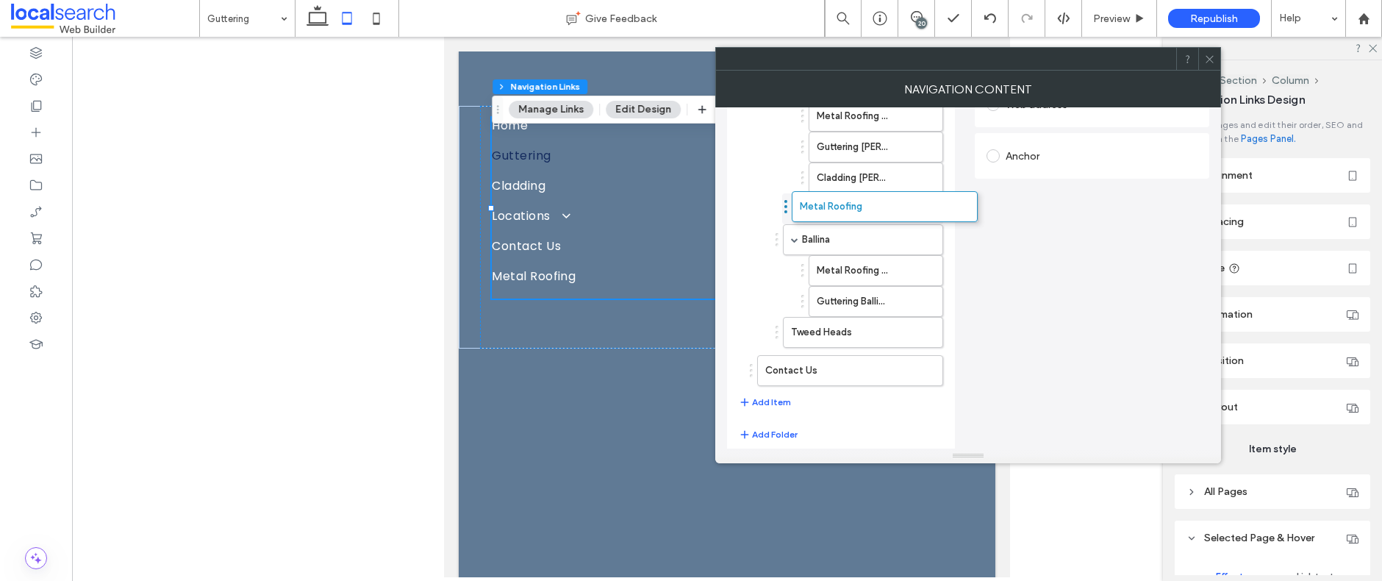
drag, startPoint x: 750, startPoint y: 377, endPoint x: 784, endPoint y: 205, distance: 175.5
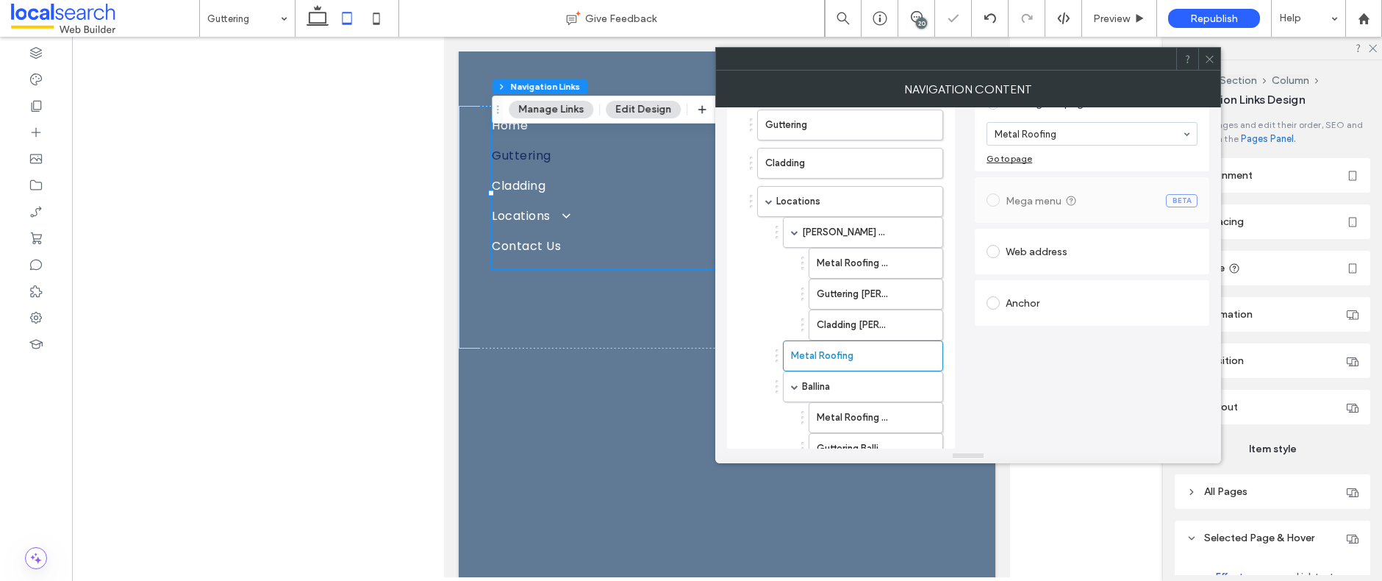
scroll to position [96, 0]
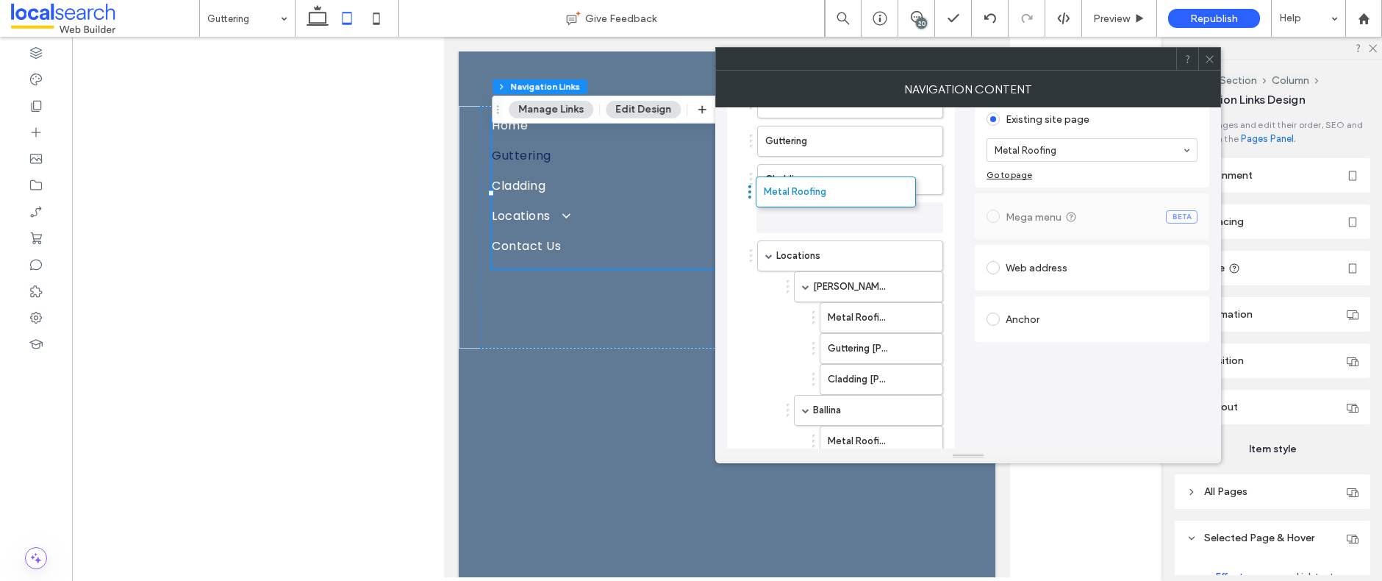
drag, startPoint x: 777, startPoint y: 371, endPoint x: 750, endPoint y: 182, distance: 190.9
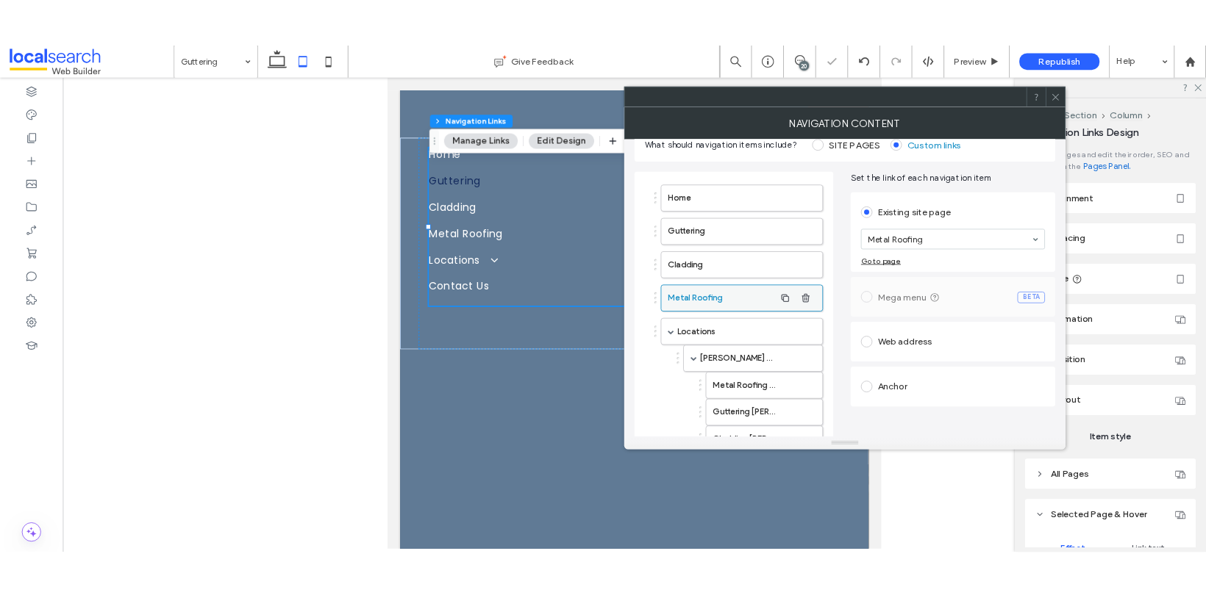
scroll to position [0, 0]
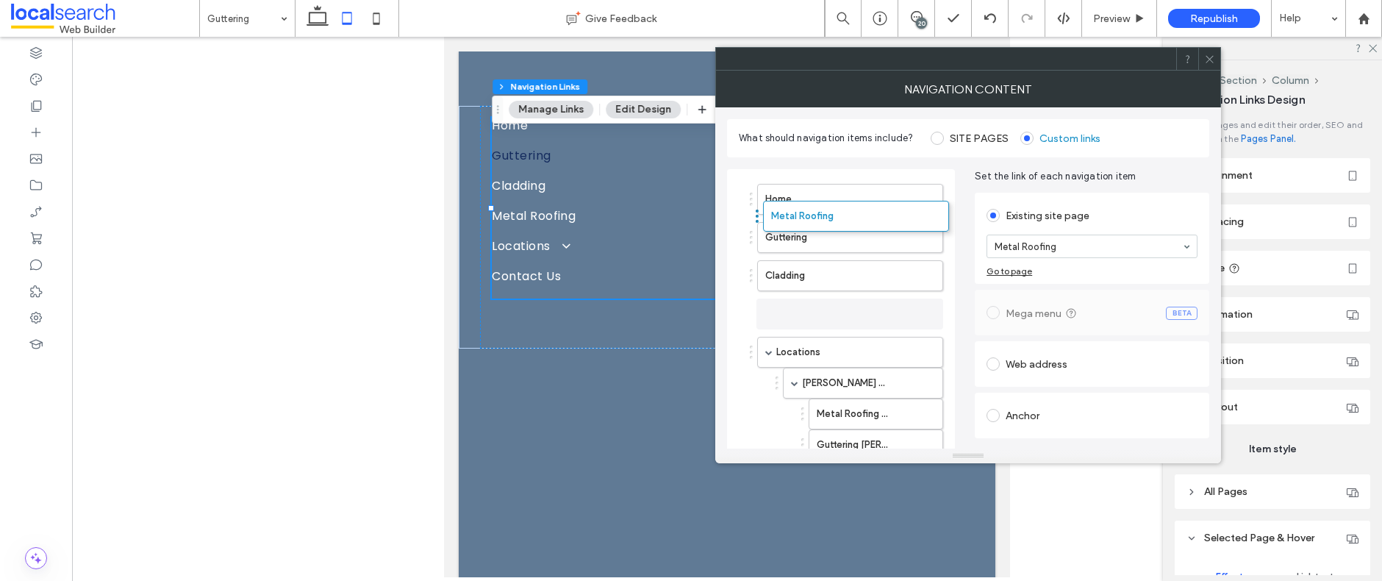
drag, startPoint x: 749, startPoint y: 312, endPoint x: 755, endPoint y: 216, distance: 96.5
click at [750, 312] on div "Metal Roofing" at bounding box center [846, 313] width 193 height 31
drag, startPoint x: 751, startPoint y: 312, endPoint x: 745, endPoint y: 229, distance: 83.2
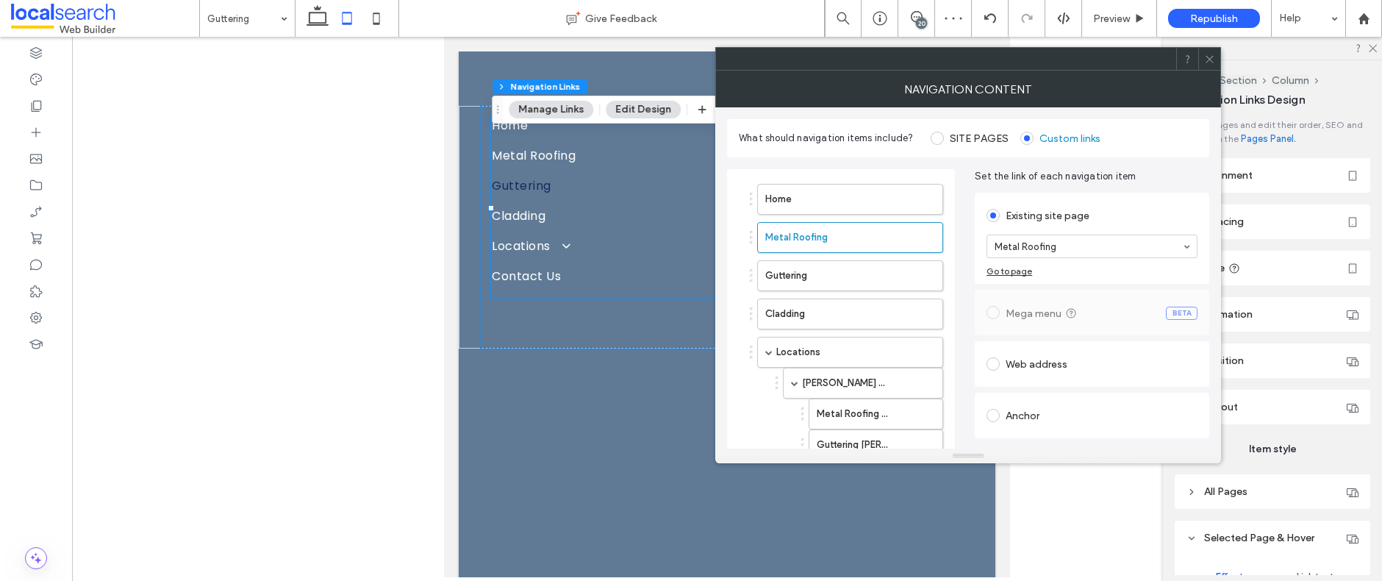
click at [1212, 59] on icon at bounding box center [1209, 59] width 11 height 11
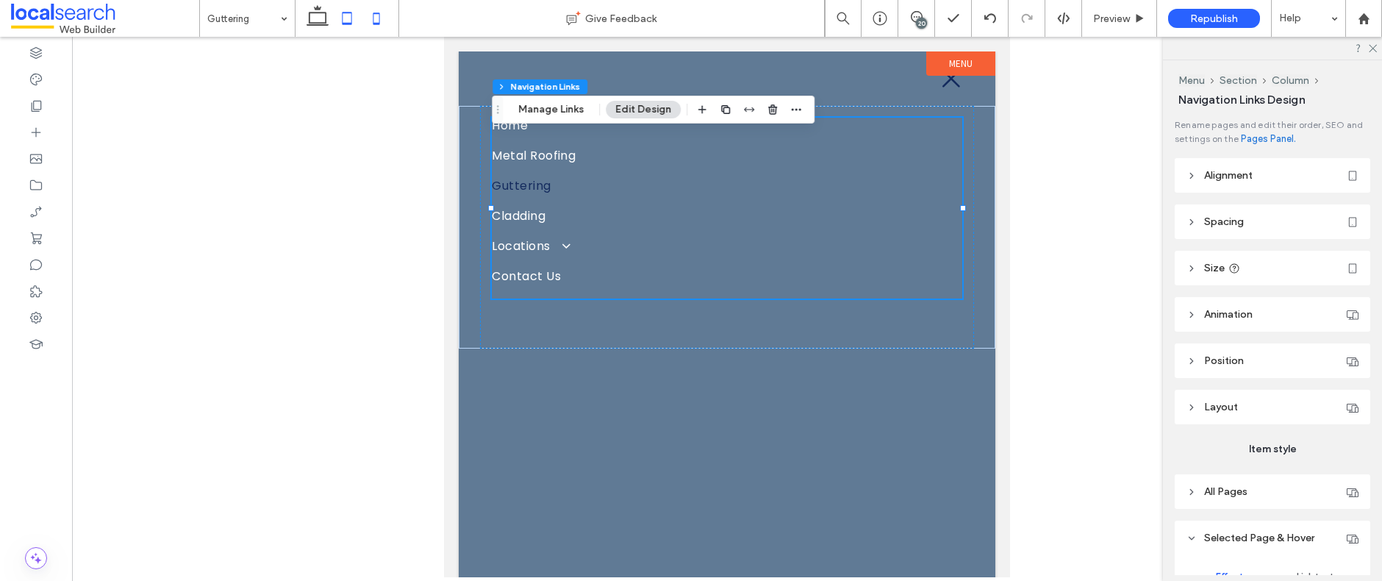
click at [380, 16] on icon at bounding box center [376, 18] width 29 height 29
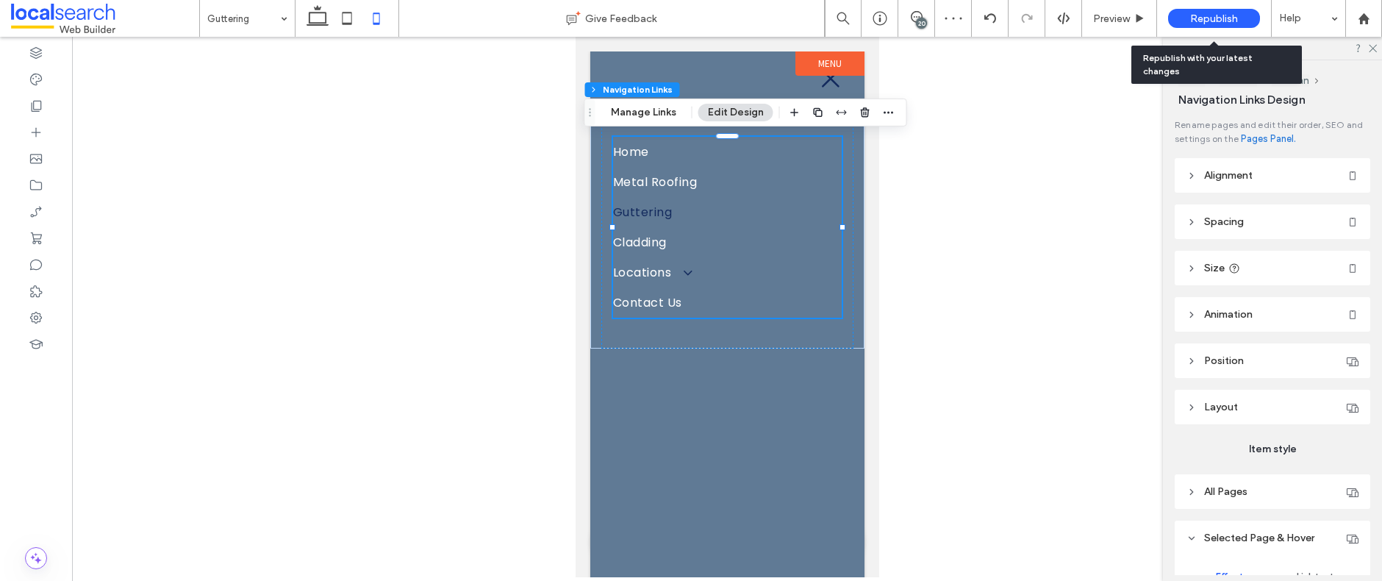
click at [1209, 16] on span "Republish" at bounding box center [1214, 18] width 48 height 12
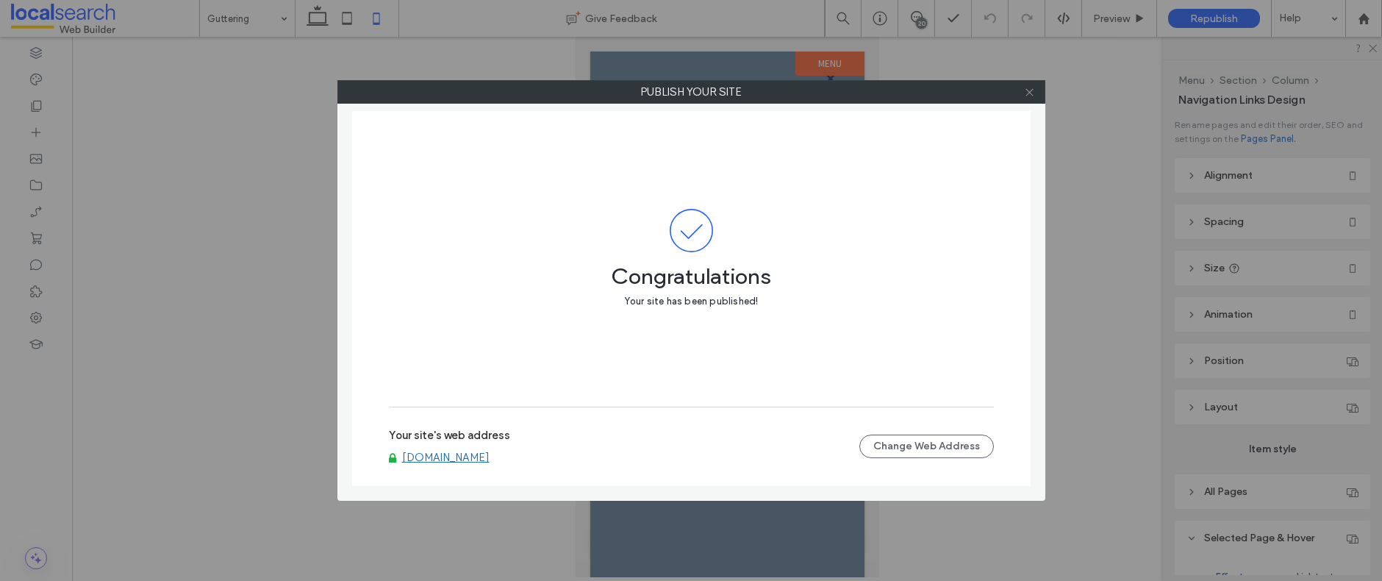
click at [1031, 90] on icon at bounding box center [1029, 92] width 11 height 11
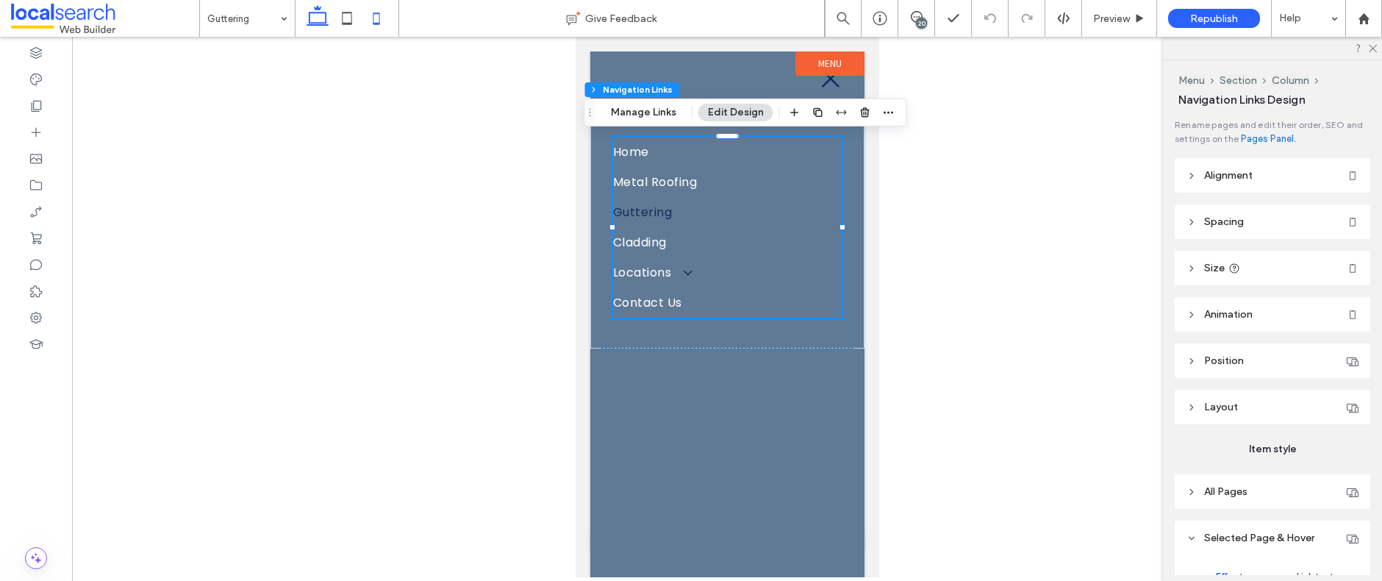
click at [321, 23] on use at bounding box center [318, 15] width 22 height 21
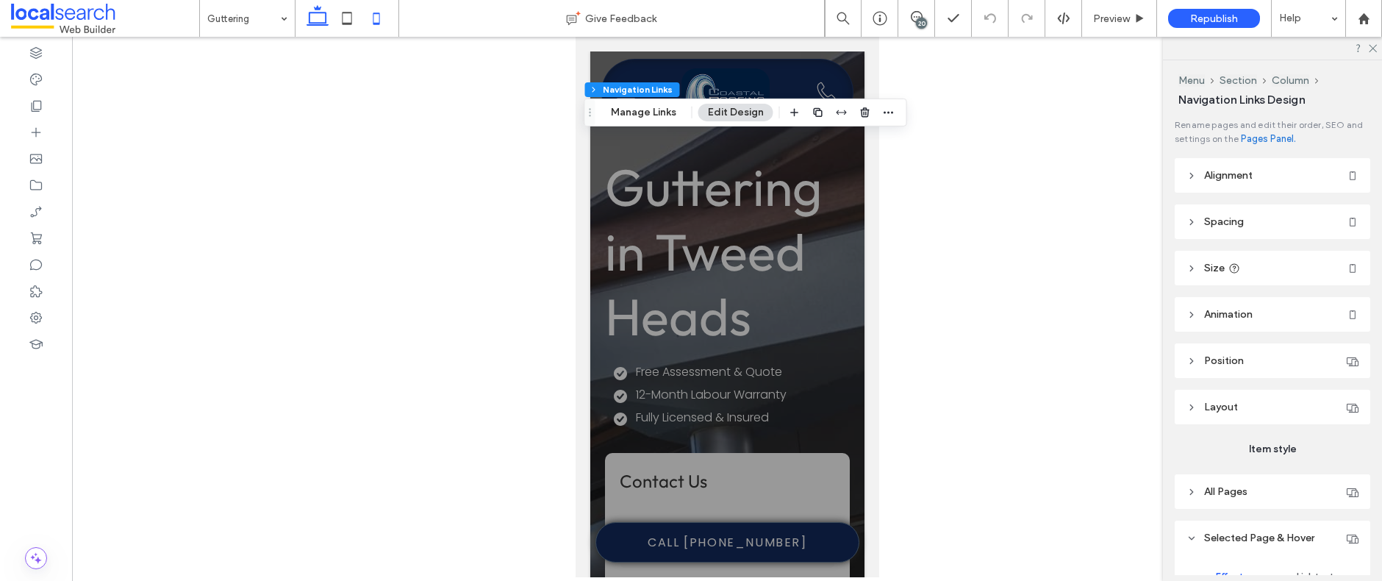
type input "***"
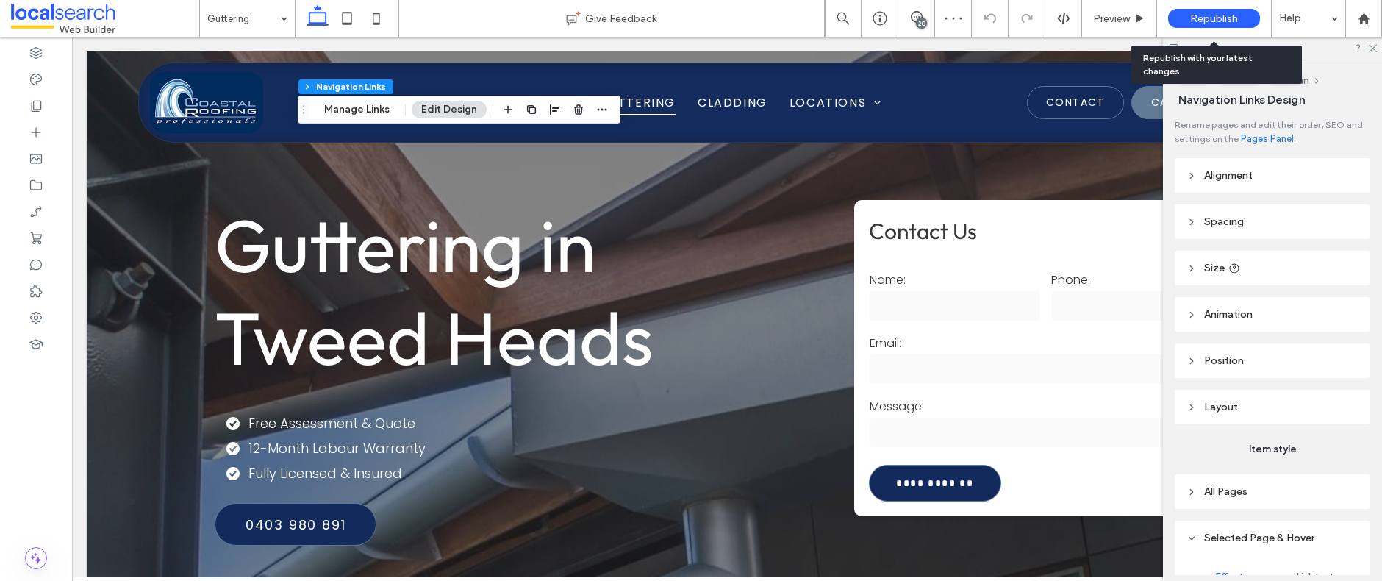
click at [1217, 10] on div "Republish" at bounding box center [1214, 18] width 92 height 19
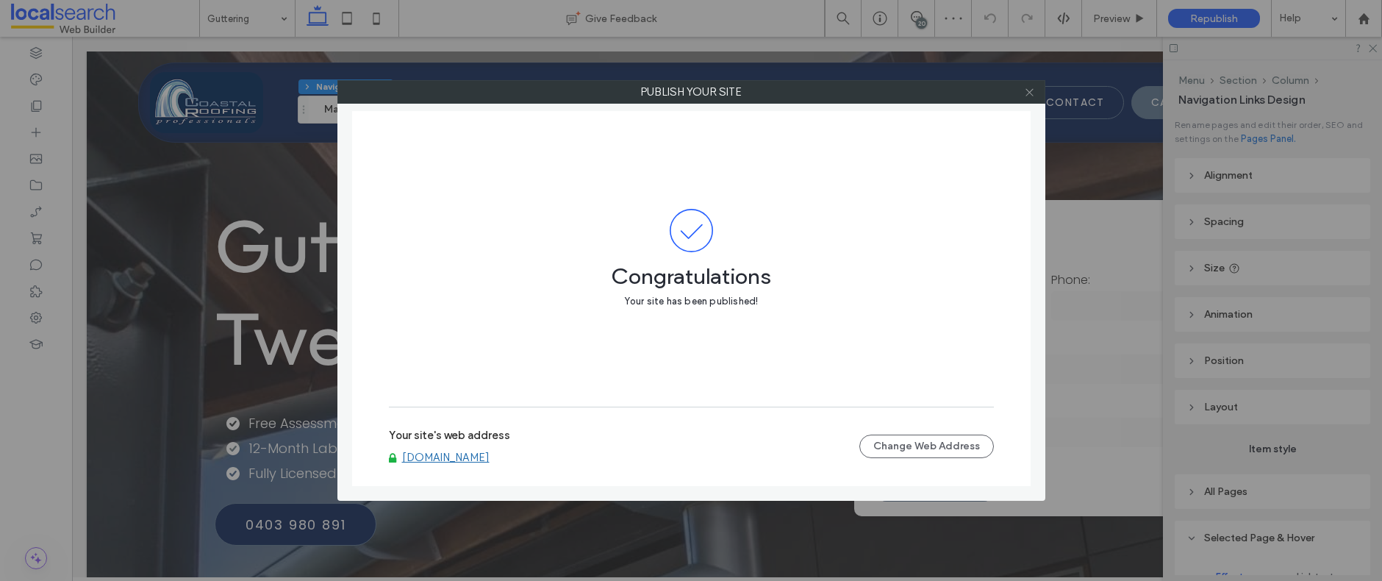
click at [1030, 92] on use at bounding box center [1029, 91] width 7 height 7
